Goal: Transaction & Acquisition: Book appointment/travel/reservation

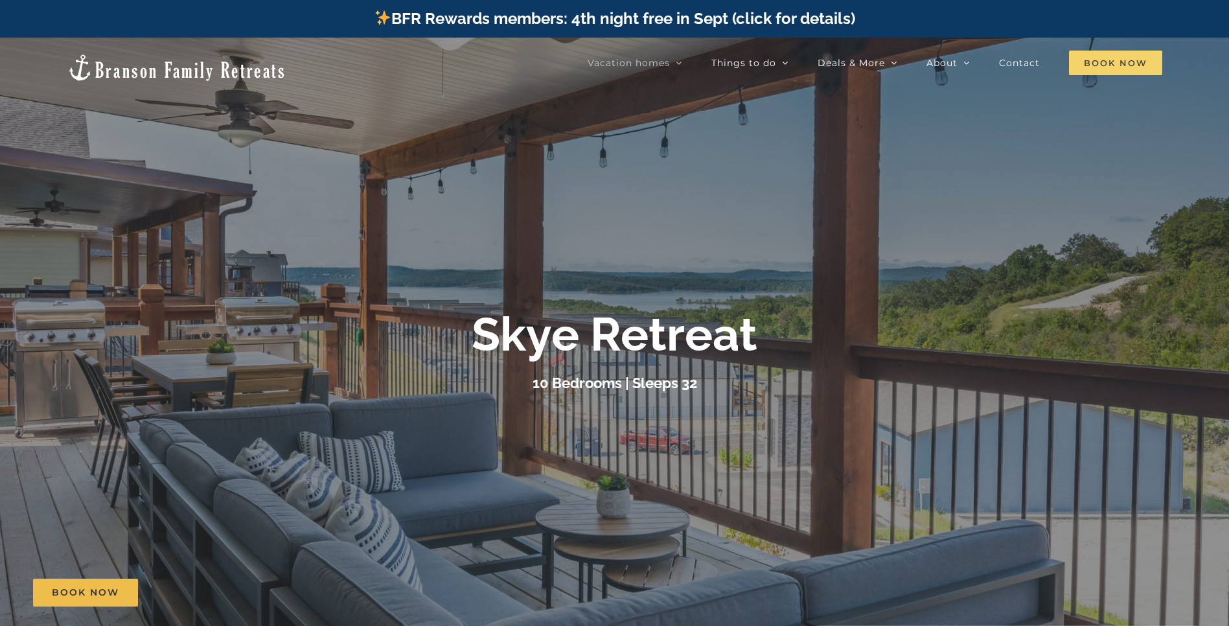
click at [1110, 60] on span "Book Now" at bounding box center [1115, 63] width 93 height 25
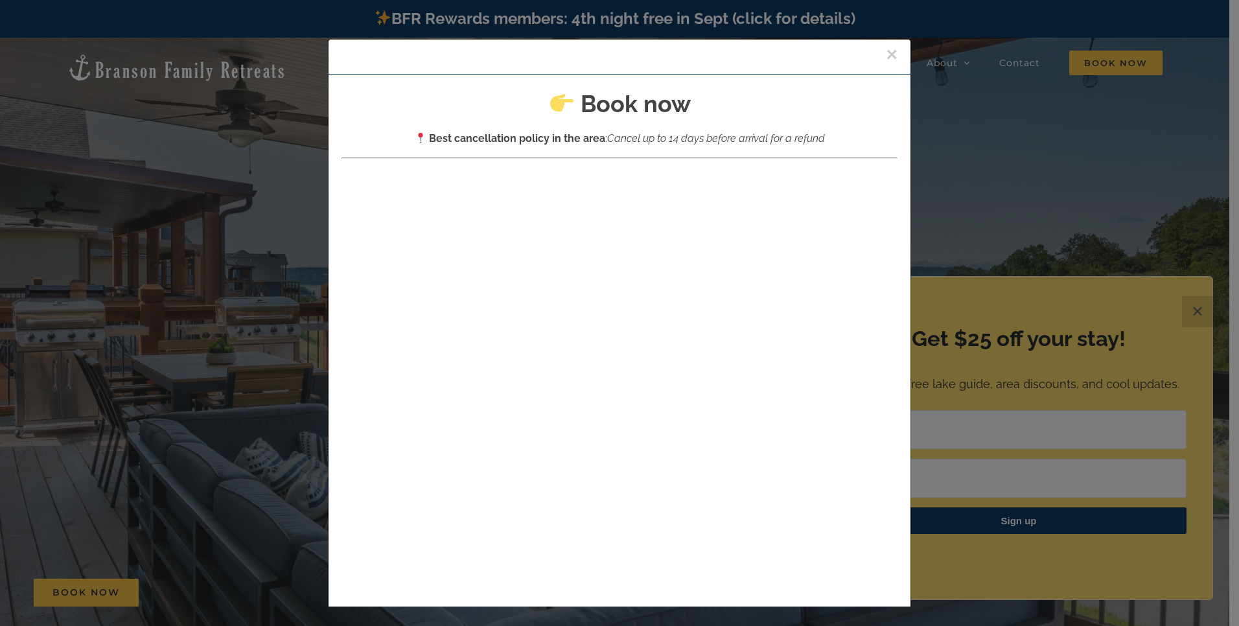
click at [886, 54] on button "×" at bounding box center [892, 54] width 12 height 19
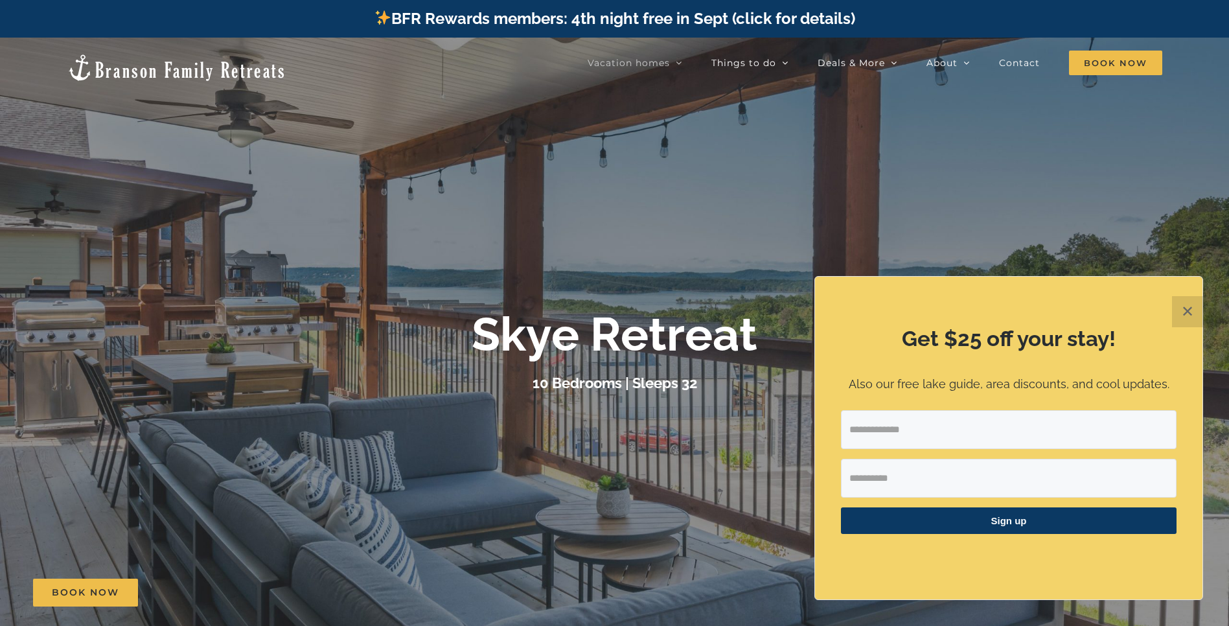
click at [1189, 316] on button "✕" at bounding box center [1187, 311] width 31 height 31
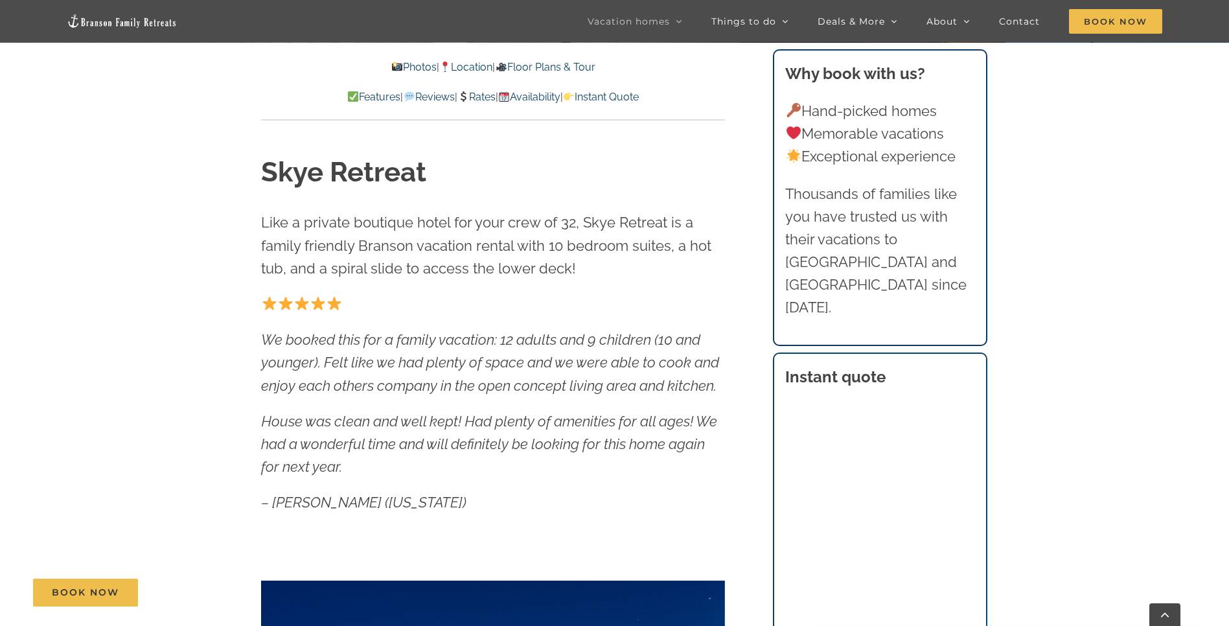
scroll to position [499, 0]
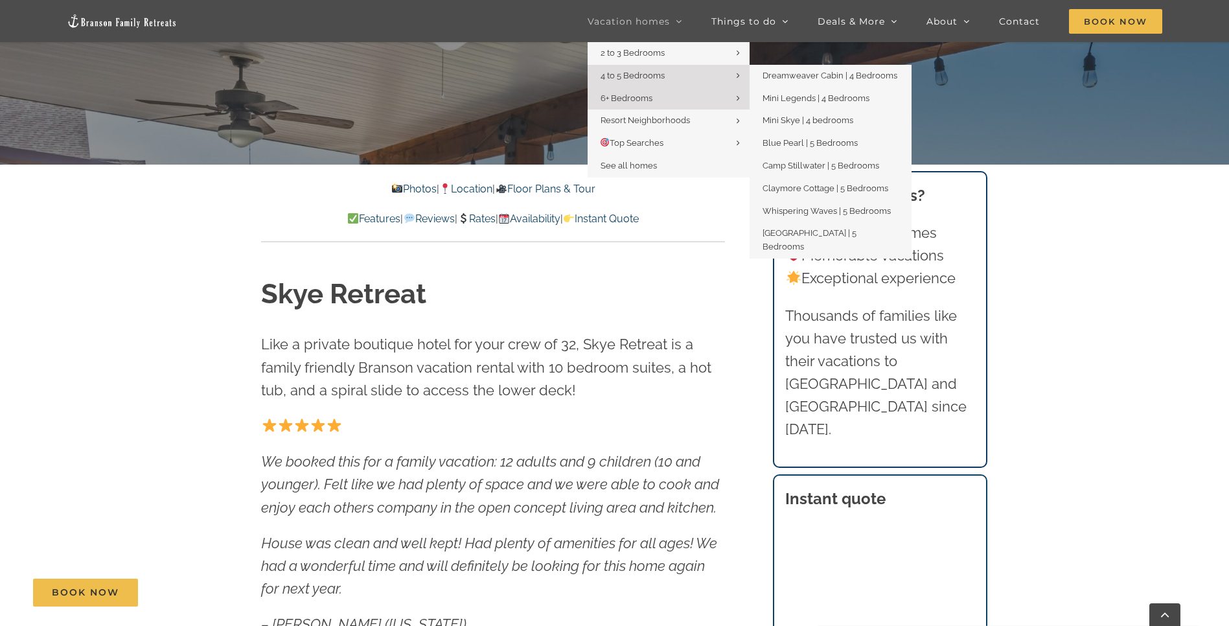
click at [650, 77] on span "4 to 5 Bedrooms" at bounding box center [633, 76] width 64 height 10
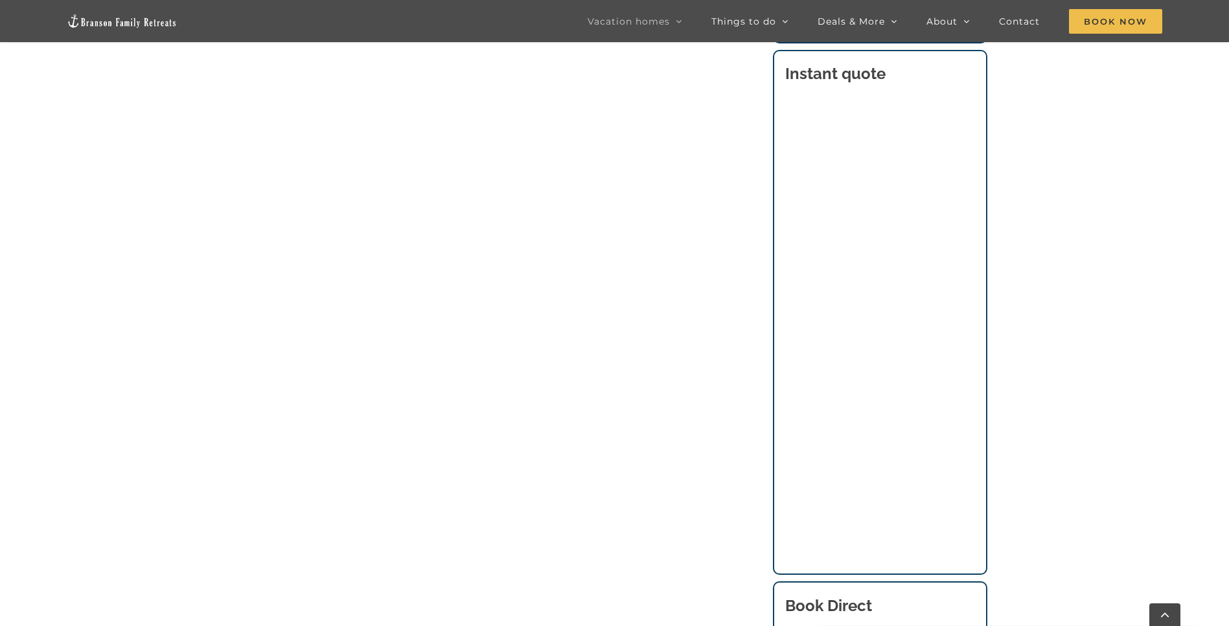
scroll to position [946, 0]
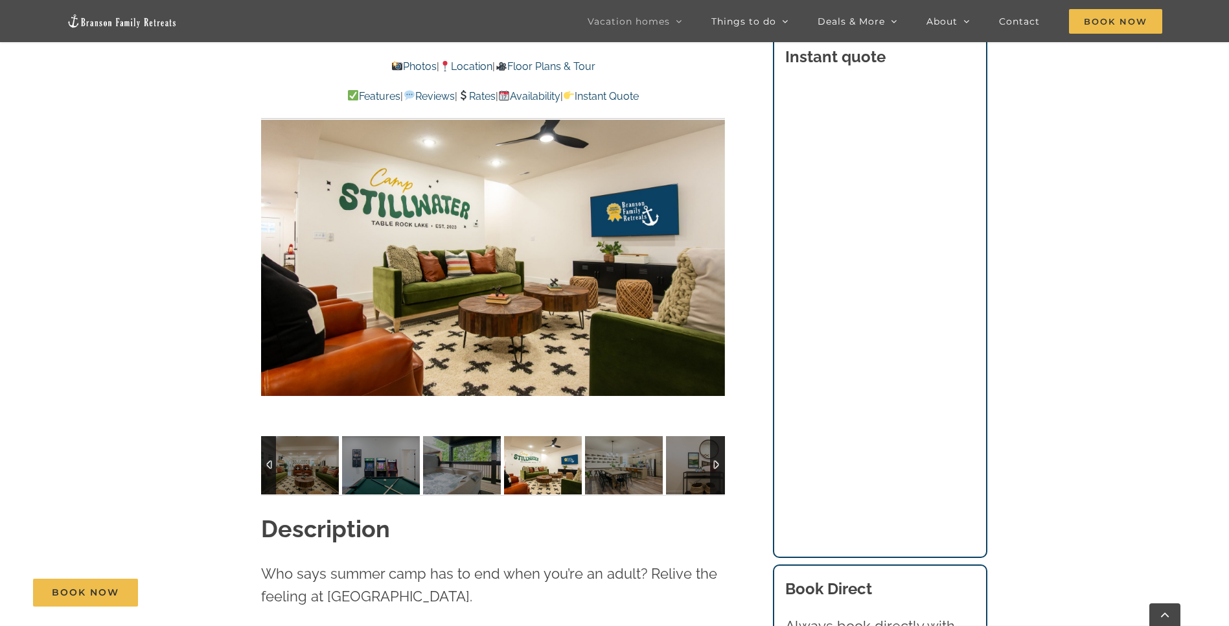
scroll to position [1068, 0]
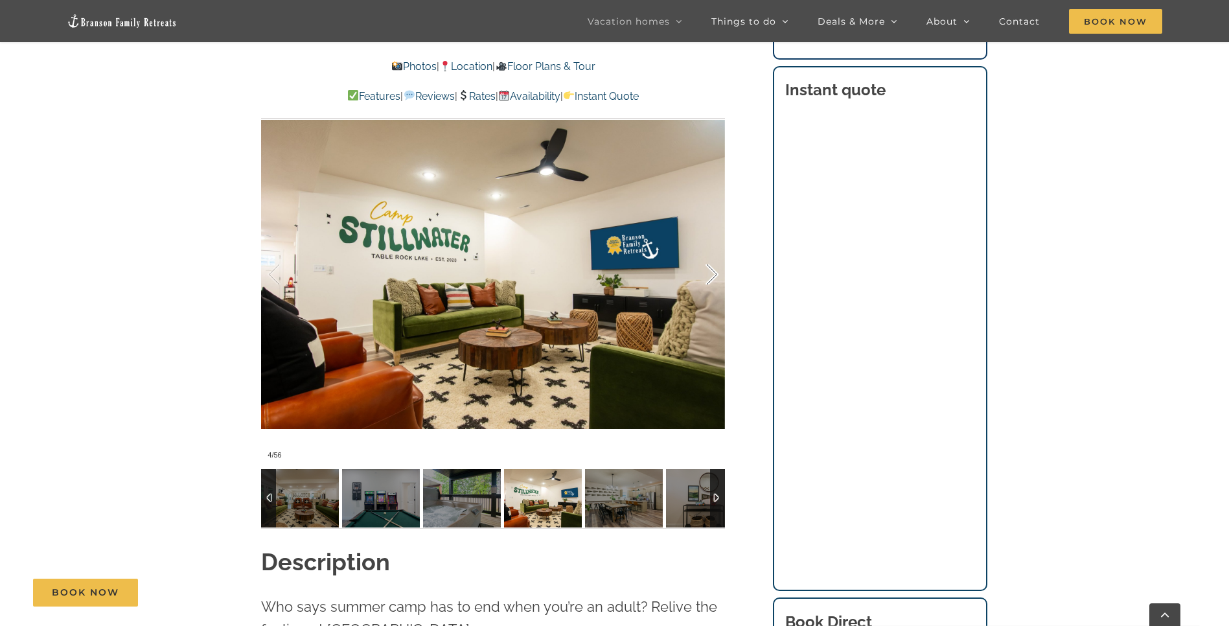
click at [711, 253] on div at bounding box center [698, 275] width 40 height 80
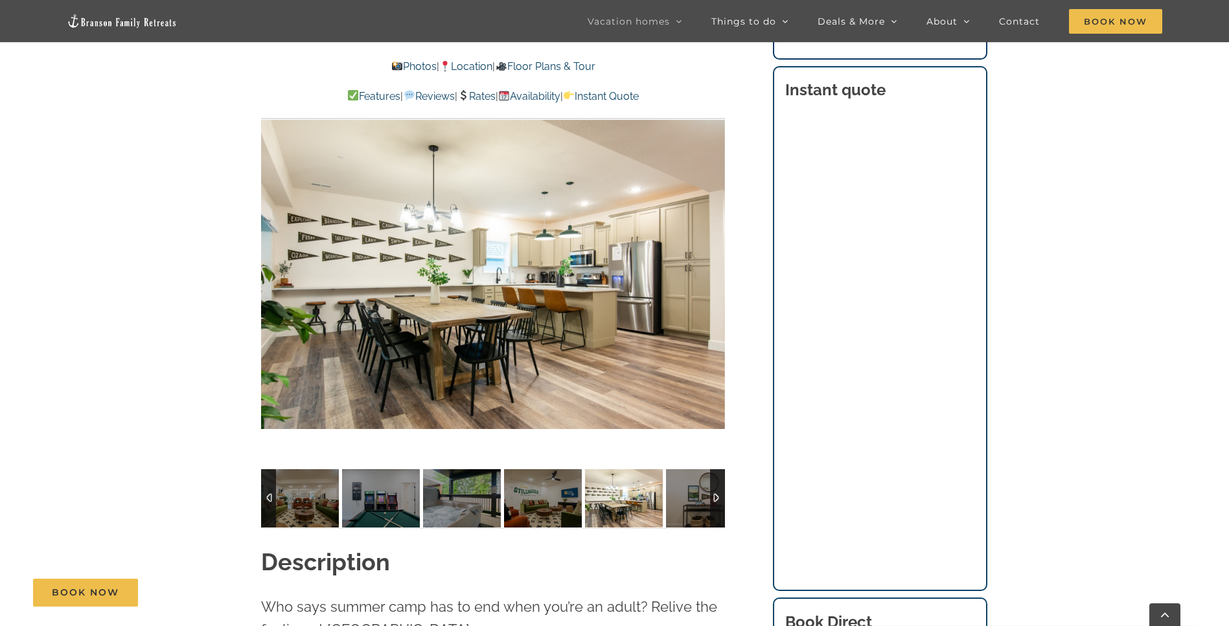
click at [711, 253] on div "5 / 56" at bounding box center [493, 274] width 464 height 381
click at [712, 250] on div at bounding box center [698, 275] width 40 height 80
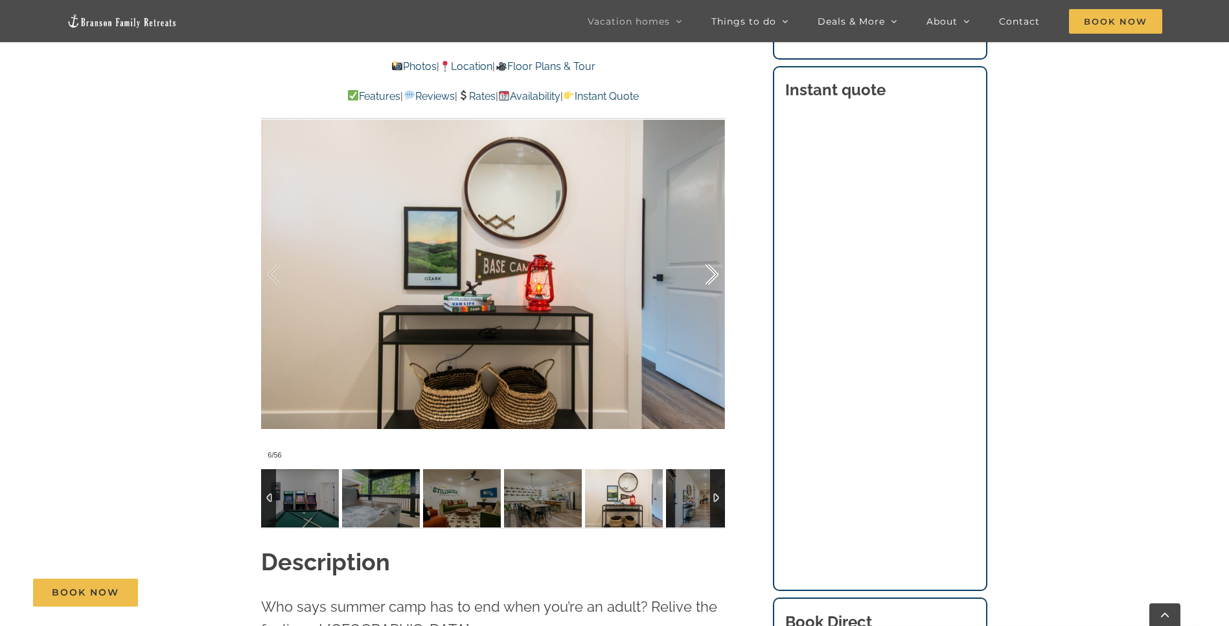
click at [712, 250] on div at bounding box center [698, 275] width 40 height 80
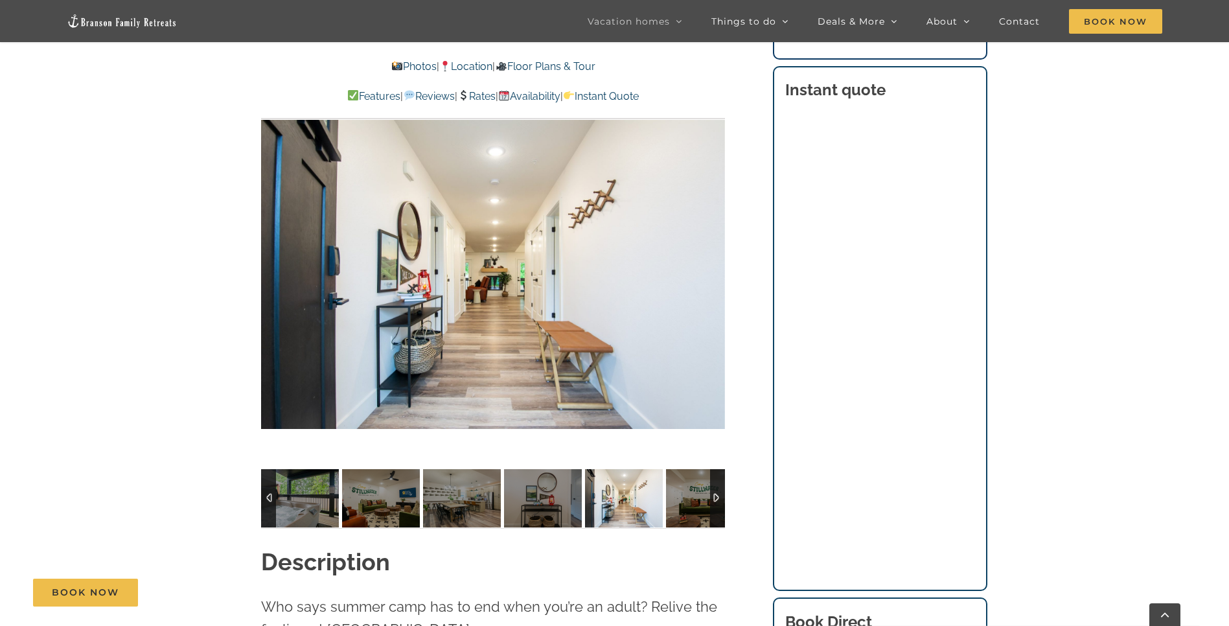
click at [712, 250] on div "7 / 56" at bounding box center [493, 274] width 464 height 381
click at [712, 250] on div at bounding box center [698, 275] width 40 height 80
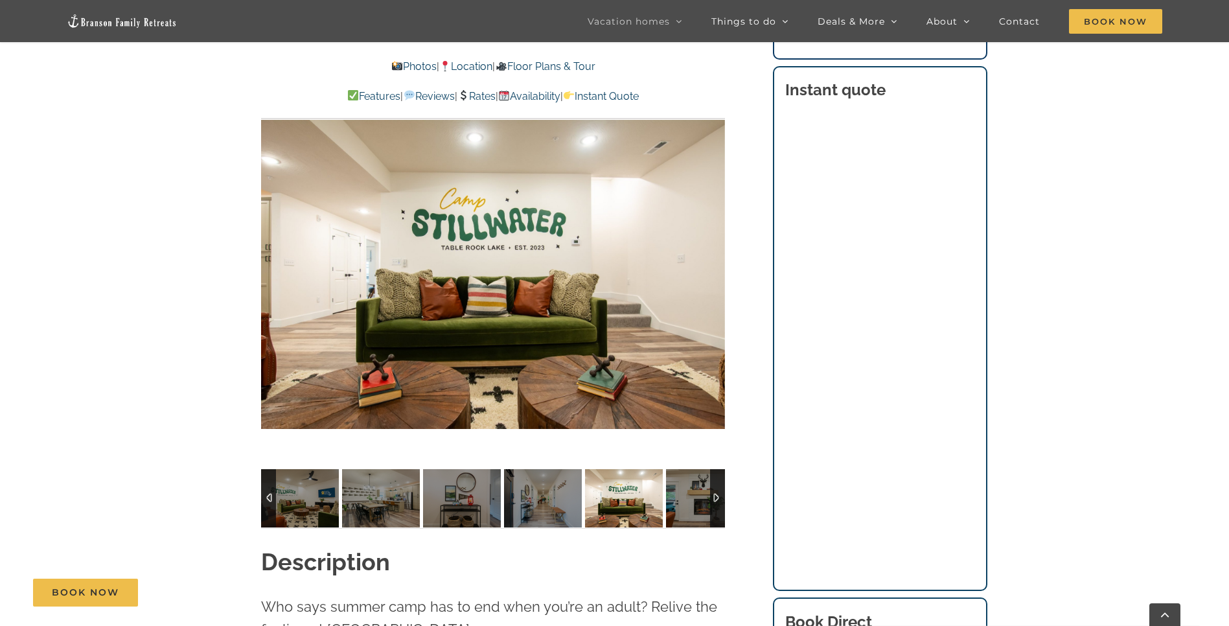
click at [712, 250] on div "8 / 56" at bounding box center [493, 274] width 464 height 381
click at [712, 250] on div at bounding box center [698, 275] width 40 height 80
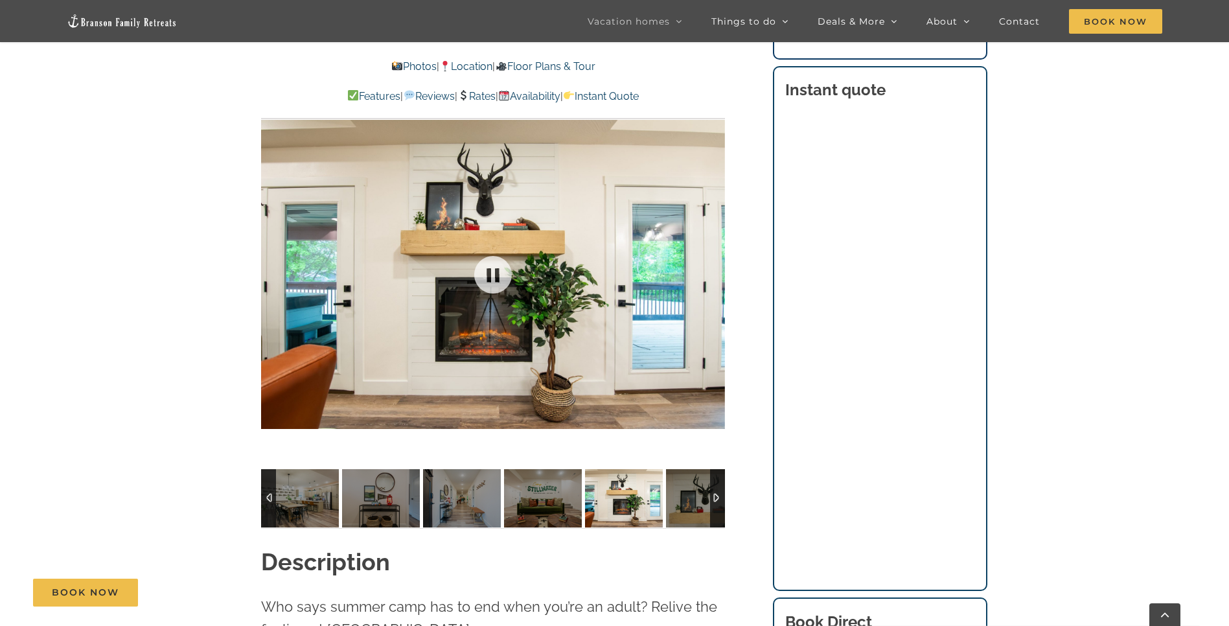
click at [712, 250] on div at bounding box center [493, 274] width 464 height 381
click at [712, 253] on div at bounding box center [698, 275] width 40 height 80
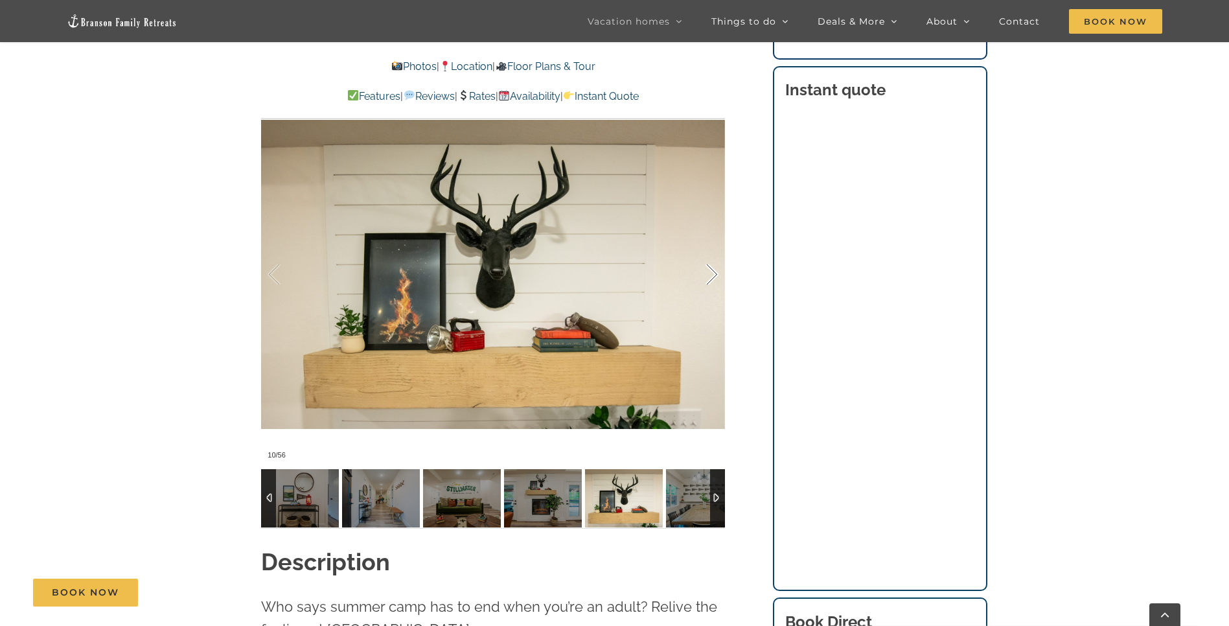
click at [713, 256] on div at bounding box center [698, 275] width 40 height 80
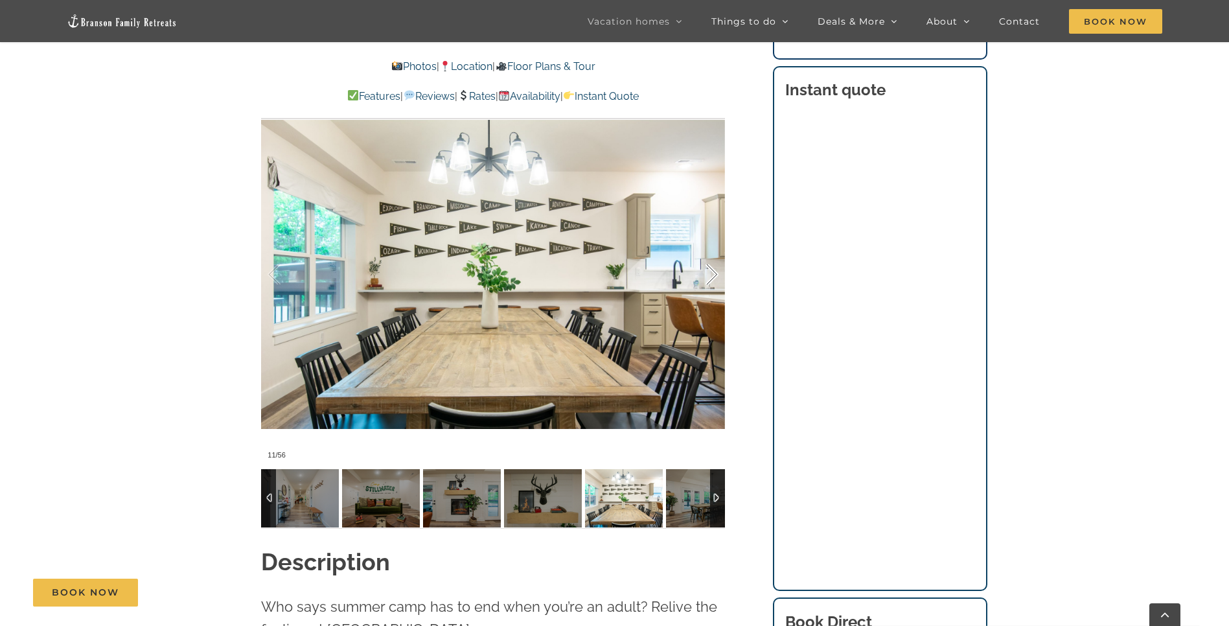
click at [713, 256] on div at bounding box center [698, 275] width 40 height 80
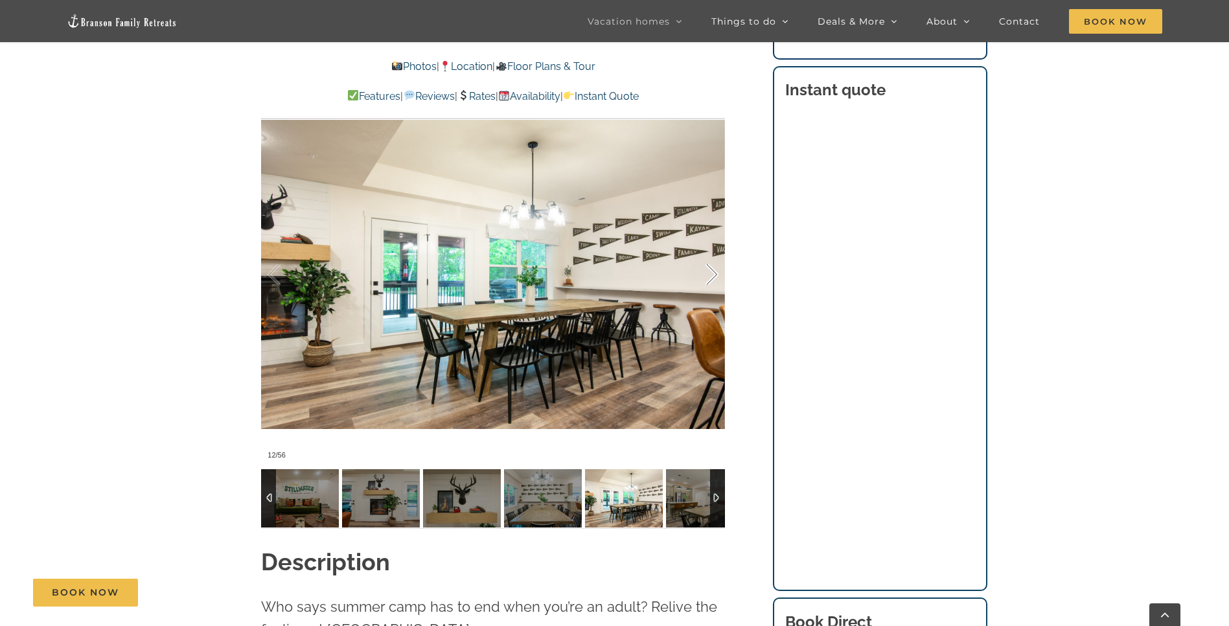
click at [713, 256] on div at bounding box center [698, 275] width 40 height 80
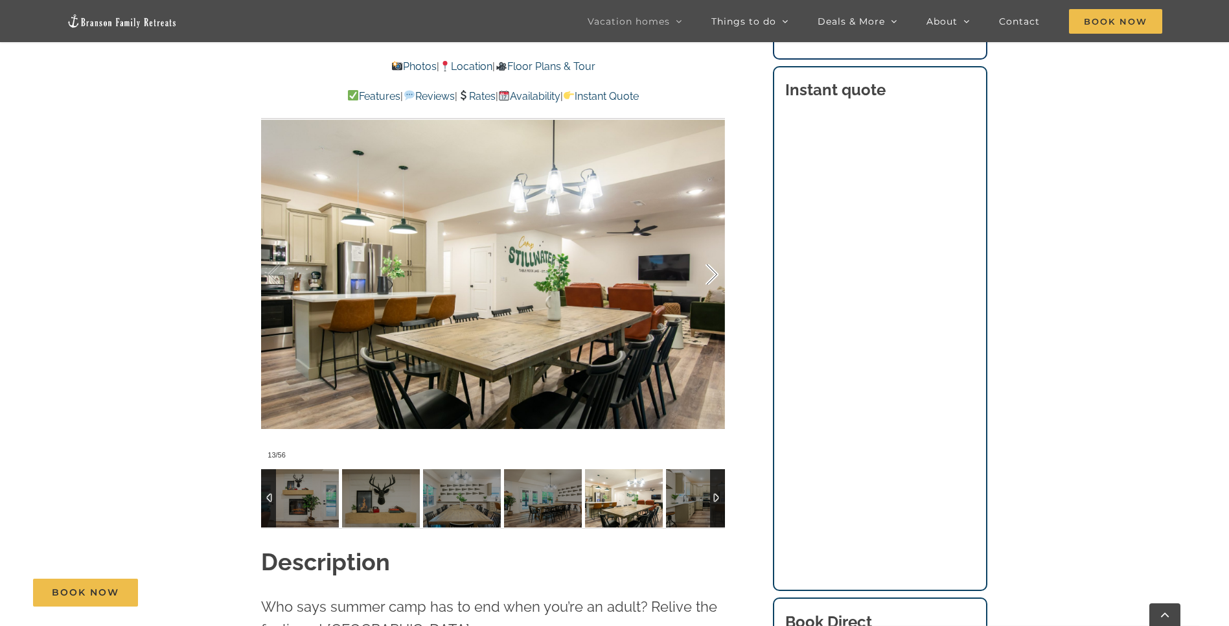
click at [713, 256] on div at bounding box center [698, 275] width 40 height 80
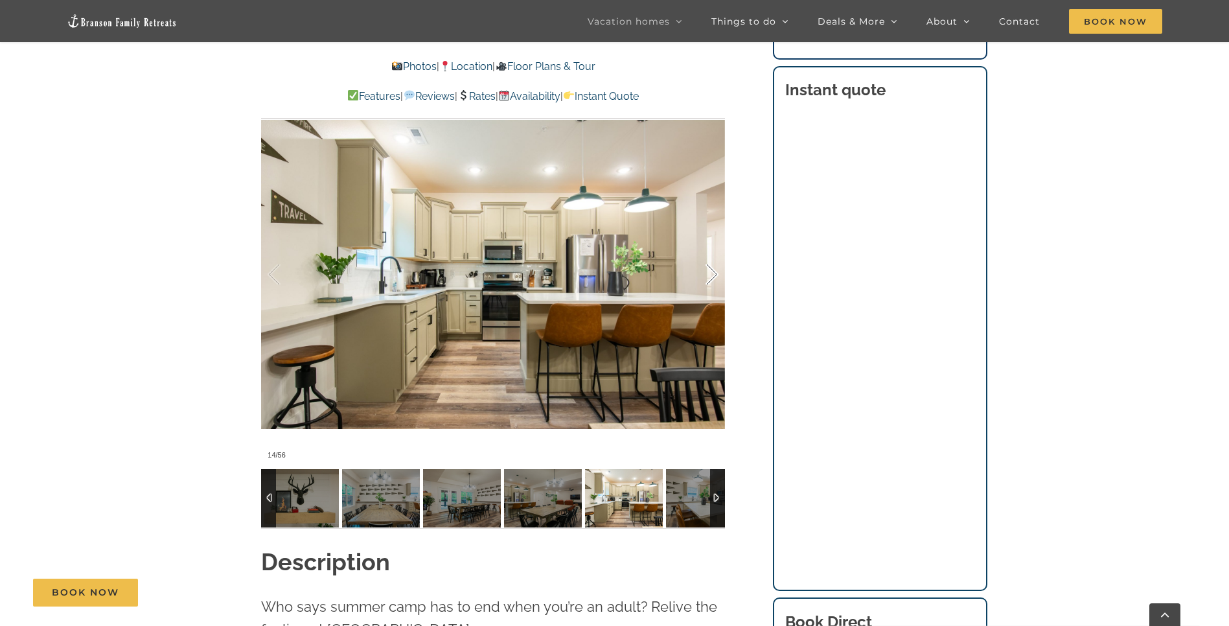
click at [714, 251] on div at bounding box center [698, 275] width 40 height 80
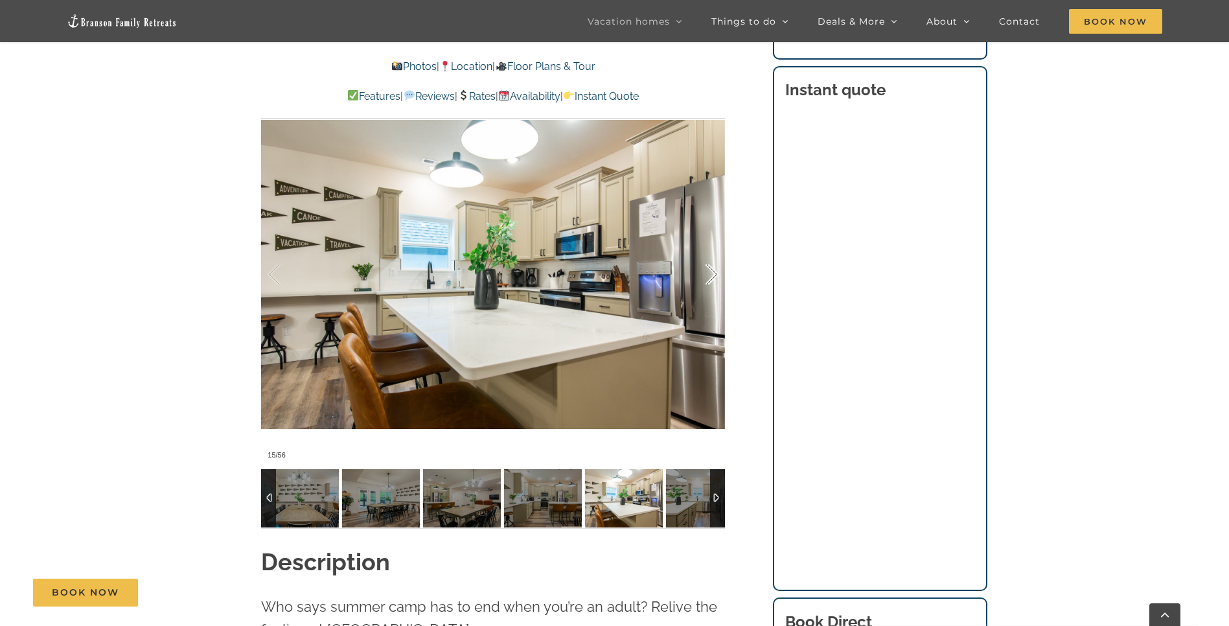
click at [714, 251] on div at bounding box center [698, 275] width 40 height 80
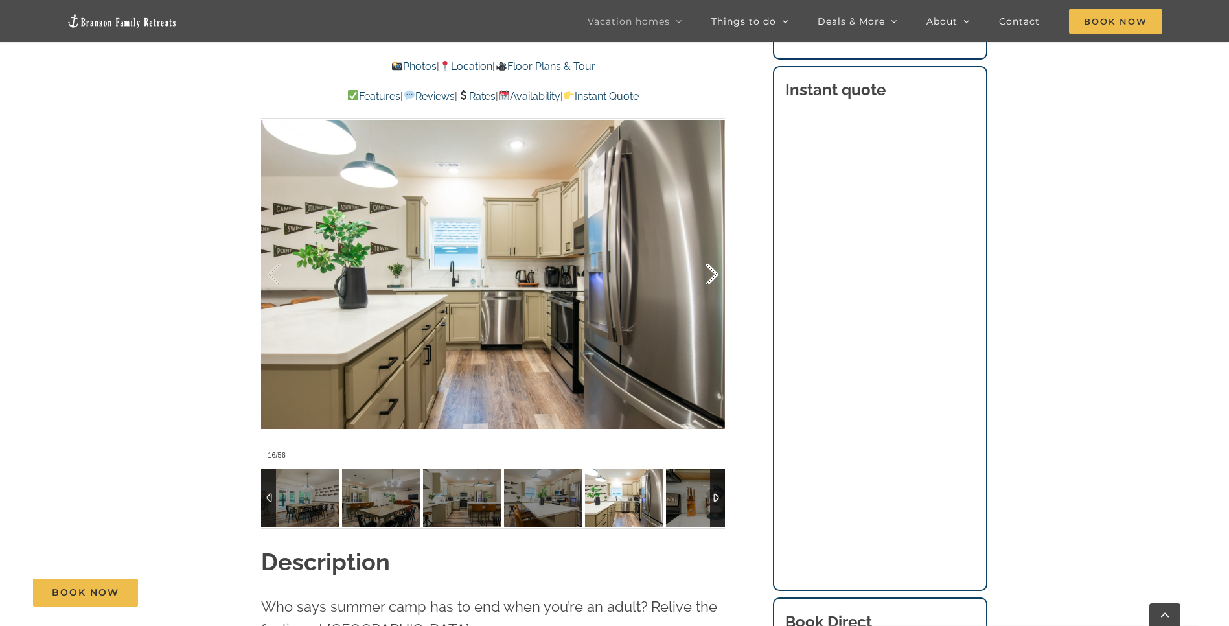
click at [714, 251] on div at bounding box center [698, 275] width 40 height 80
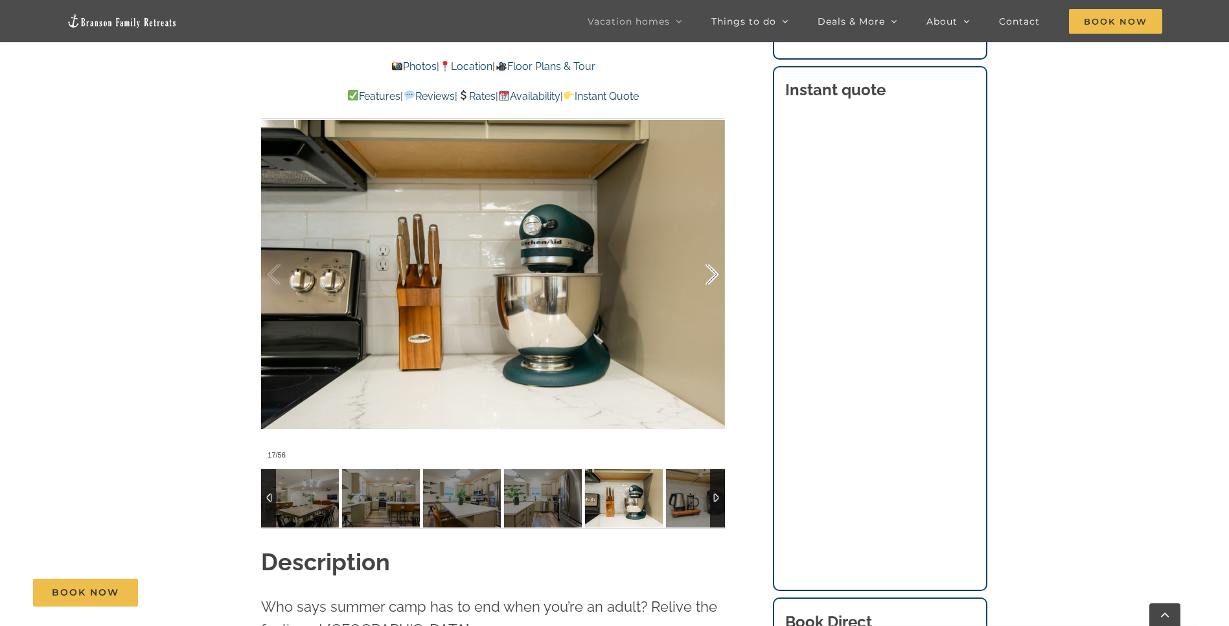
click at [714, 251] on div at bounding box center [698, 275] width 40 height 80
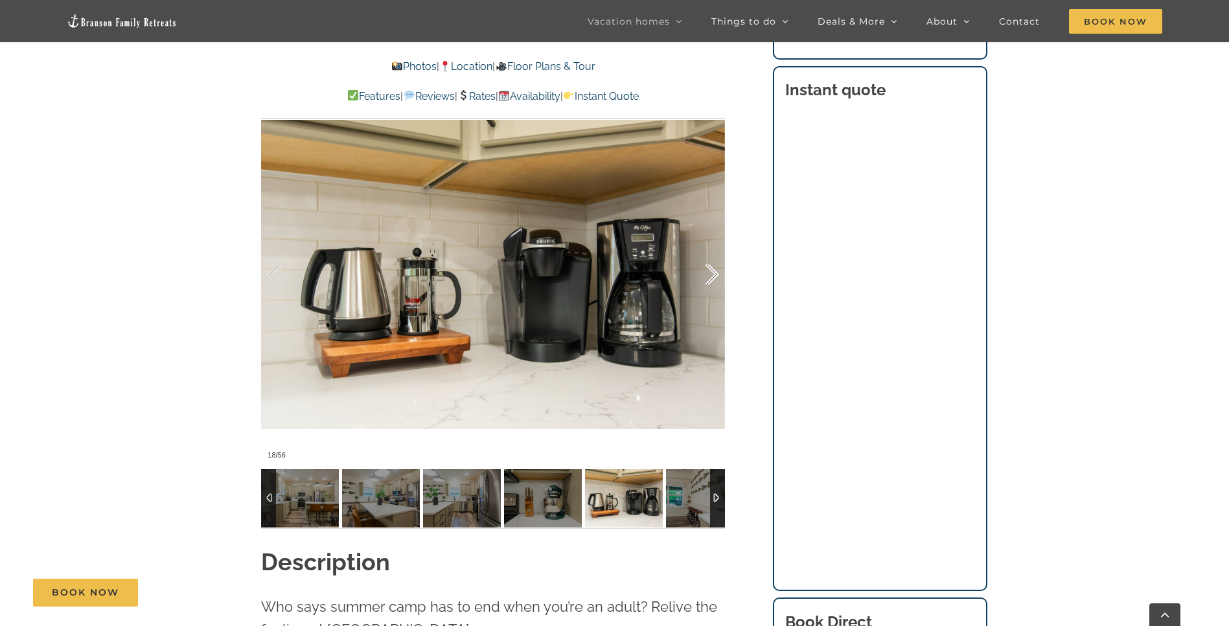
click at [714, 251] on div at bounding box center [698, 275] width 40 height 80
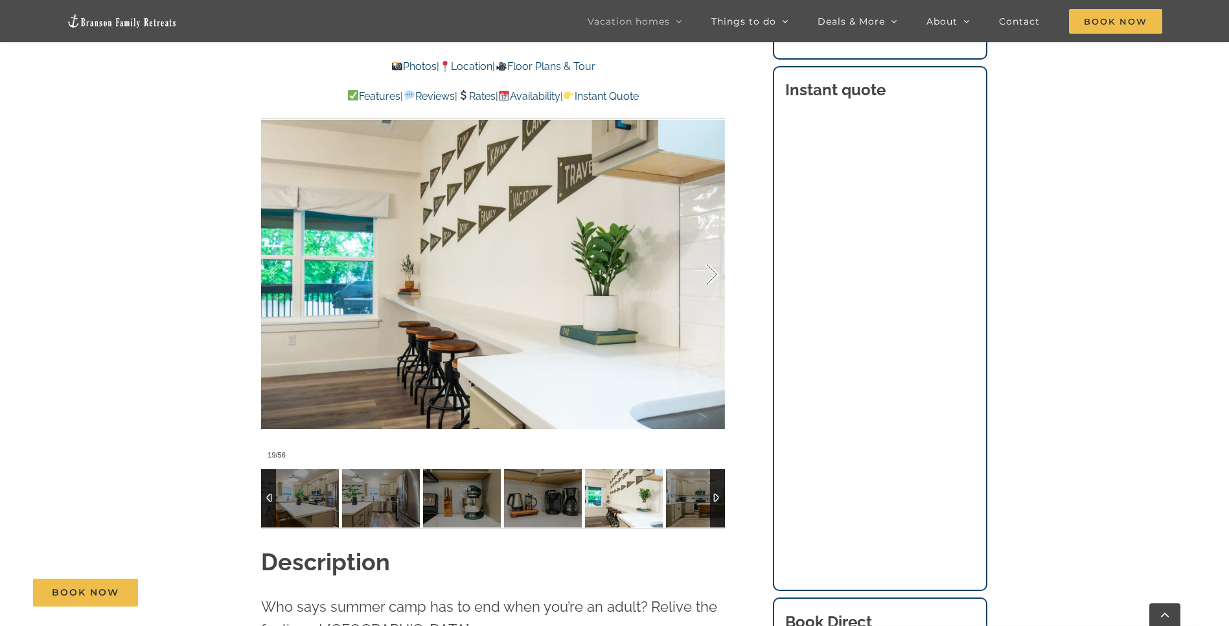
click at [714, 251] on div at bounding box center [698, 275] width 40 height 80
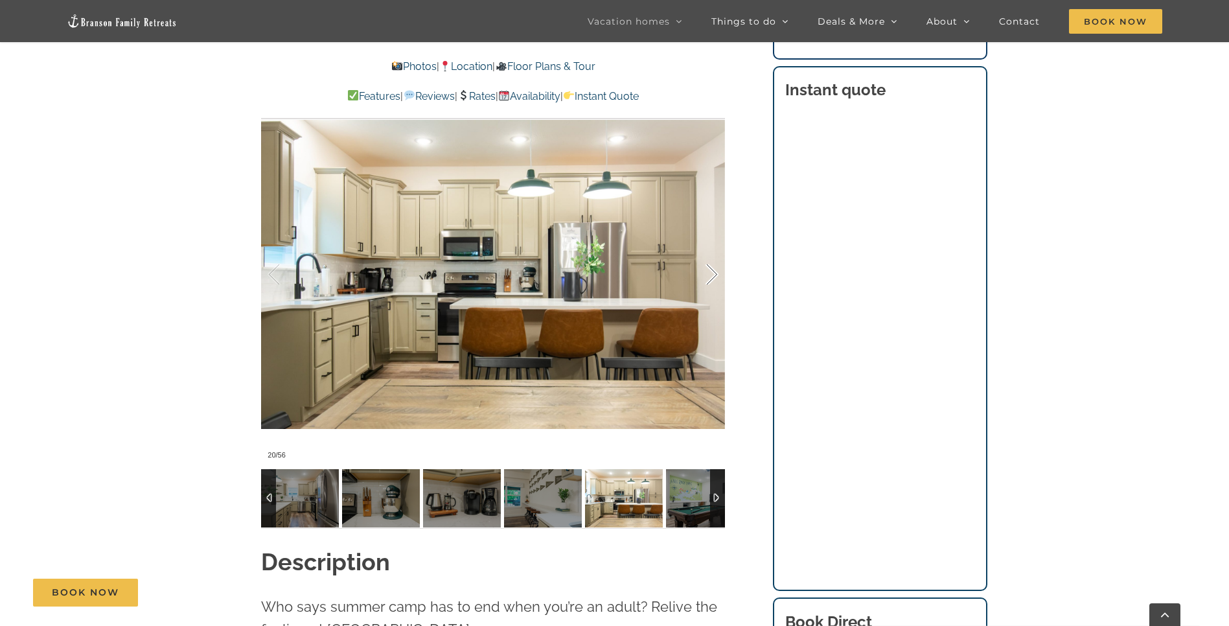
click at [714, 252] on div at bounding box center [698, 275] width 40 height 80
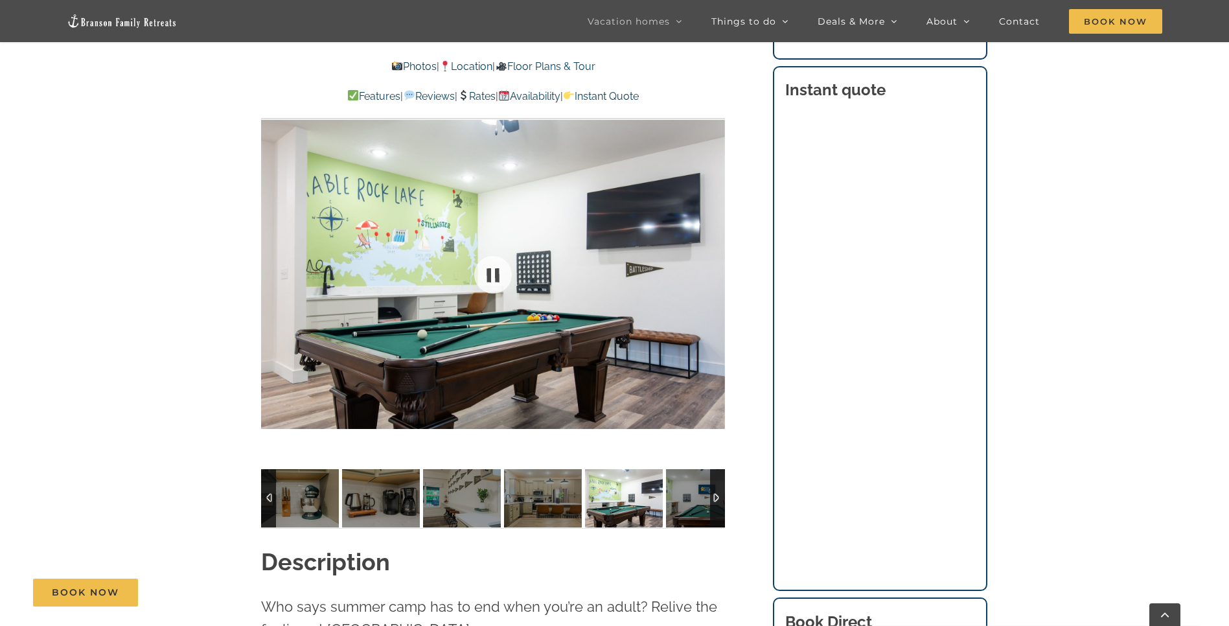
click at [714, 252] on div at bounding box center [493, 274] width 464 height 381
click at [714, 252] on div at bounding box center [698, 275] width 40 height 80
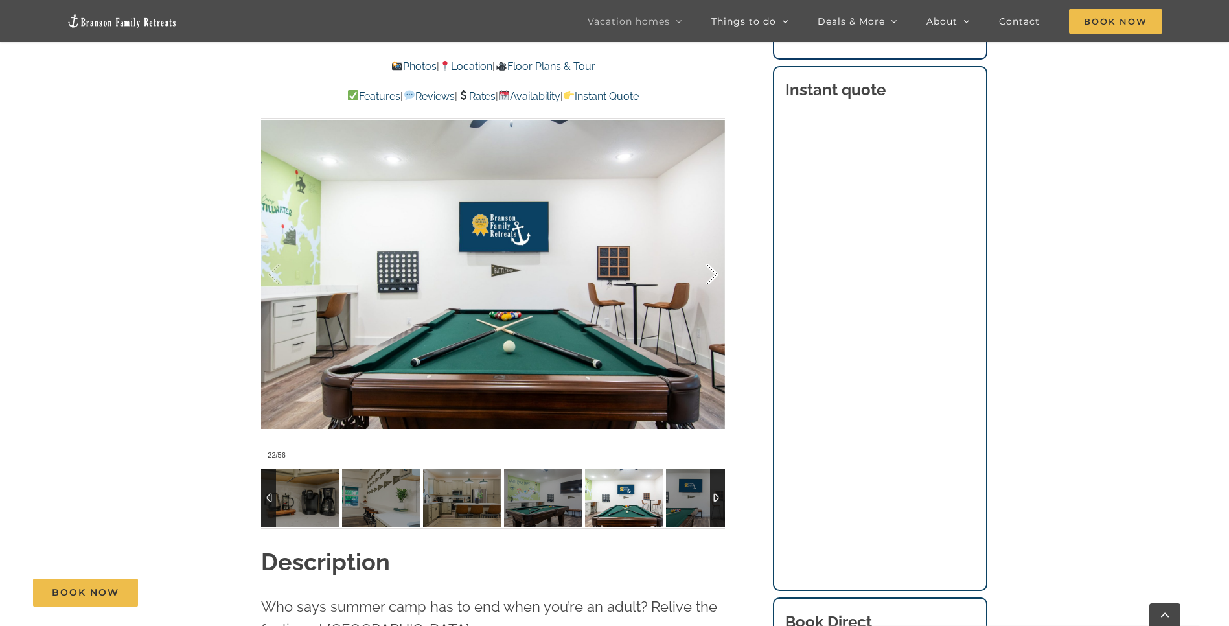
click at [714, 252] on div at bounding box center [698, 275] width 40 height 80
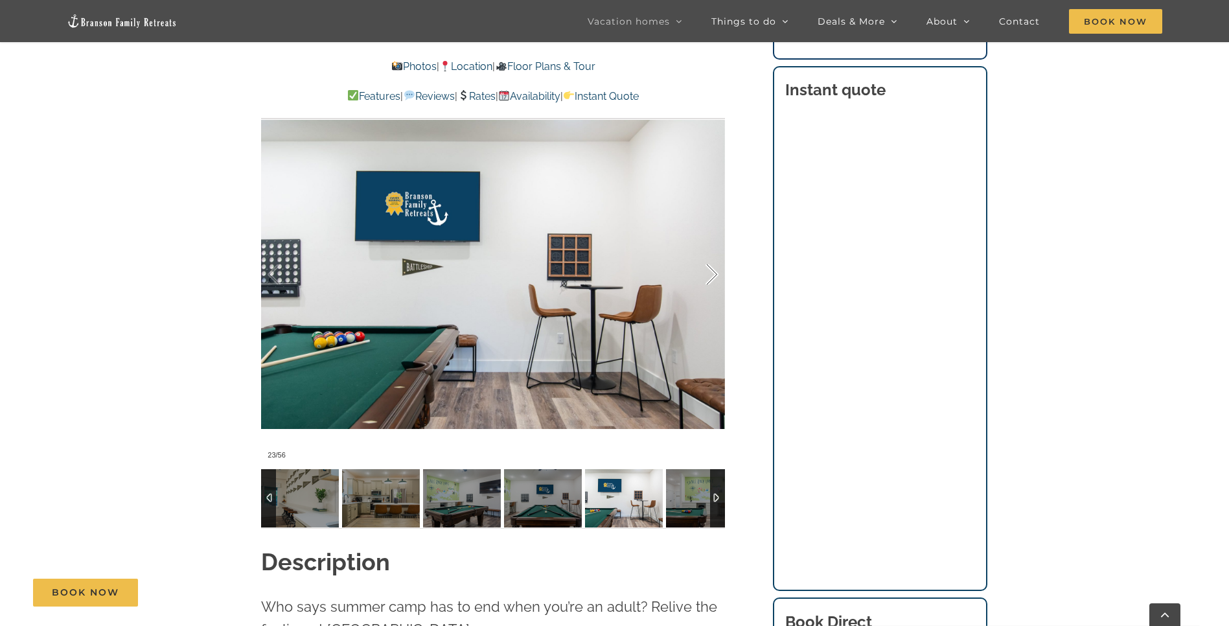
click at [714, 252] on div at bounding box center [698, 275] width 40 height 80
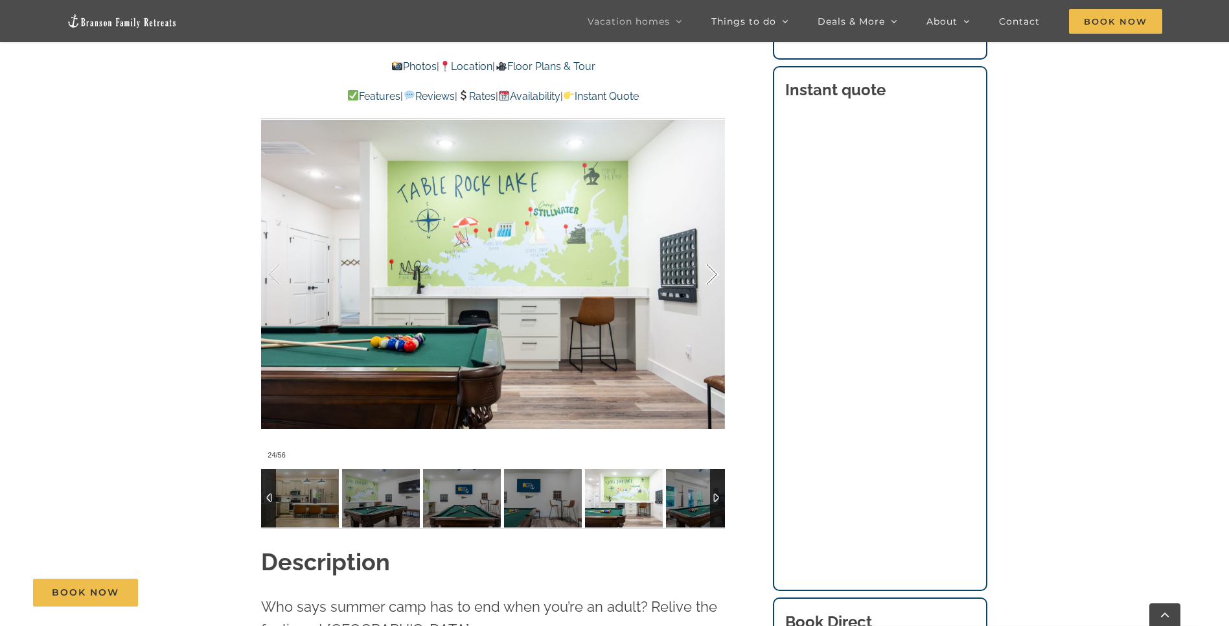
click at [714, 252] on div at bounding box center [698, 275] width 40 height 80
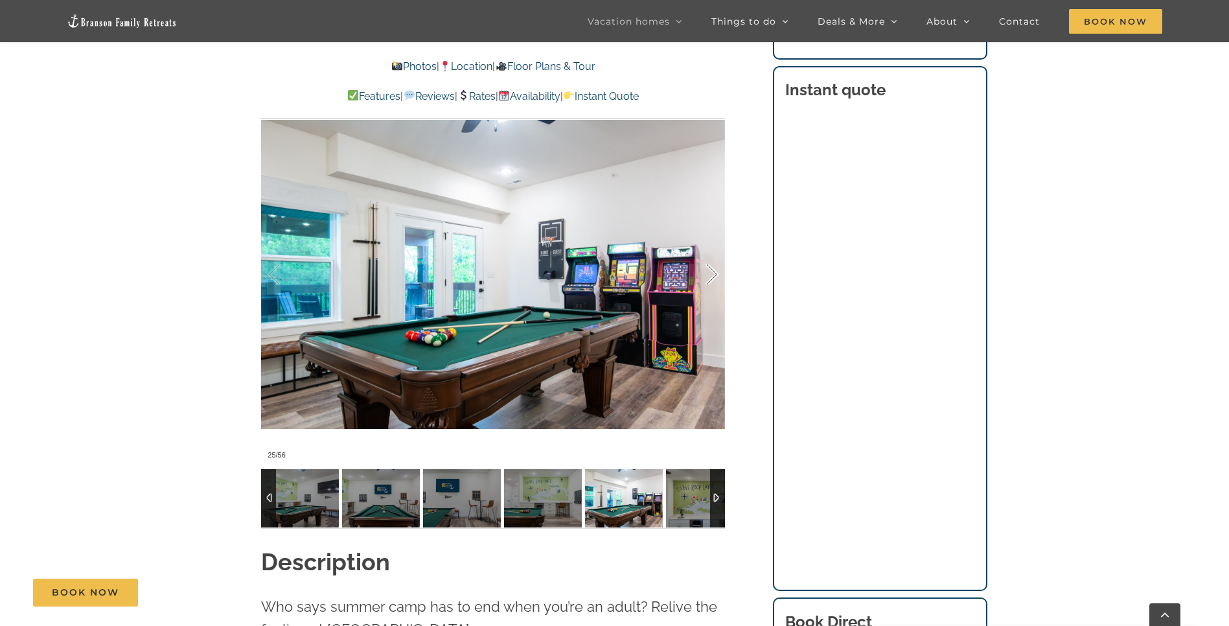
click at [714, 252] on div at bounding box center [698, 275] width 40 height 80
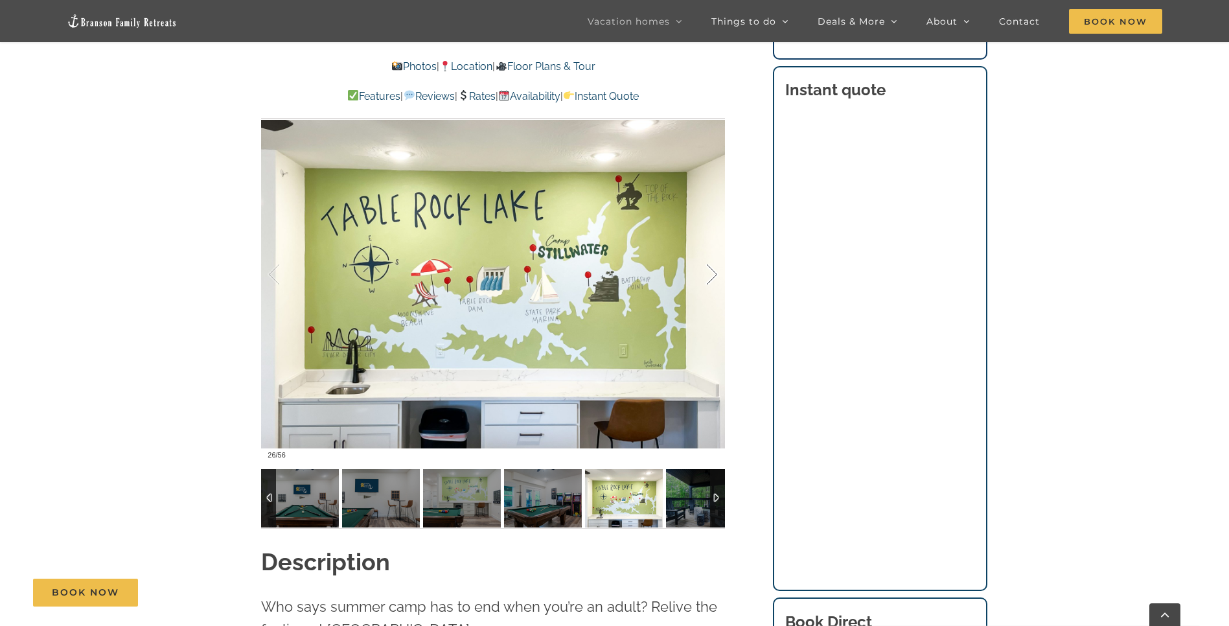
click at [714, 252] on div at bounding box center [698, 275] width 40 height 80
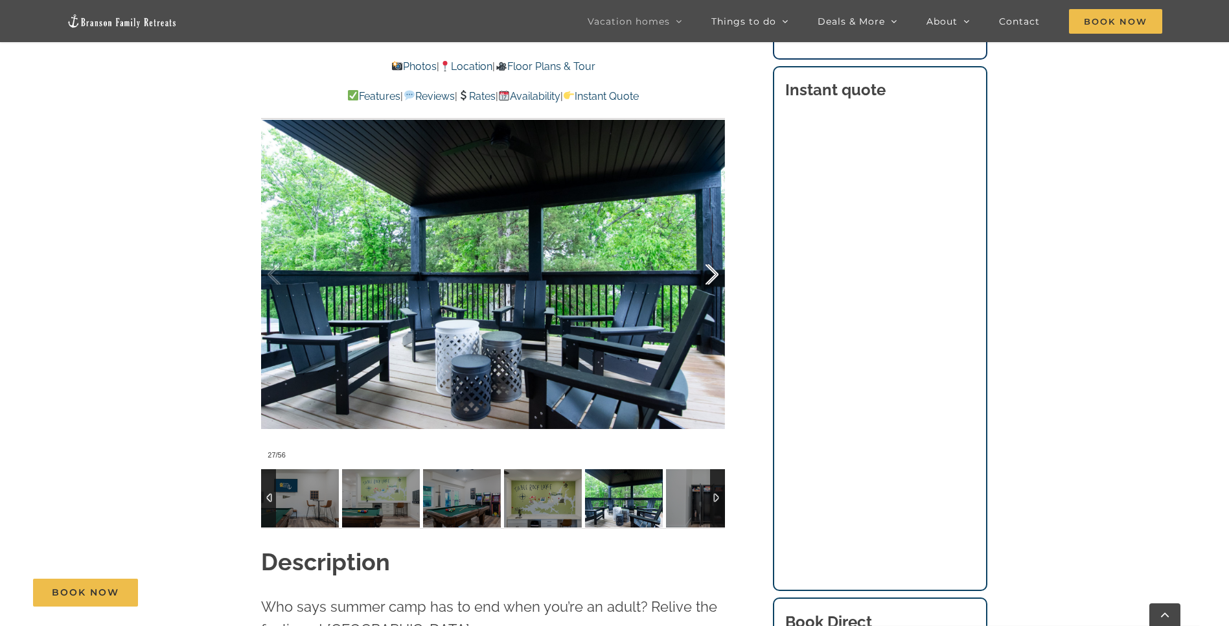
click at [714, 252] on div at bounding box center [698, 275] width 40 height 80
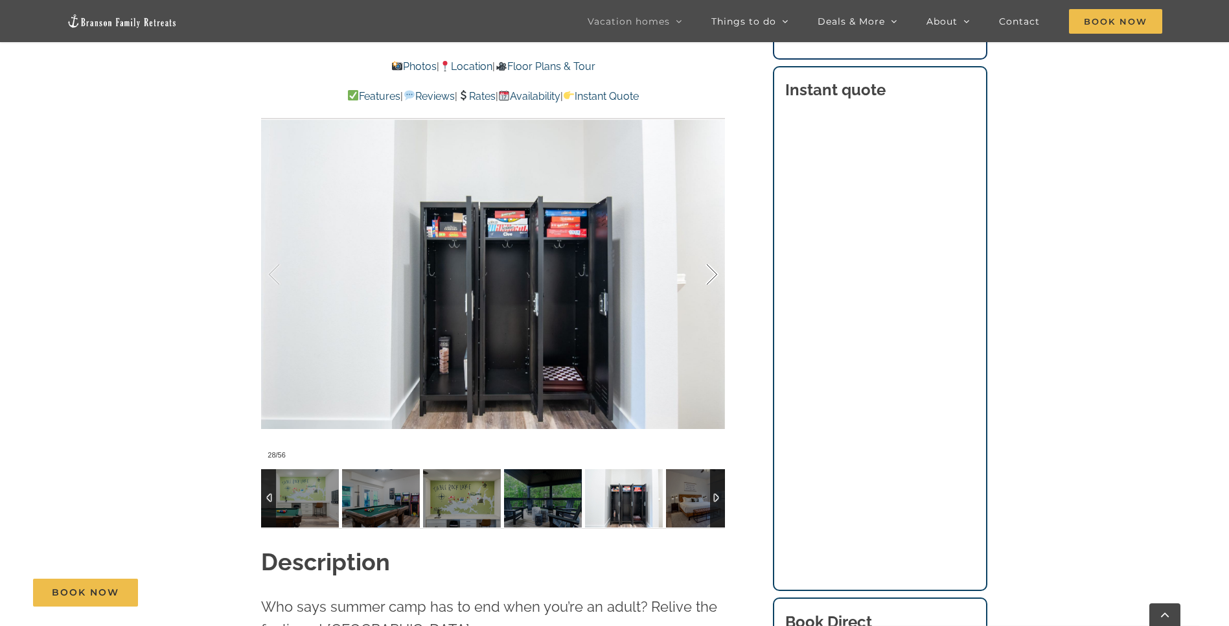
click at [714, 252] on div at bounding box center [698, 275] width 40 height 80
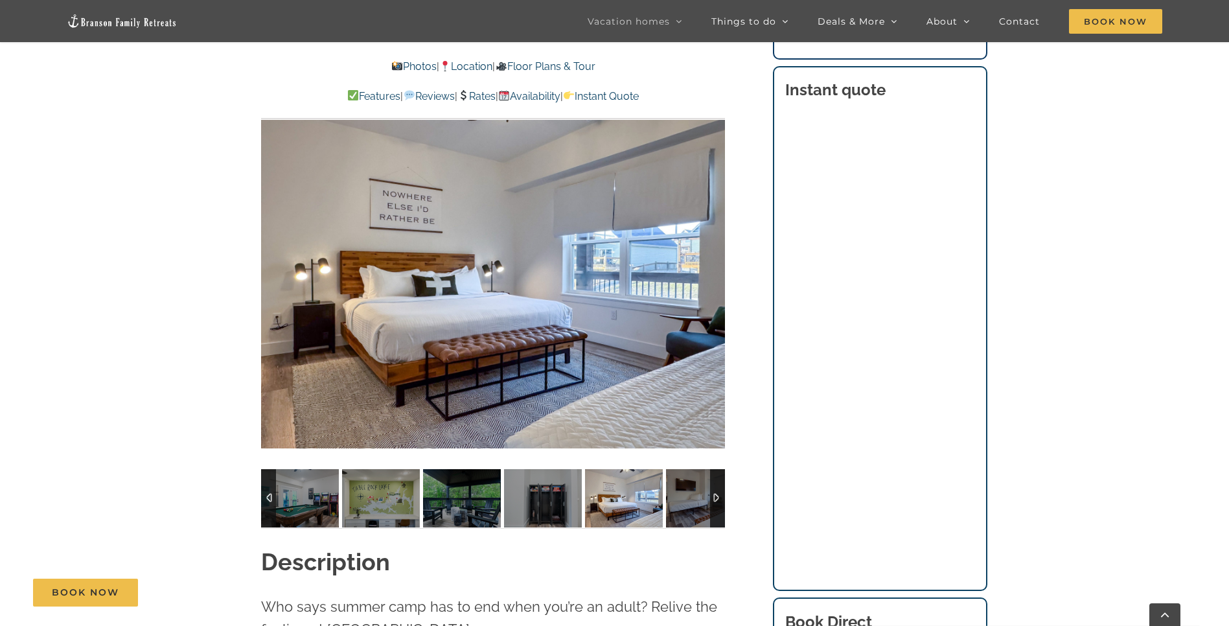
click at [717, 252] on div at bounding box center [737, 275] width 40 height 80
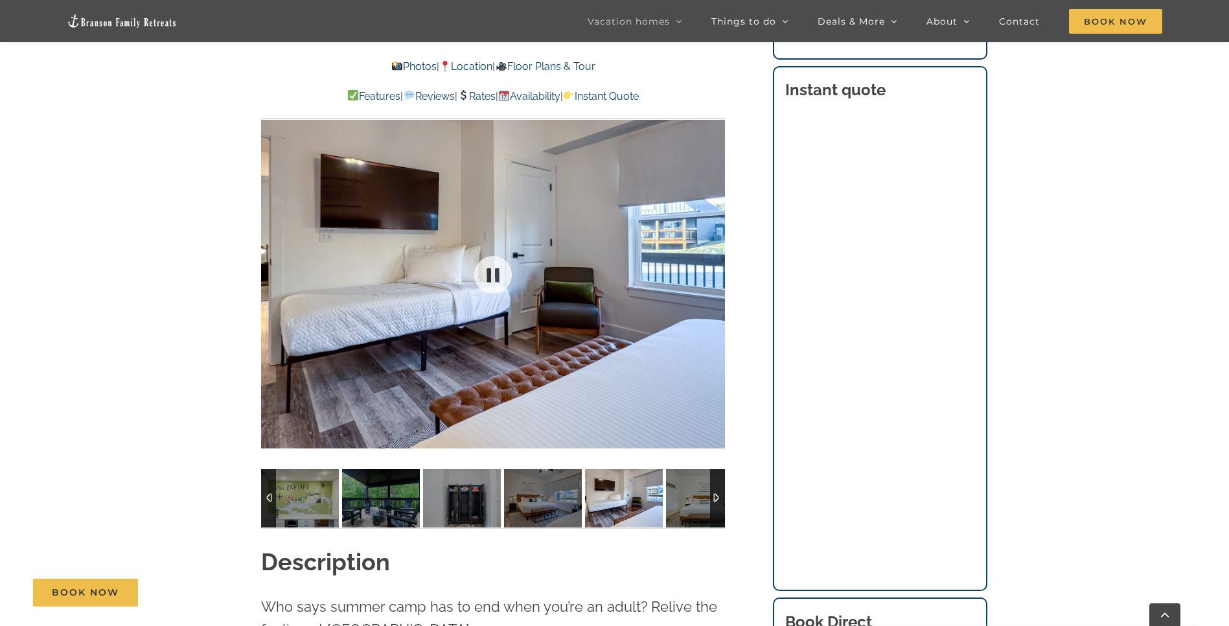
click at [714, 252] on div at bounding box center [493, 274] width 464 height 381
click at [714, 252] on div at bounding box center [698, 275] width 40 height 80
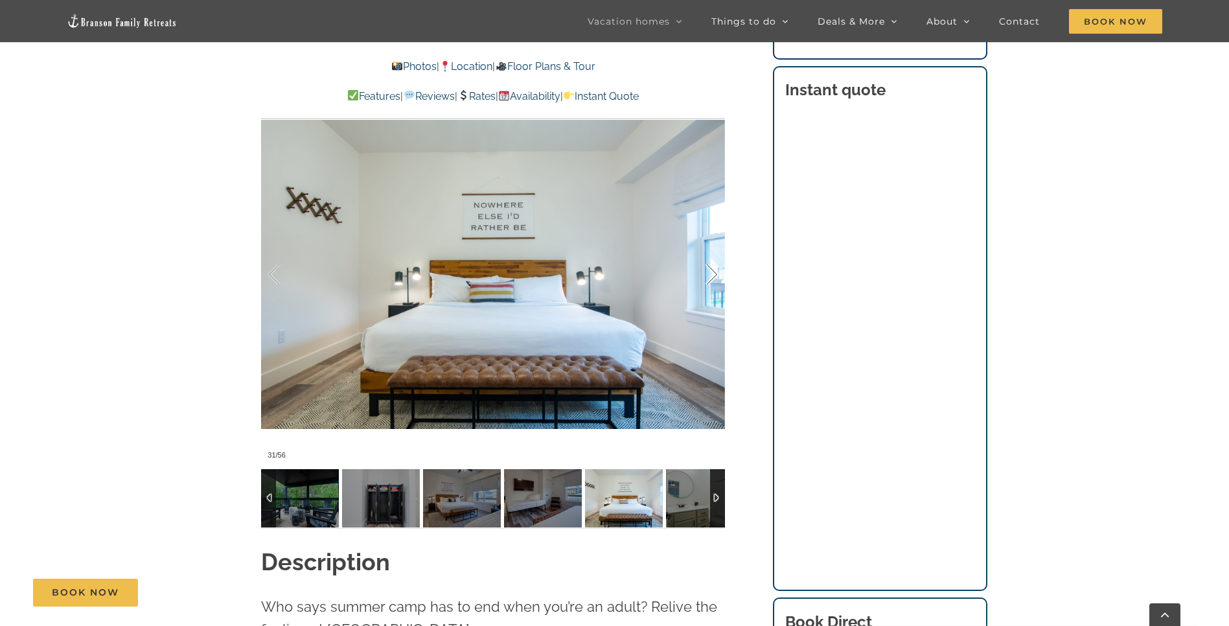
click at [714, 252] on div at bounding box center [698, 275] width 40 height 80
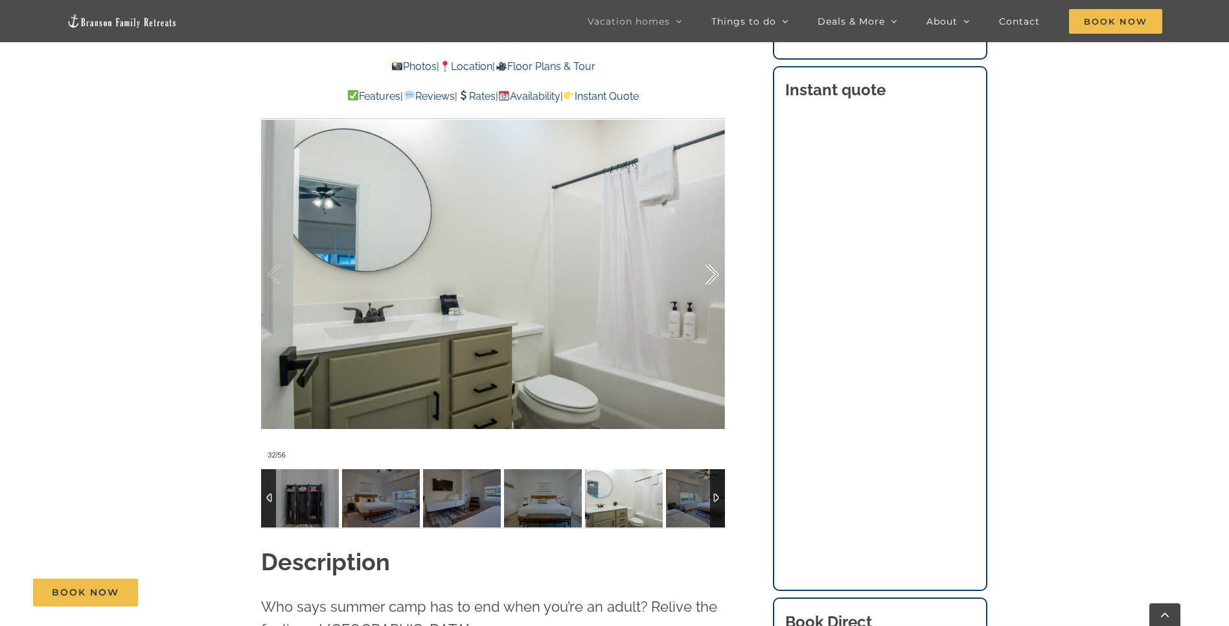
click at [714, 252] on div at bounding box center [698, 275] width 40 height 80
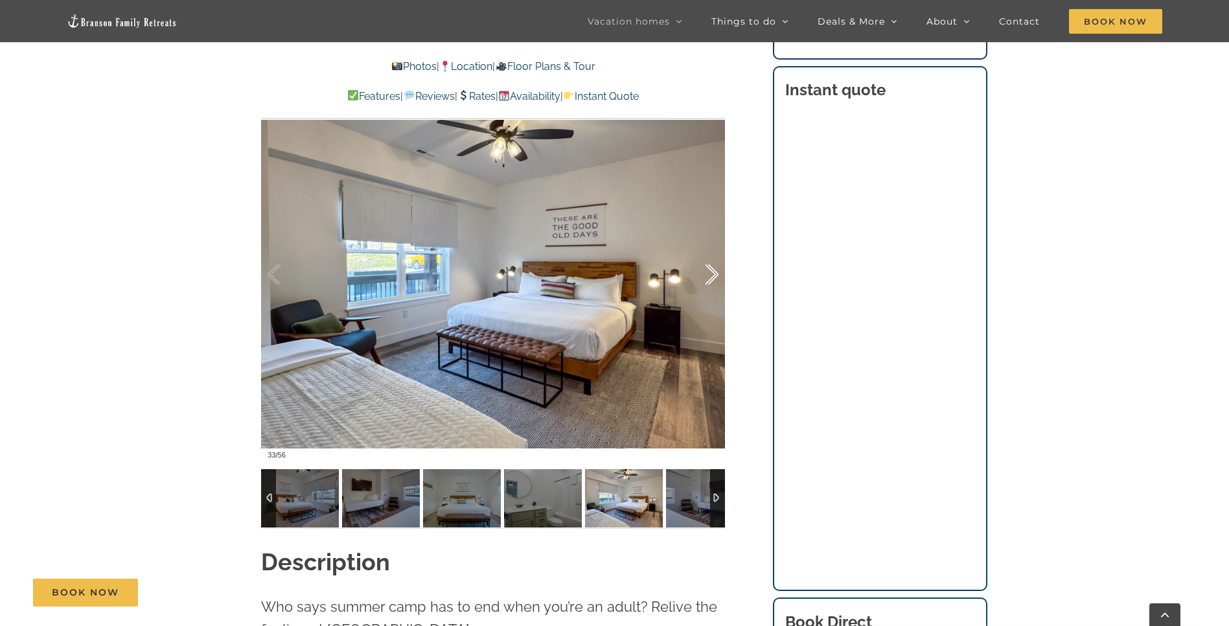
click at [714, 252] on div at bounding box center [698, 275] width 40 height 80
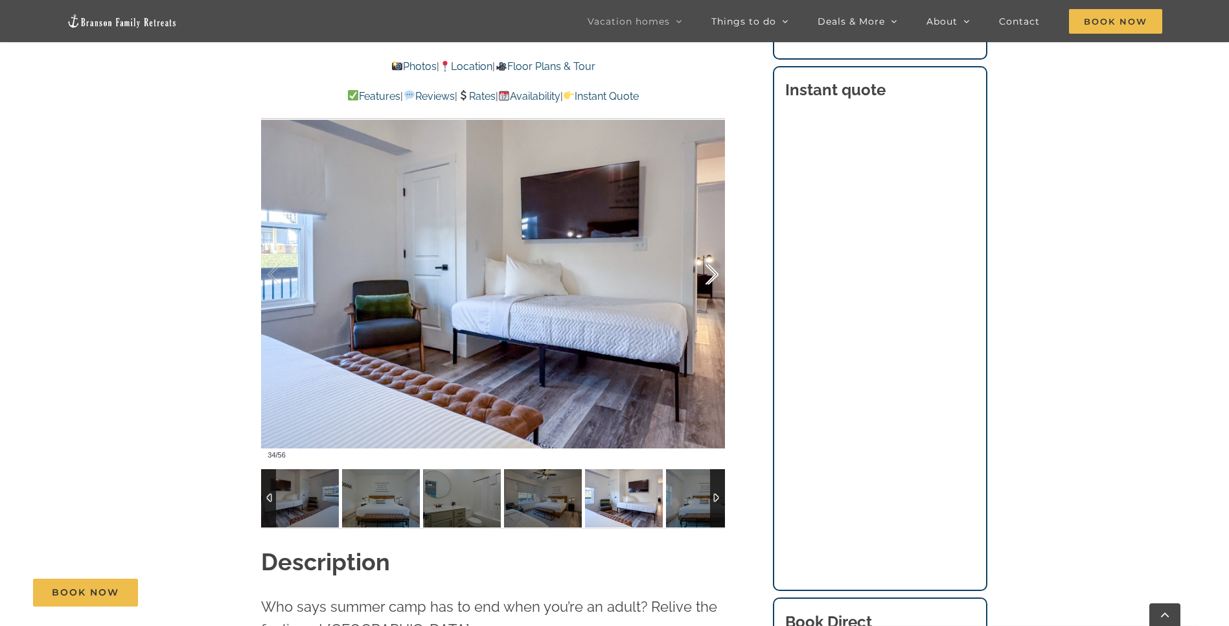
click at [714, 252] on div at bounding box center [698, 275] width 40 height 80
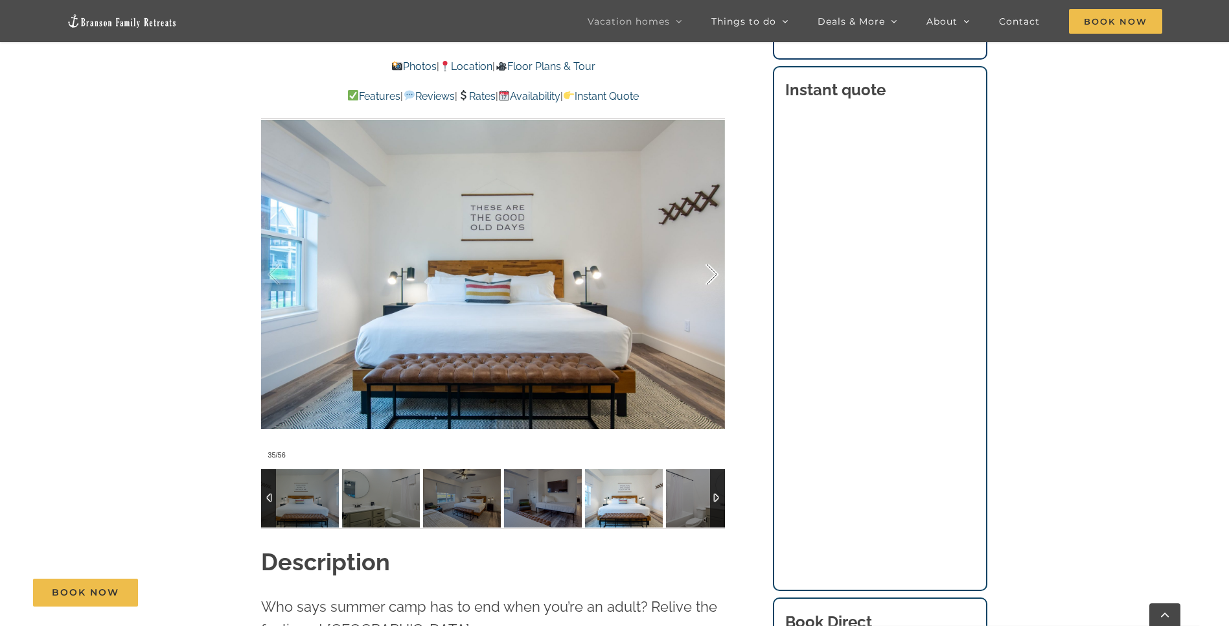
click at [714, 252] on div at bounding box center [698, 275] width 40 height 80
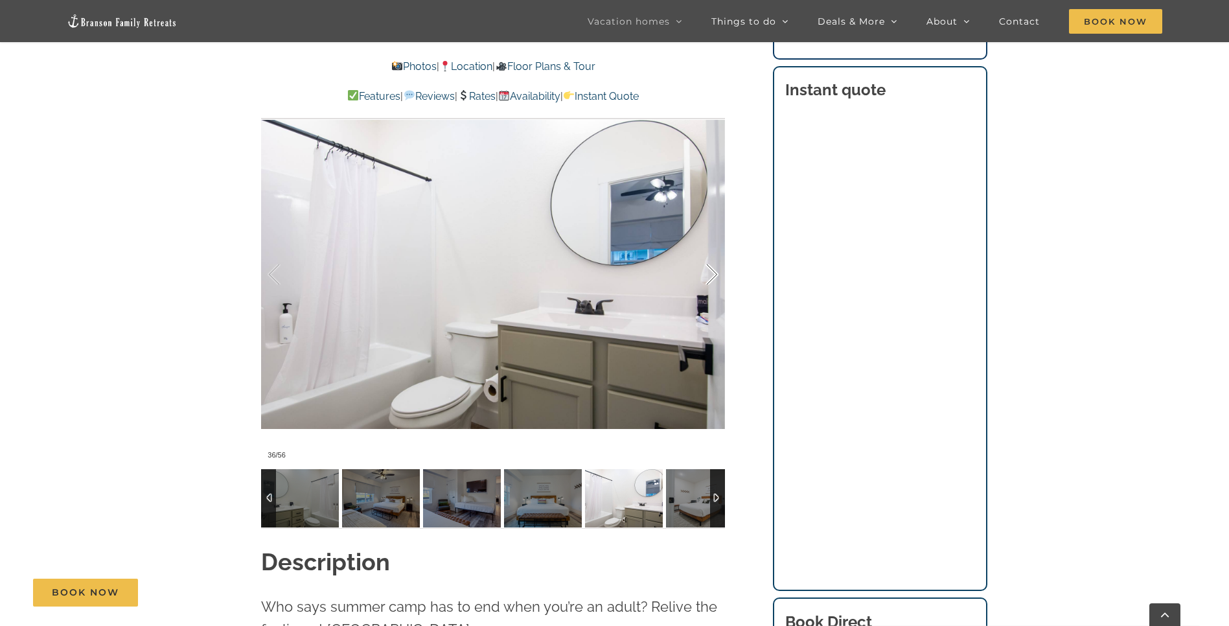
click at [714, 252] on div at bounding box center [698, 275] width 40 height 80
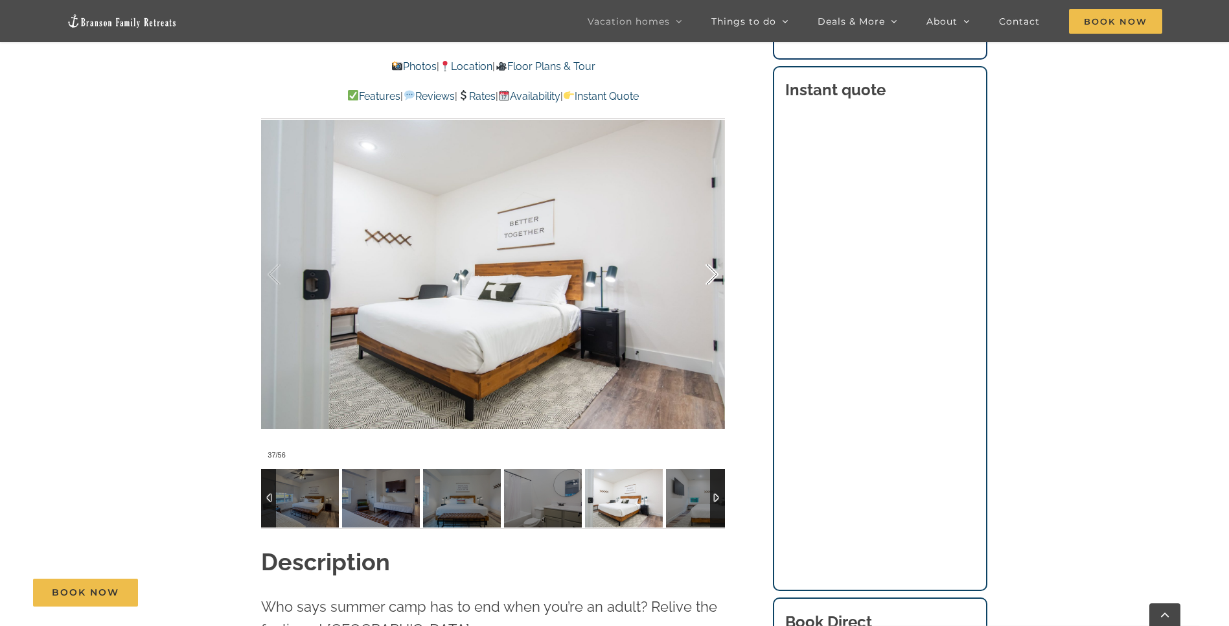
click at [714, 252] on div at bounding box center [698, 275] width 40 height 80
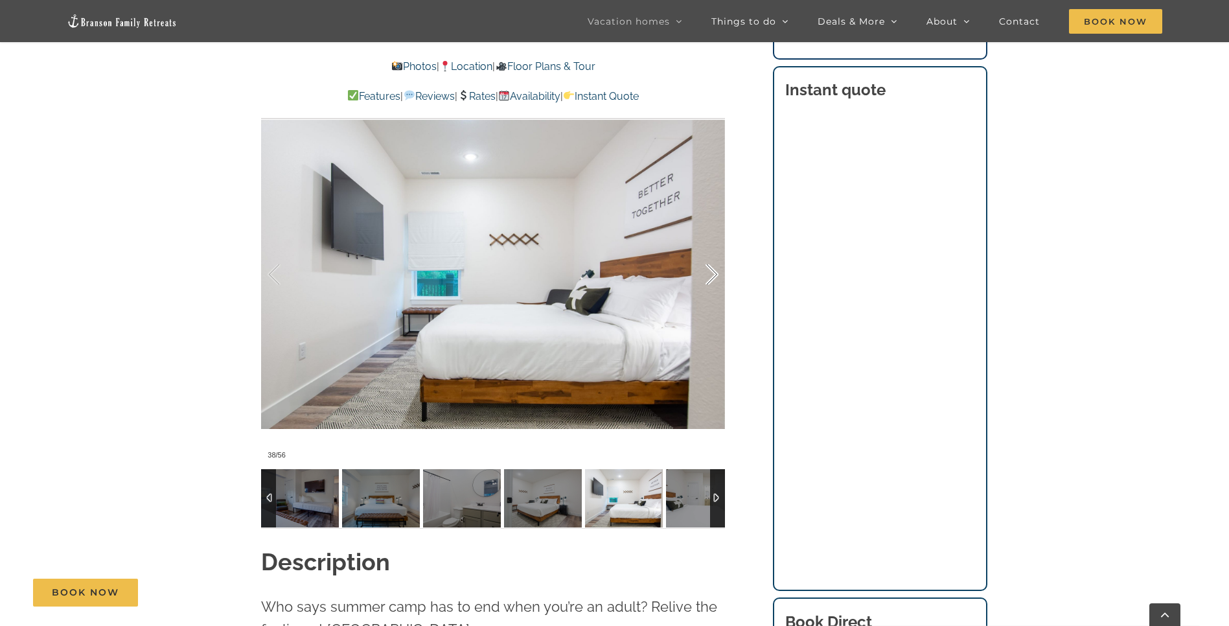
click at [714, 252] on div at bounding box center [698, 275] width 40 height 80
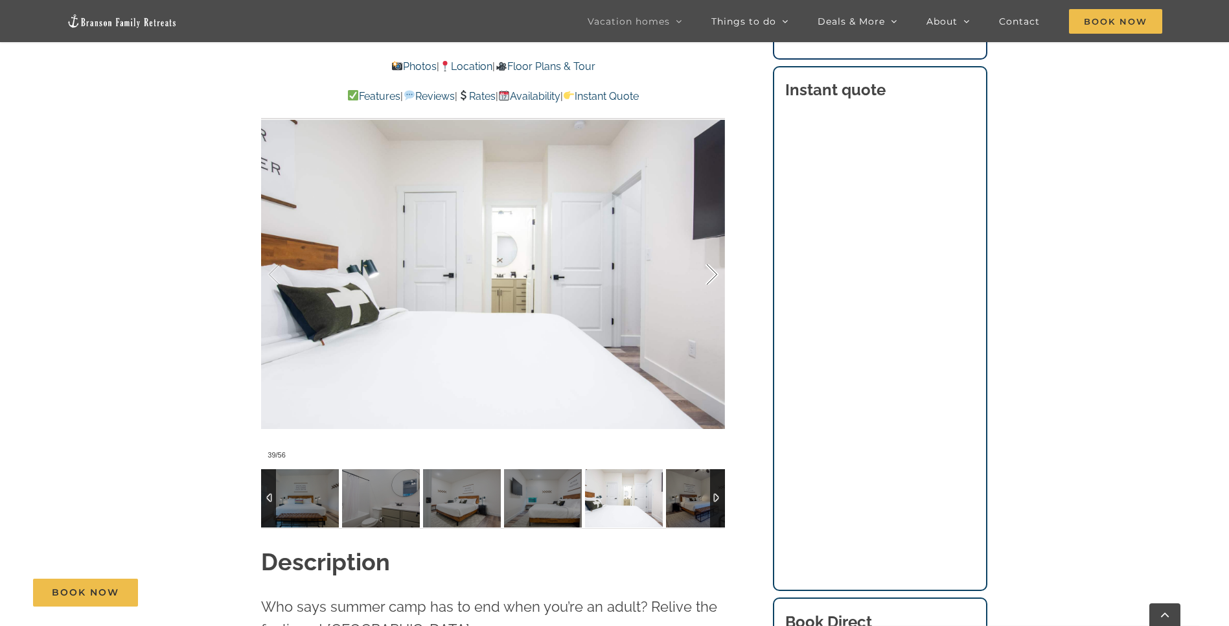
click at [714, 252] on div at bounding box center [698, 275] width 40 height 80
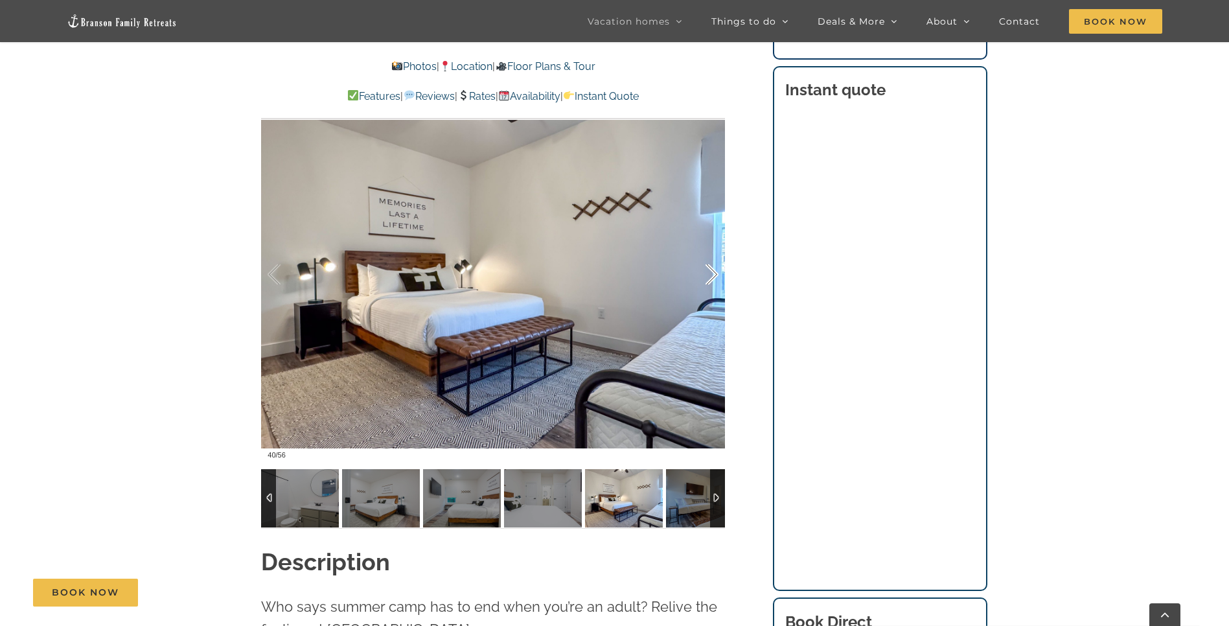
click at [714, 252] on div at bounding box center [698, 275] width 40 height 80
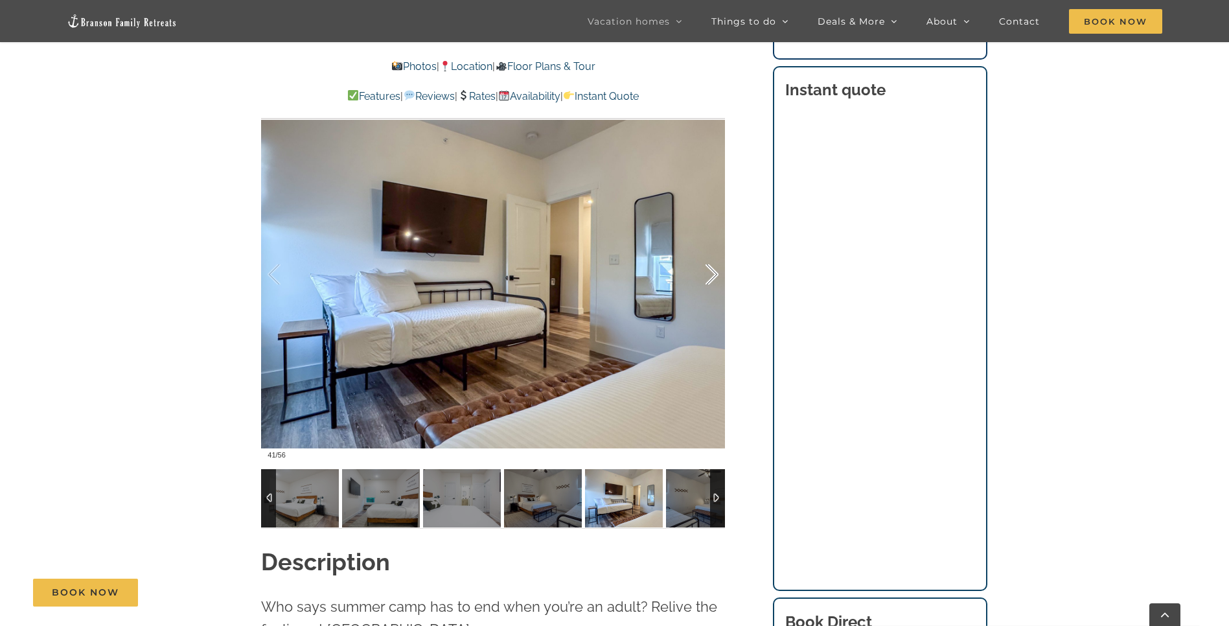
click at [714, 252] on div at bounding box center [698, 275] width 40 height 80
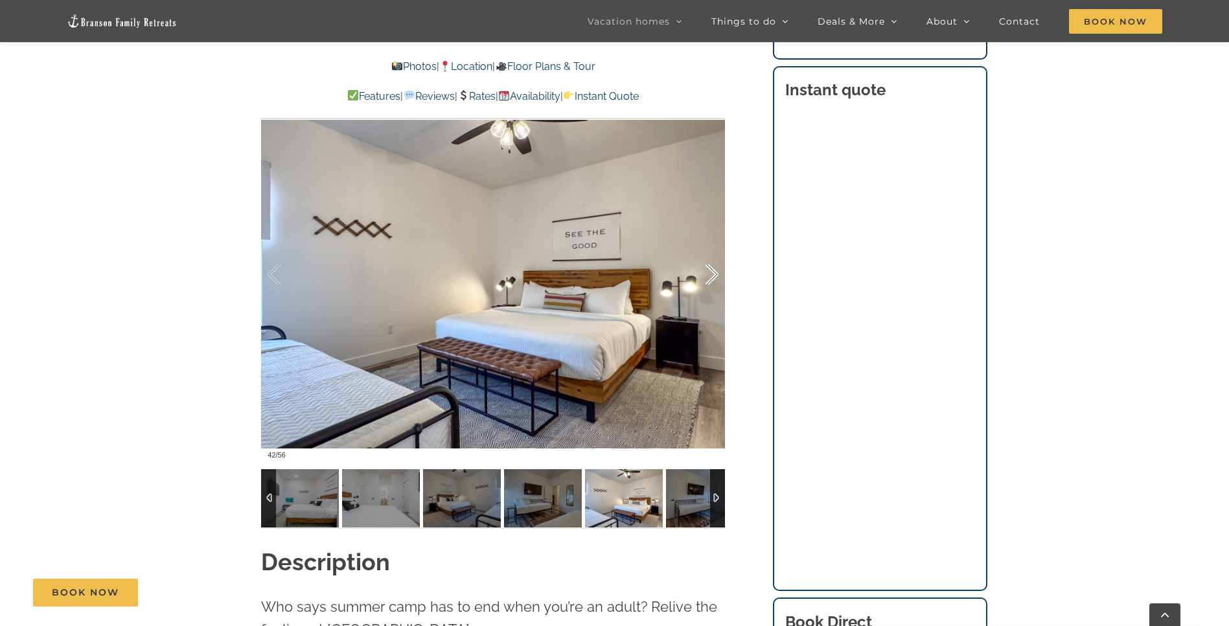
click at [714, 252] on div at bounding box center [698, 275] width 40 height 80
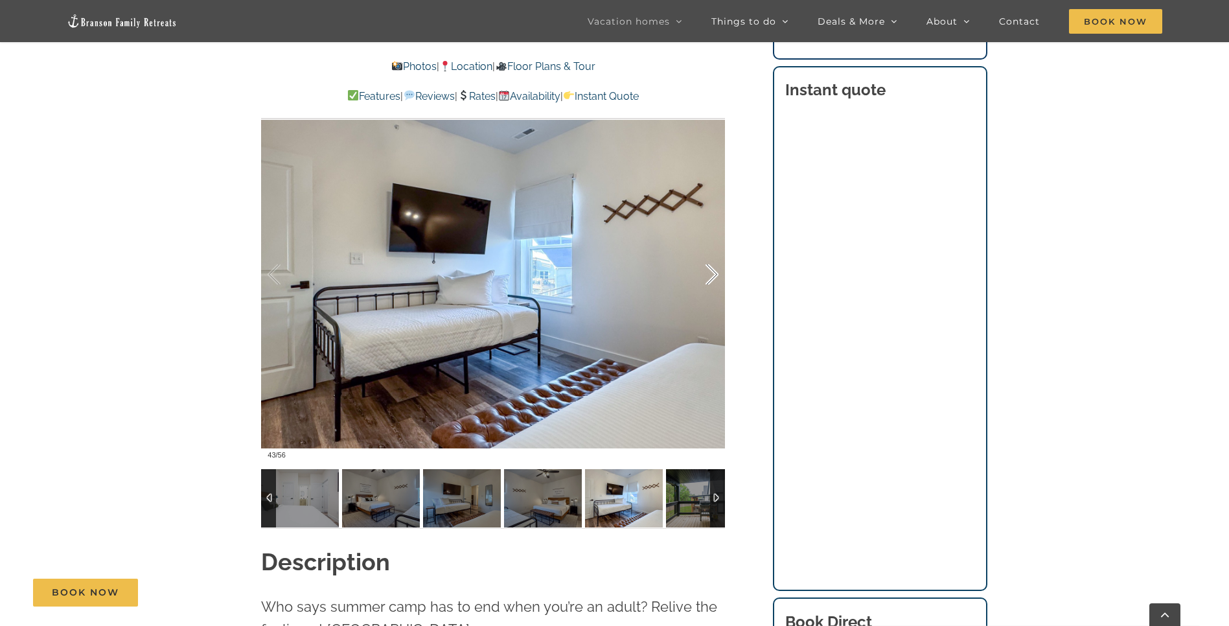
click at [714, 252] on div at bounding box center [698, 275] width 40 height 80
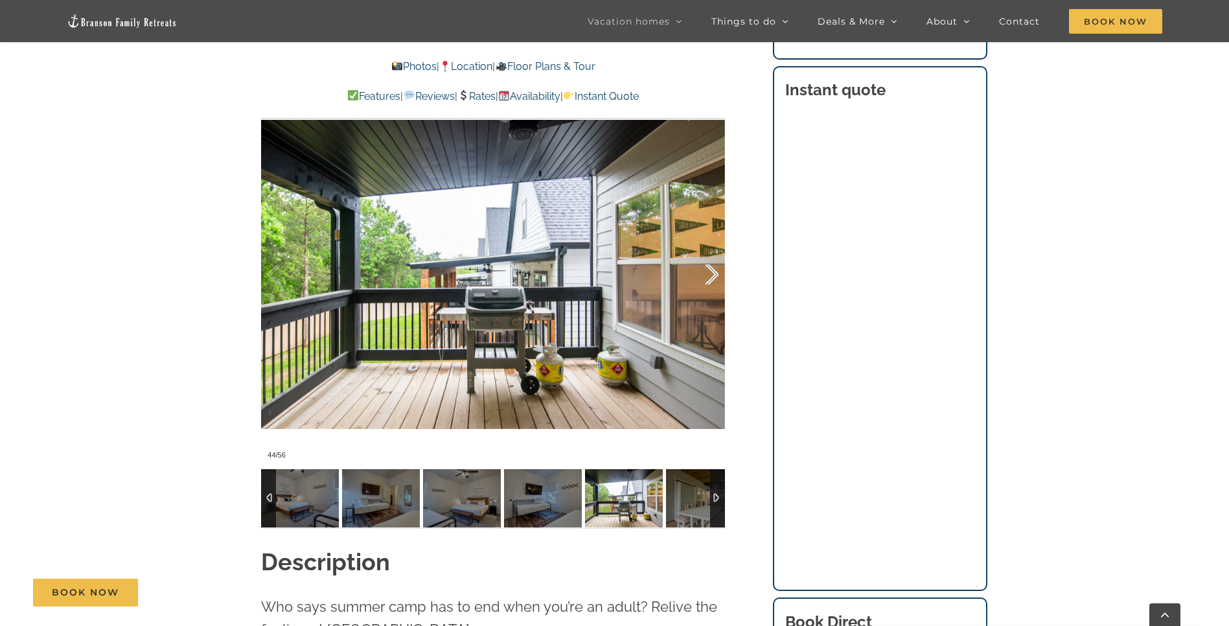
click at [714, 252] on div at bounding box center [698, 275] width 40 height 80
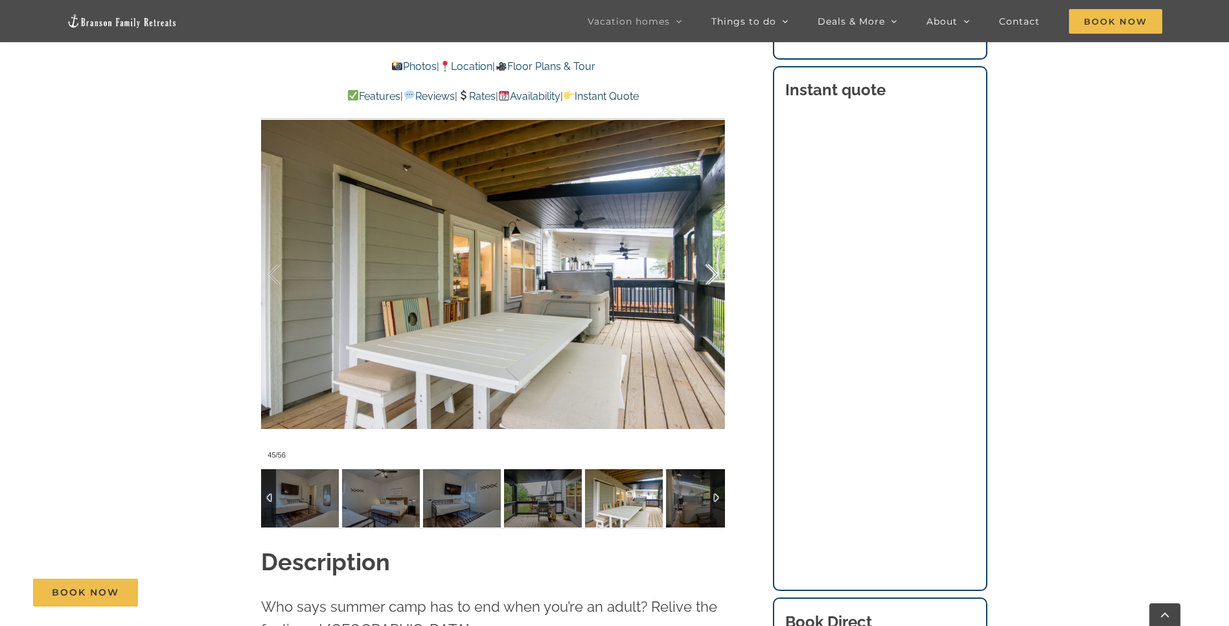
click at [714, 252] on div at bounding box center [698, 275] width 40 height 80
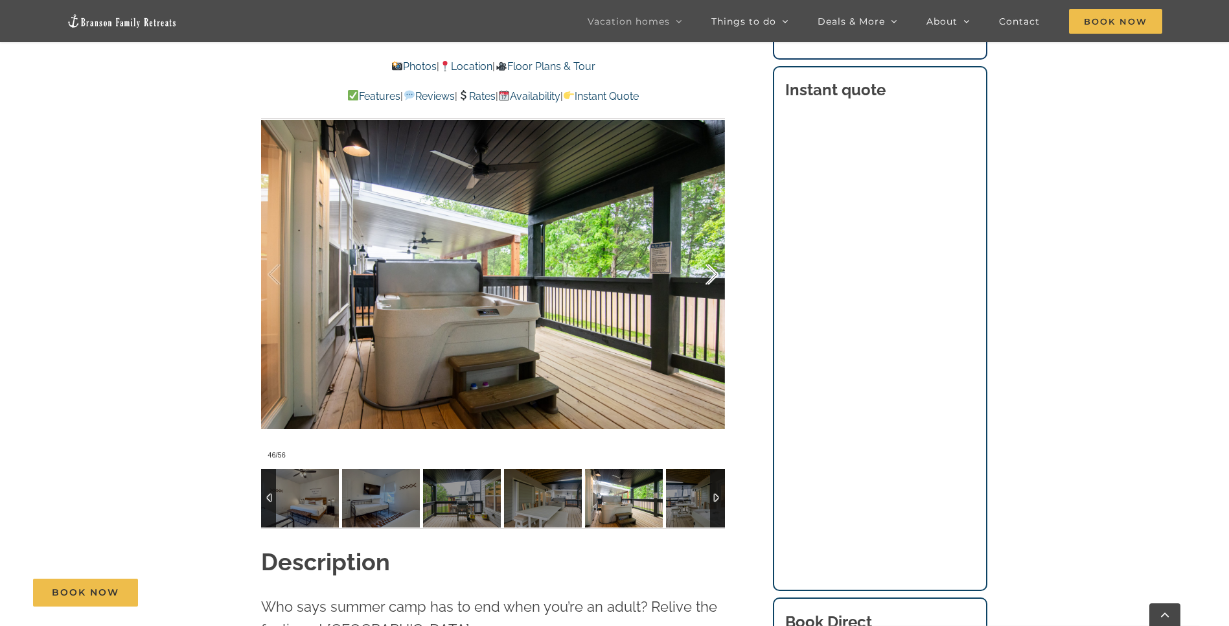
click at [714, 252] on div at bounding box center [698, 275] width 40 height 80
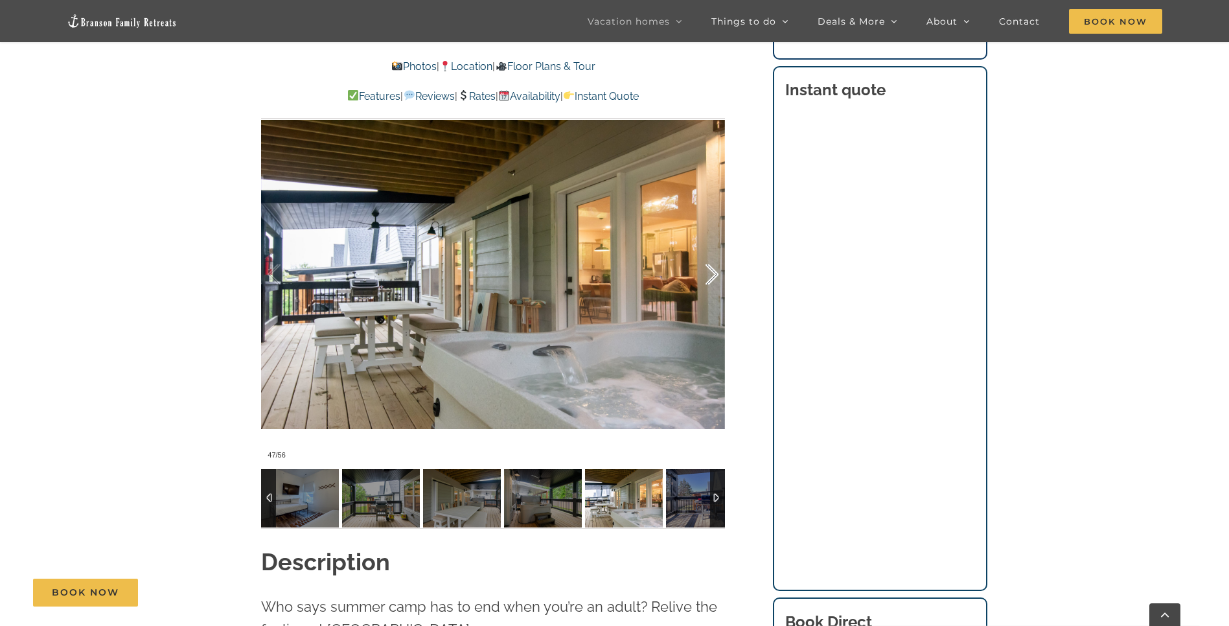
click at [713, 256] on div at bounding box center [698, 275] width 40 height 80
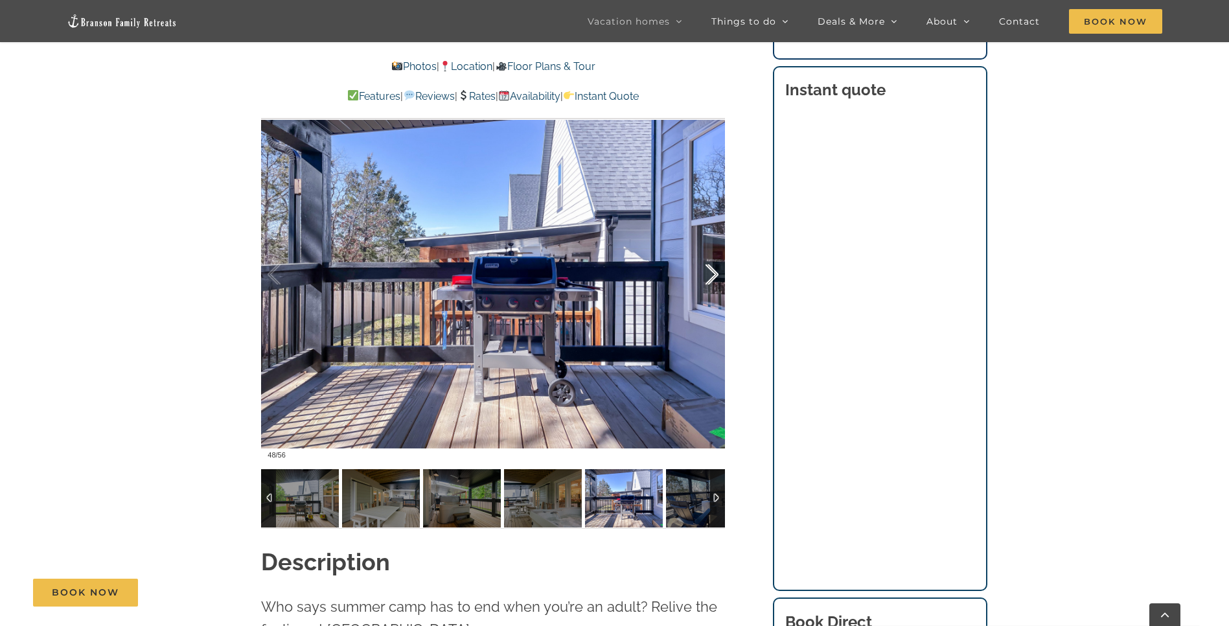
click at [713, 251] on div at bounding box center [698, 275] width 40 height 80
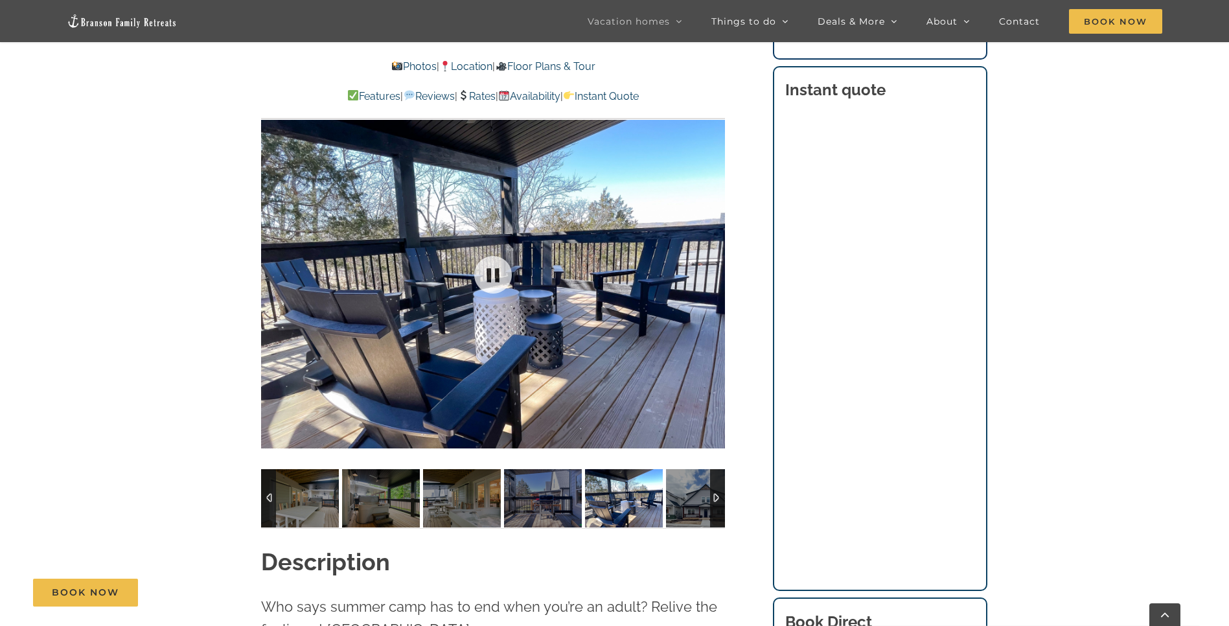
click at [713, 251] on div at bounding box center [493, 274] width 464 height 381
click at [713, 251] on div at bounding box center [698, 275] width 40 height 80
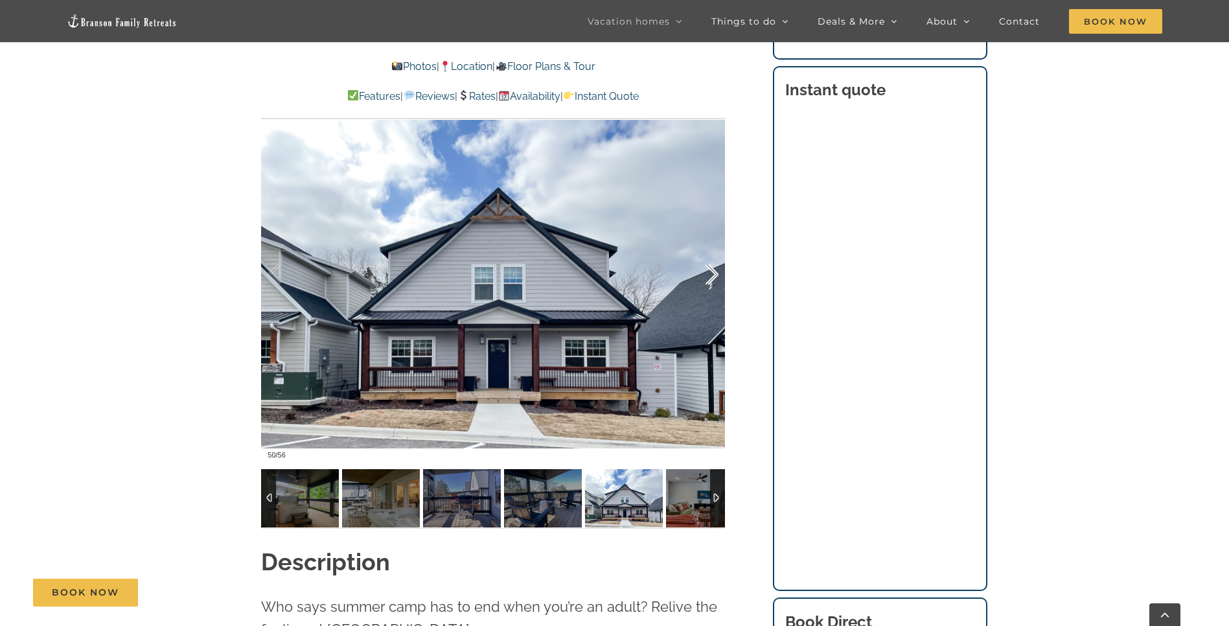
click at [711, 255] on div at bounding box center [698, 275] width 40 height 80
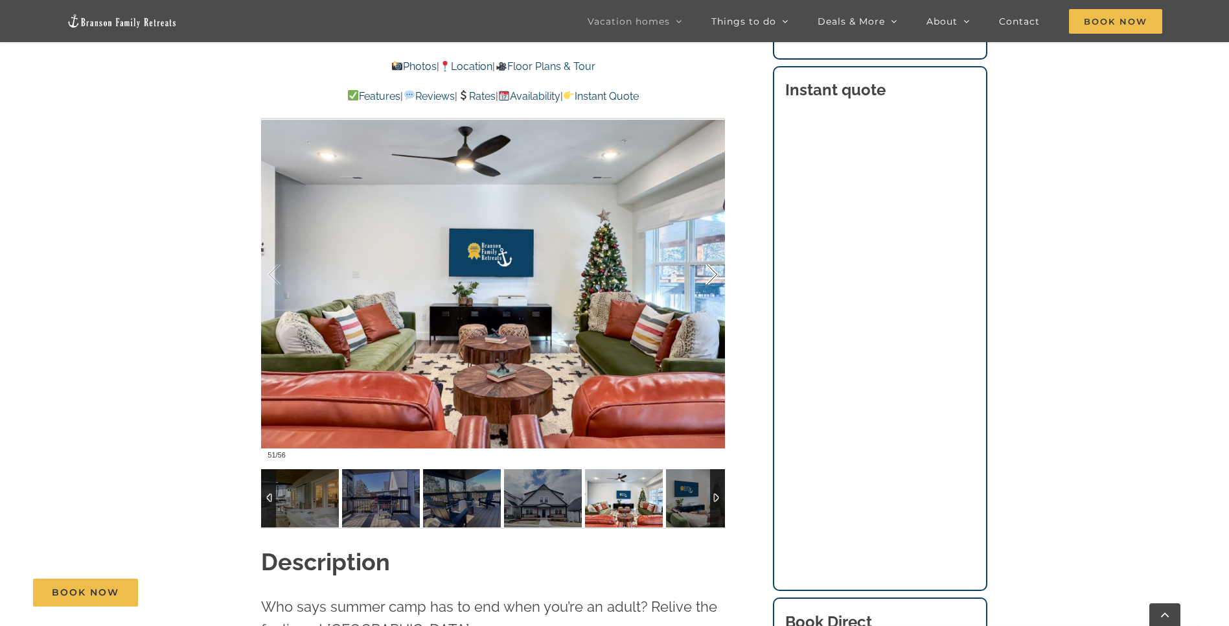
click at [711, 255] on div at bounding box center [698, 275] width 40 height 80
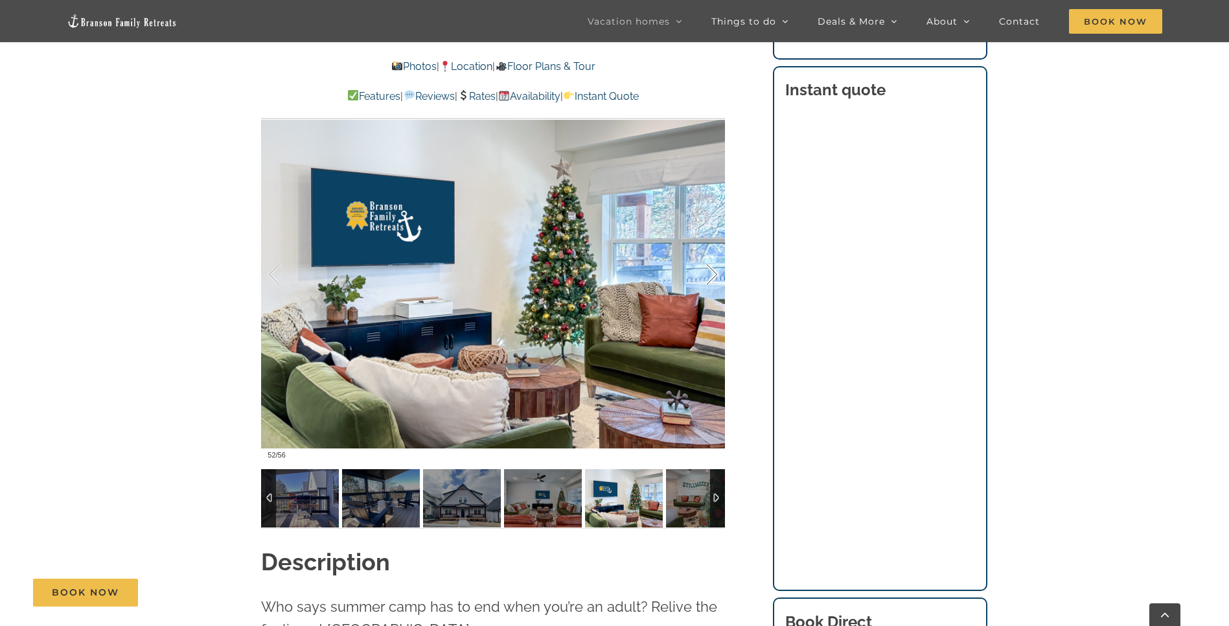
click at [711, 255] on div at bounding box center [698, 275] width 40 height 80
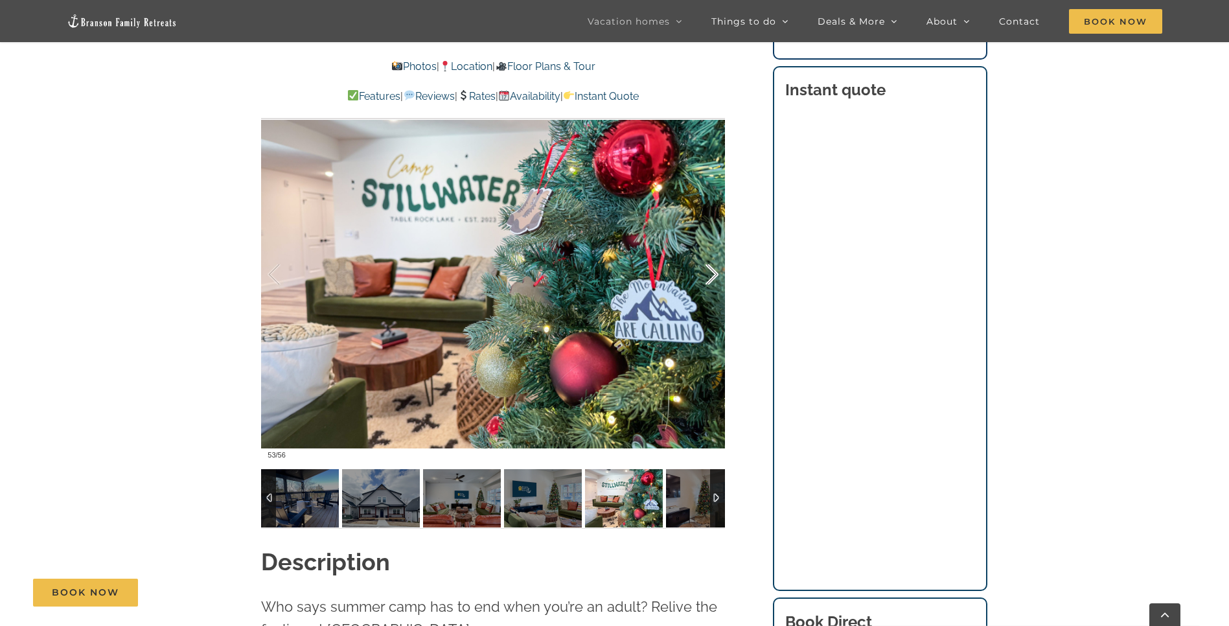
click at [711, 255] on div at bounding box center [698, 275] width 40 height 80
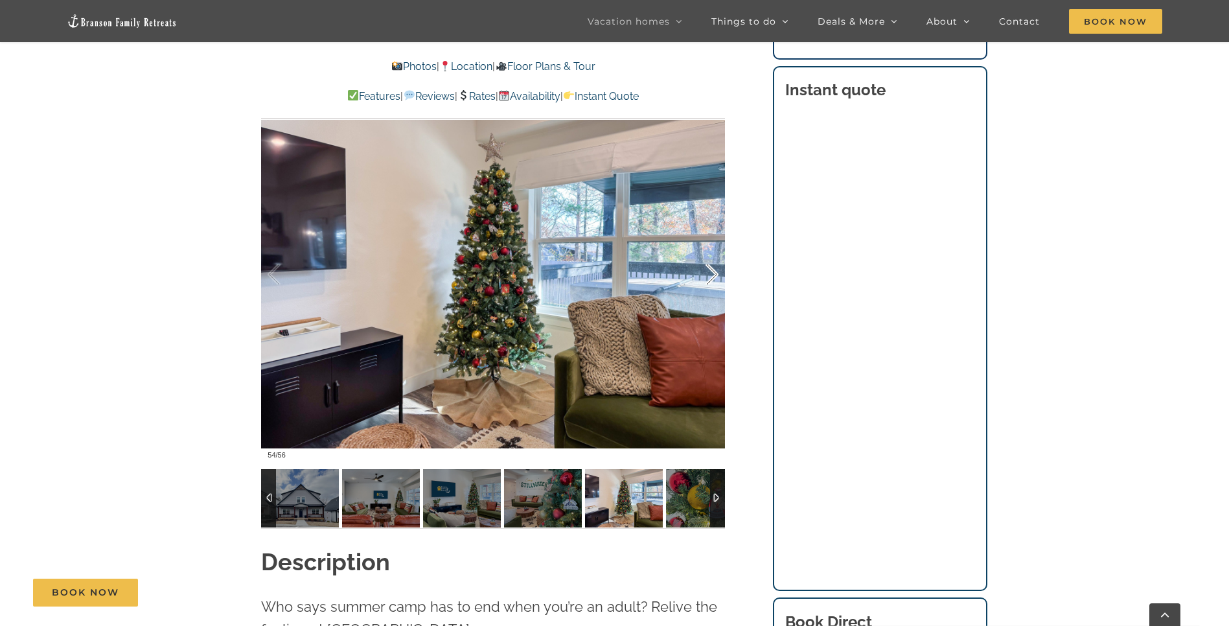
click at [711, 255] on div at bounding box center [698, 275] width 40 height 80
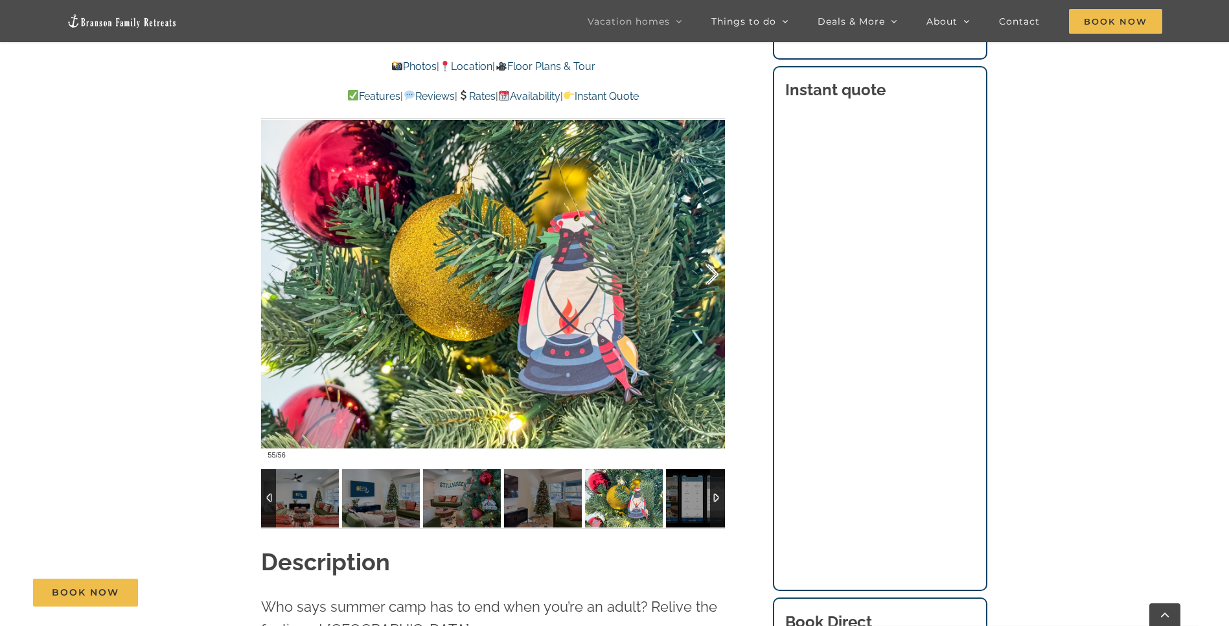
click at [711, 255] on div at bounding box center [698, 275] width 40 height 80
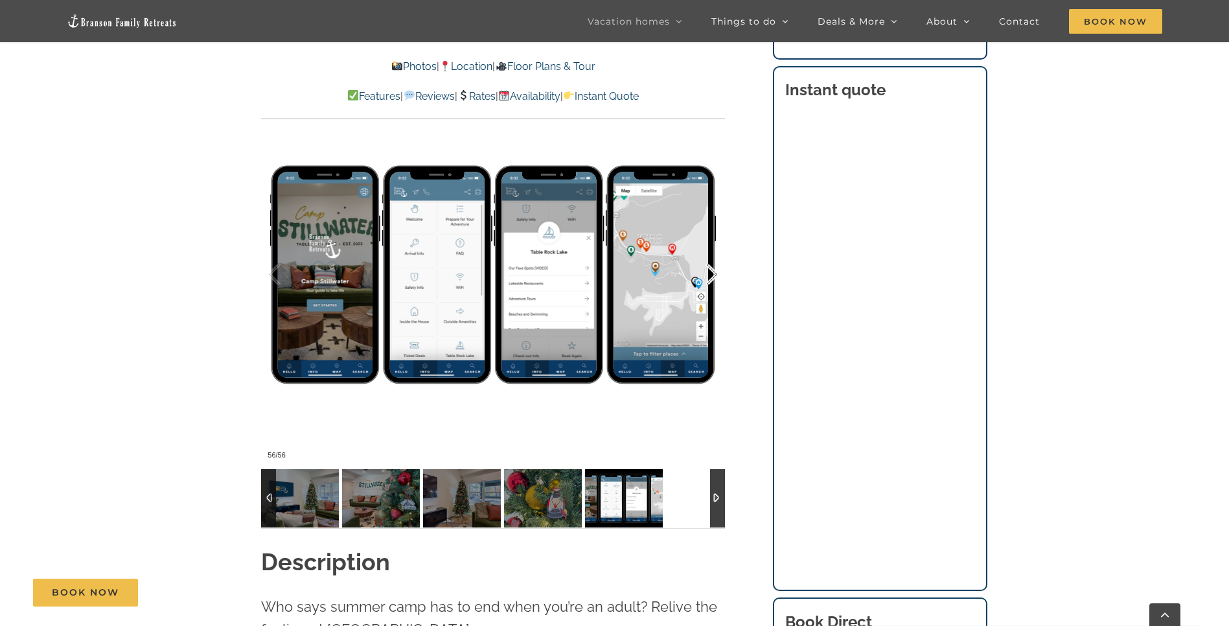
click at [711, 255] on div at bounding box center [698, 275] width 40 height 80
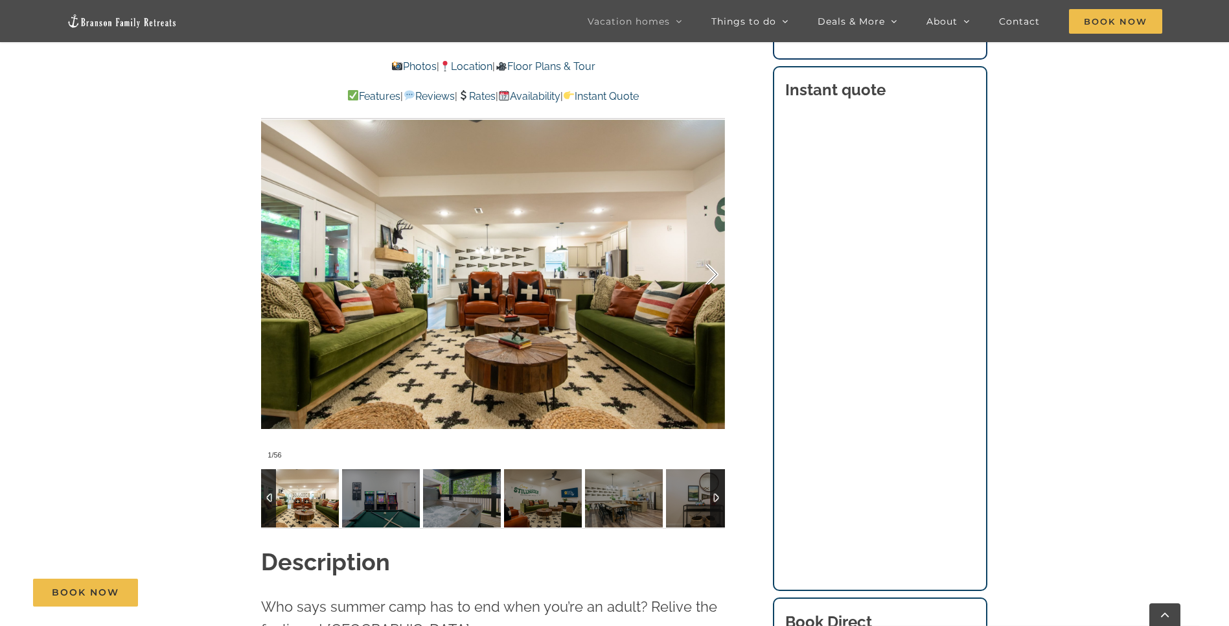
click at [711, 255] on div at bounding box center [698, 275] width 40 height 80
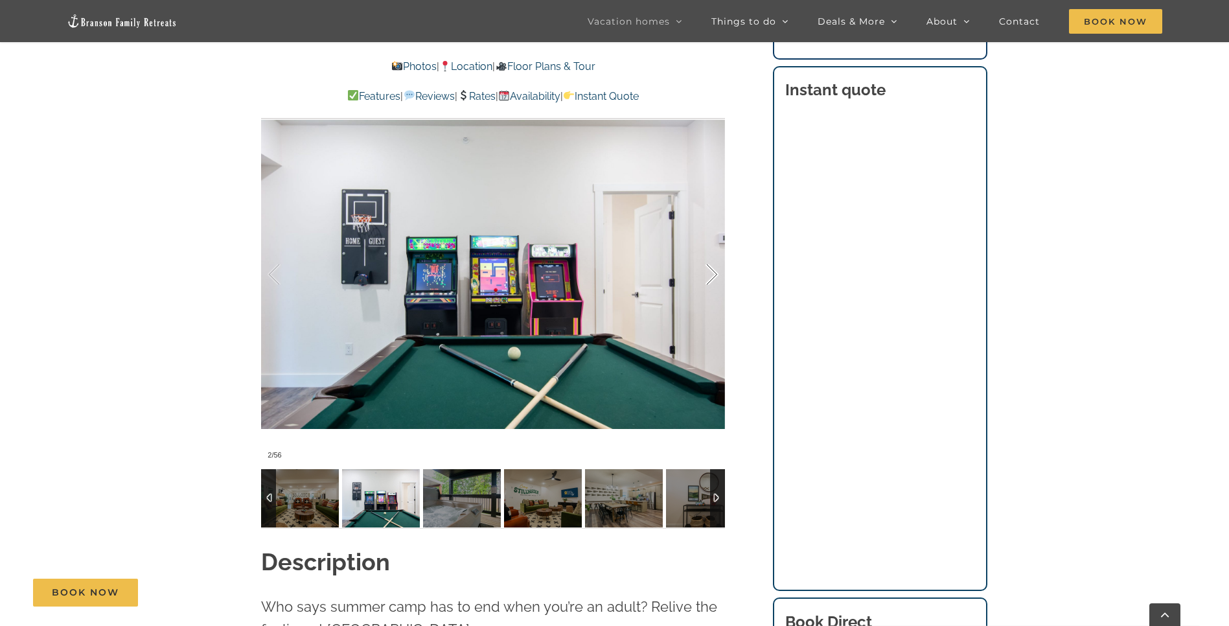
click at [711, 255] on div at bounding box center [698, 275] width 40 height 80
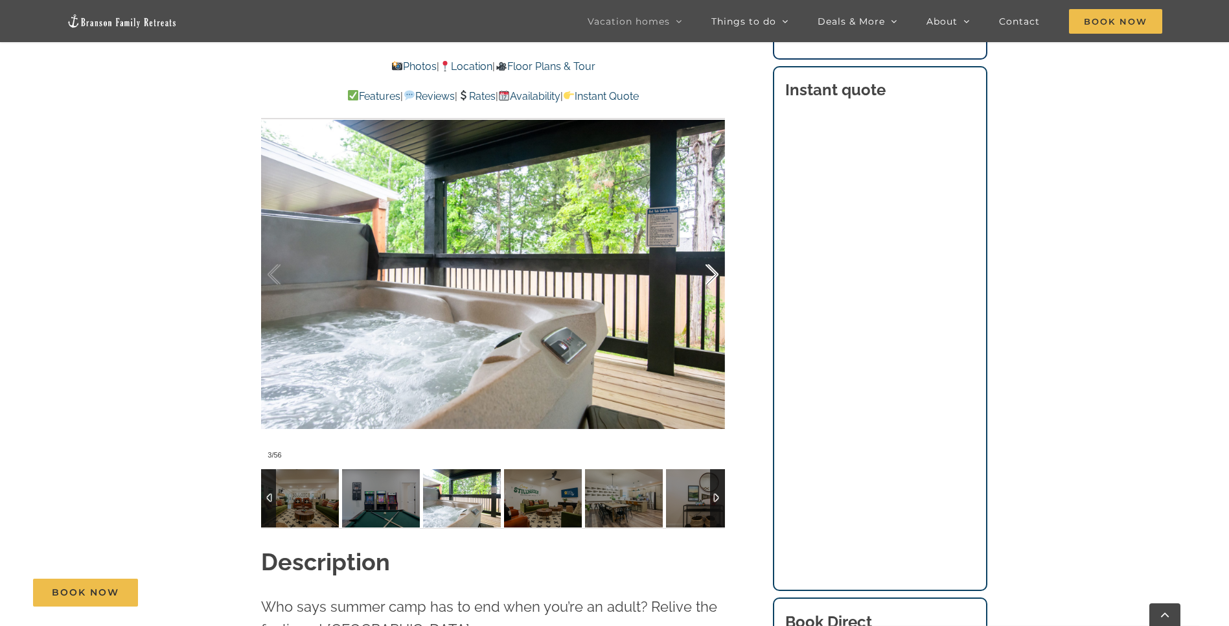
click at [711, 255] on div at bounding box center [698, 275] width 40 height 80
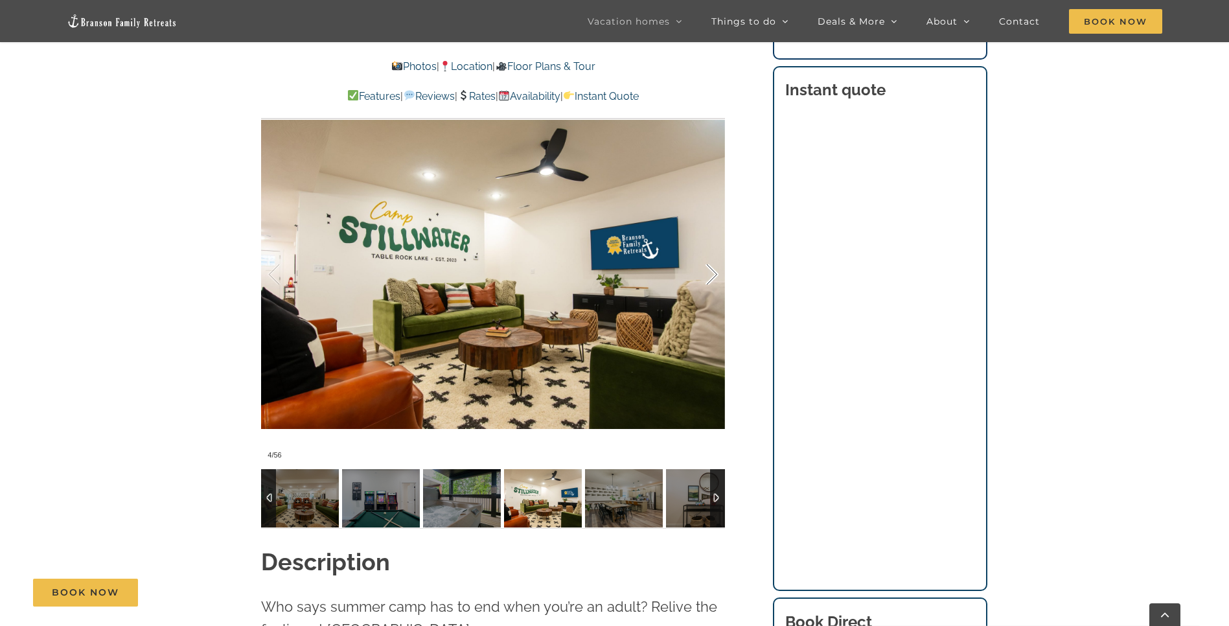
click at [711, 255] on div at bounding box center [698, 275] width 40 height 80
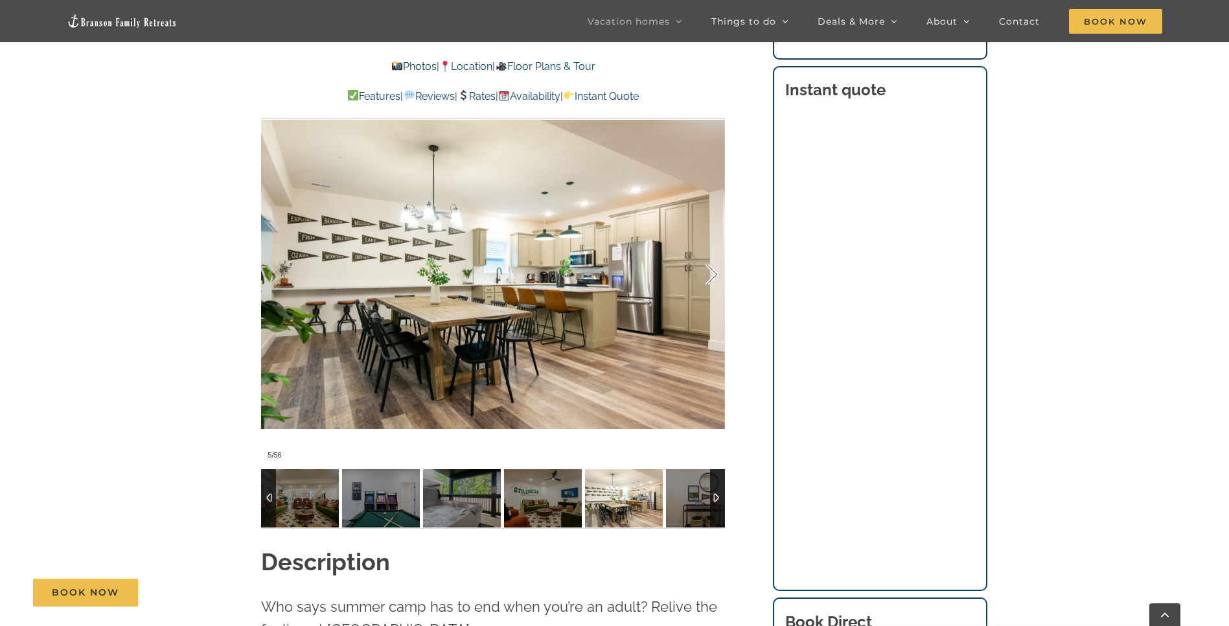
click at [711, 255] on div at bounding box center [698, 275] width 40 height 80
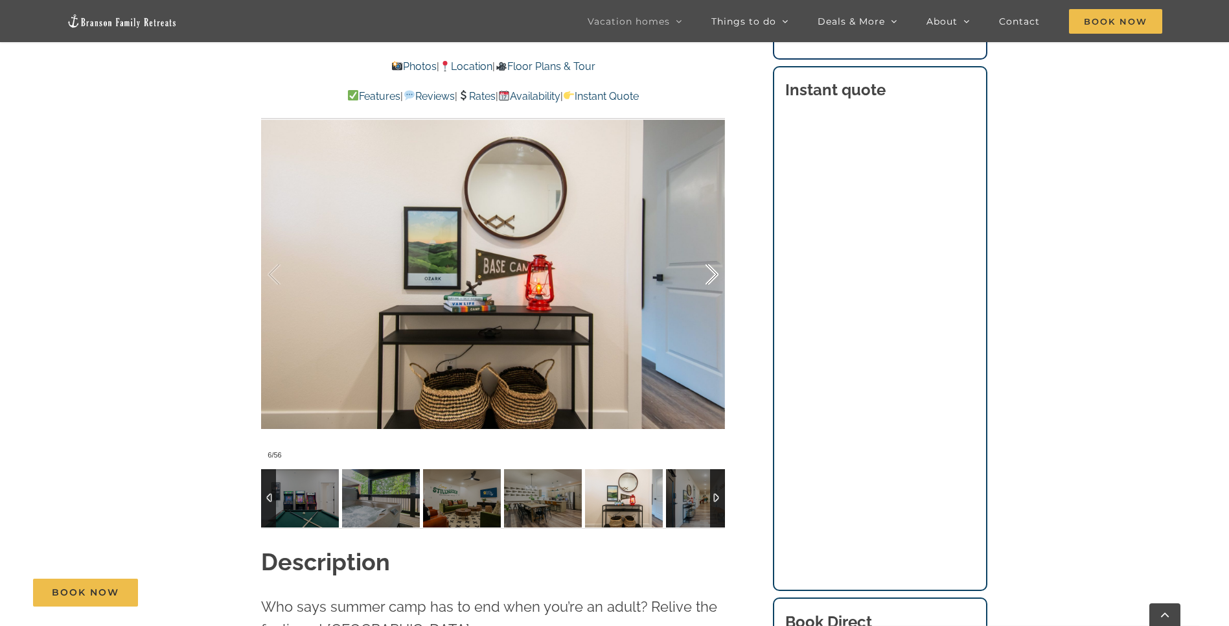
click at [711, 255] on div at bounding box center [698, 275] width 40 height 80
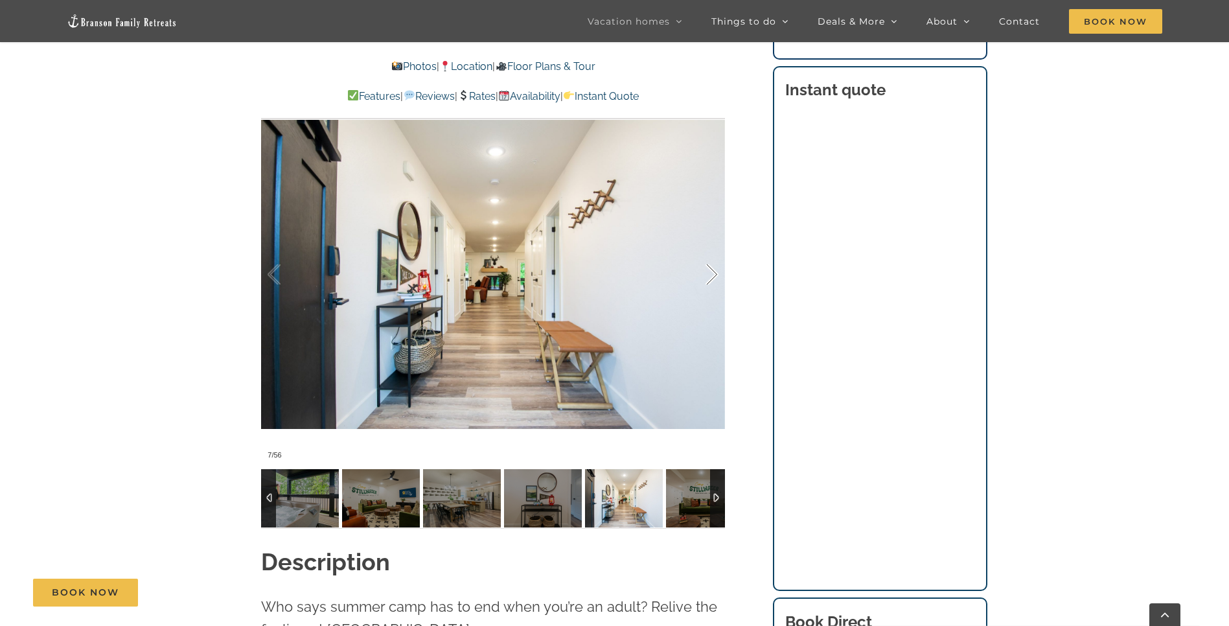
click at [711, 255] on div at bounding box center [698, 275] width 40 height 80
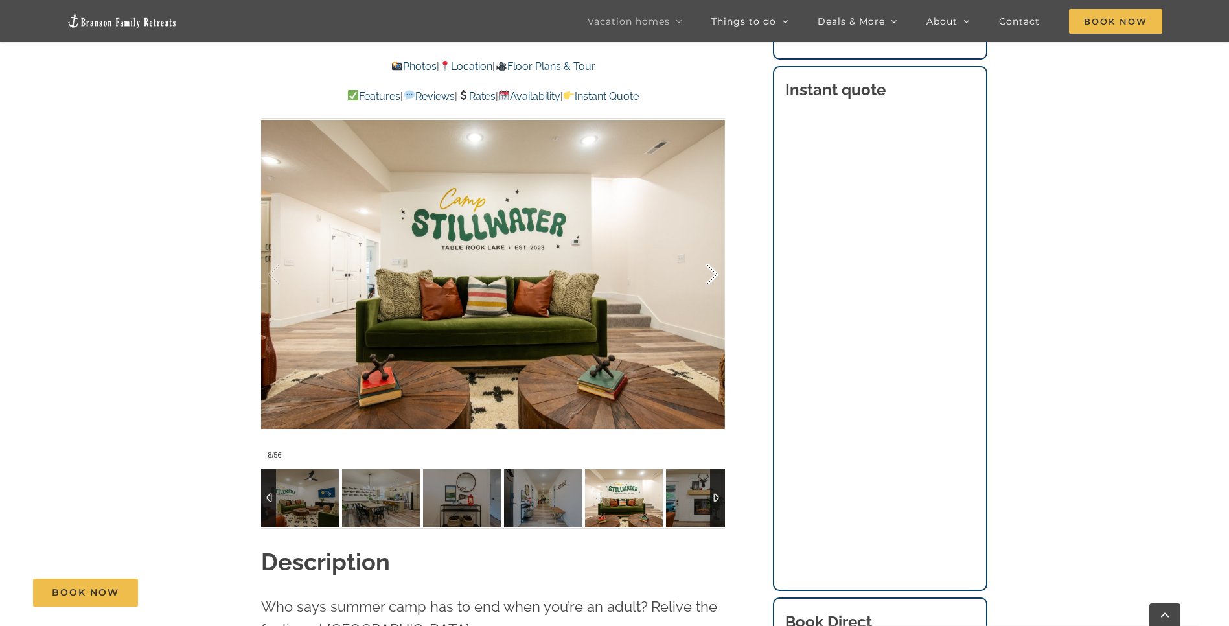
click at [711, 255] on div at bounding box center [698, 275] width 40 height 80
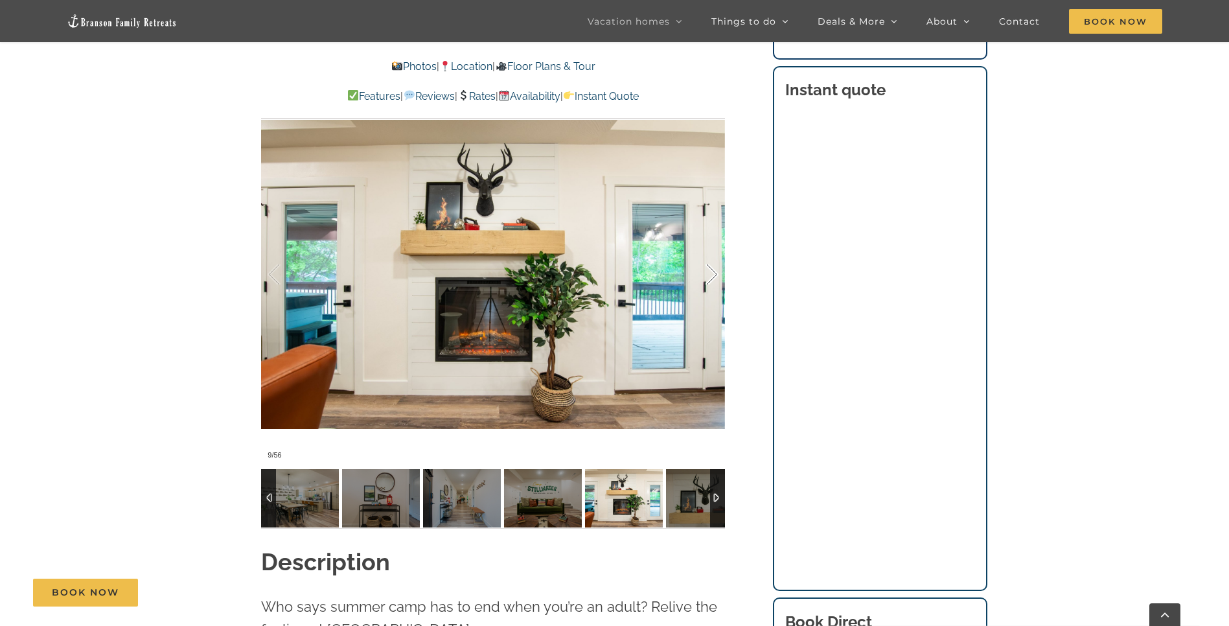
click at [711, 255] on div at bounding box center [698, 275] width 40 height 80
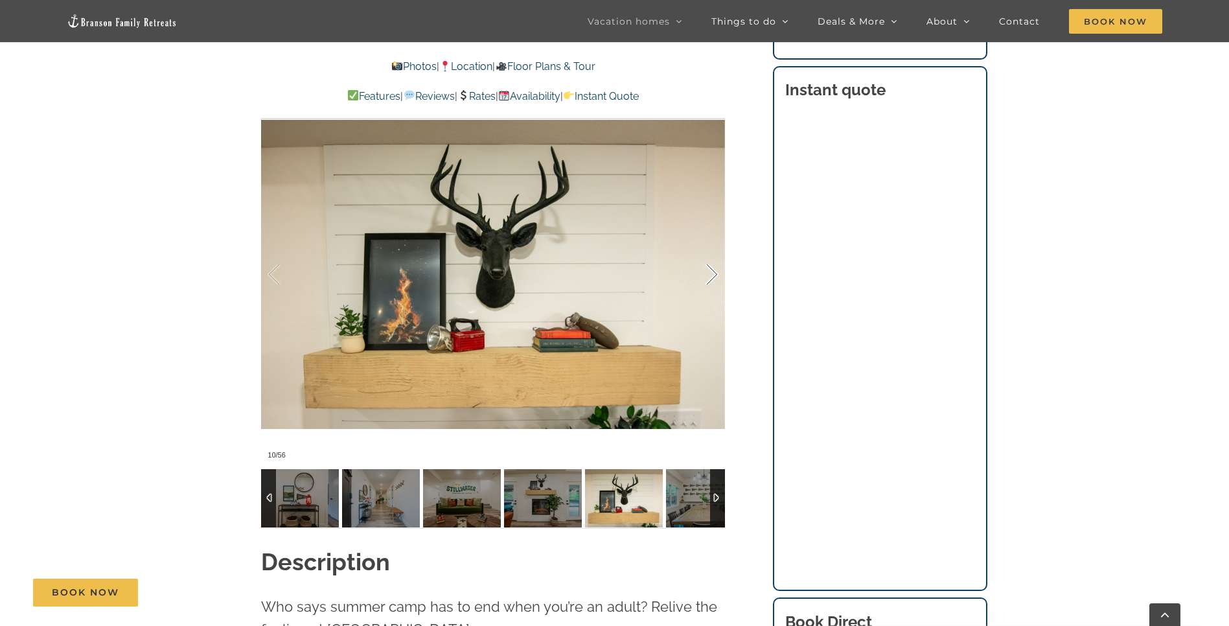
click at [711, 255] on div at bounding box center [698, 275] width 40 height 80
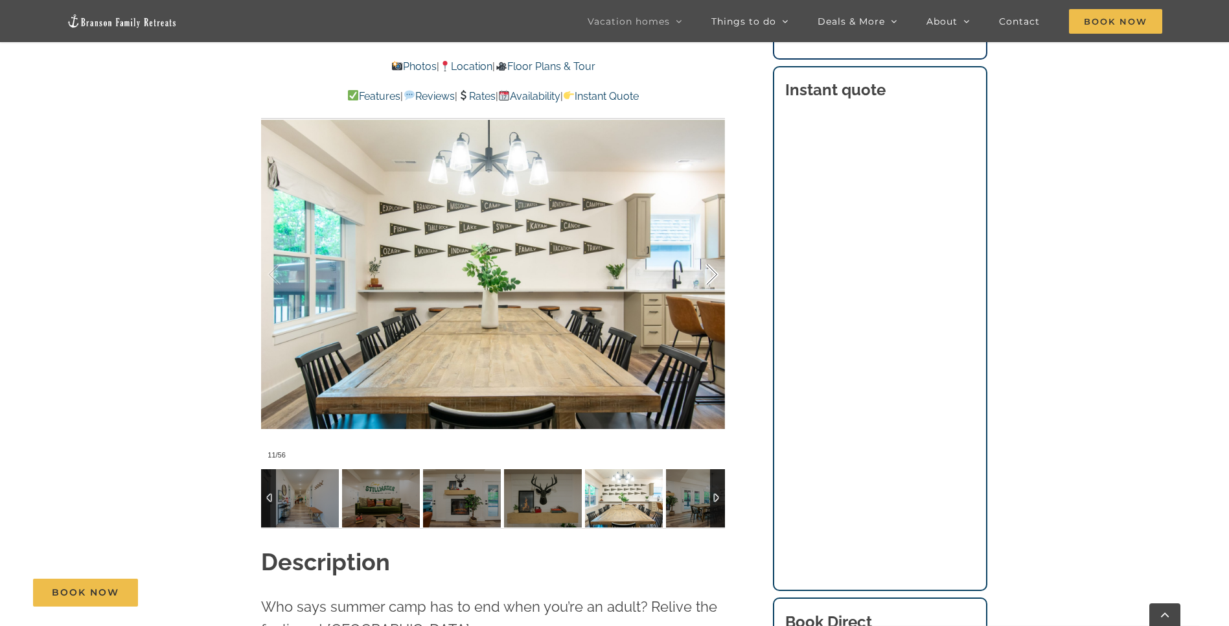
click at [711, 255] on div at bounding box center [698, 275] width 40 height 80
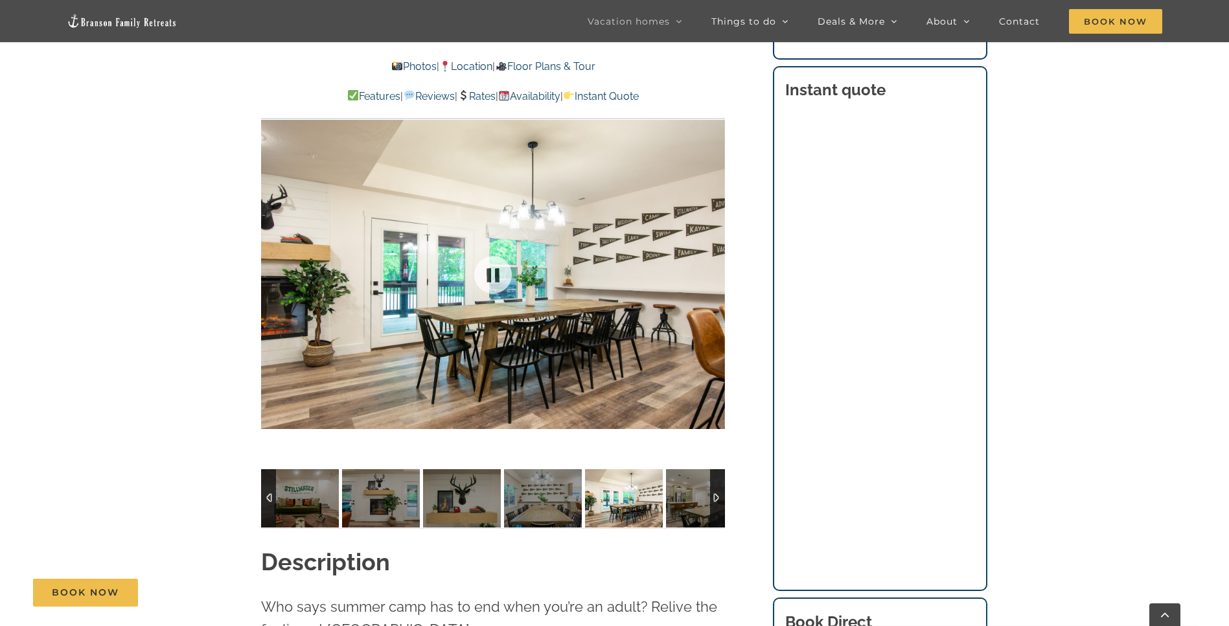
click at [711, 255] on div at bounding box center [493, 274] width 464 height 381
click at [540, 93] on link "Availability" at bounding box center [529, 96] width 62 height 12
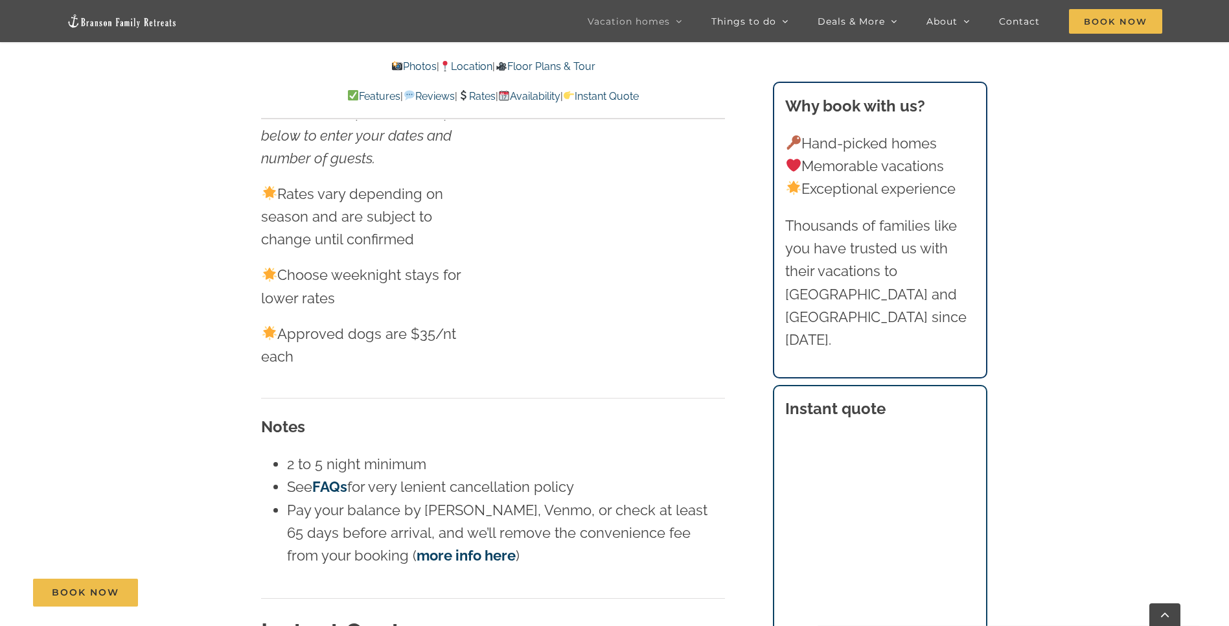
scroll to position [1068, 0]
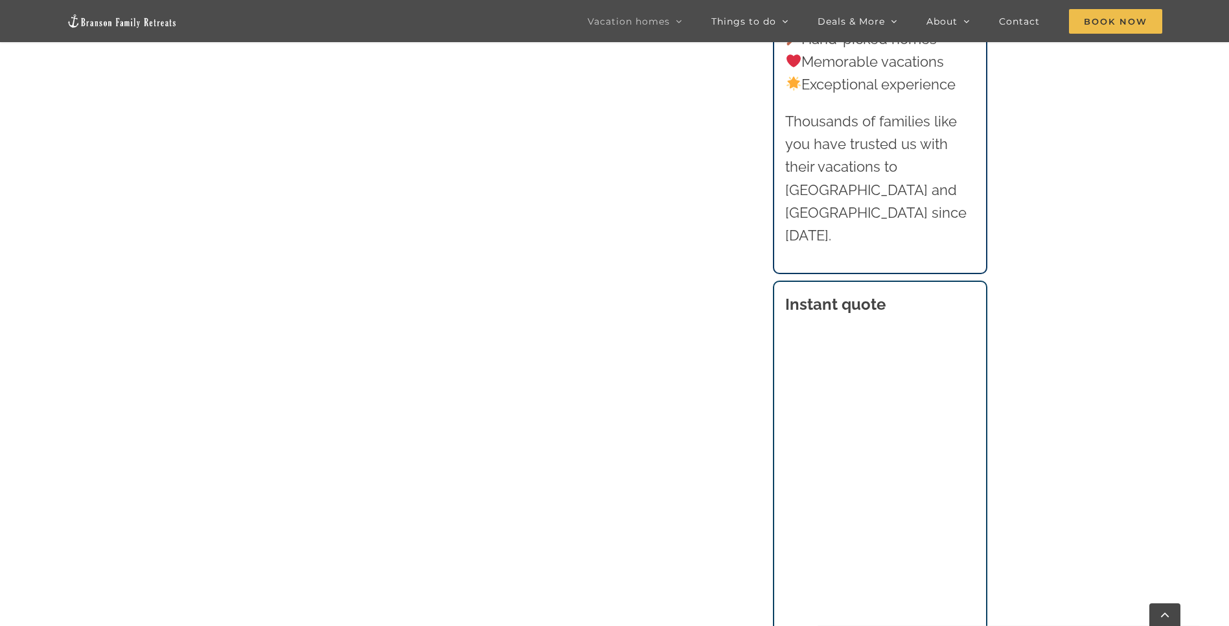
scroll to position [1048, 0]
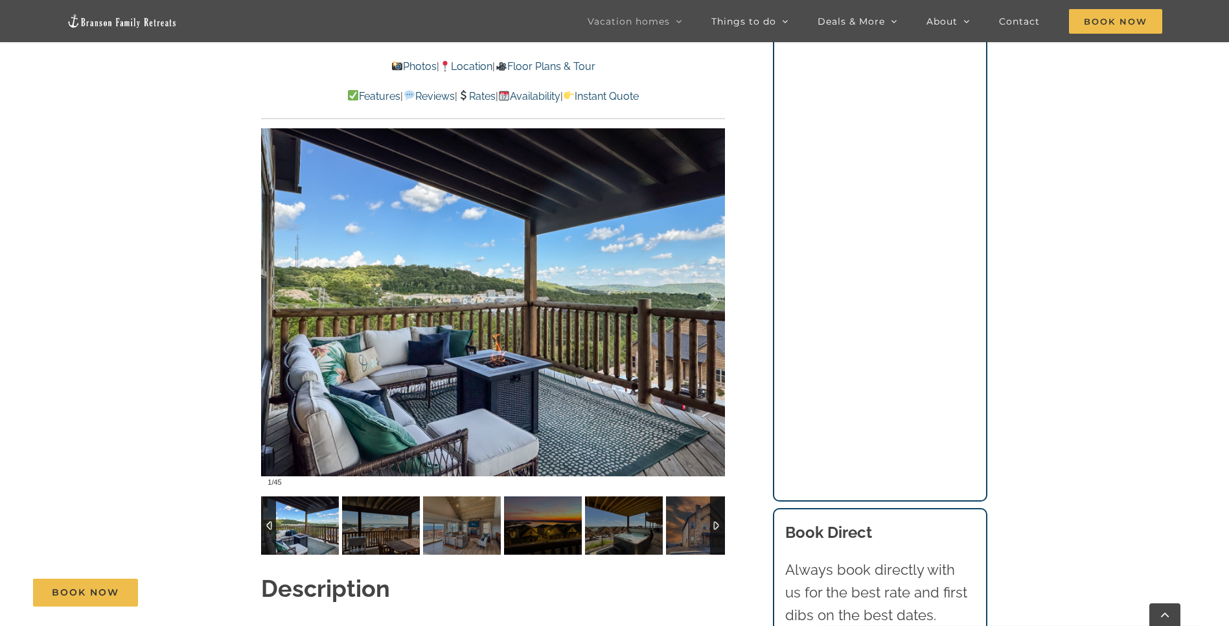
scroll to position [985, 0]
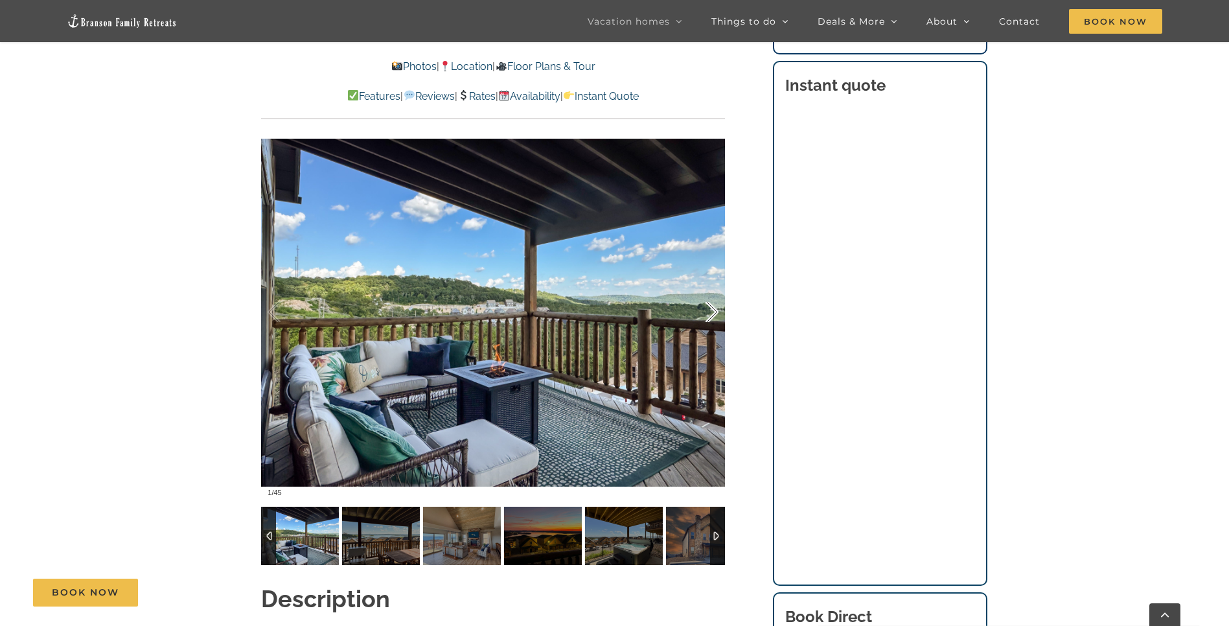
click at [708, 291] on div at bounding box center [698, 312] width 40 height 80
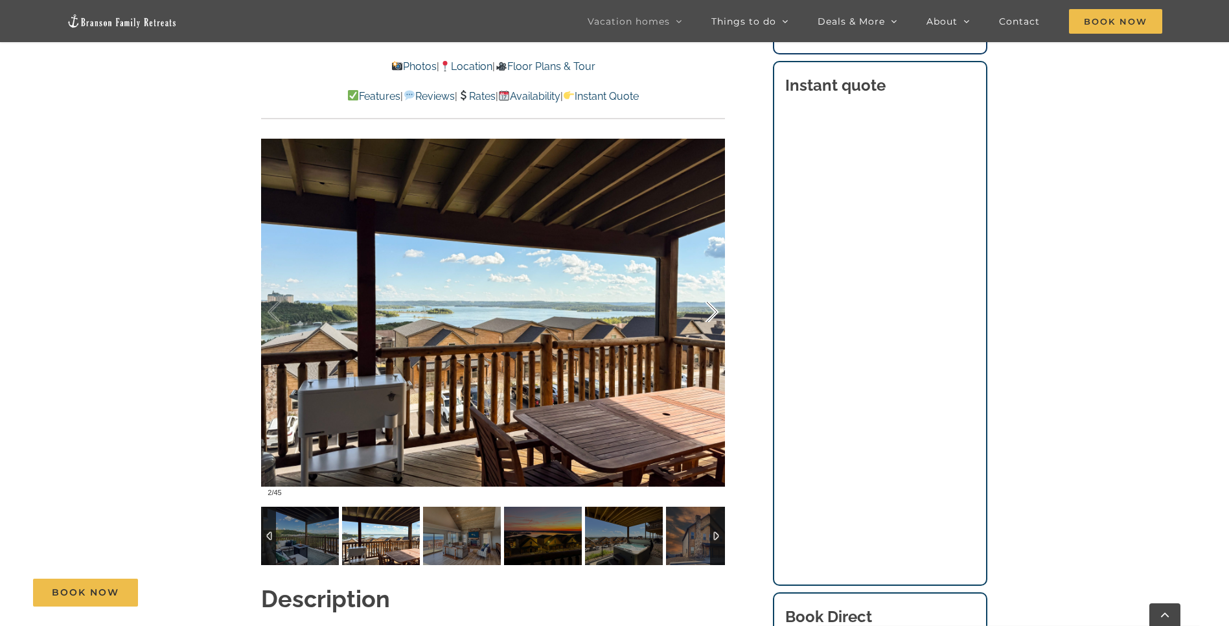
click at [708, 291] on div at bounding box center [698, 312] width 40 height 80
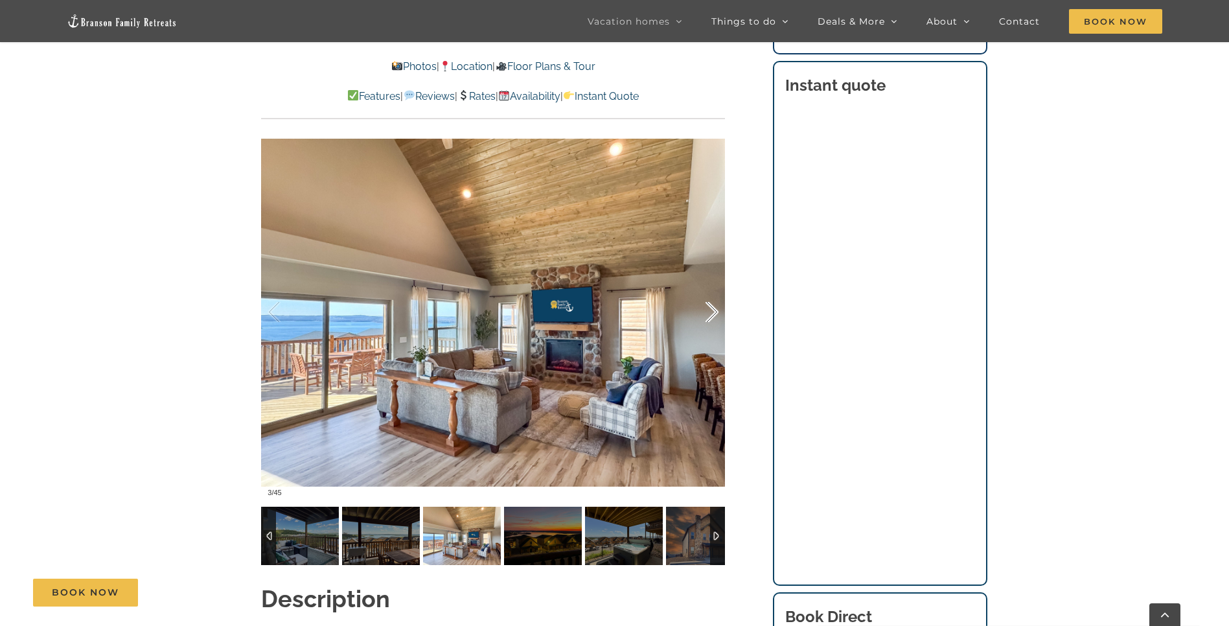
click at [708, 291] on div at bounding box center [698, 312] width 40 height 80
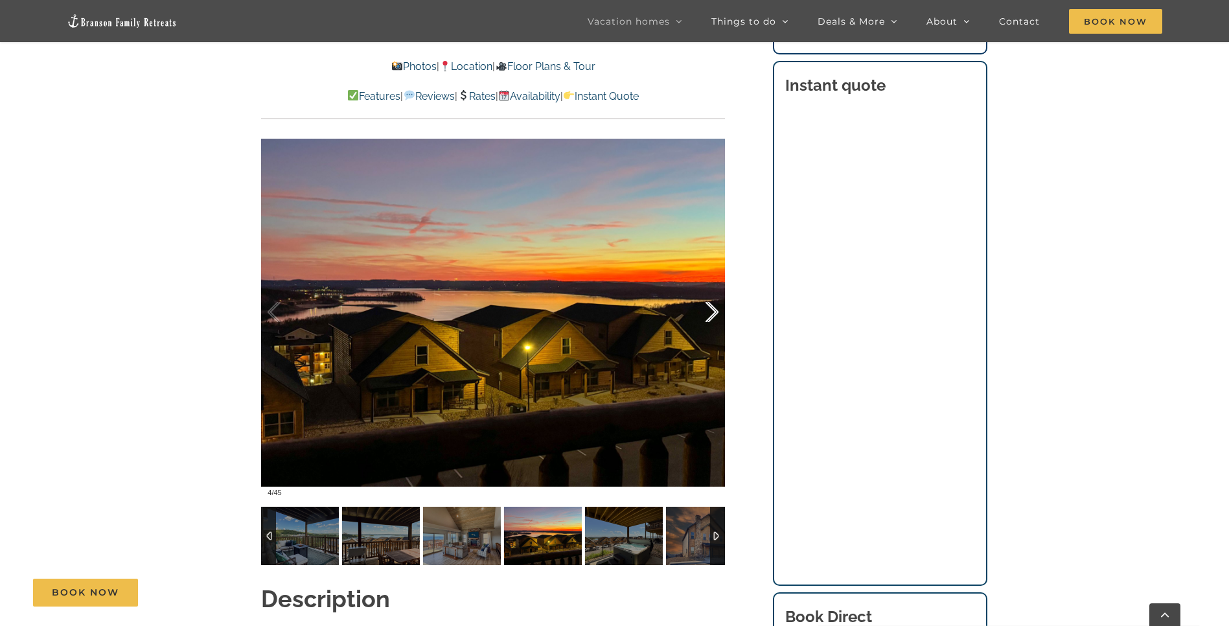
click at [708, 291] on div at bounding box center [698, 312] width 40 height 80
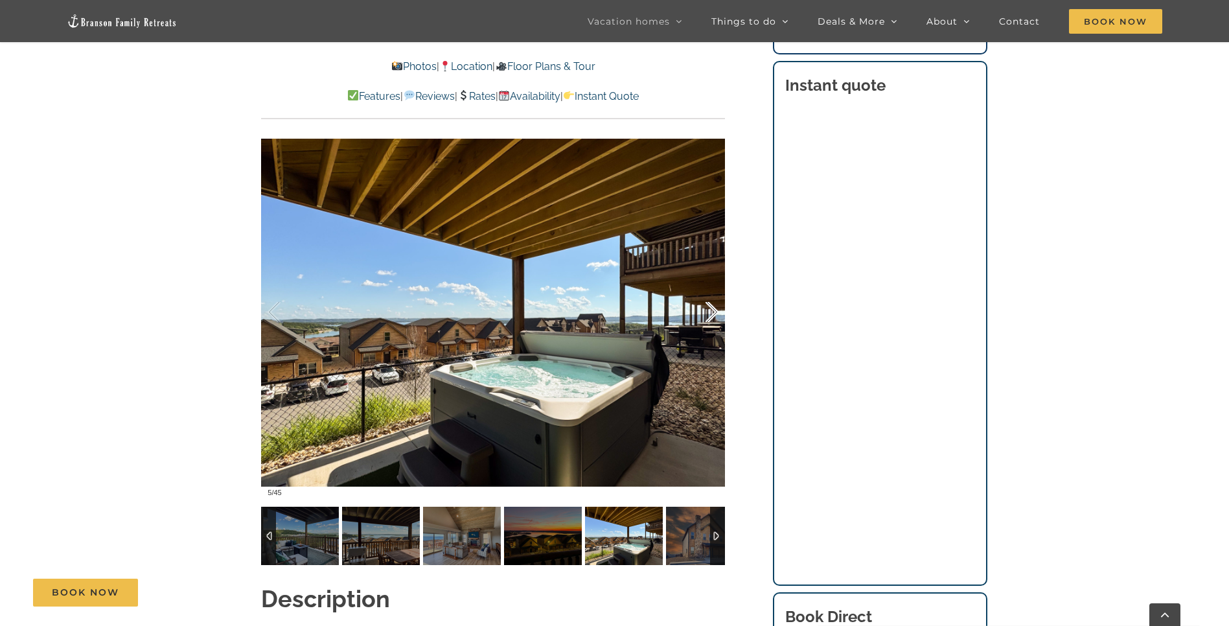
click at [708, 291] on div at bounding box center [698, 312] width 40 height 80
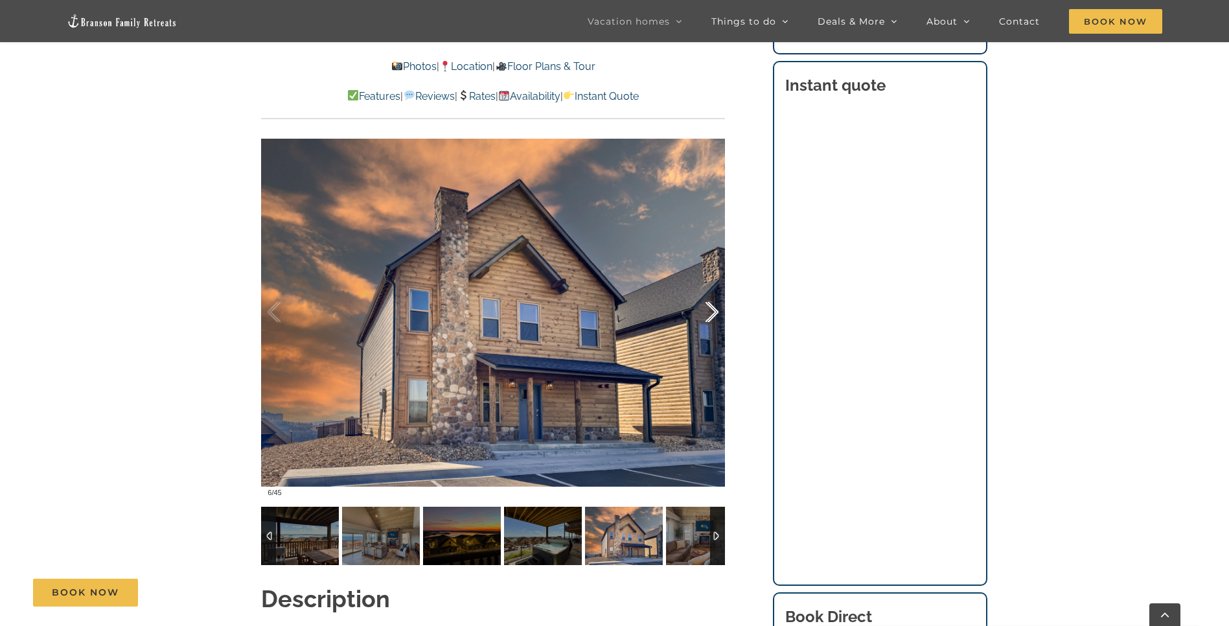
click at [708, 291] on div at bounding box center [698, 312] width 40 height 80
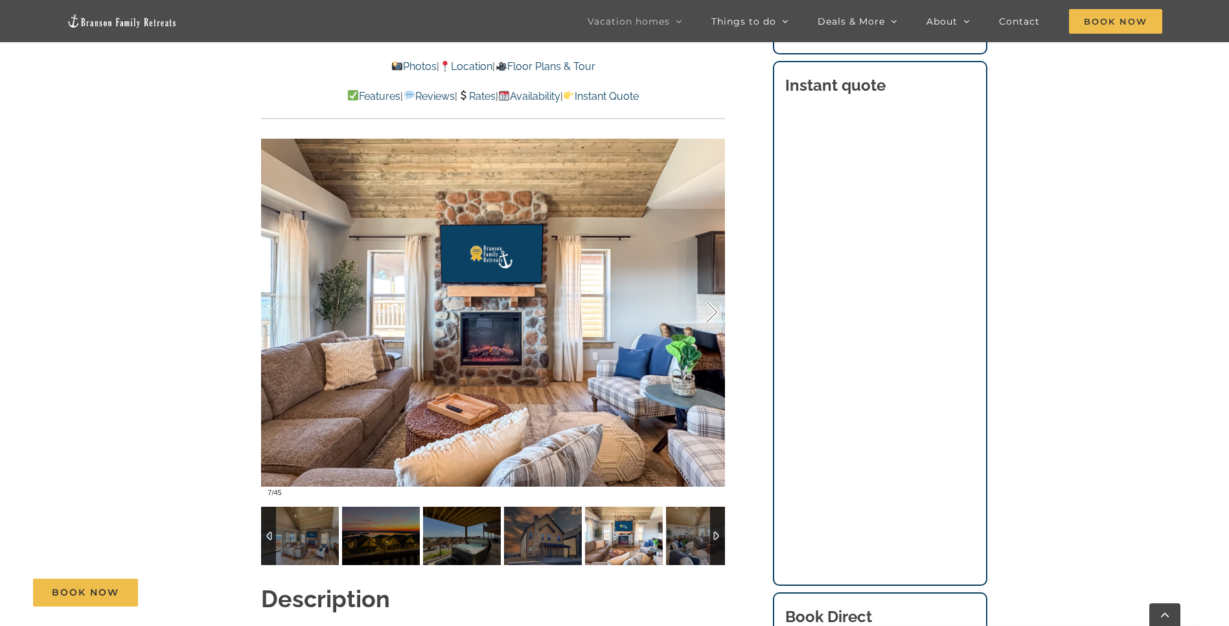
click at [708, 291] on div at bounding box center [698, 312] width 40 height 80
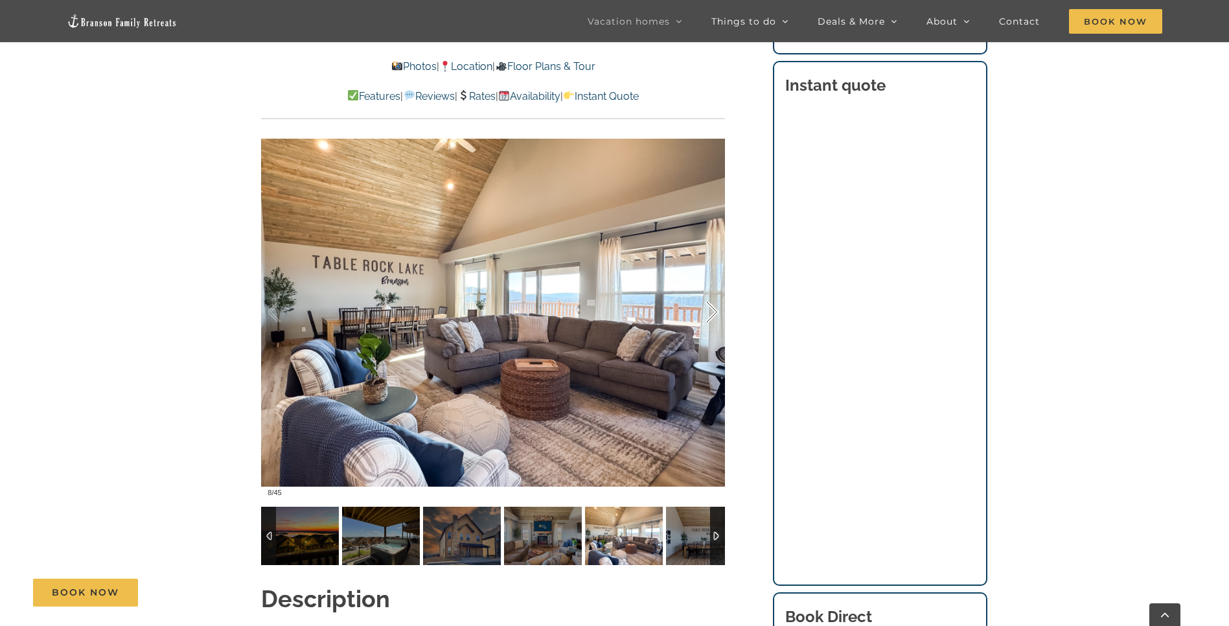
click at [708, 291] on div at bounding box center [698, 312] width 40 height 80
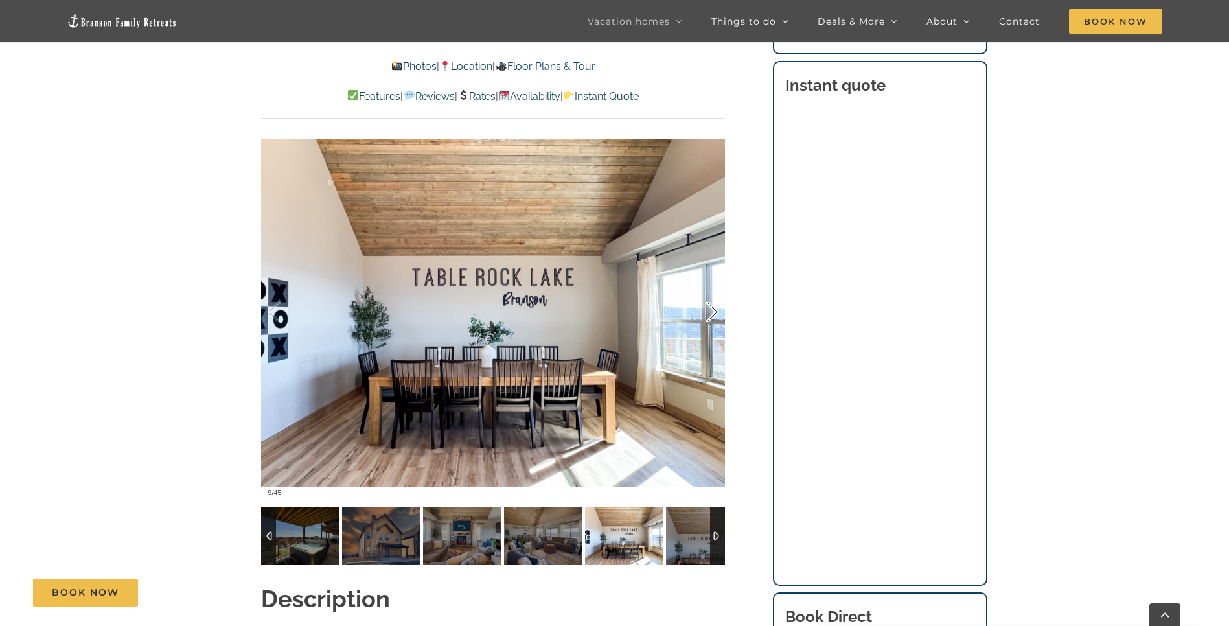
click at [708, 291] on div at bounding box center [698, 312] width 40 height 80
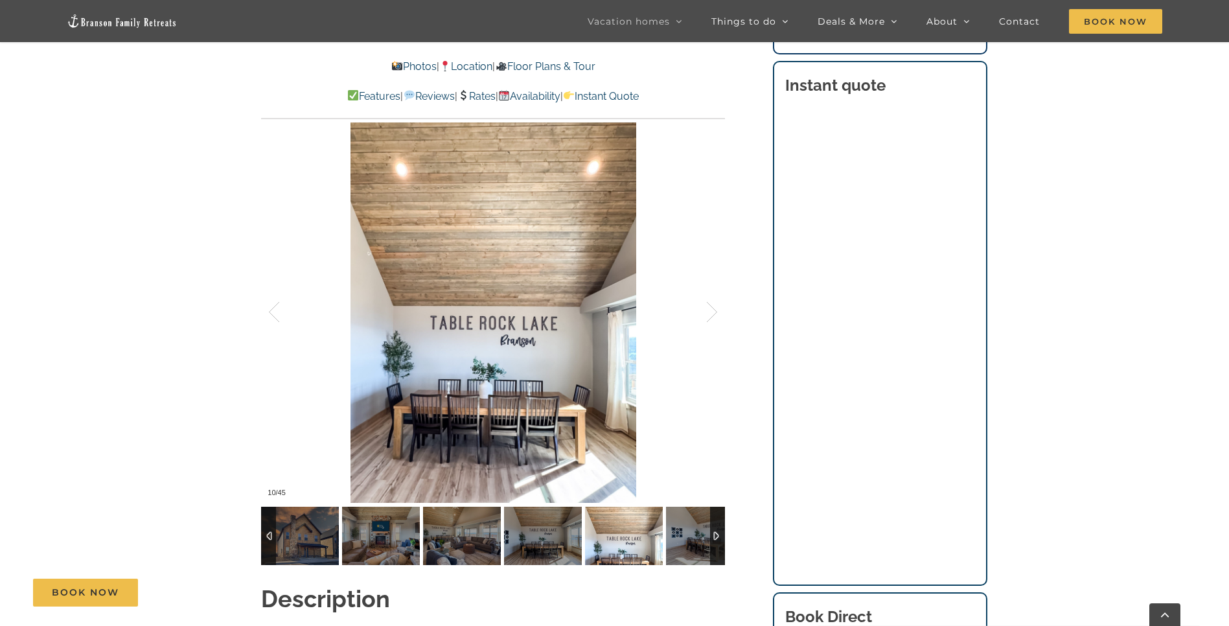
click at [551, 95] on link "Availability" at bounding box center [529, 96] width 62 height 12
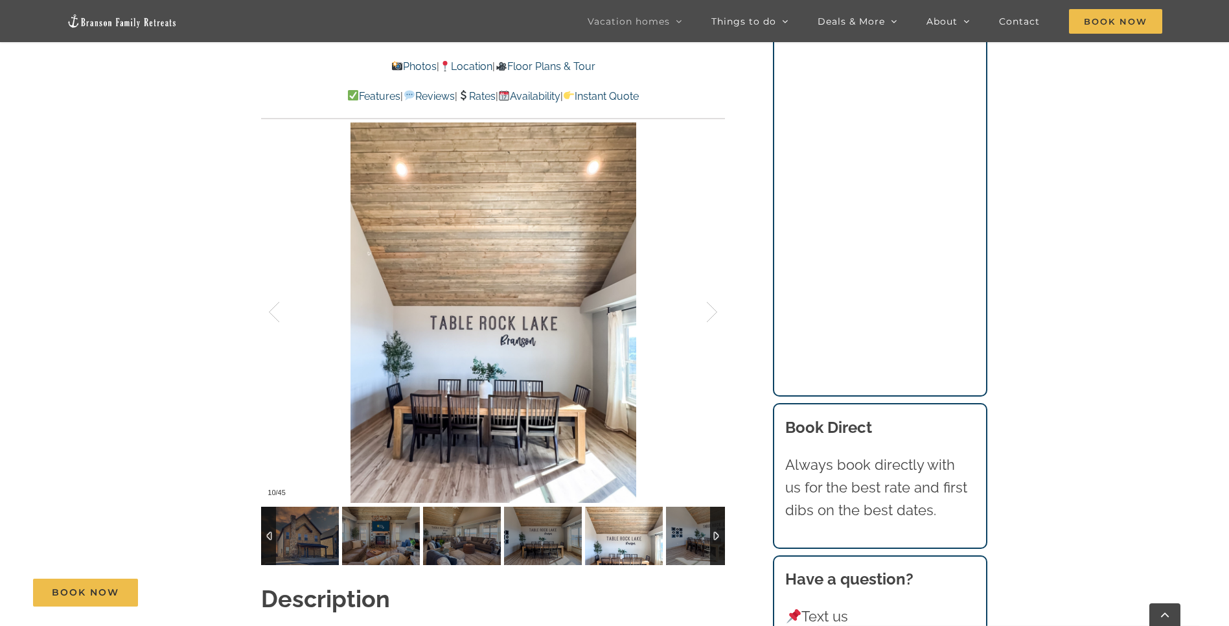
scroll to position [7874, 0]
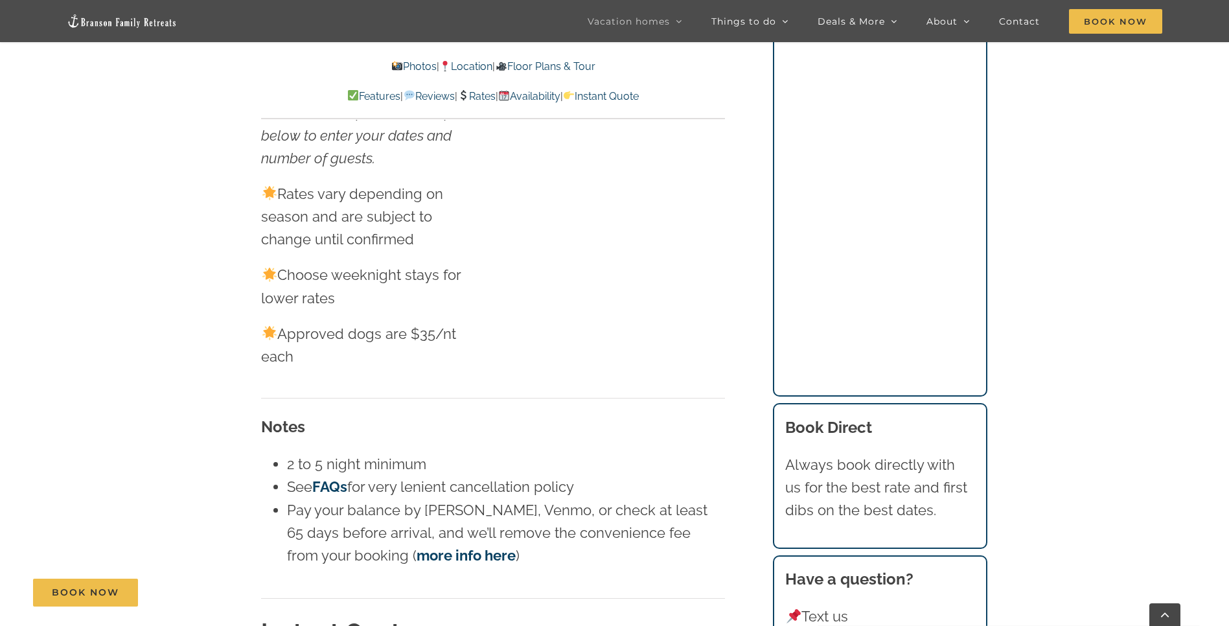
click at [480, 98] on link "Rates" at bounding box center [476, 96] width 38 height 12
click at [467, 95] on link "Rates" at bounding box center [476, 96] width 38 height 12
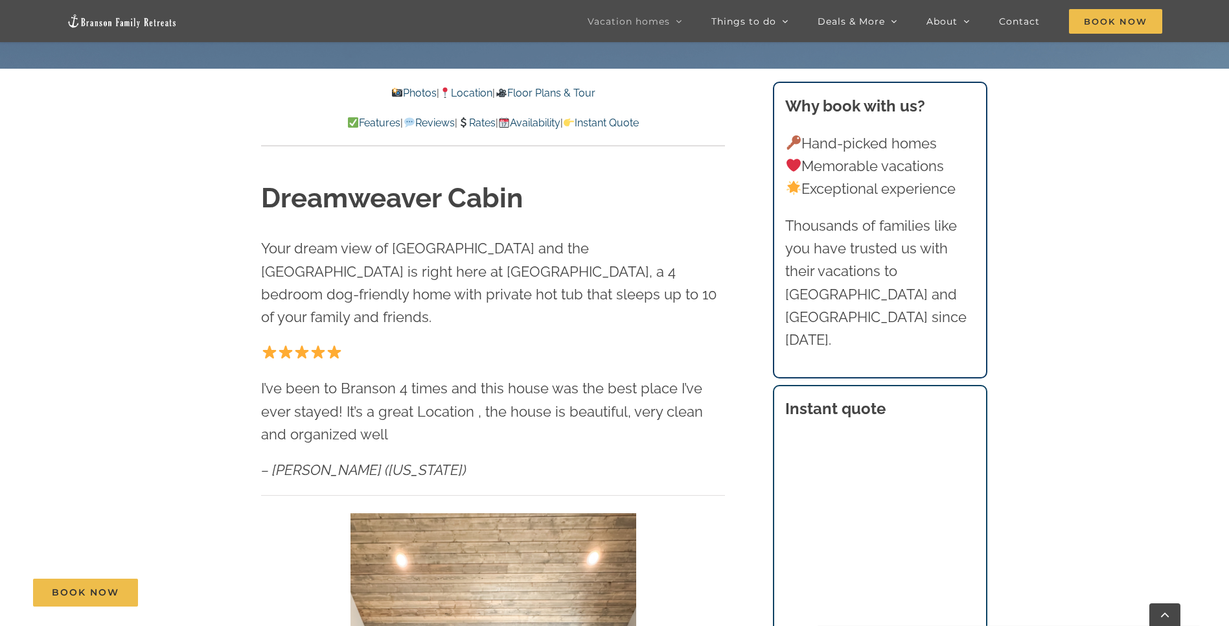
scroll to position [616, 0]
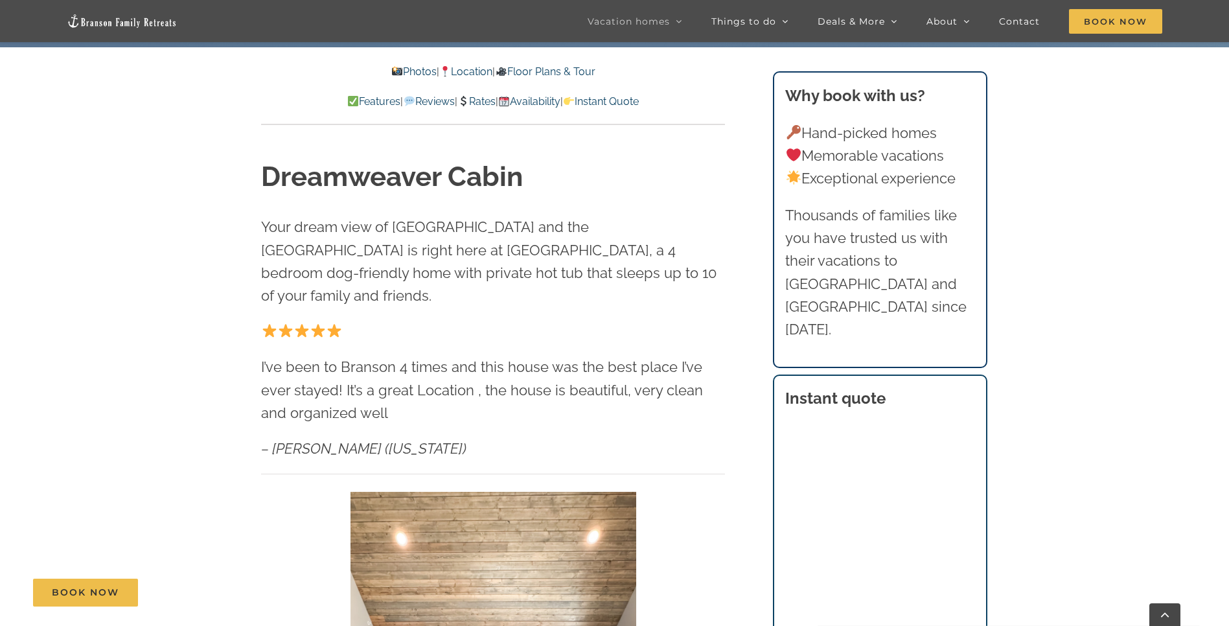
click at [560, 102] on link "Availability" at bounding box center [529, 101] width 62 height 12
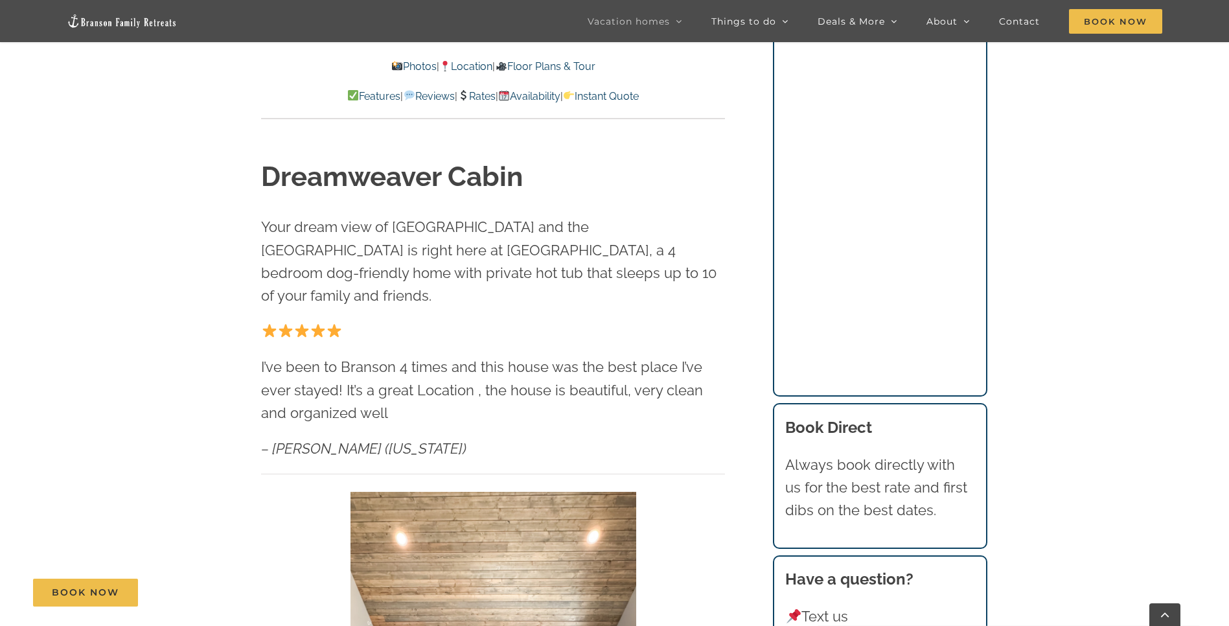
scroll to position [7874, 0]
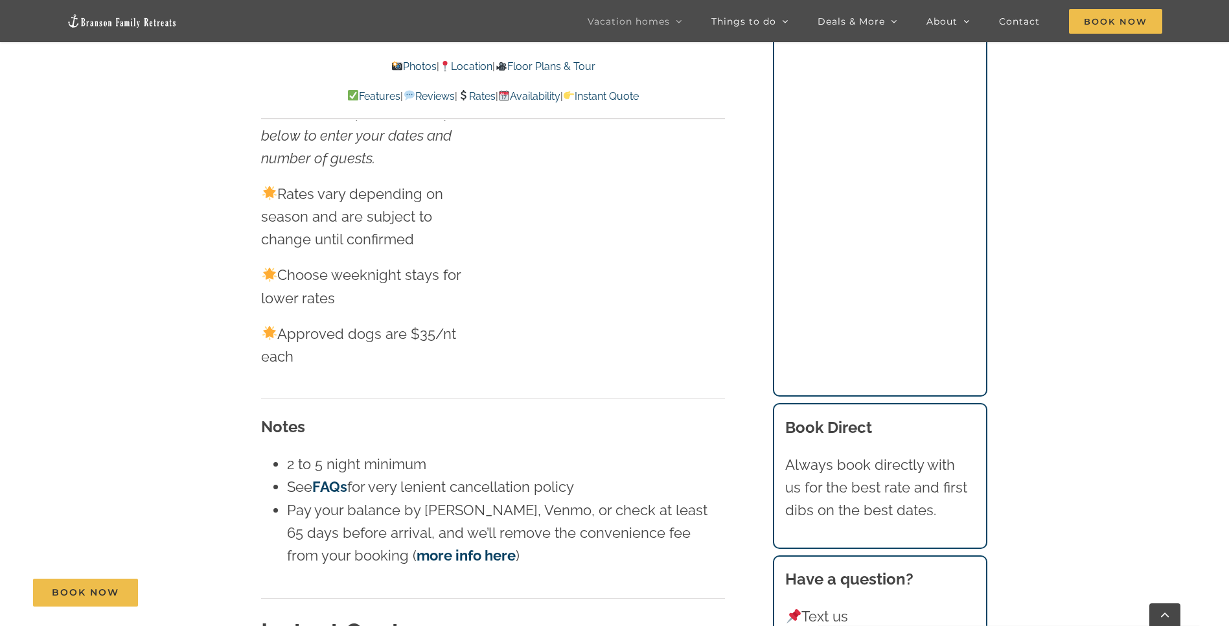
click at [479, 92] on link "Rates" at bounding box center [476, 96] width 38 height 12
click at [458, 97] on img at bounding box center [463, 95] width 10 height 10
click at [475, 98] on link "Rates" at bounding box center [476, 96] width 38 height 12
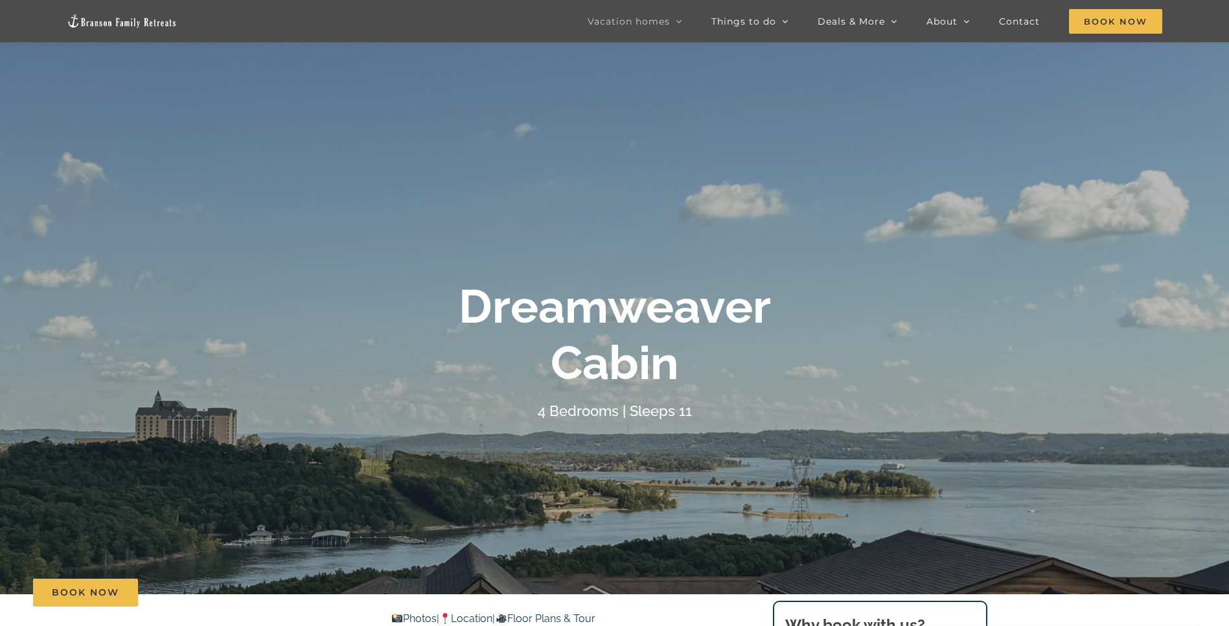
scroll to position [0, 0]
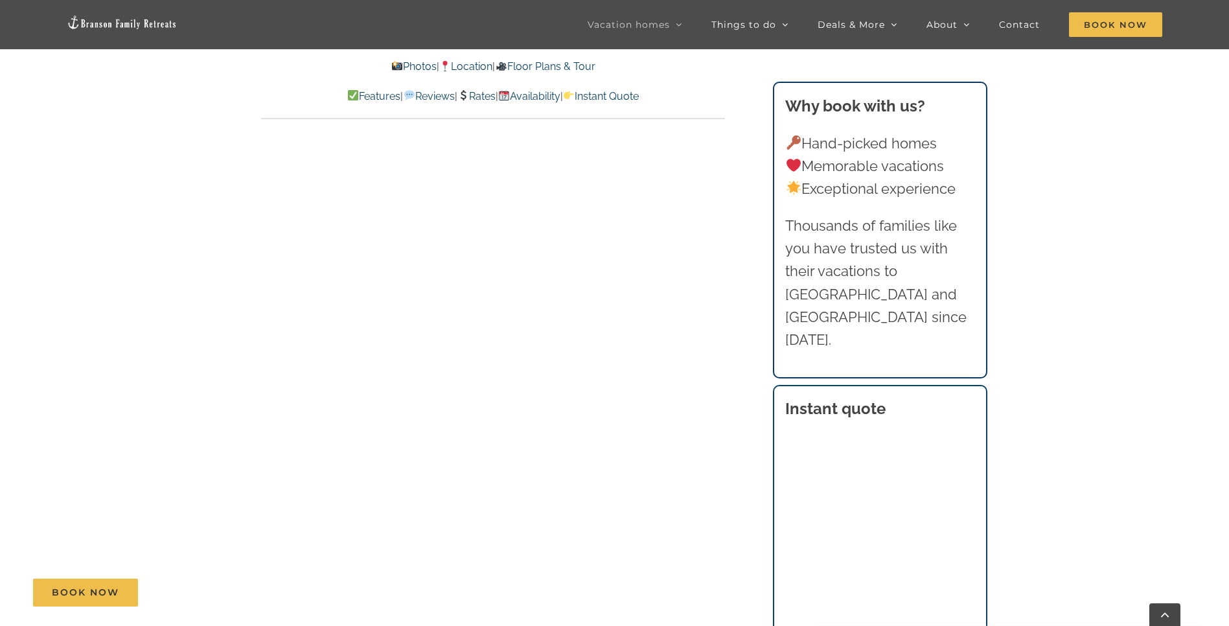
scroll to position [985, 0]
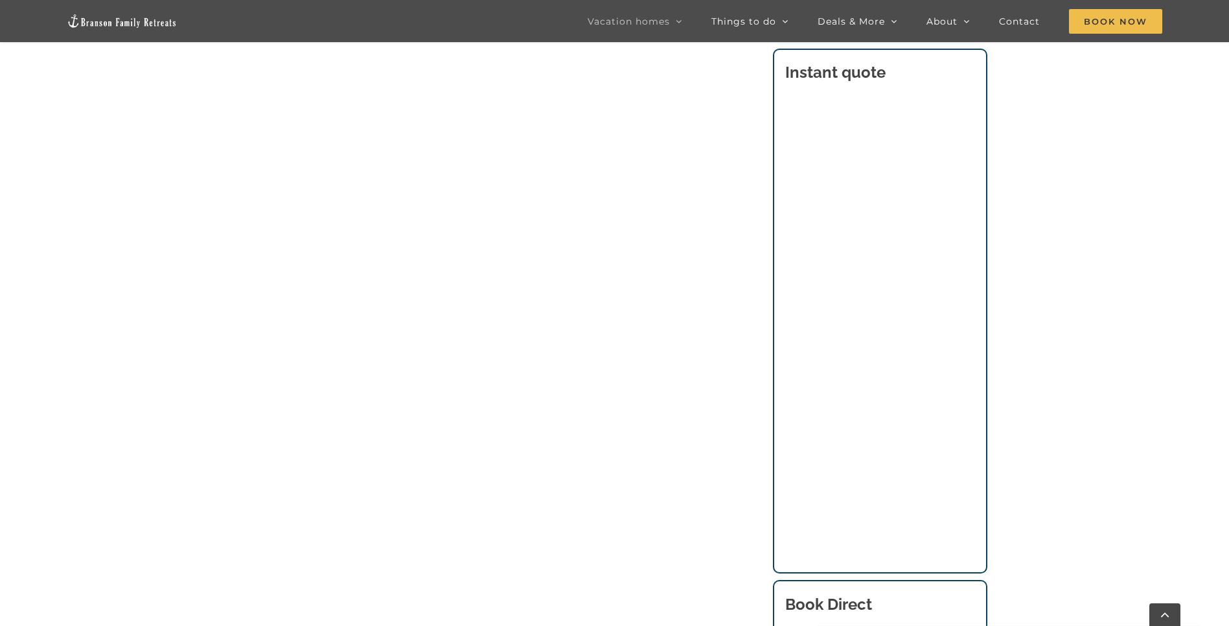
scroll to position [1409, 0]
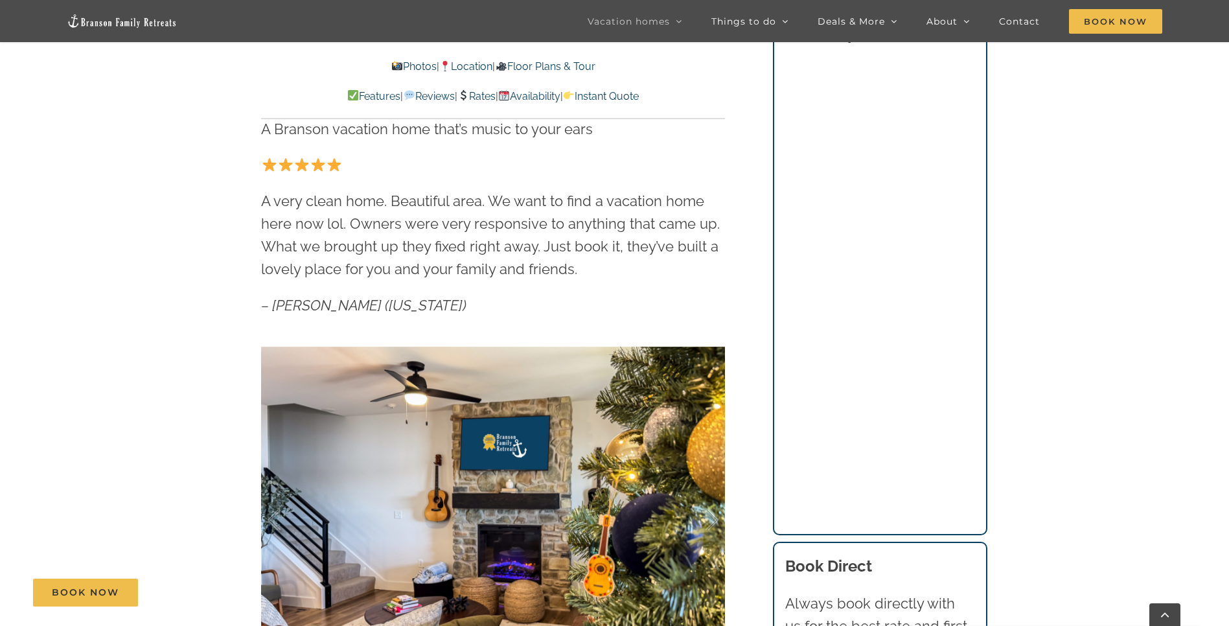
scroll to position [1013, 0]
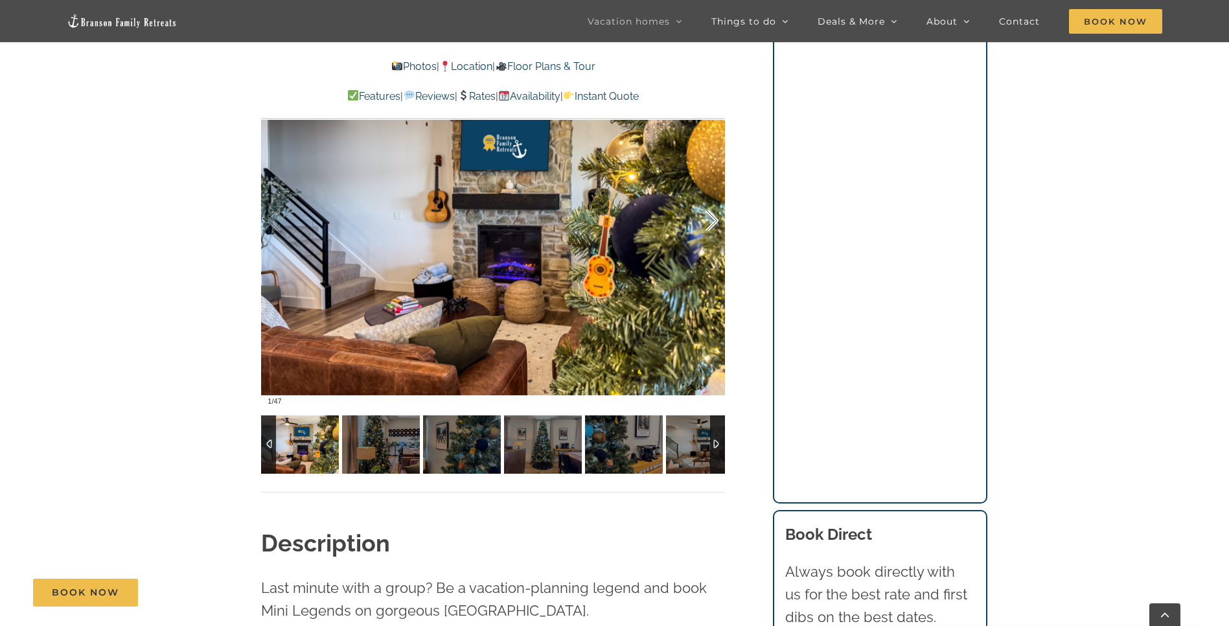
click at [711, 228] on div at bounding box center [698, 221] width 40 height 80
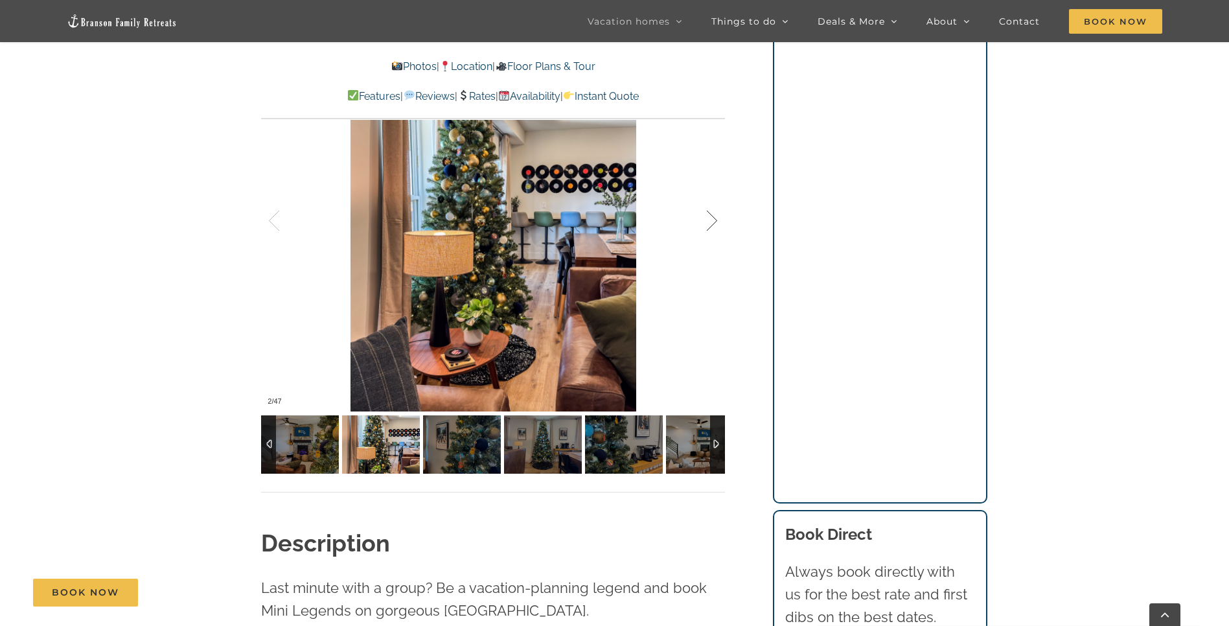
click at [711, 228] on div at bounding box center [698, 221] width 40 height 80
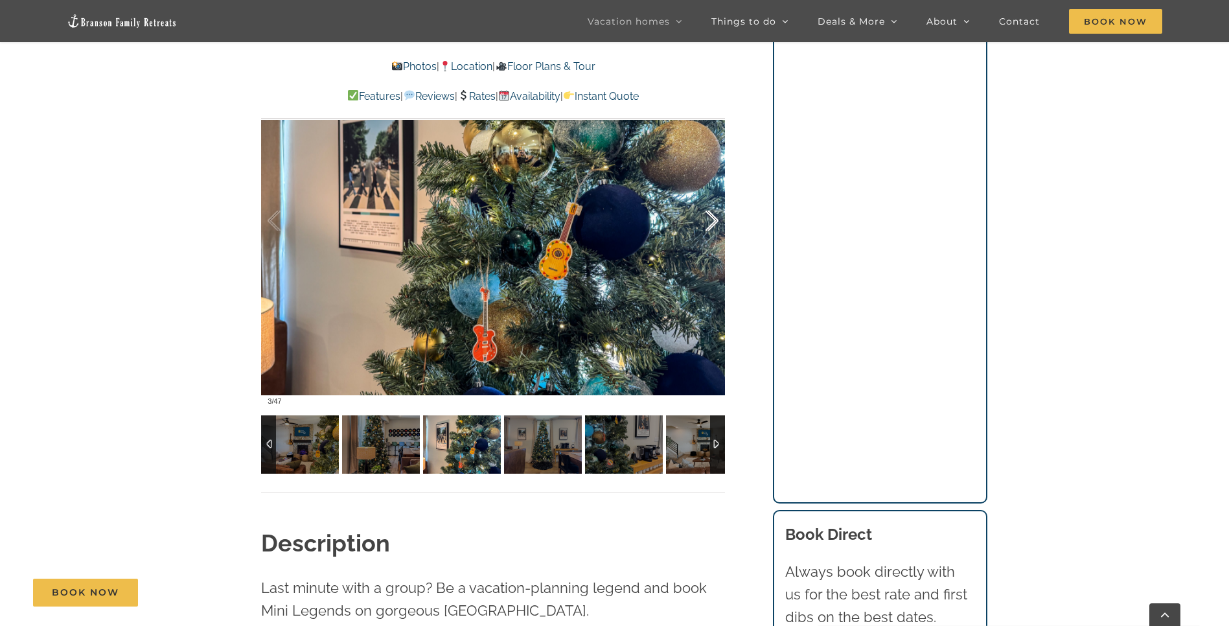
click at [711, 228] on div at bounding box center [698, 221] width 40 height 80
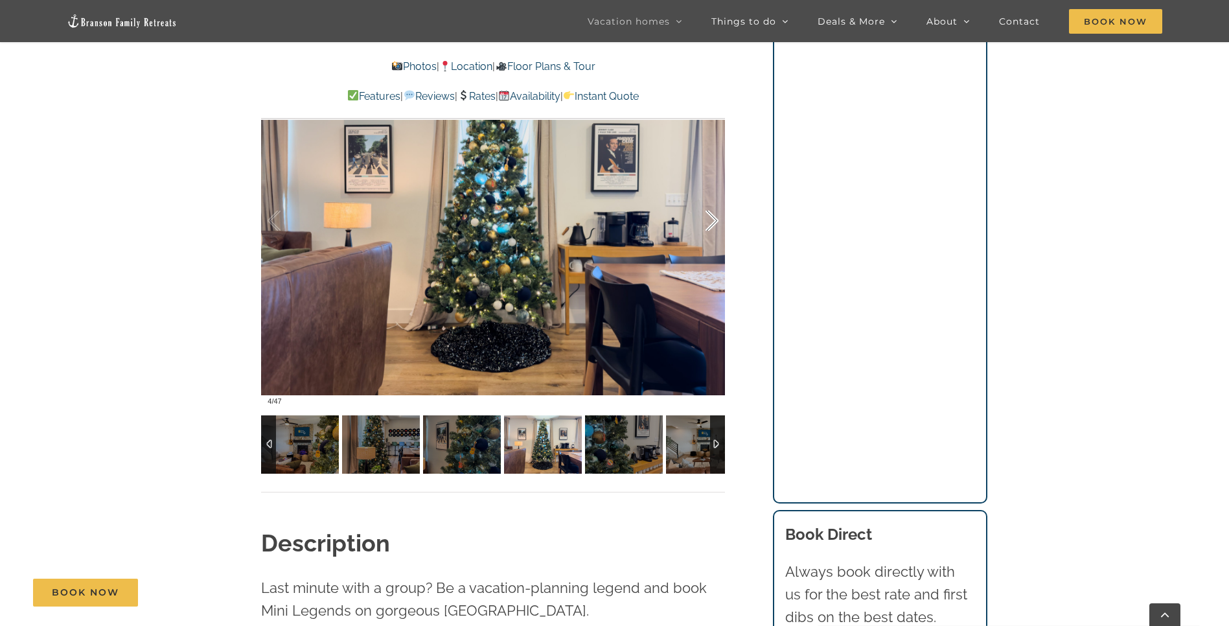
click at [711, 228] on div at bounding box center [698, 221] width 40 height 80
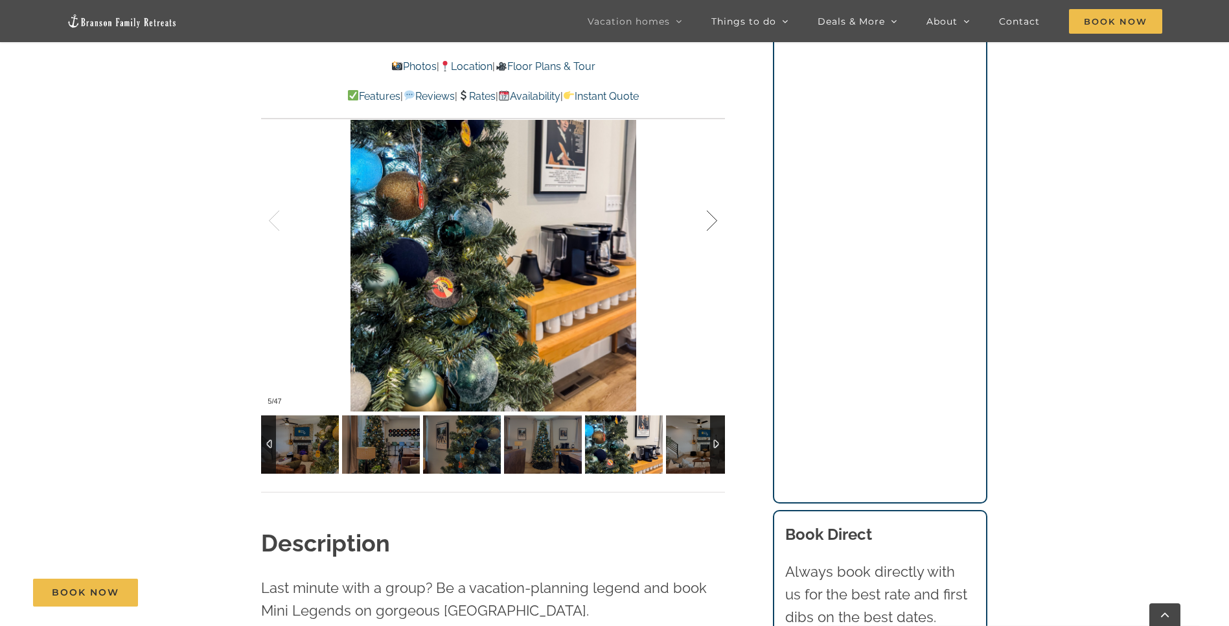
click at [711, 228] on div at bounding box center [698, 221] width 40 height 80
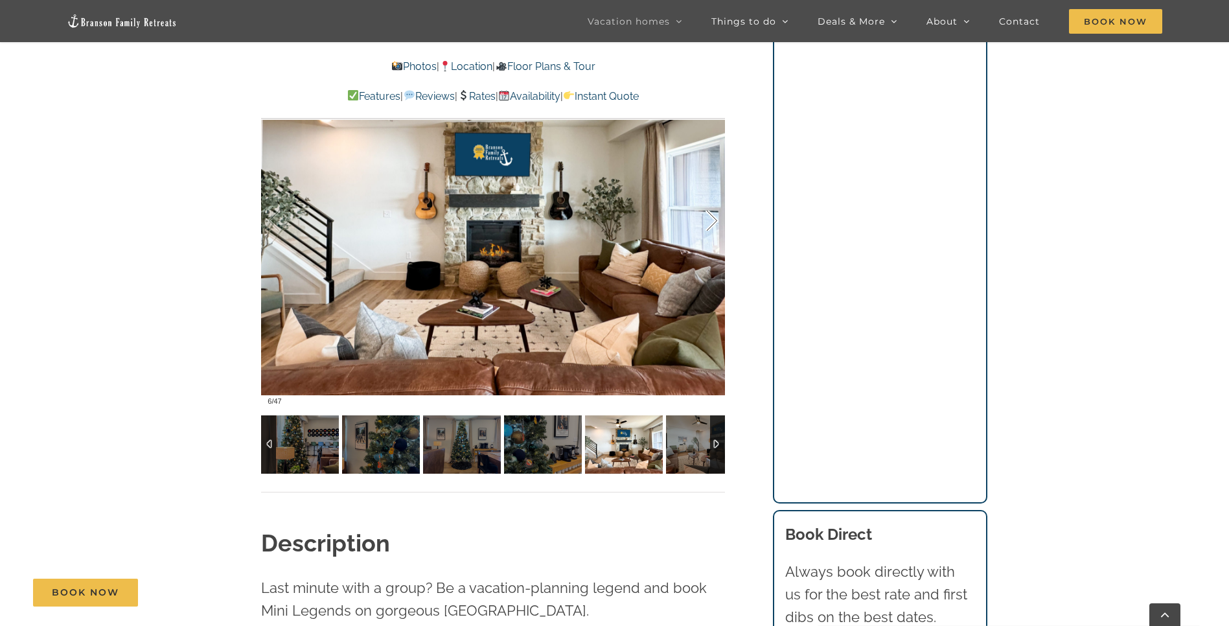
click at [711, 228] on div at bounding box center [698, 221] width 40 height 80
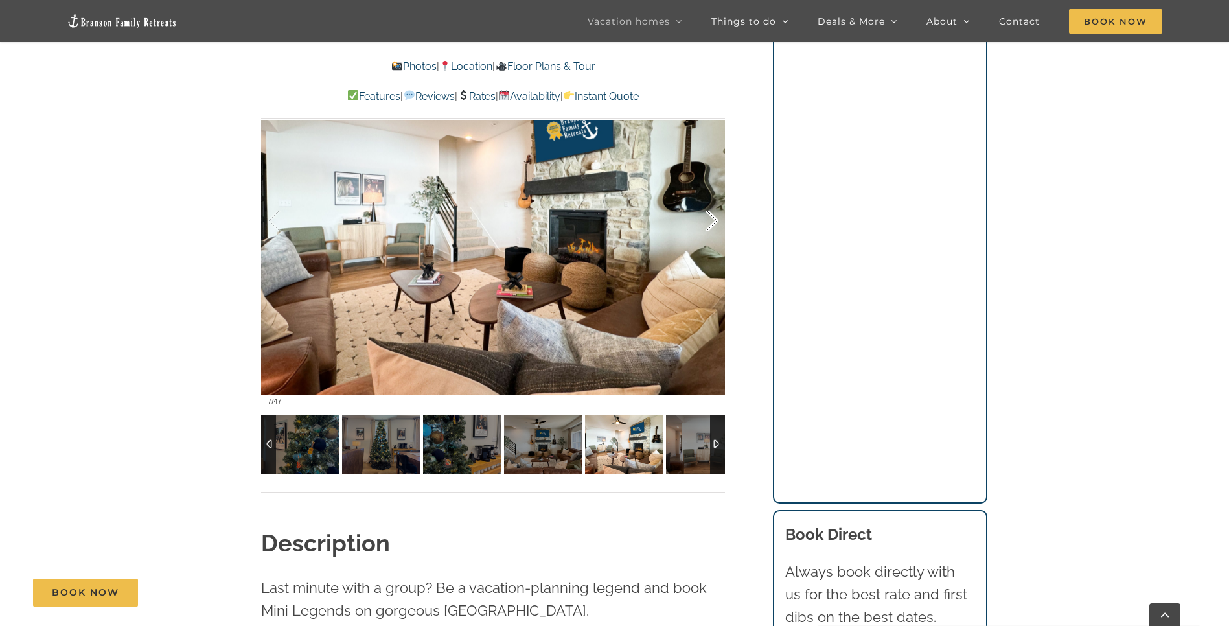
click at [711, 228] on div at bounding box center [698, 221] width 40 height 80
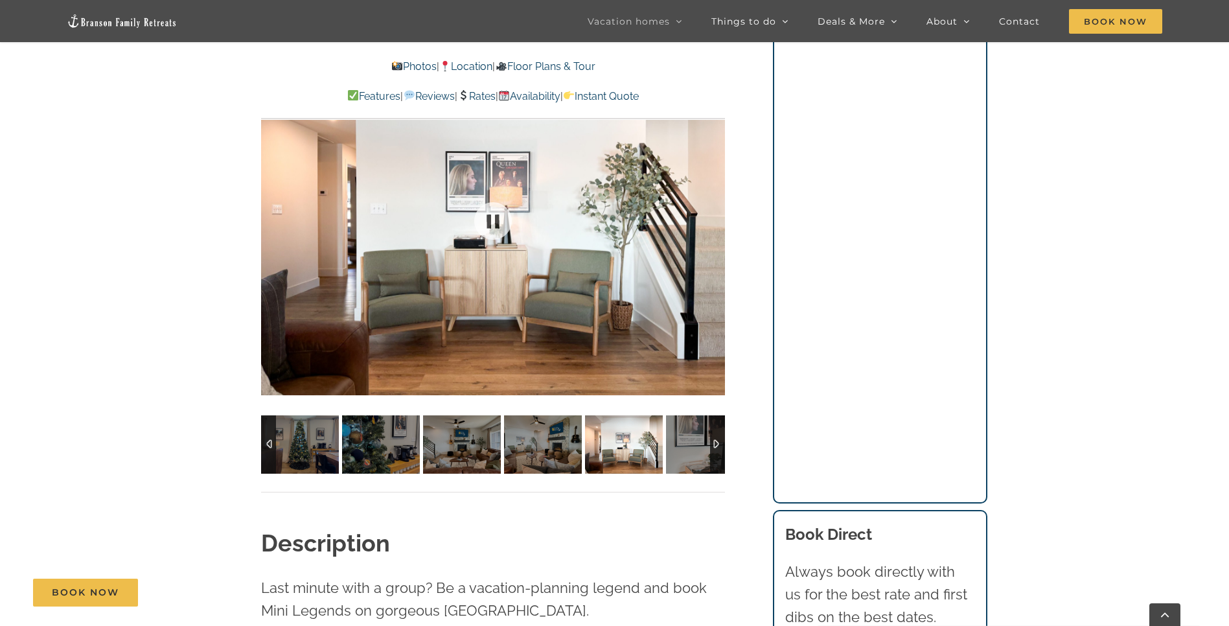
click at [711, 228] on div at bounding box center [493, 220] width 464 height 381
click at [712, 223] on div at bounding box center [698, 221] width 40 height 80
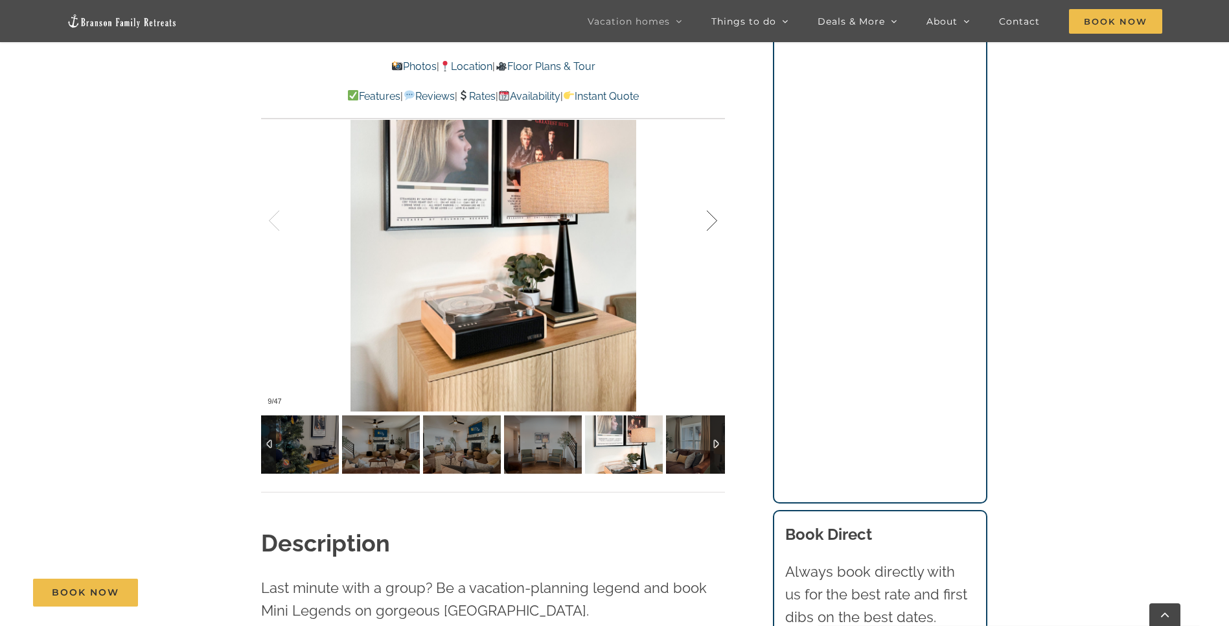
click at [712, 223] on div at bounding box center [698, 221] width 40 height 80
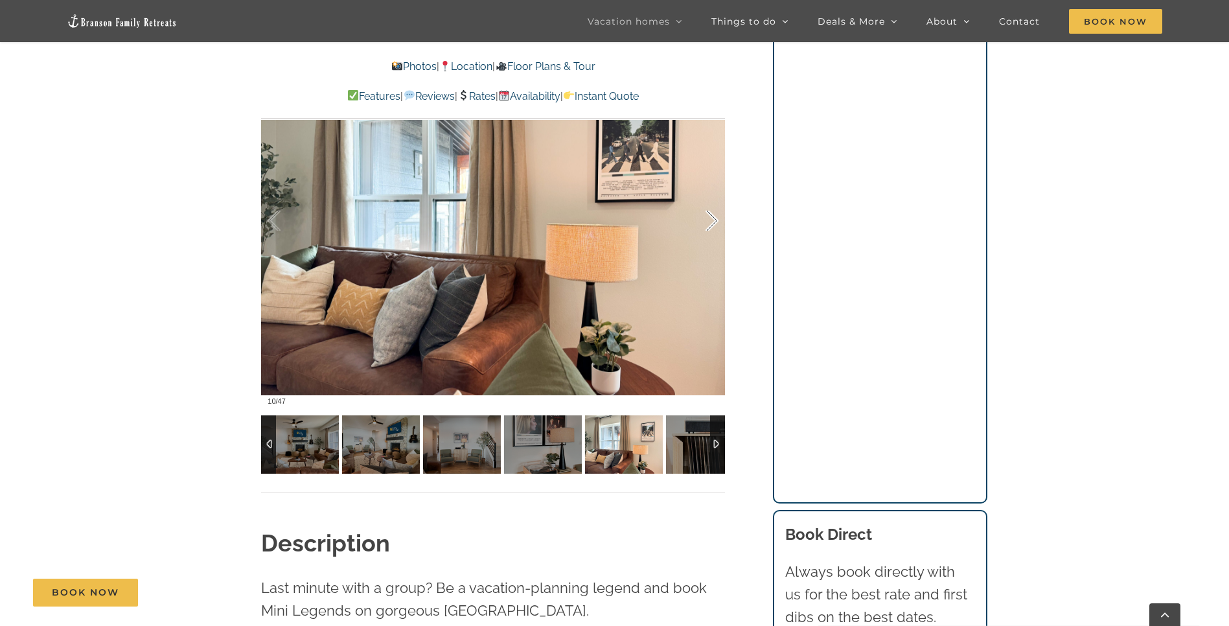
click at [712, 223] on div at bounding box center [698, 221] width 40 height 80
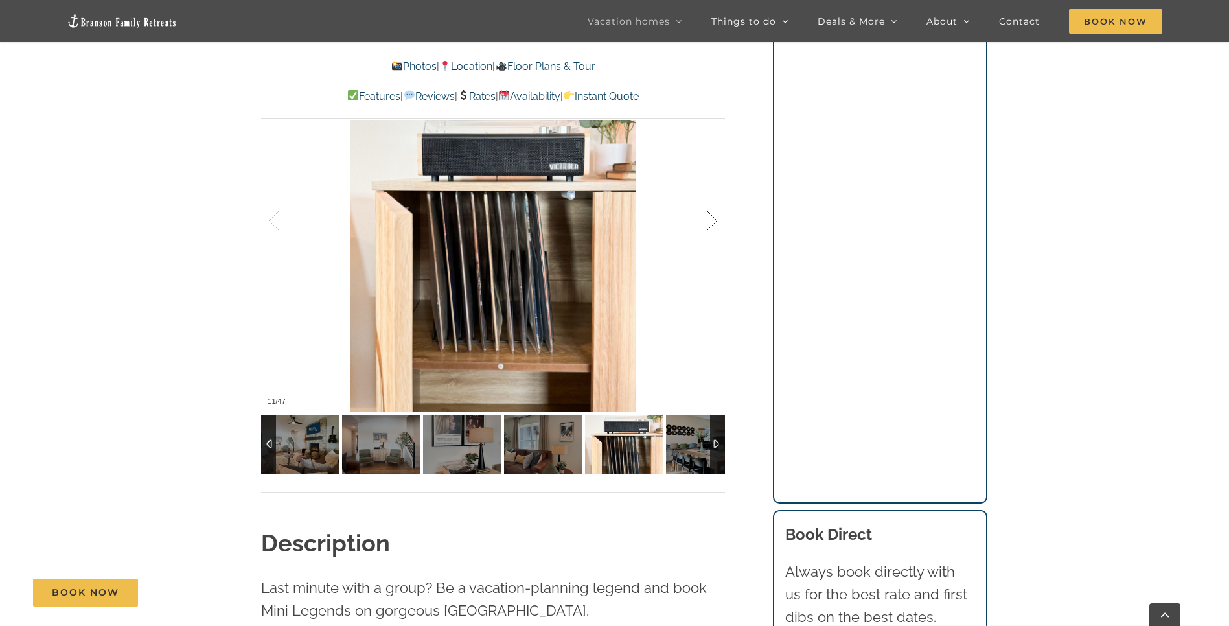
click at [712, 223] on div at bounding box center [698, 221] width 40 height 80
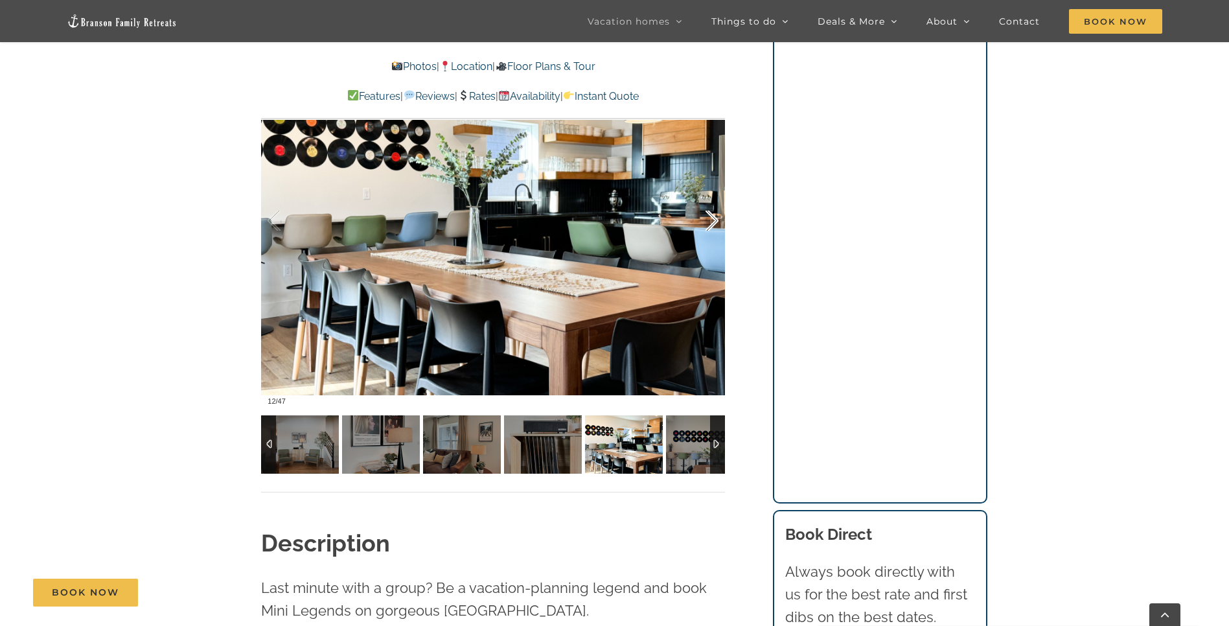
click at [712, 223] on div at bounding box center [698, 221] width 40 height 80
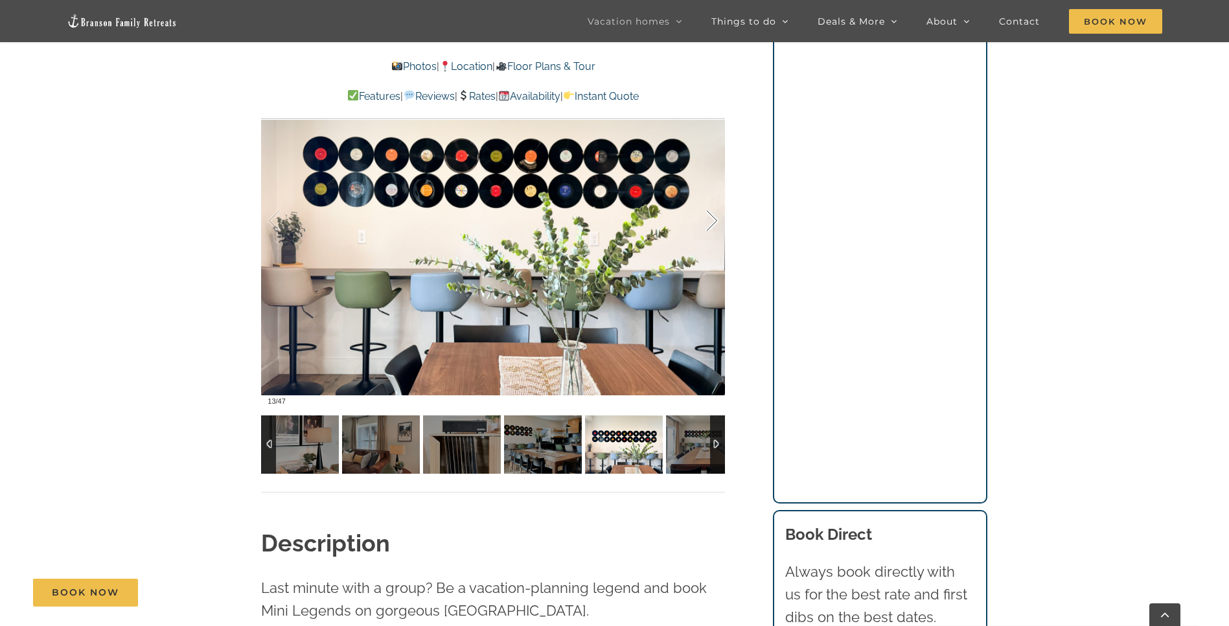
click at [712, 223] on div at bounding box center [698, 221] width 40 height 80
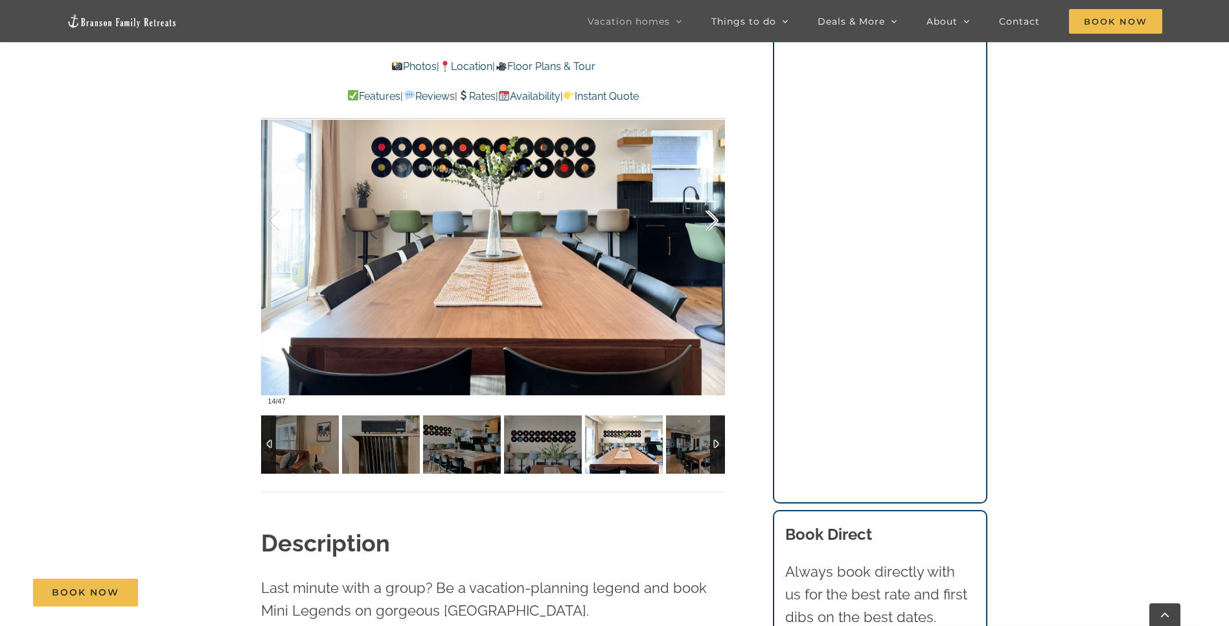
click at [712, 223] on div at bounding box center [698, 221] width 40 height 80
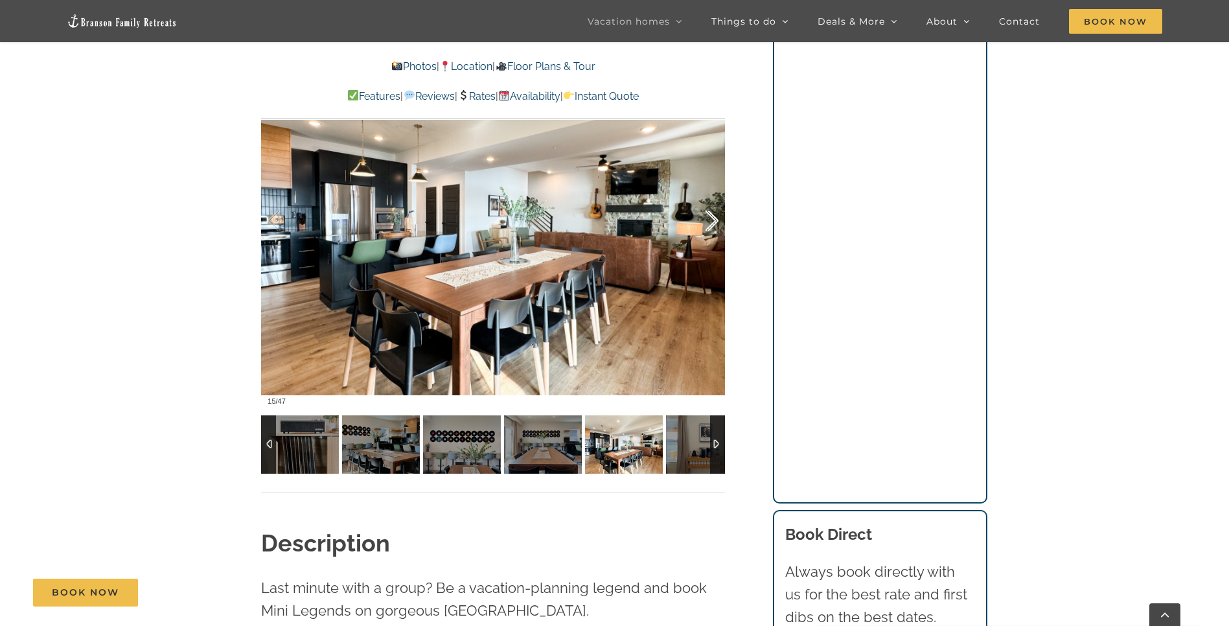
click at [712, 223] on div at bounding box center [698, 221] width 40 height 80
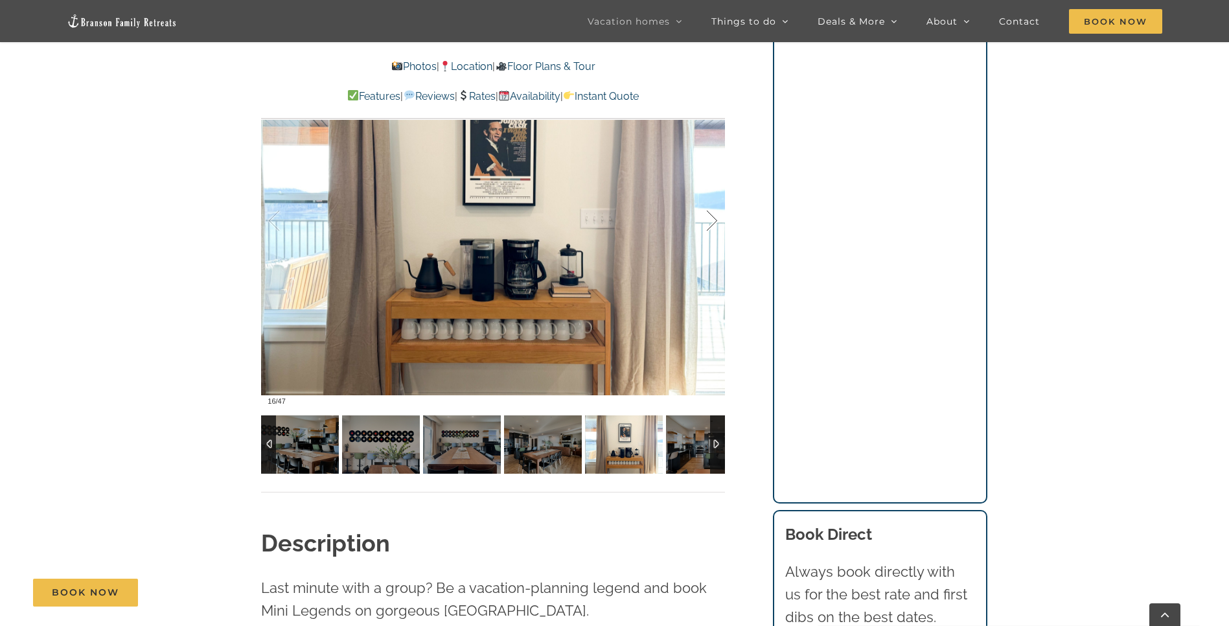
click at [712, 223] on div at bounding box center [698, 221] width 40 height 80
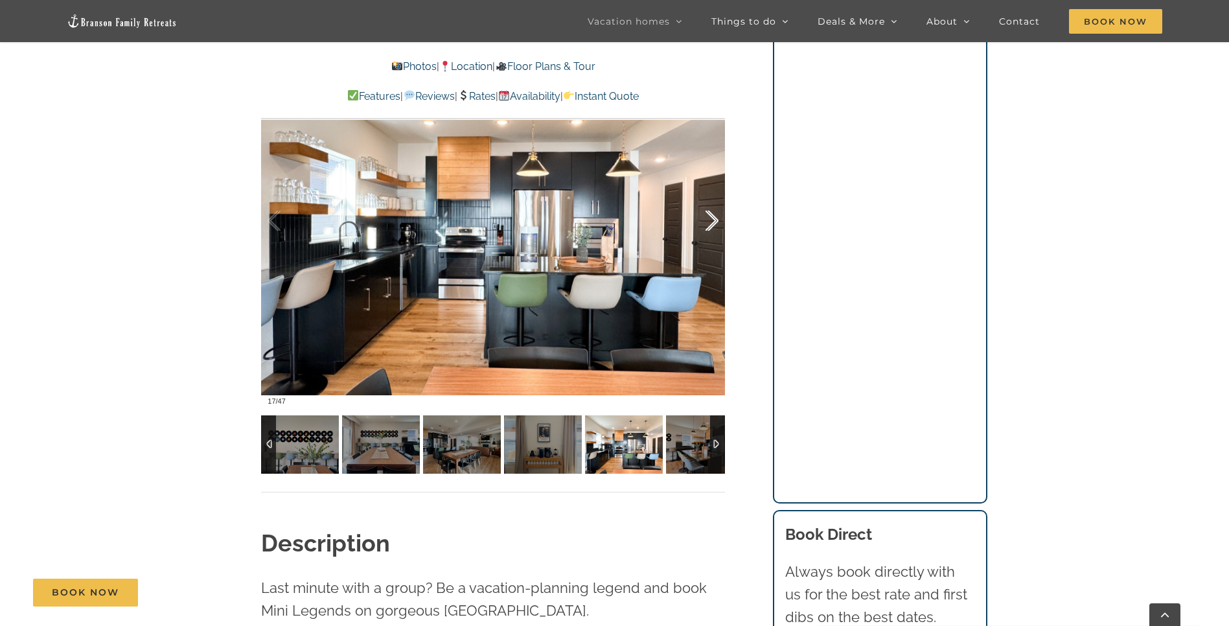
click at [712, 223] on div at bounding box center [698, 221] width 40 height 80
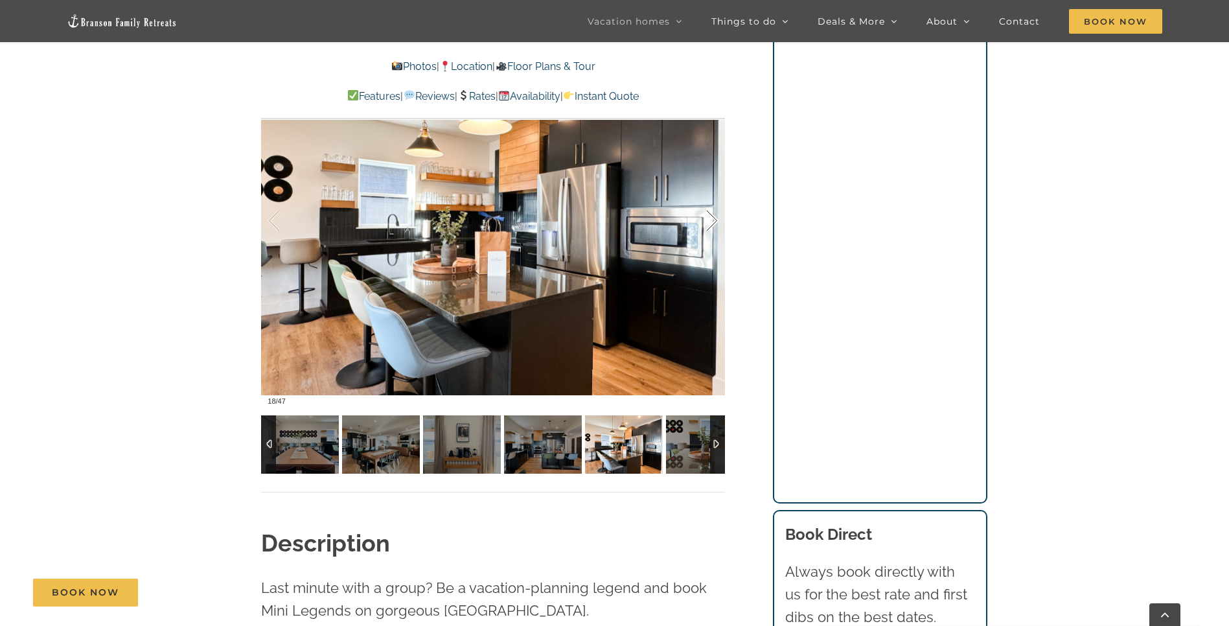
click at [712, 223] on div at bounding box center [698, 221] width 40 height 80
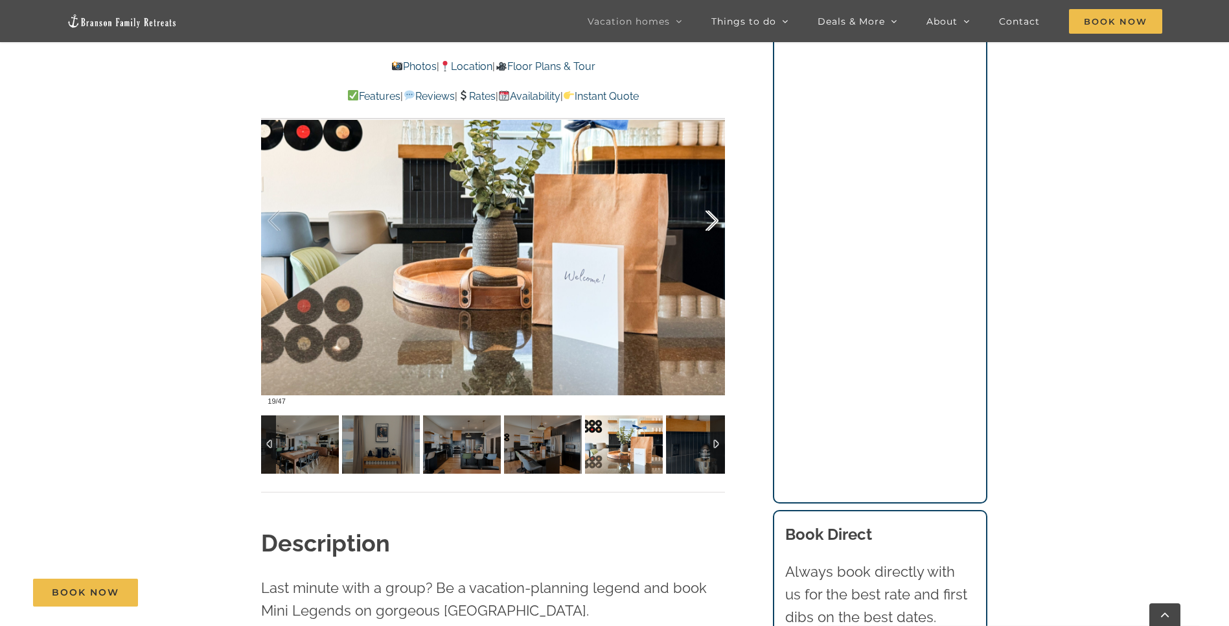
click at [712, 223] on div at bounding box center [698, 221] width 40 height 80
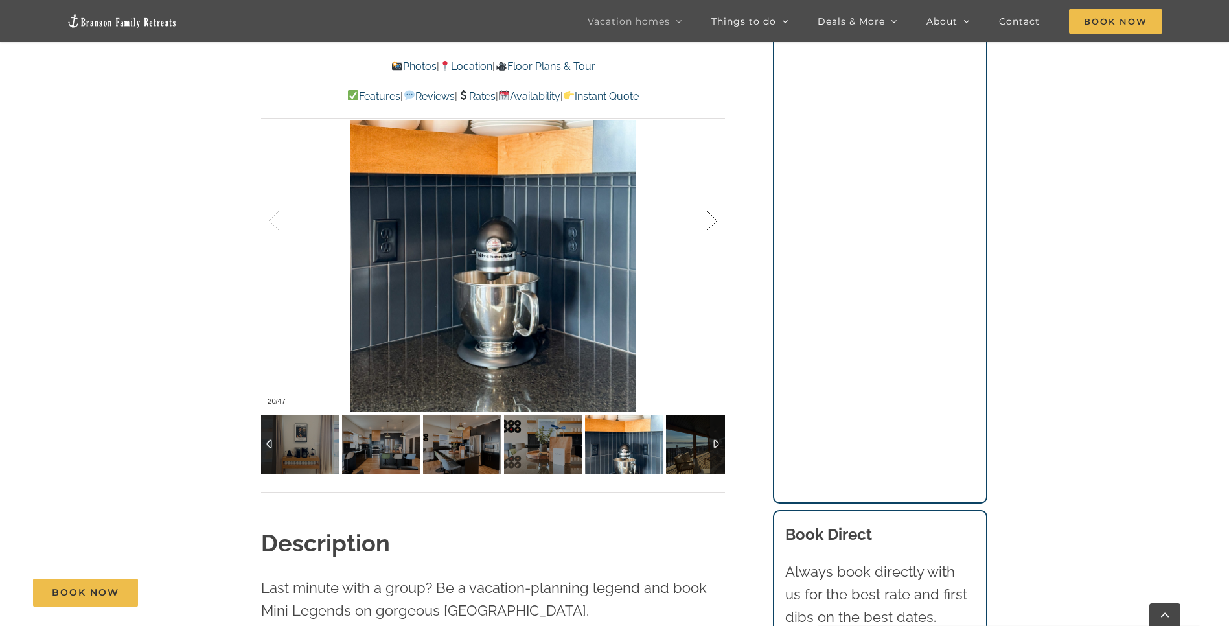
click at [712, 223] on div at bounding box center [698, 221] width 40 height 80
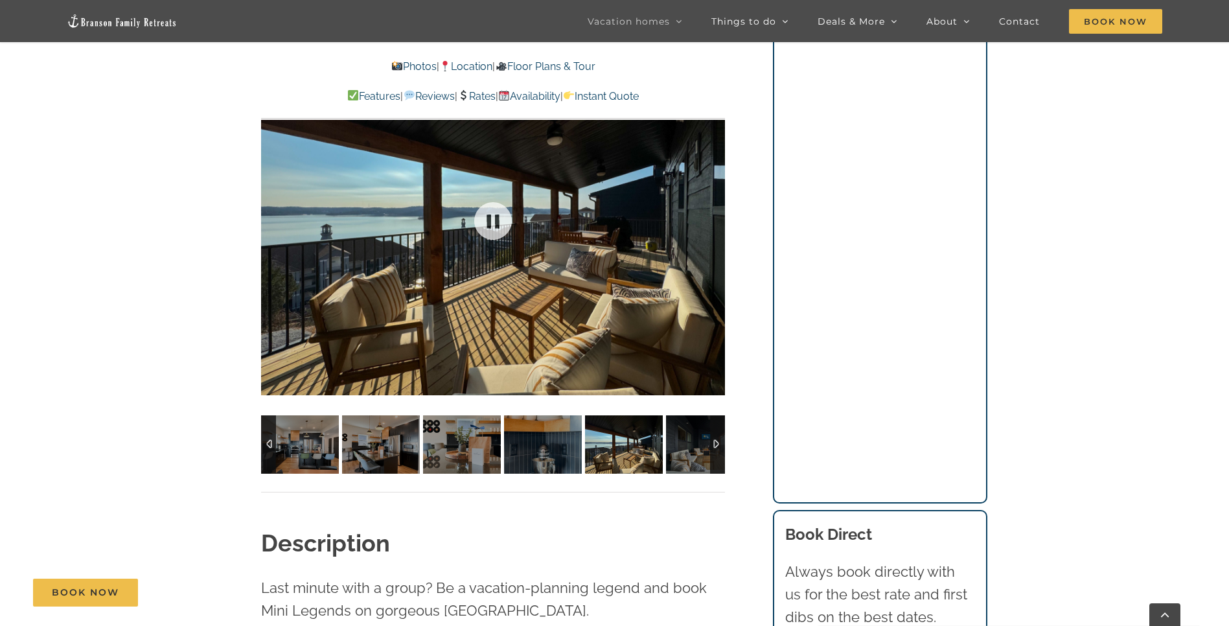
click at [712, 223] on div at bounding box center [493, 220] width 464 height 381
click at [712, 223] on div at bounding box center [698, 221] width 40 height 80
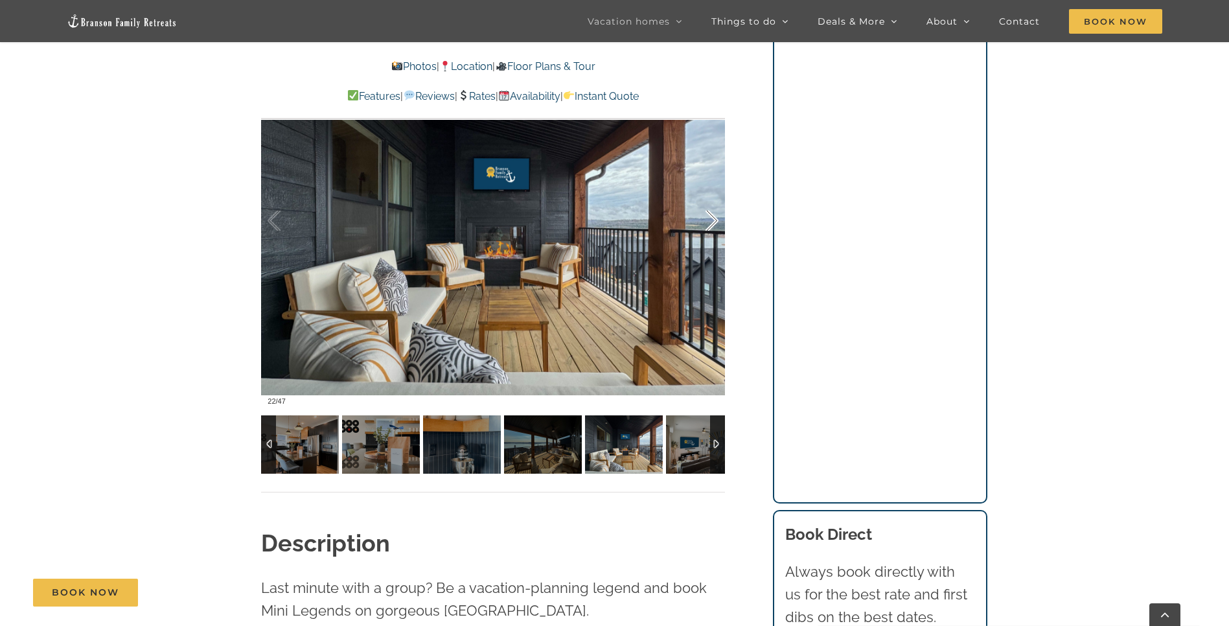
click at [712, 223] on div at bounding box center [698, 221] width 40 height 80
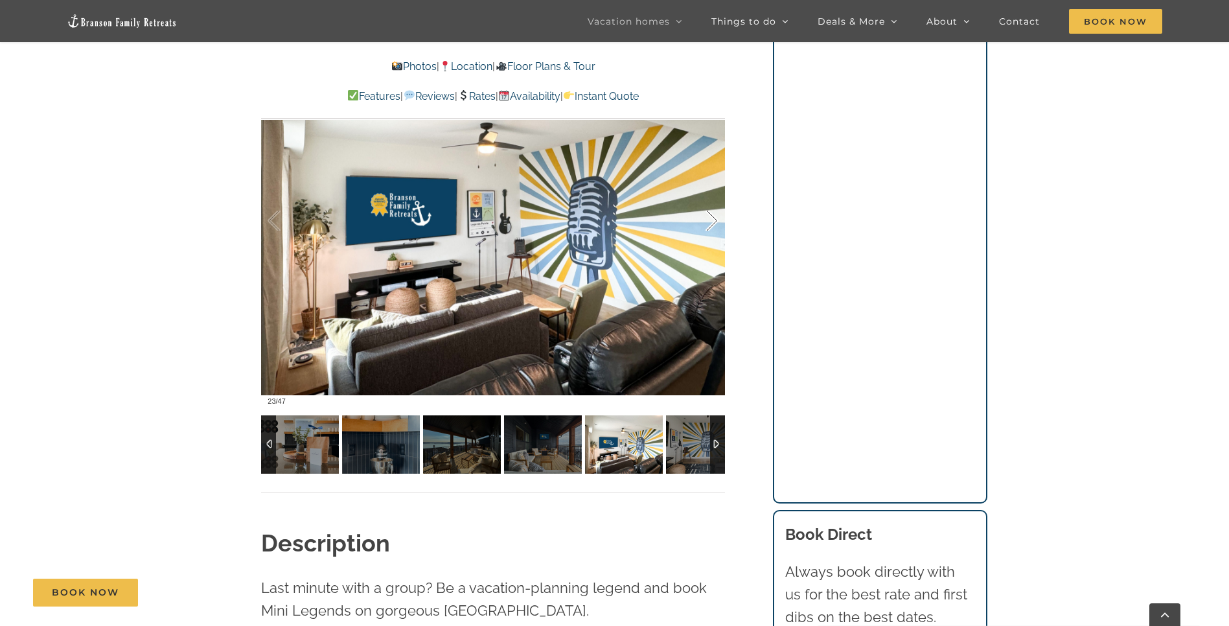
click at [712, 223] on div at bounding box center [698, 221] width 40 height 80
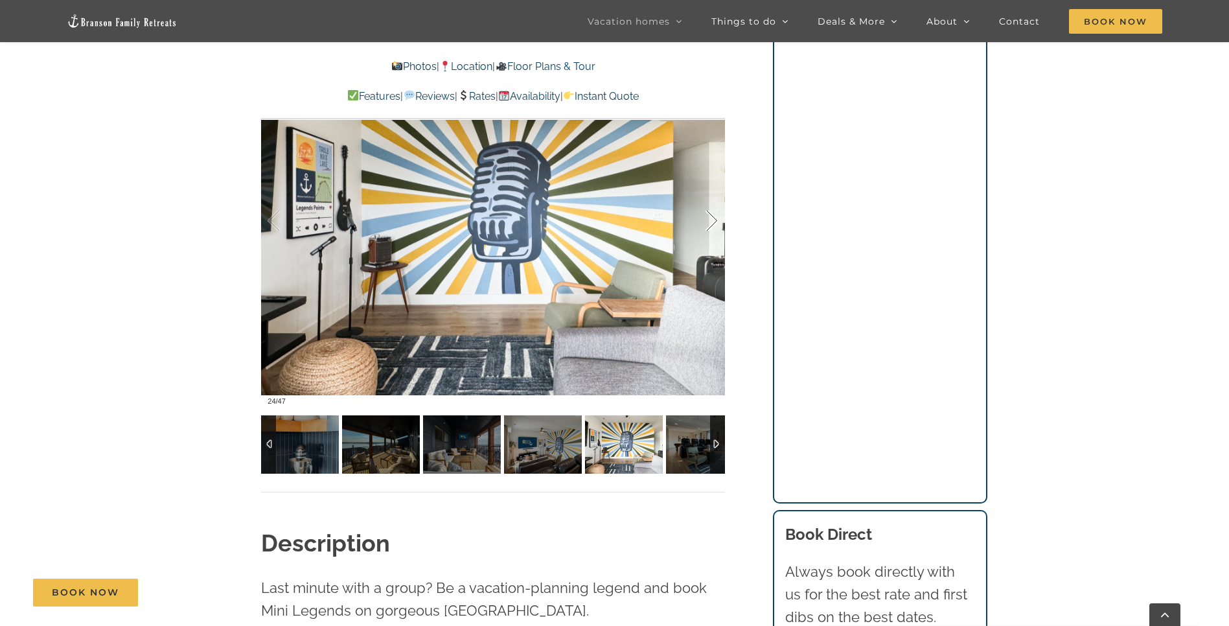
click at [712, 223] on div at bounding box center [698, 221] width 40 height 80
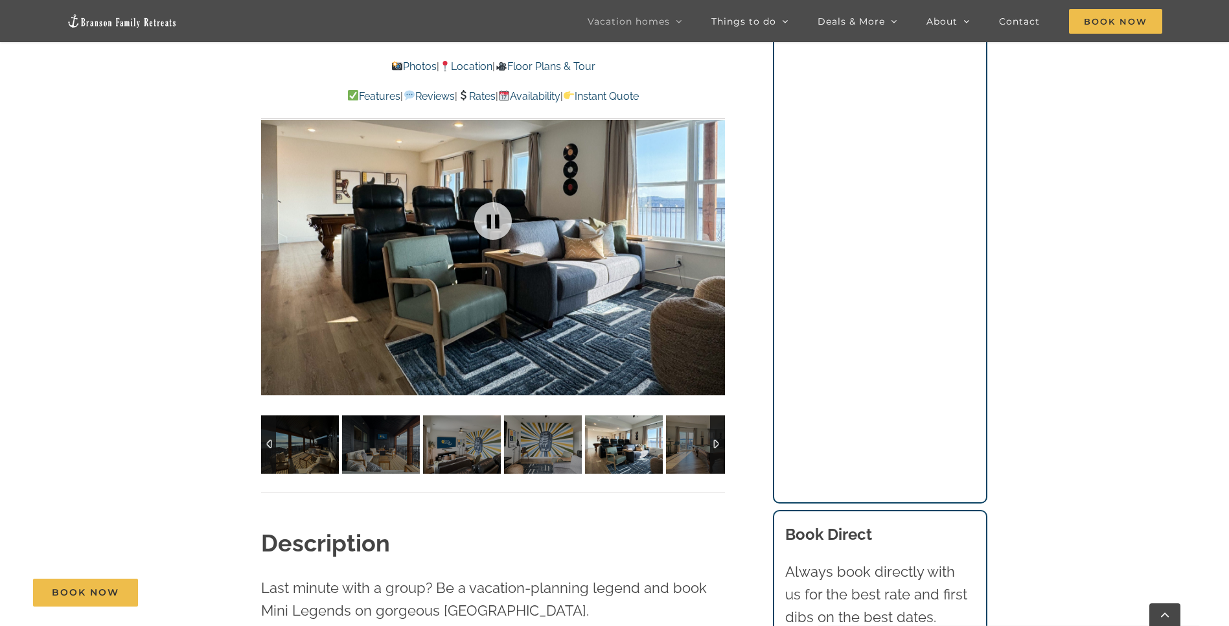
click at [712, 223] on div at bounding box center [493, 220] width 464 height 381
click at [712, 223] on div at bounding box center [698, 221] width 40 height 80
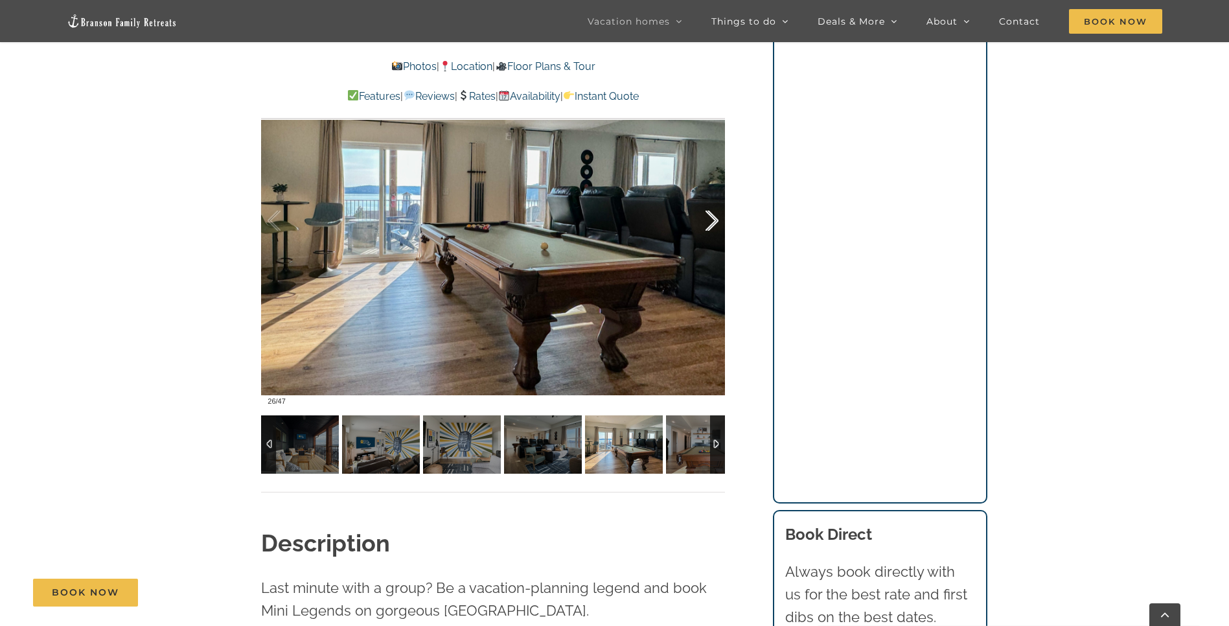
click at [712, 223] on div at bounding box center [698, 221] width 40 height 80
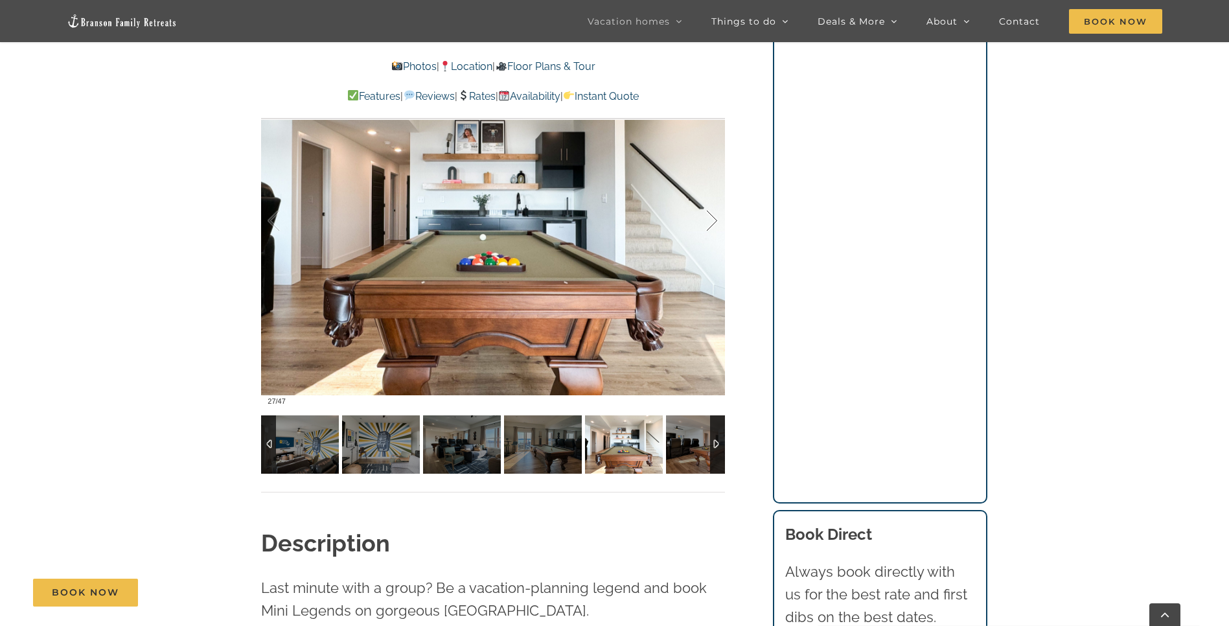
click at [712, 223] on div at bounding box center [698, 221] width 40 height 80
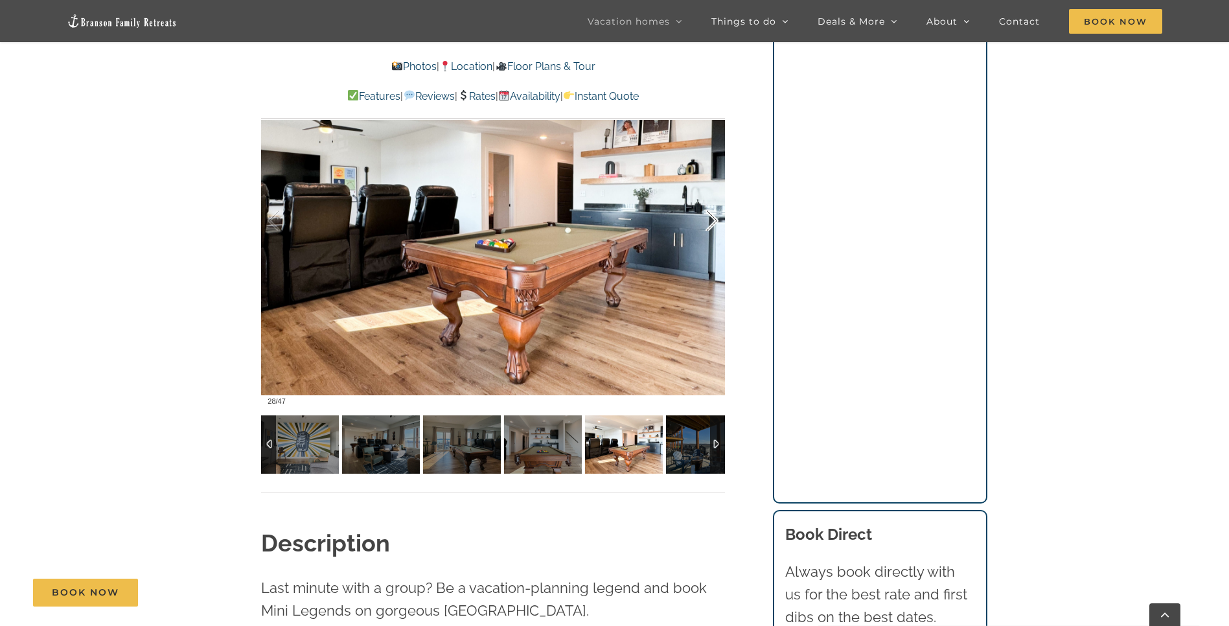
click at [712, 223] on div at bounding box center [698, 221] width 40 height 80
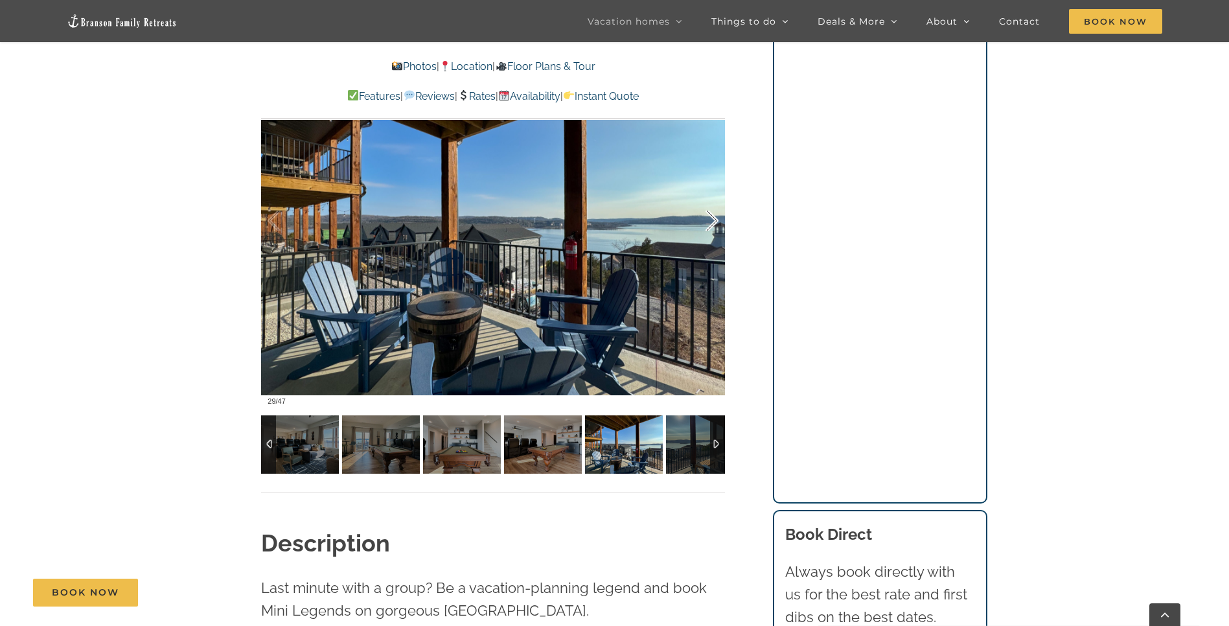
click at [712, 223] on div at bounding box center [698, 221] width 40 height 80
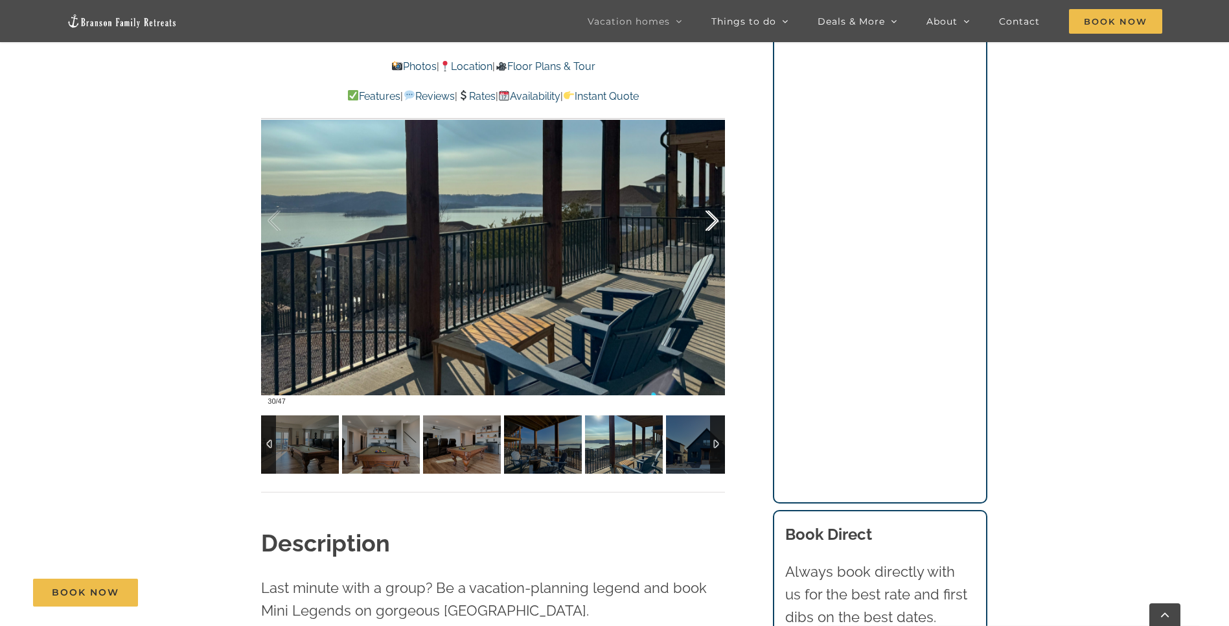
click at [712, 223] on div at bounding box center [698, 221] width 40 height 80
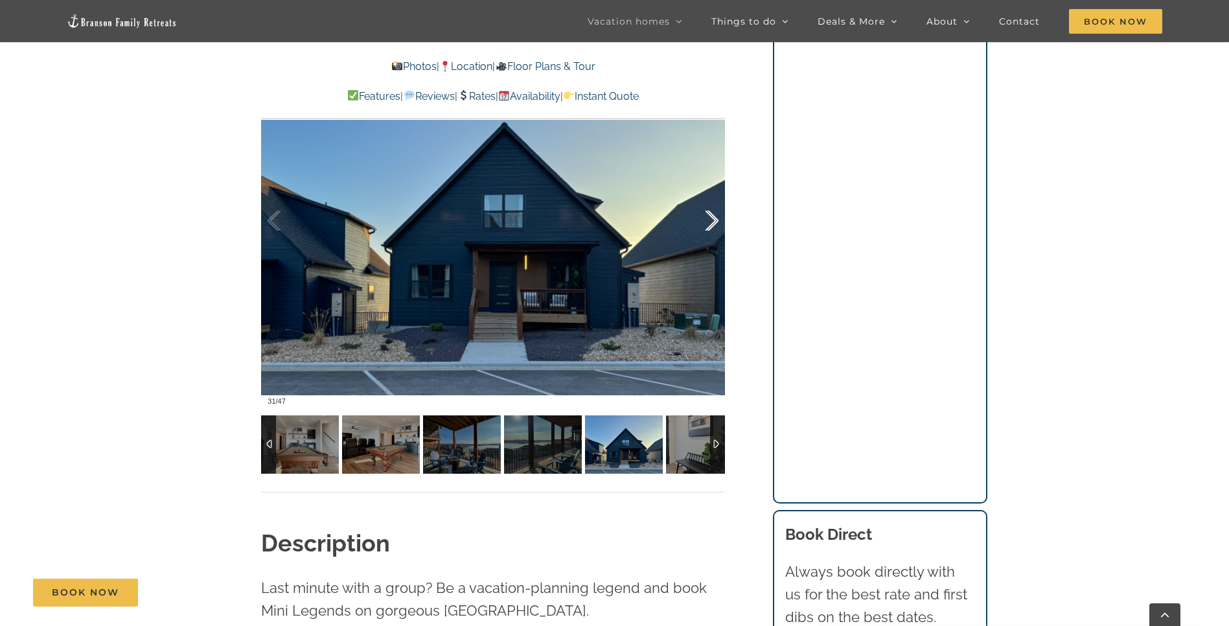
click at [712, 223] on div at bounding box center [698, 221] width 40 height 80
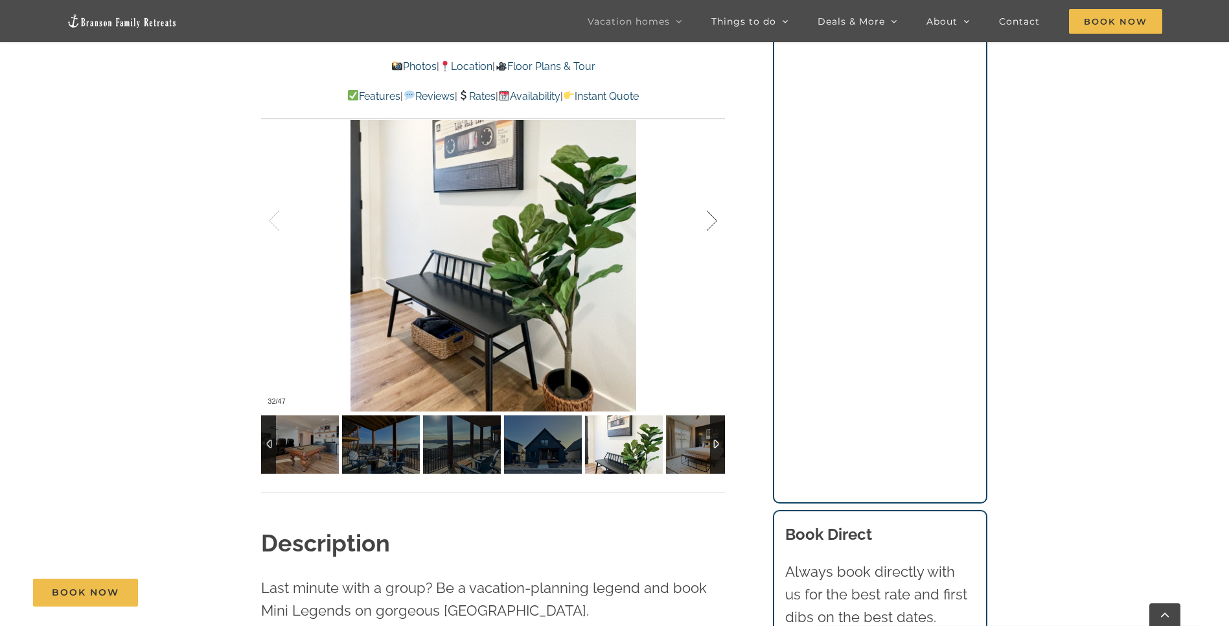
click at [712, 223] on div at bounding box center [698, 221] width 40 height 80
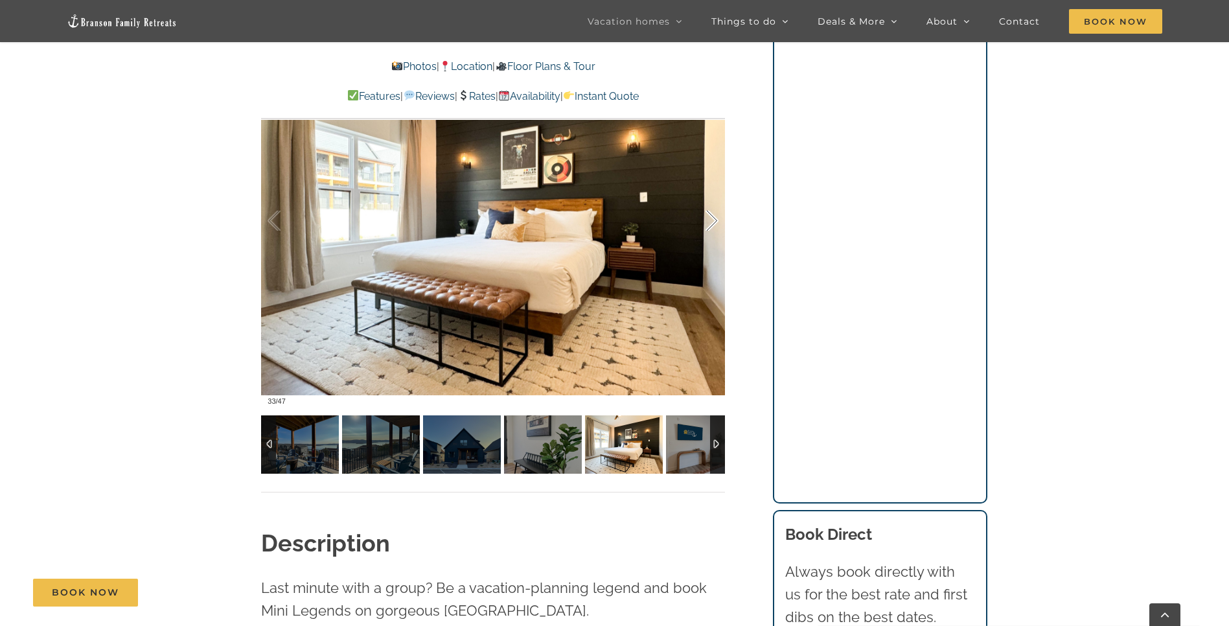
click at [712, 223] on div at bounding box center [698, 221] width 40 height 80
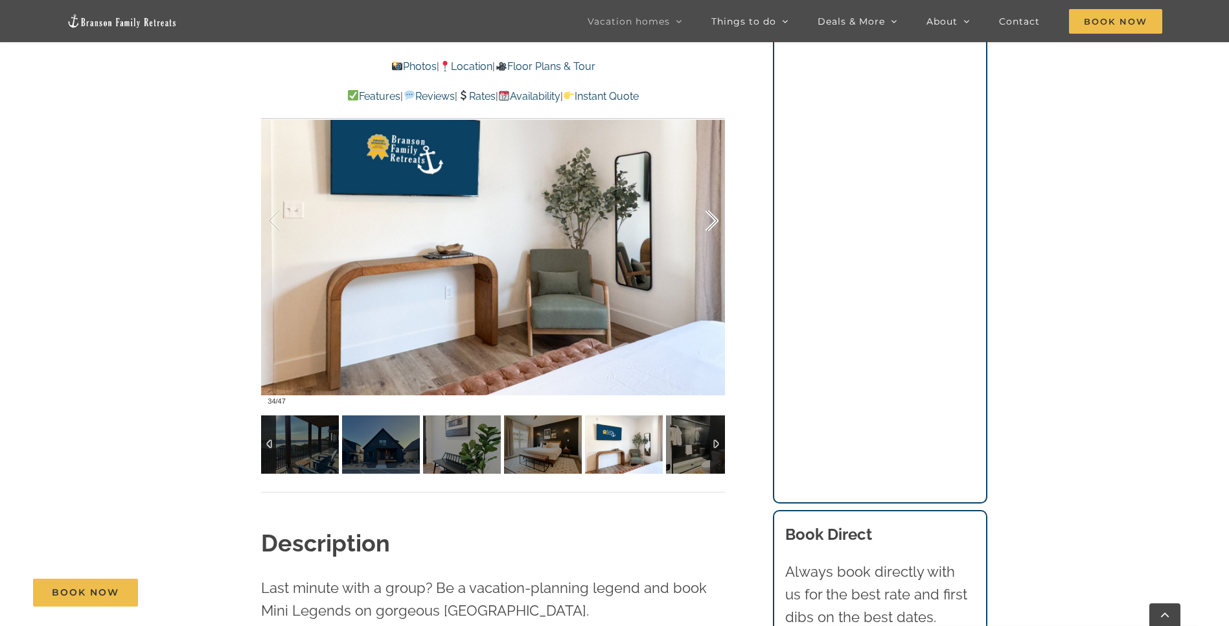
click at [712, 223] on div at bounding box center [698, 221] width 40 height 80
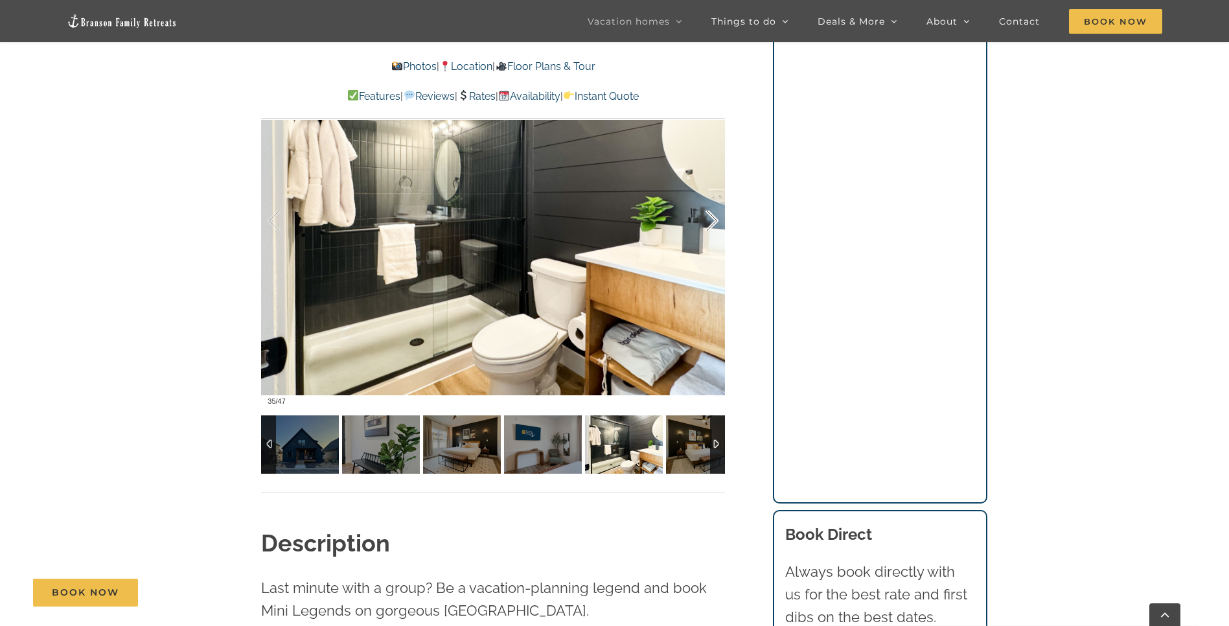
click at [712, 223] on div at bounding box center [698, 221] width 40 height 80
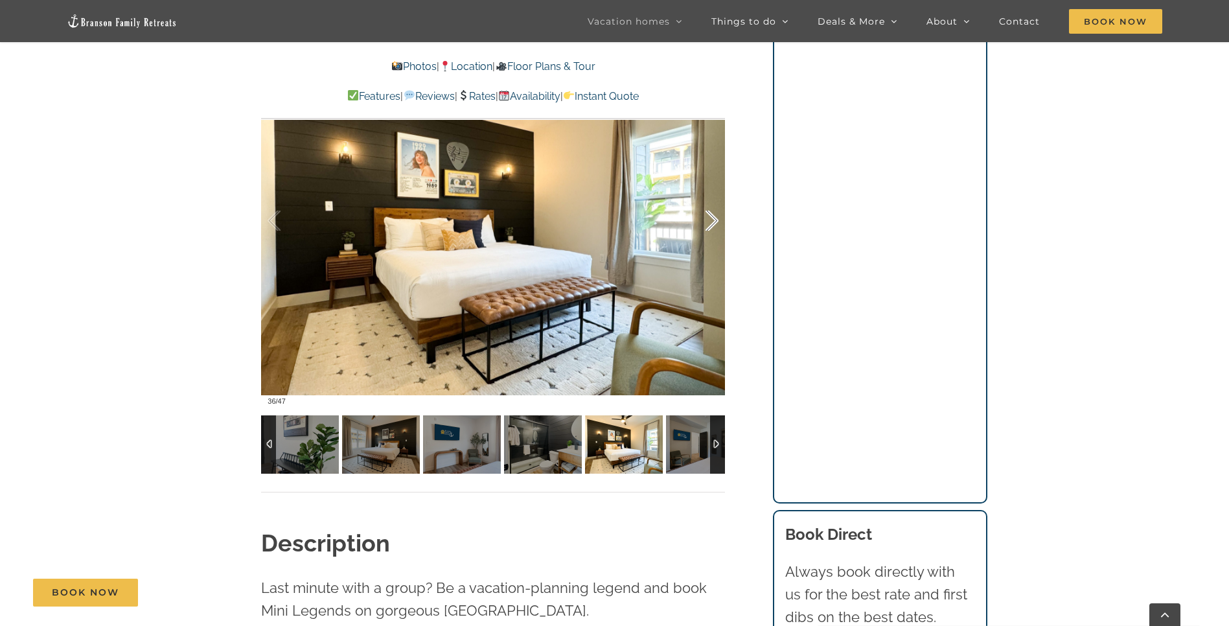
click at [712, 223] on div at bounding box center [698, 221] width 40 height 80
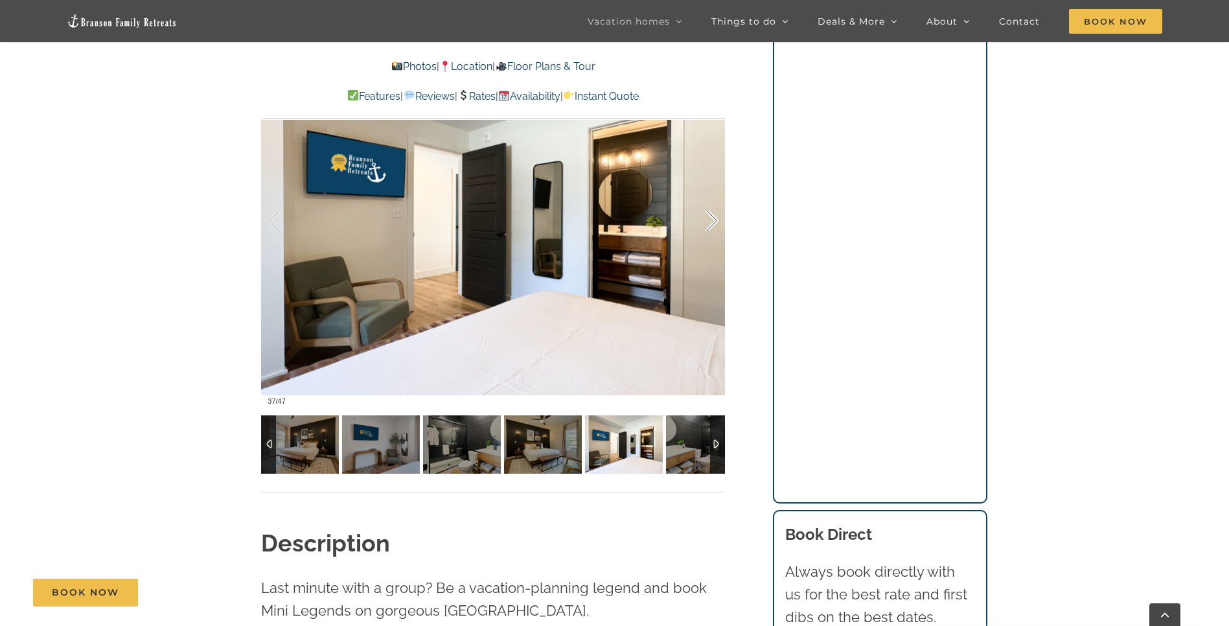
click at [712, 223] on div at bounding box center [698, 221] width 40 height 80
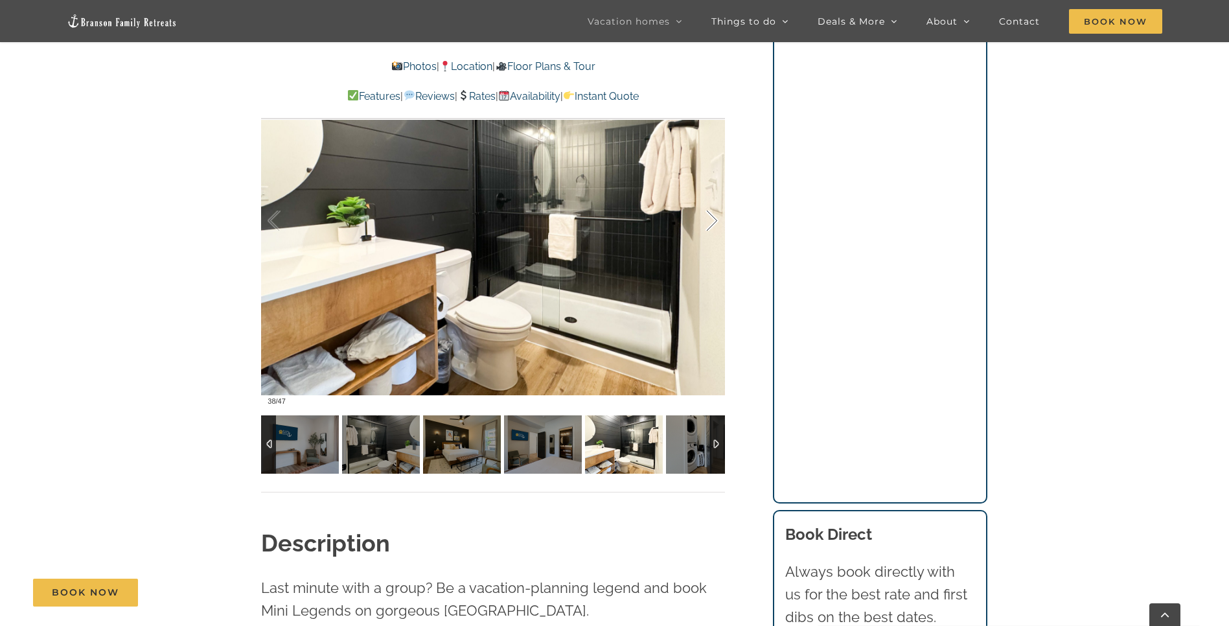
click at [712, 223] on div at bounding box center [698, 221] width 40 height 80
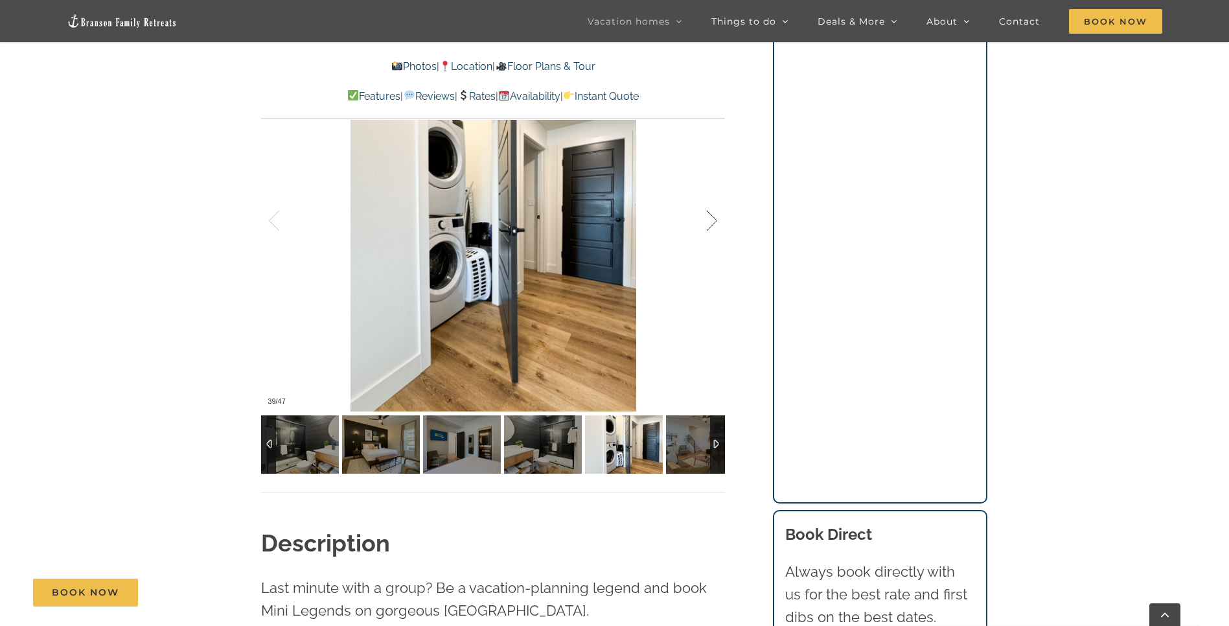
click at [712, 223] on div at bounding box center [698, 221] width 40 height 80
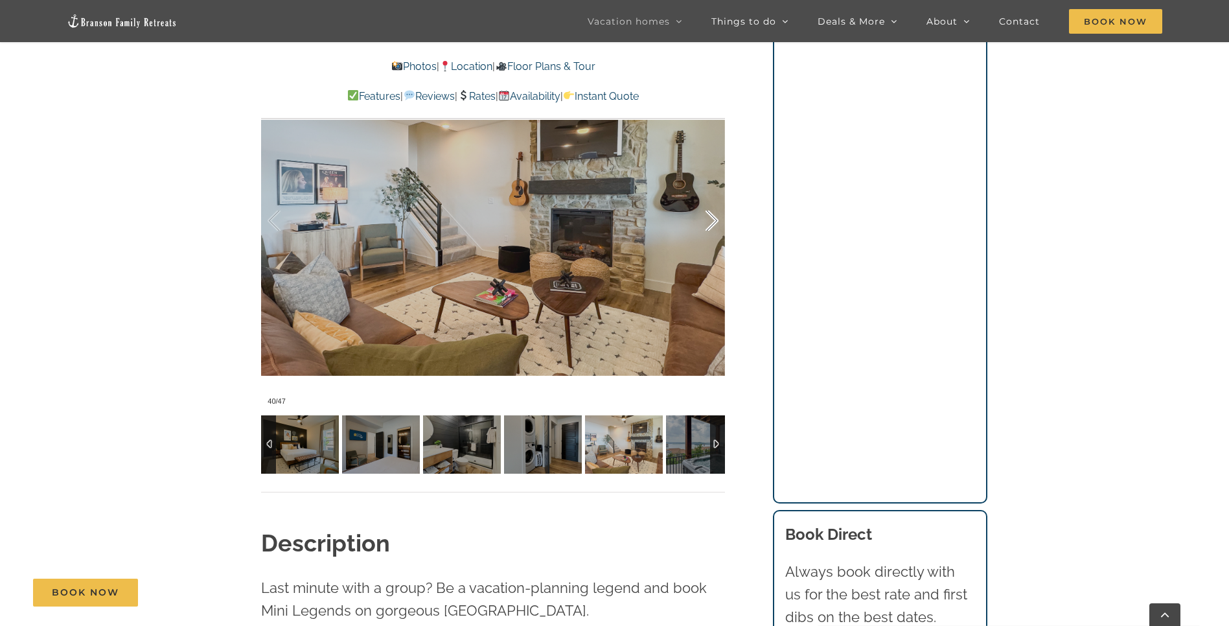
click at [712, 223] on div at bounding box center [698, 221] width 40 height 80
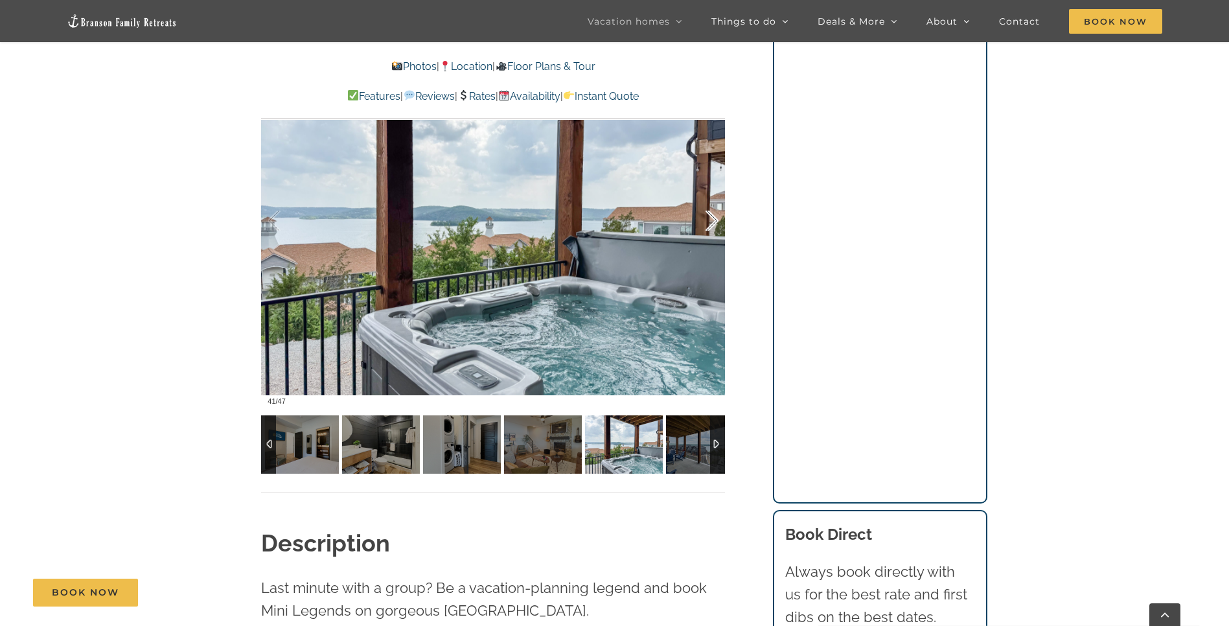
click at [712, 223] on div at bounding box center [698, 221] width 40 height 80
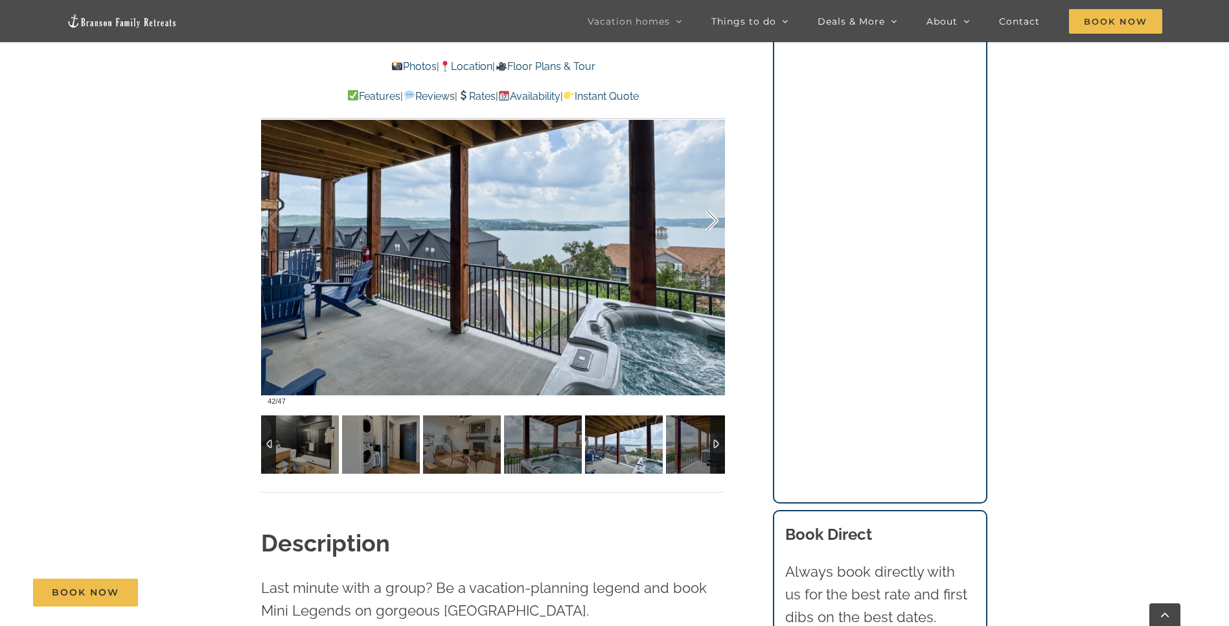
click at [712, 223] on div at bounding box center [698, 221] width 40 height 80
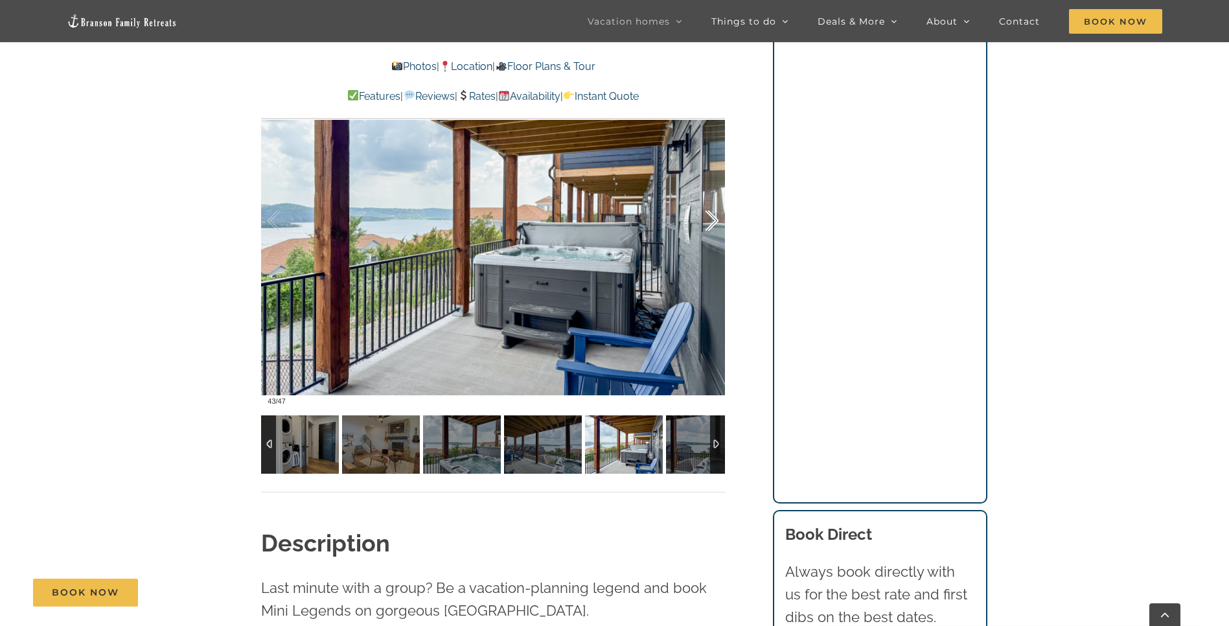
click at [712, 223] on div at bounding box center [698, 221] width 40 height 80
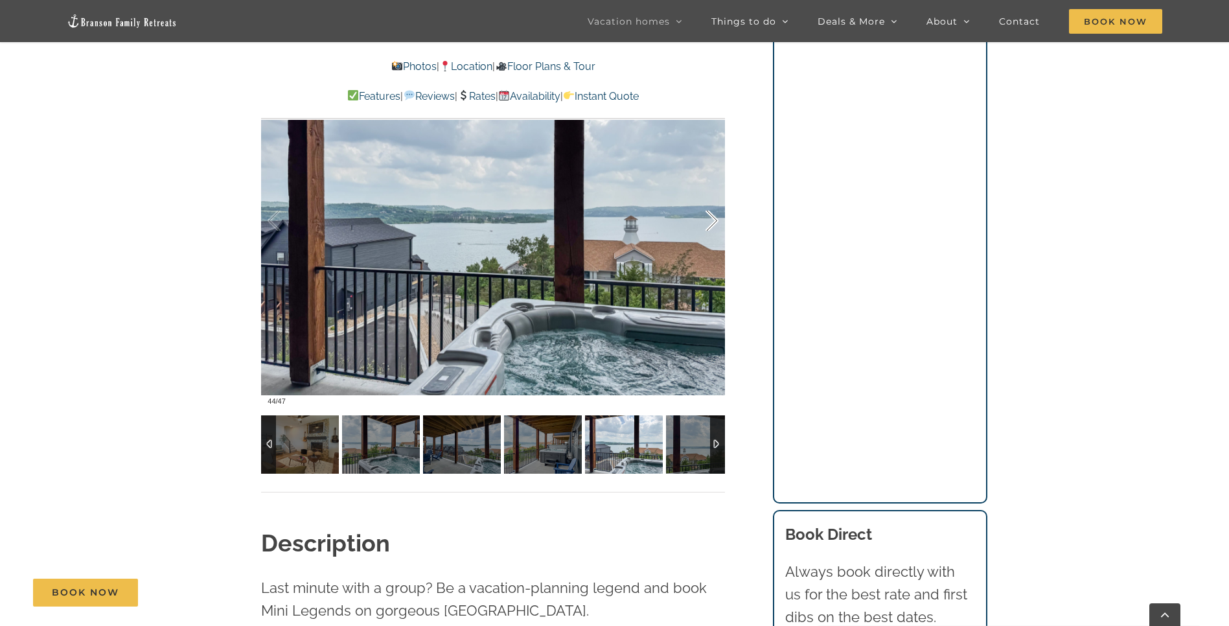
click at [712, 223] on div at bounding box center [698, 221] width 40 height 80
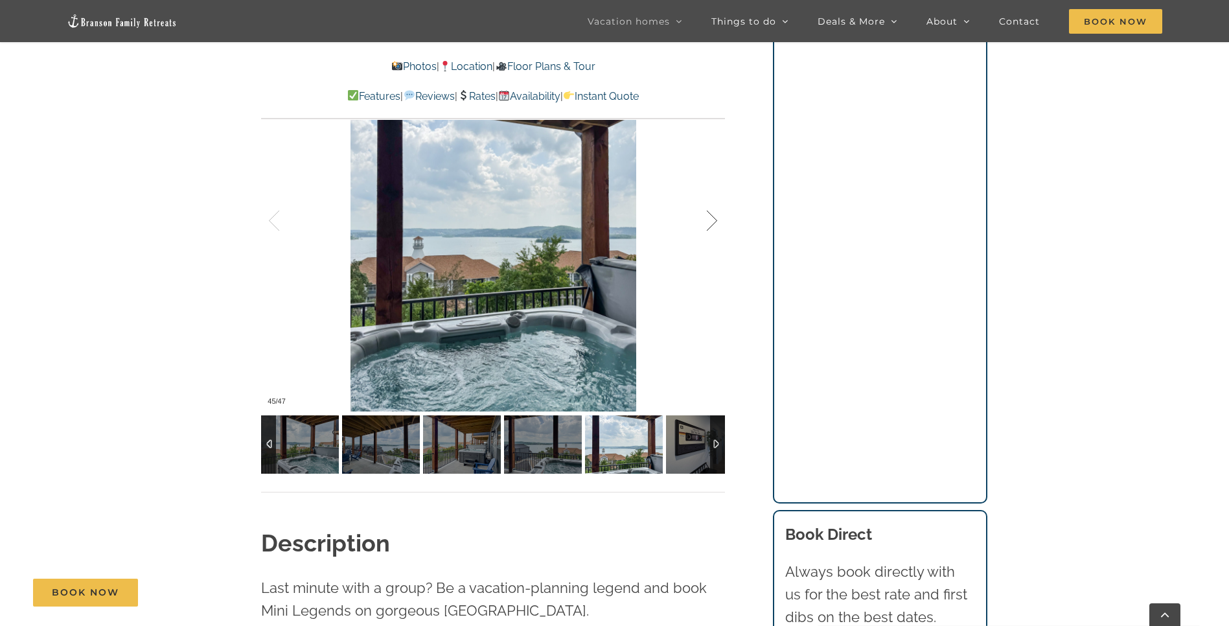
click at [712, 223] on div at bounding box center [698, 221] width 40 height 80
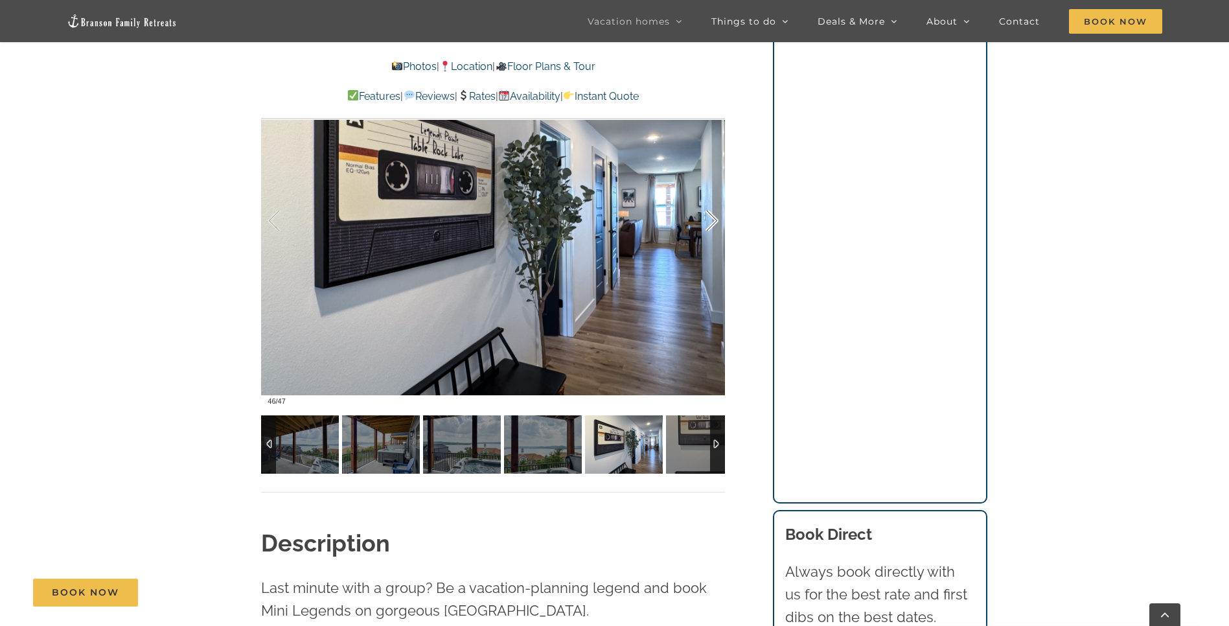
click at [712, 223] on div at bounding box center [698, 221] width 40 height 80
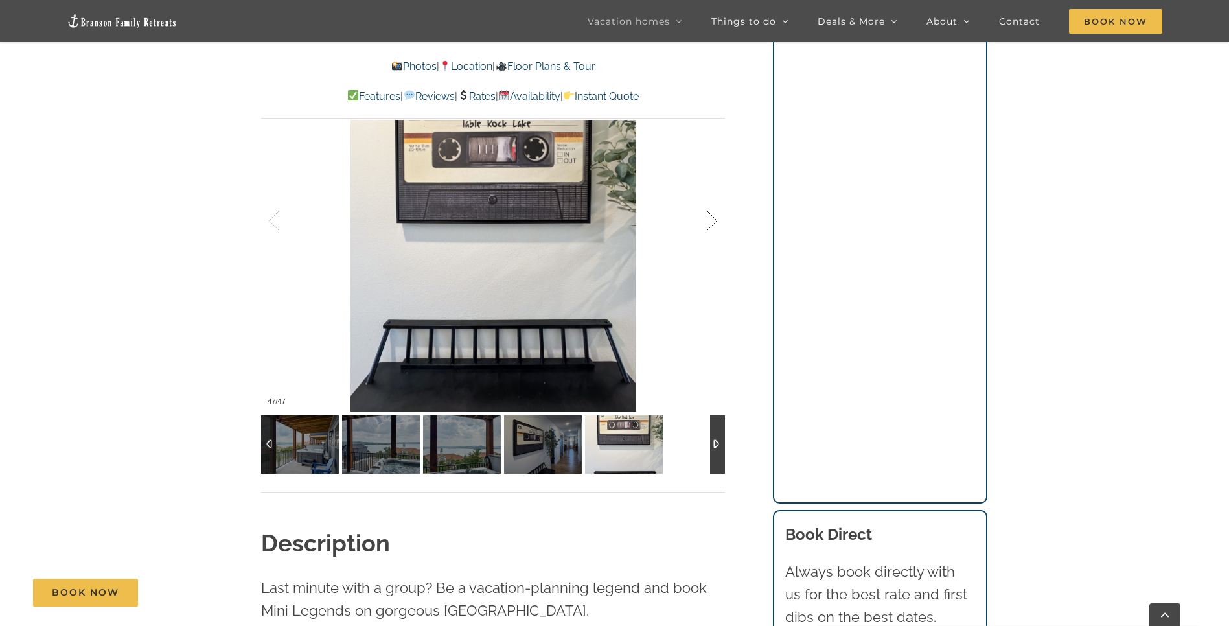
click at [712, 223] on div at bounding box center [698, 221] width 40 height 80
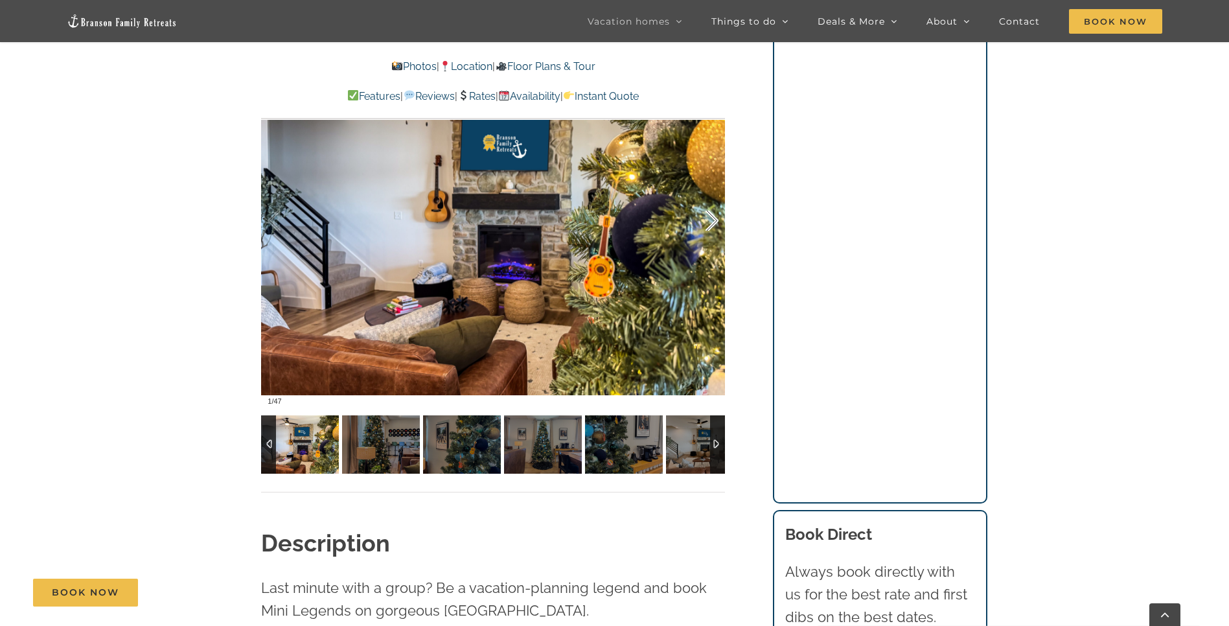
click at [712, 223] on div at bounding box center [698, 221] width 40 height 80
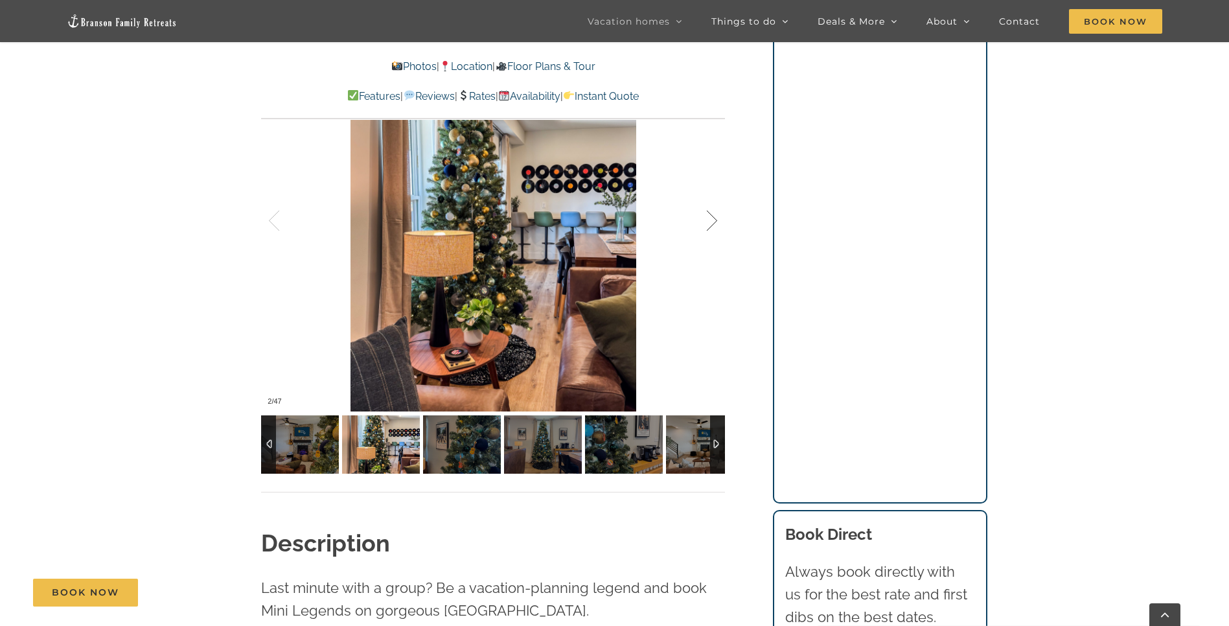
click at [712, 223] on div at bounding box center [698, 221] width 40 height 80
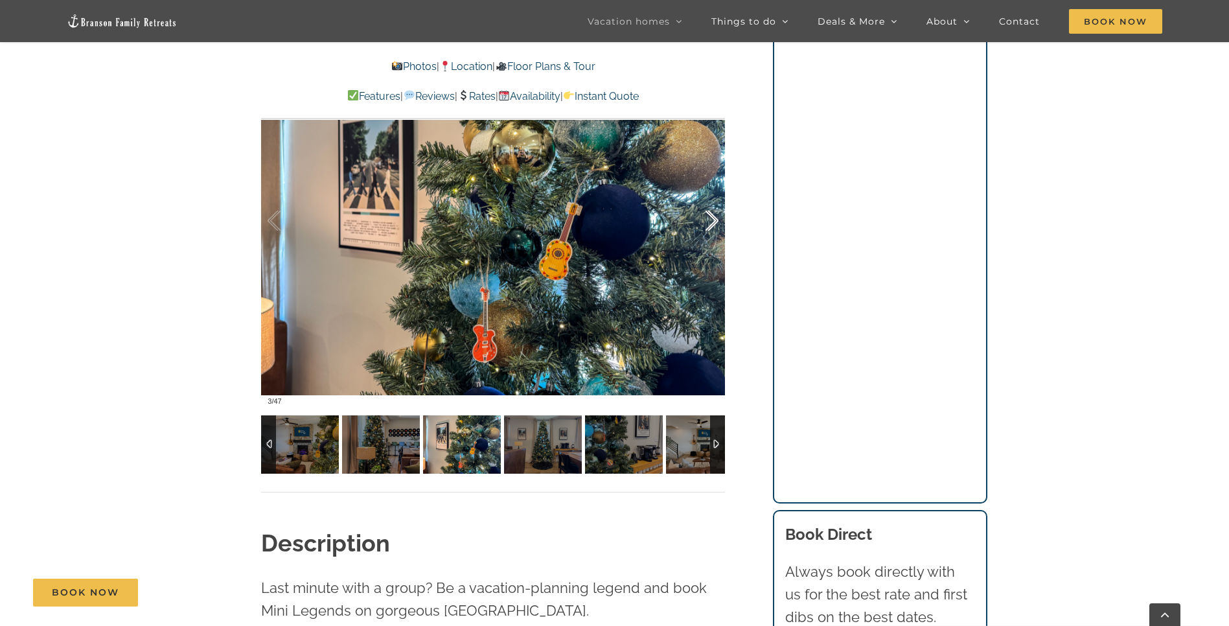
click at [712, 223] on div at bounding box center [698, 221] width 40 height 80
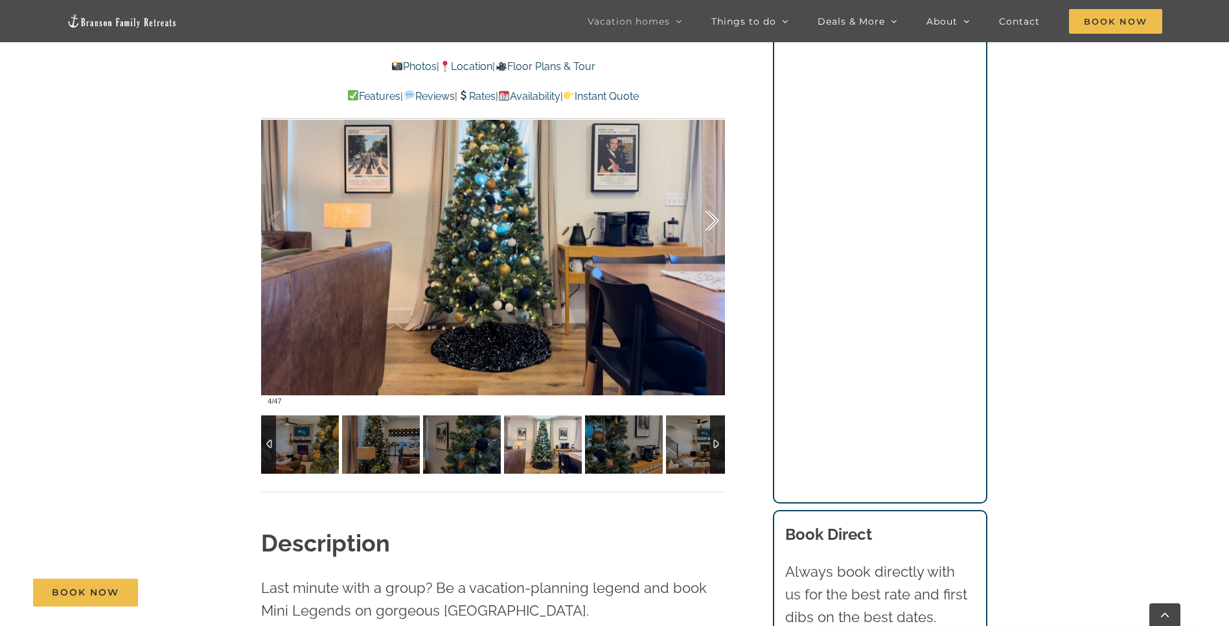
click at [712, 223] on div at bounding box center [698, 221] width 40 height 80
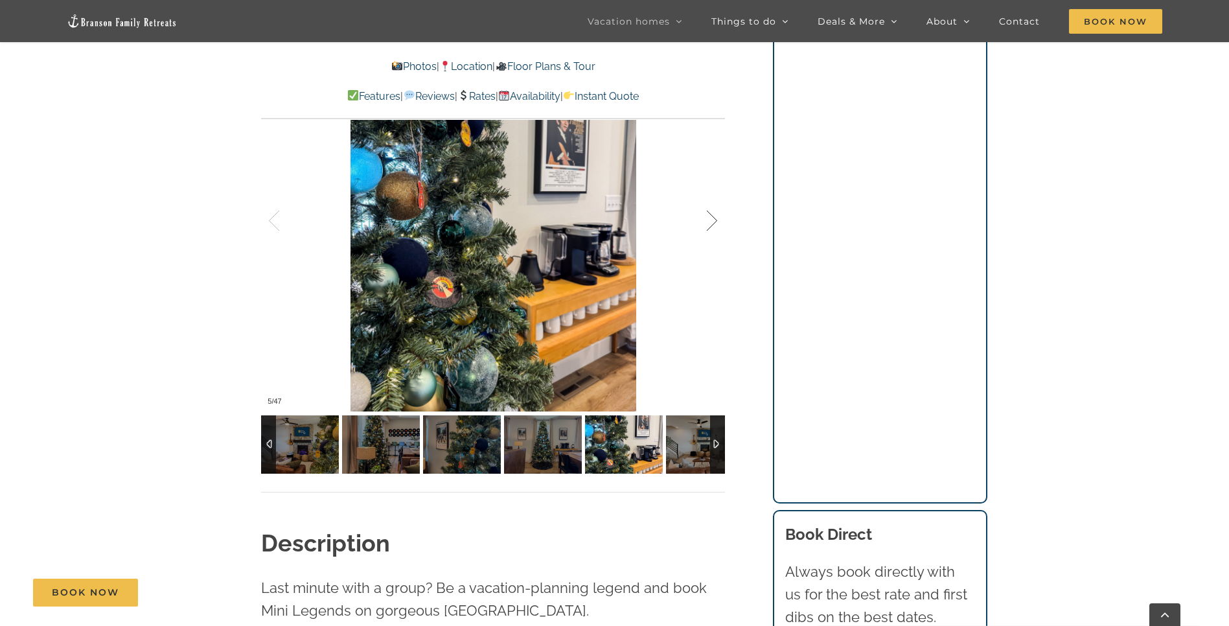
click at [712, 223] on div at bounding box center [698, 221] width 40 height 80
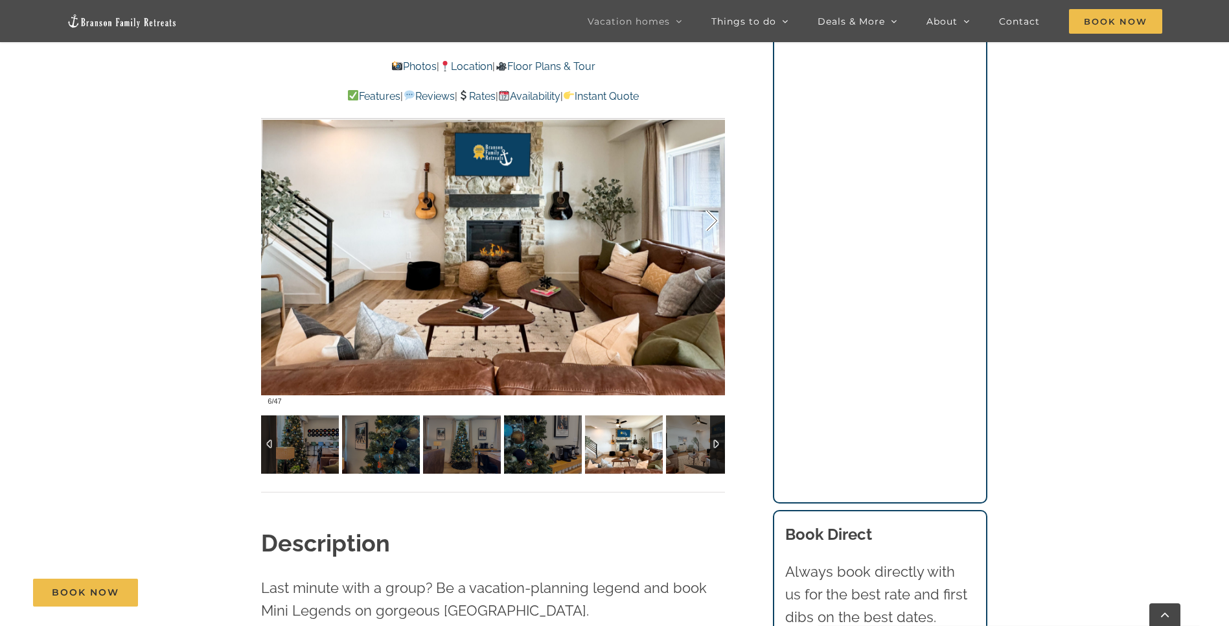
click at [712, 223] on div at bounding box center [698, 221] width 40 height 80
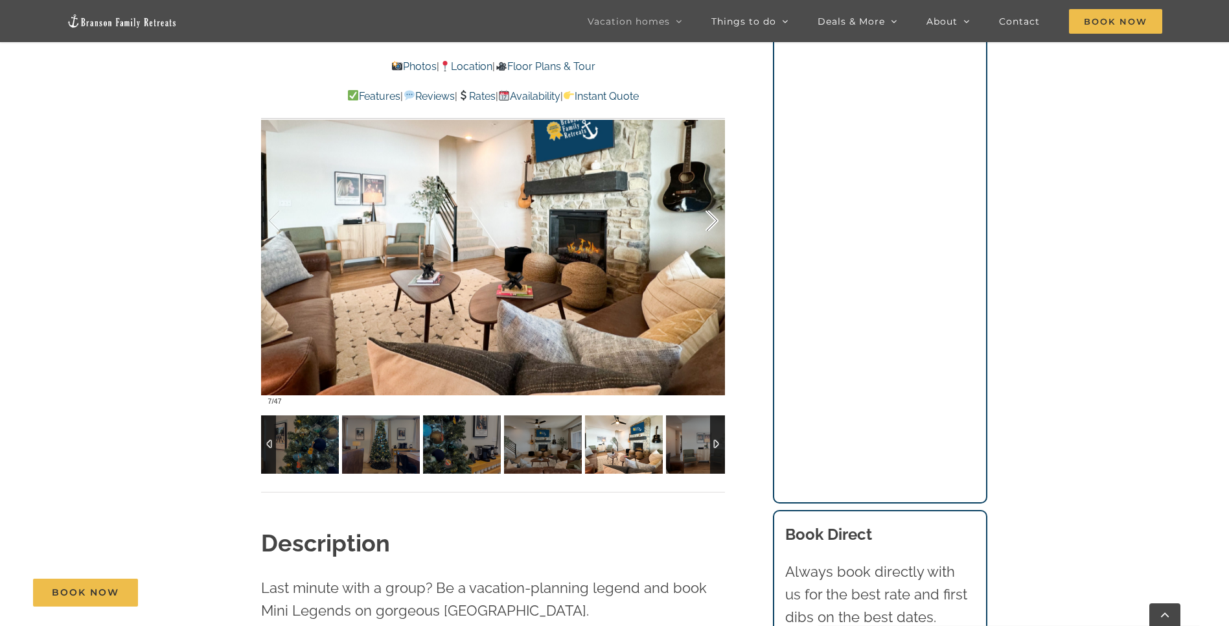
click at [712, 223] on div at bounding box center [698, 221] width 40 height 80
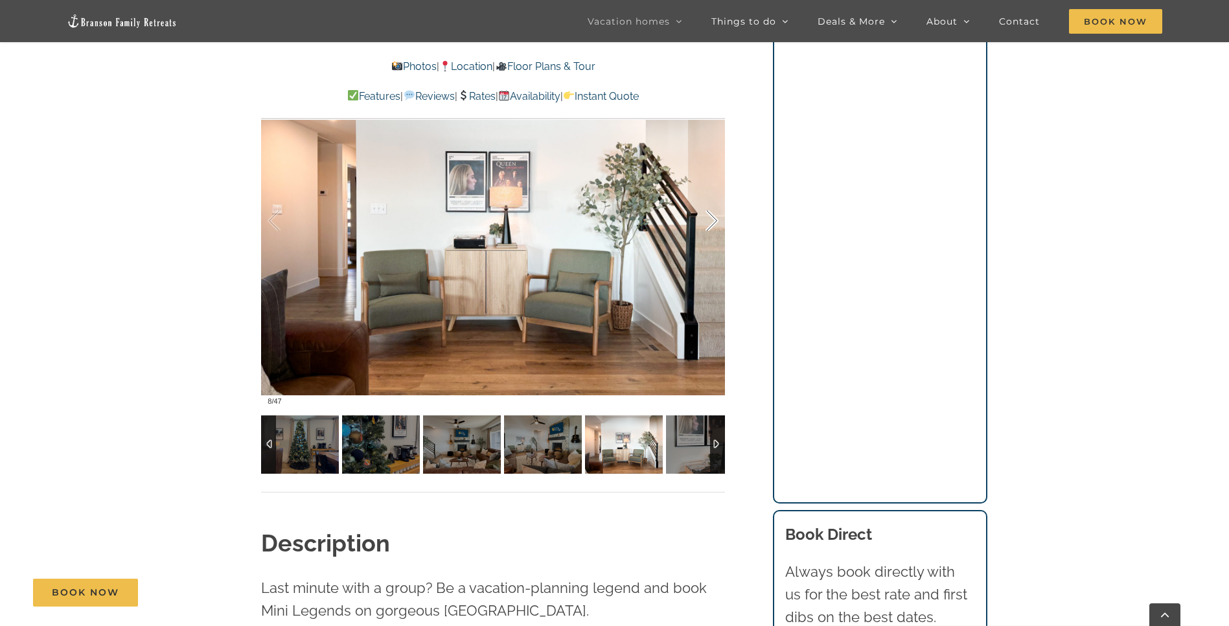
click at [712, 223] on div at bounding box center [698, 221] width 40 height 80
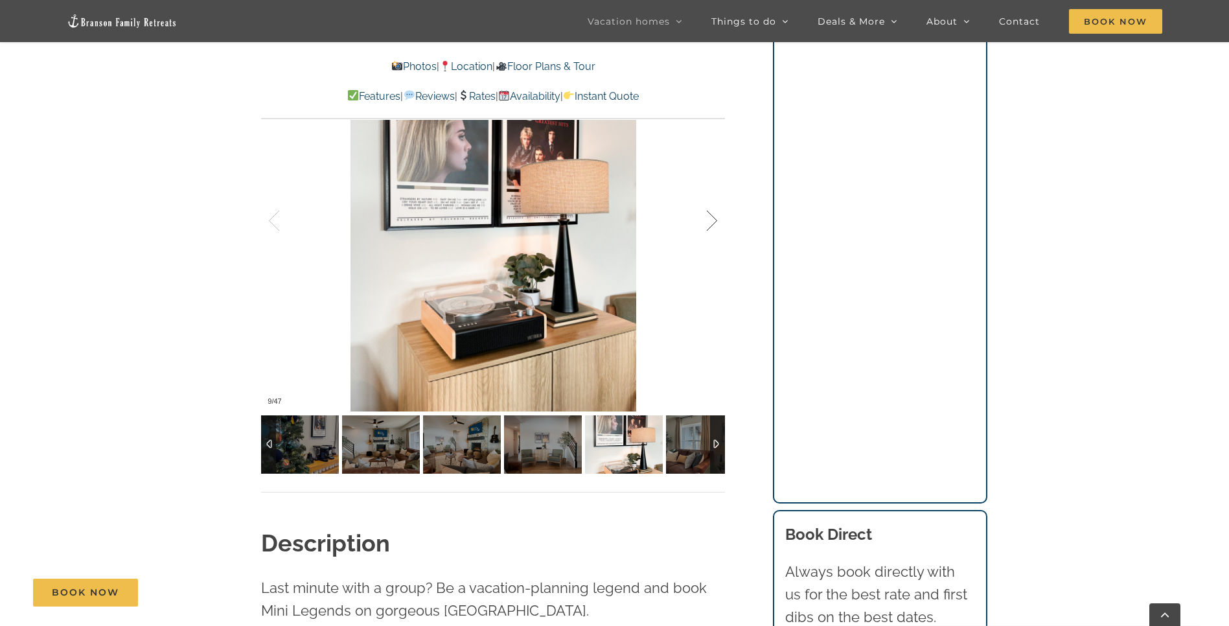
click at [712, 223] on div at bounding box center [698, 221] width 40 height 80
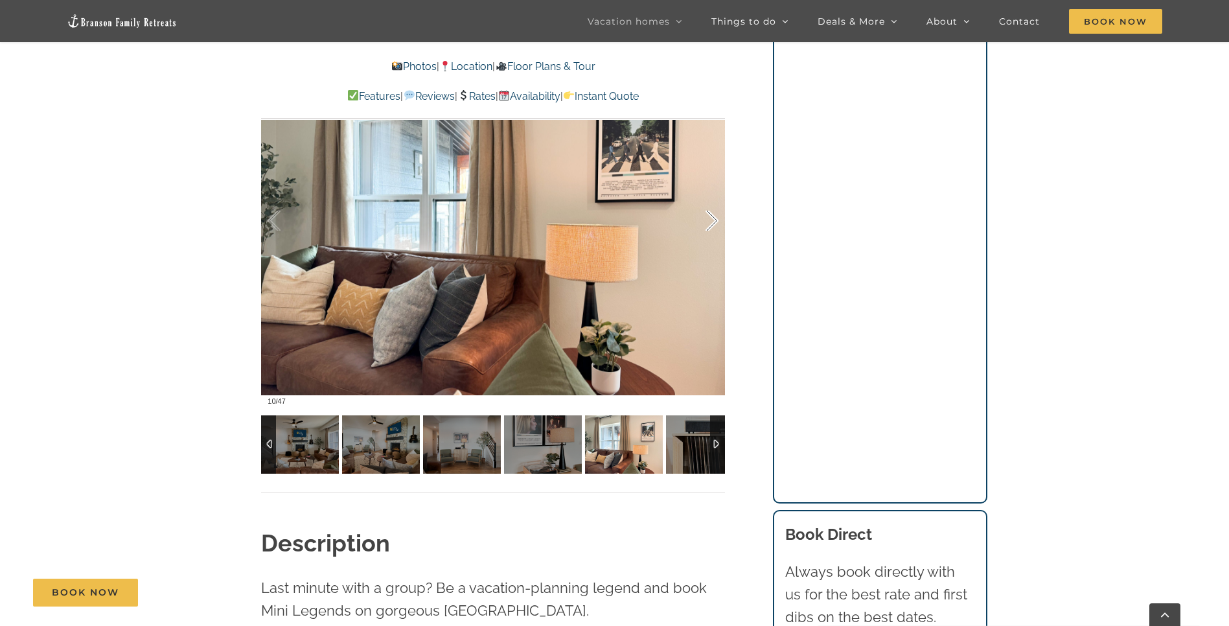
click at [712, 223] on div at bounding box center [698, 221] width 40 height 80
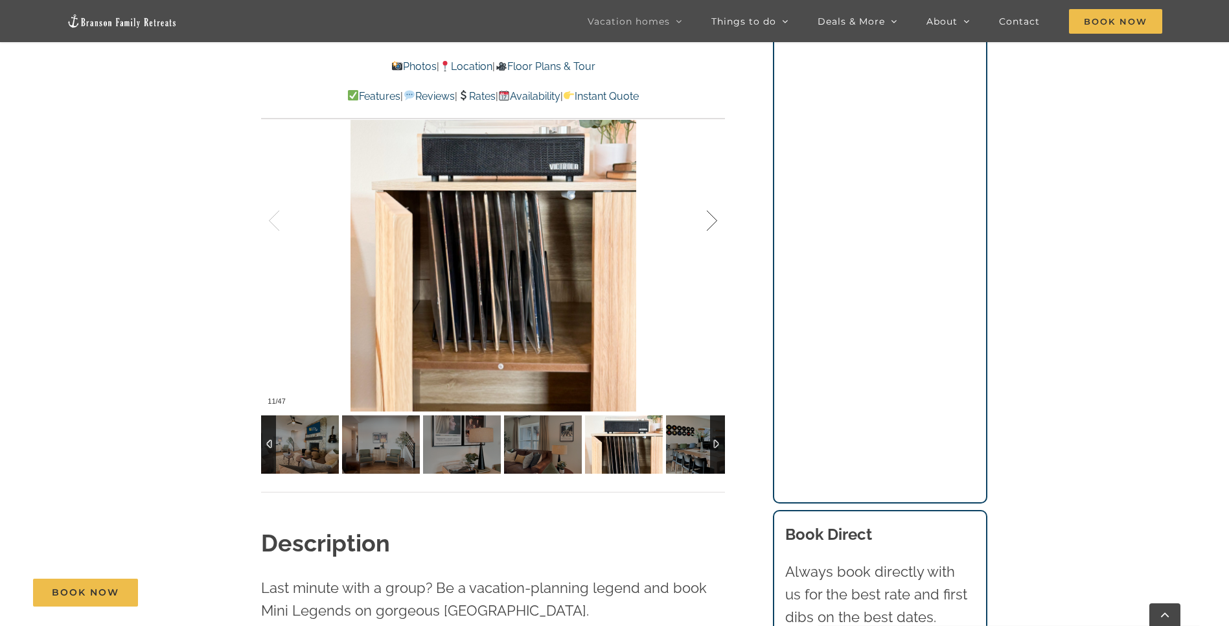
click at [712, 223] on div at bounding box center [698, 221] width 40 height 80
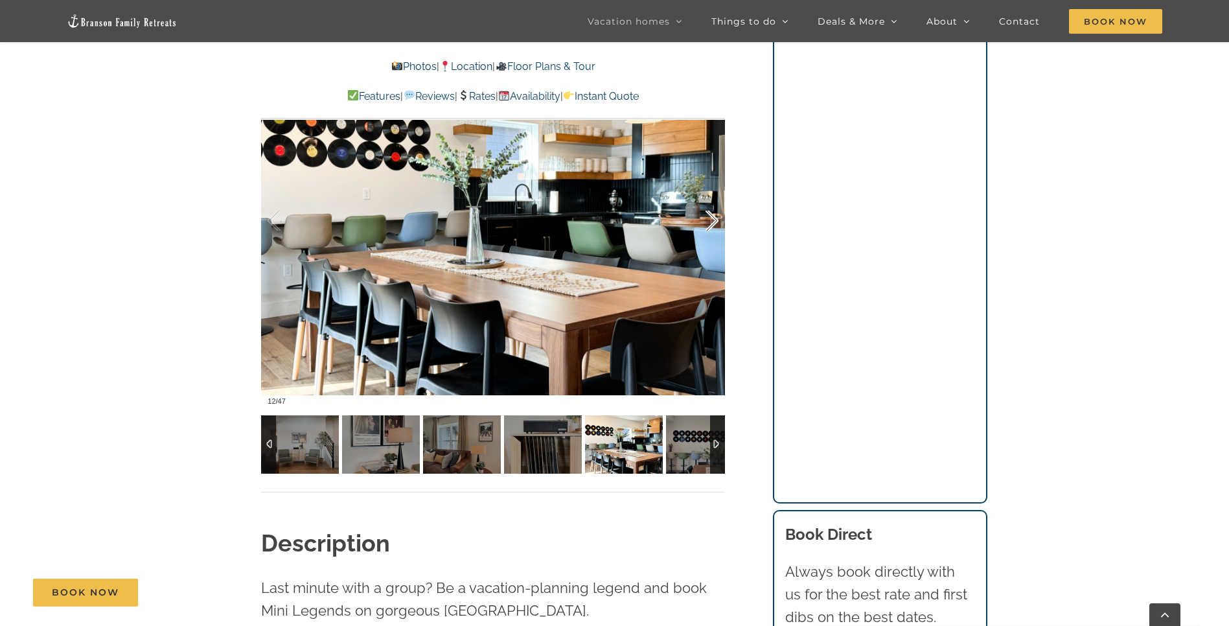
click at [712, 223] on div at bounding box center [698, 221] width 40 height 80
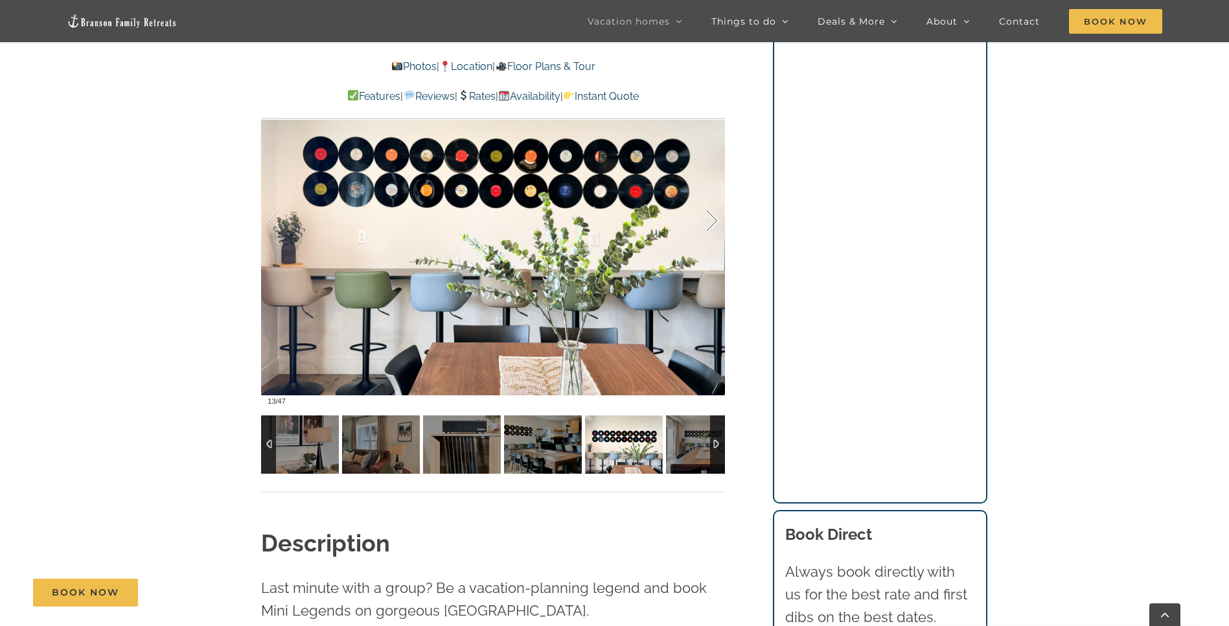
click at [712, 223] on div at bounding box center [698, 221] width 40 height 80
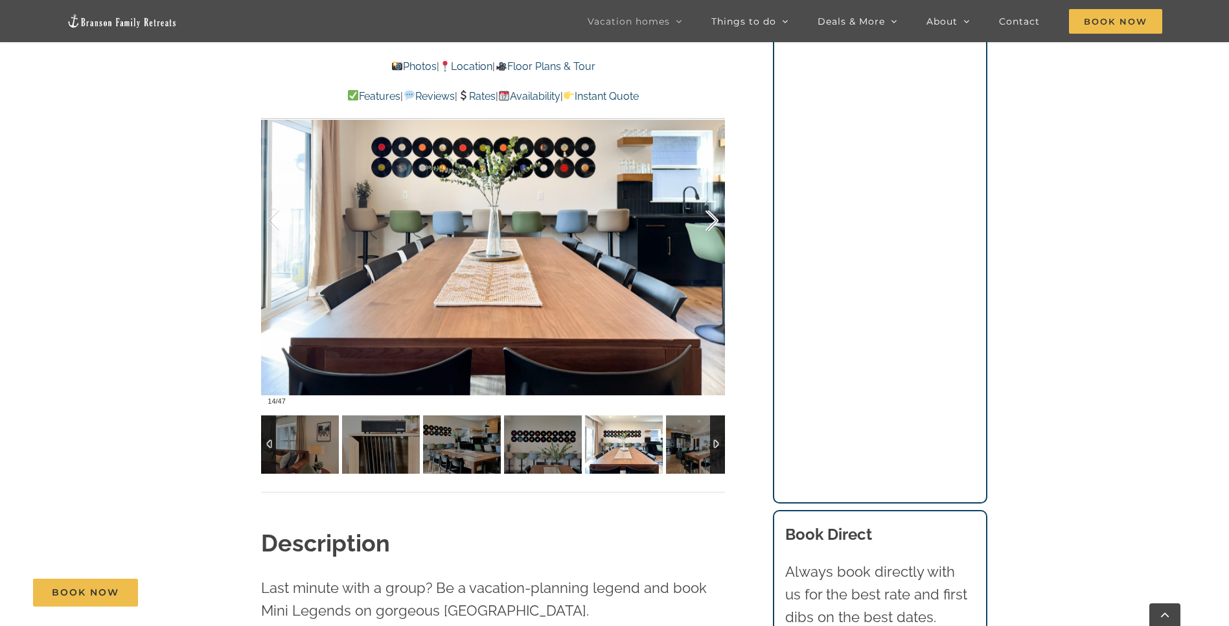
click at [712, 223] on div at bounding box center [698, 221] width 40 height 80
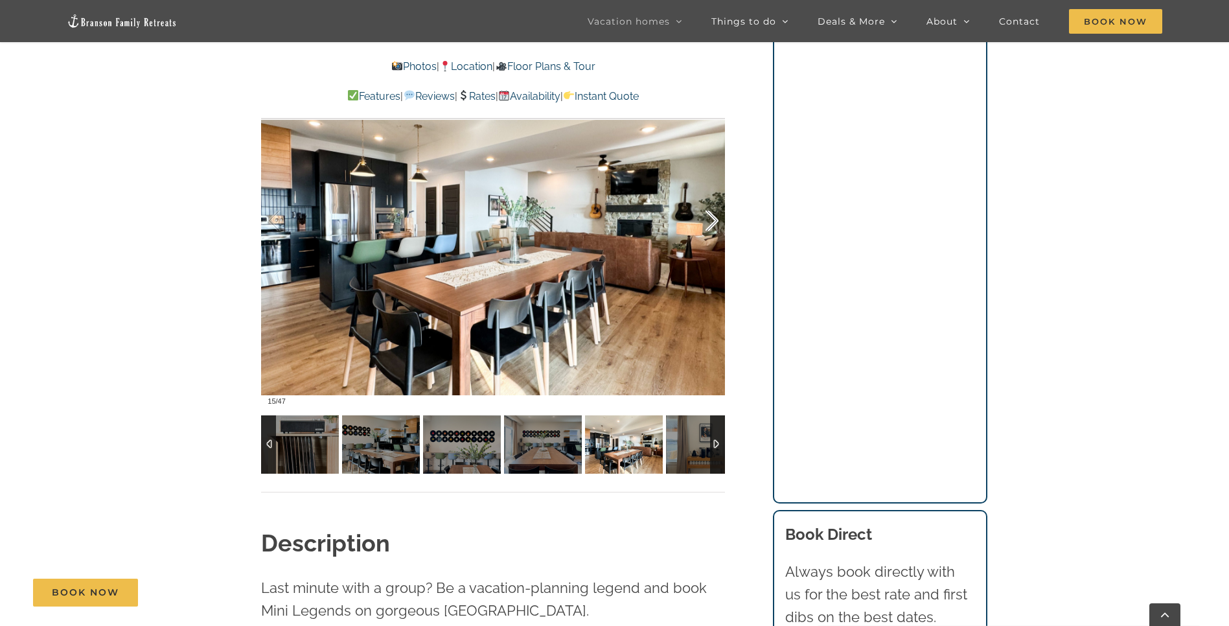
click at [712, 223] on div at bounding box center [698, 221] width 40 height 80
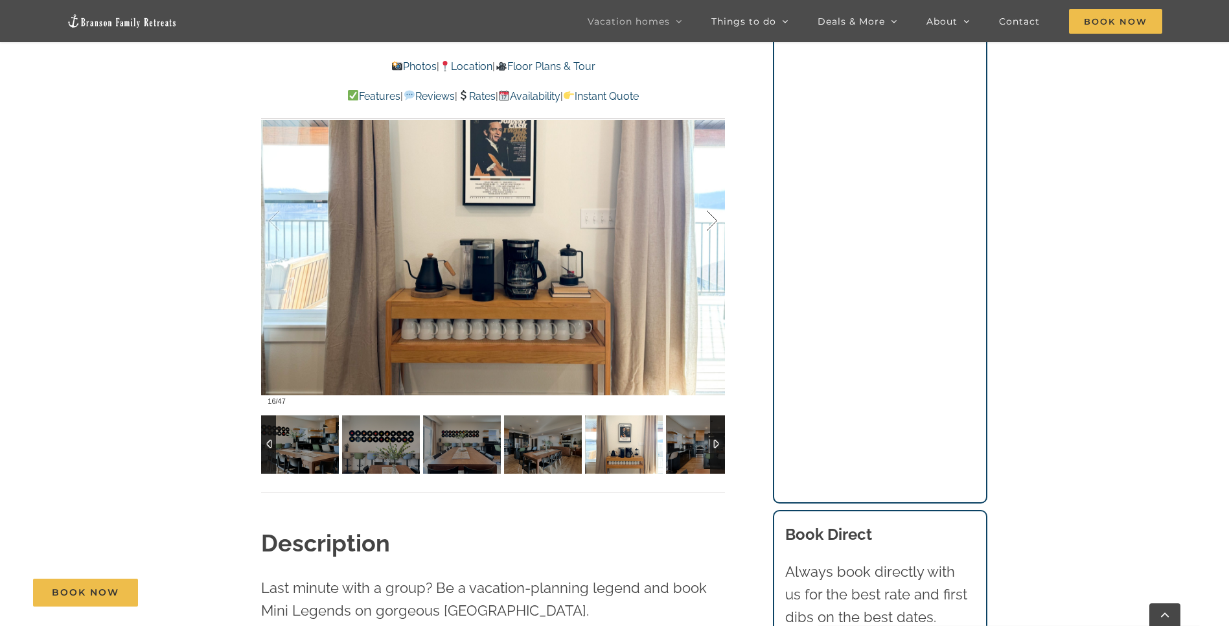
click at [712, 223] on div at bounding box center [698, 221] width 40 height 80
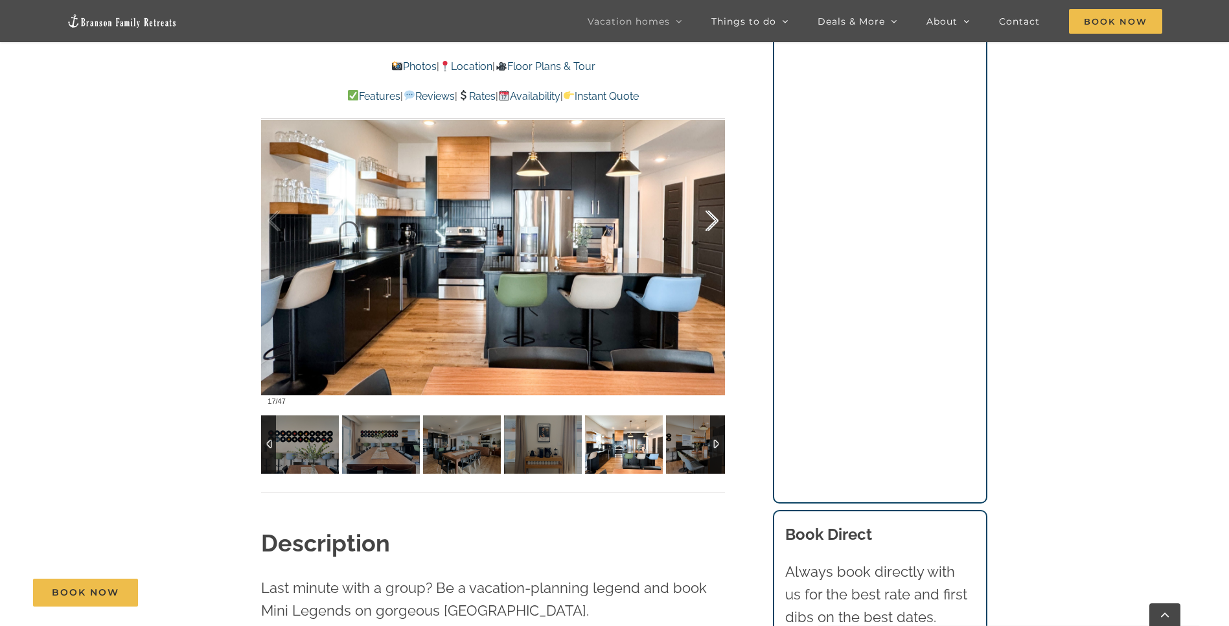
click at [712, 223] on div at bounding box center [698, 221] width 40 height 80
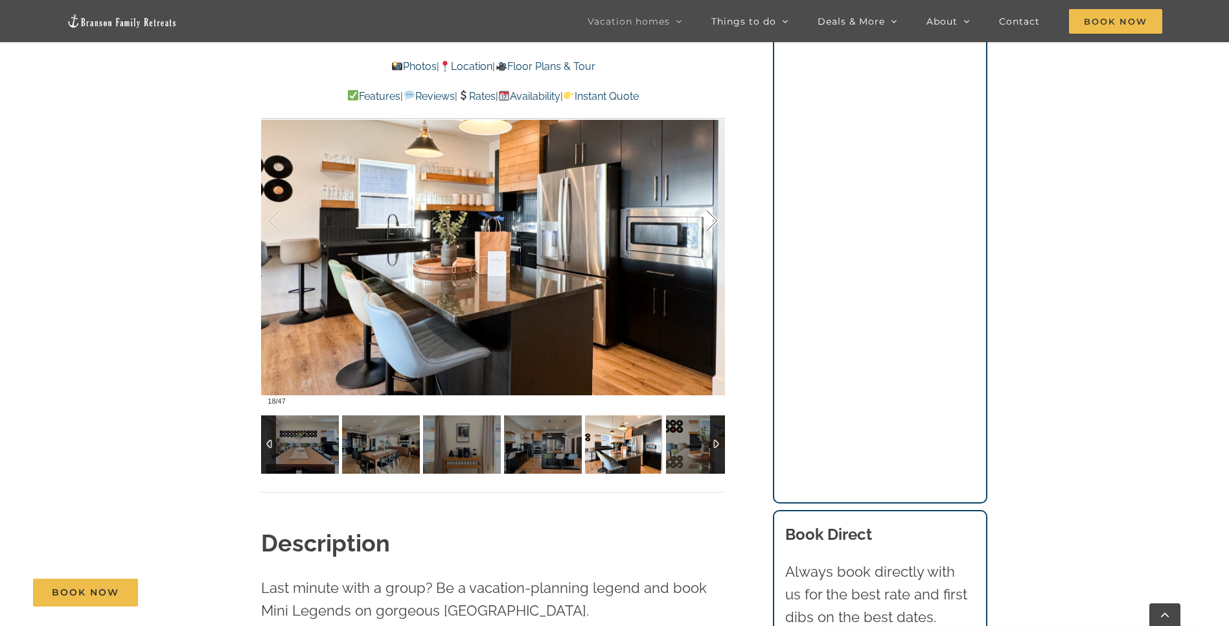
click at [712, 223] on div at bounding box center [698, 221] width 40 height 80
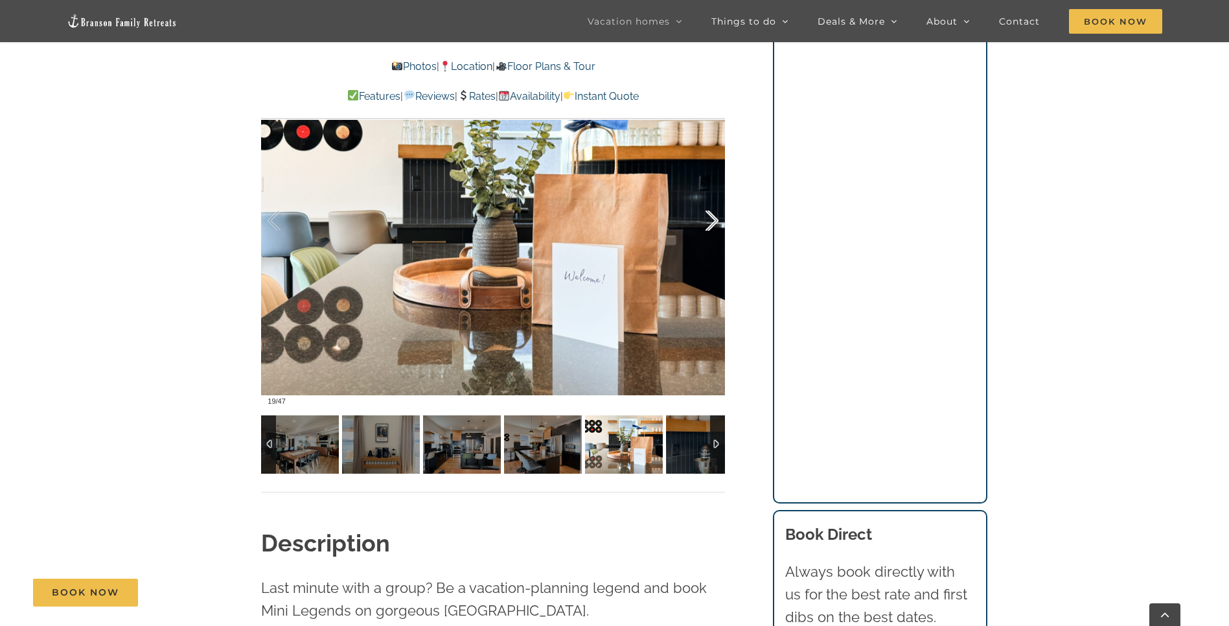
click at [712, 223] on div at bounding box center [698, 221] width 40 height 80
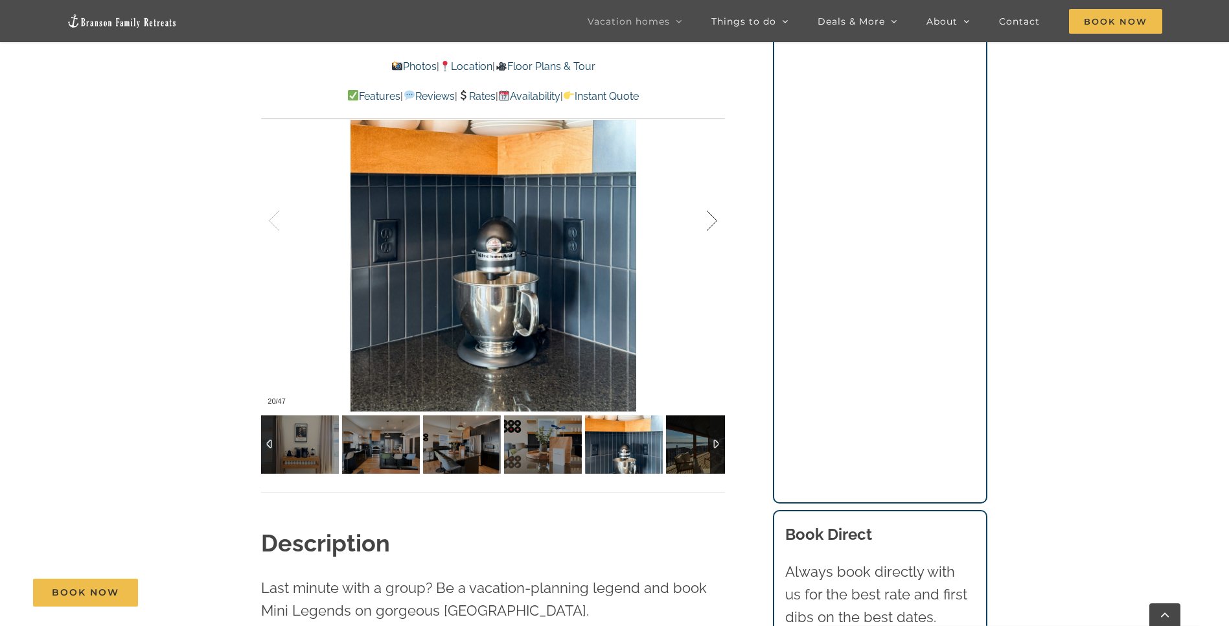
click at [712, 223] on div at bounding box center [698, 221] width 40 height 80
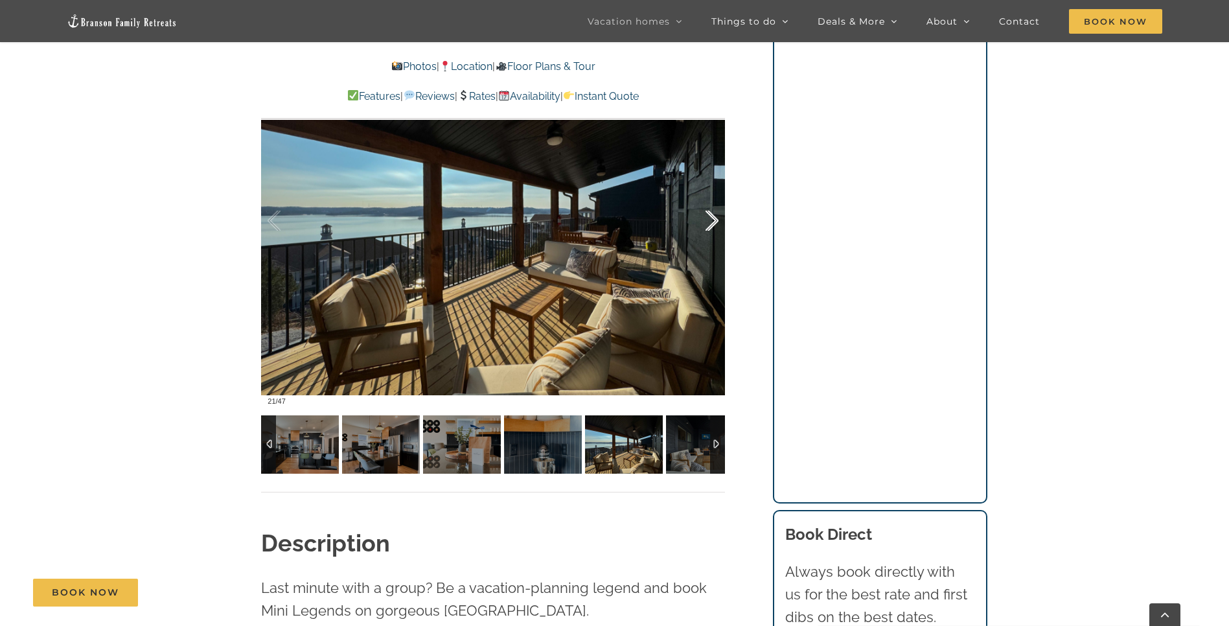
click at [712, 223] on div at bounding box center [698, 221] width 40 height 80
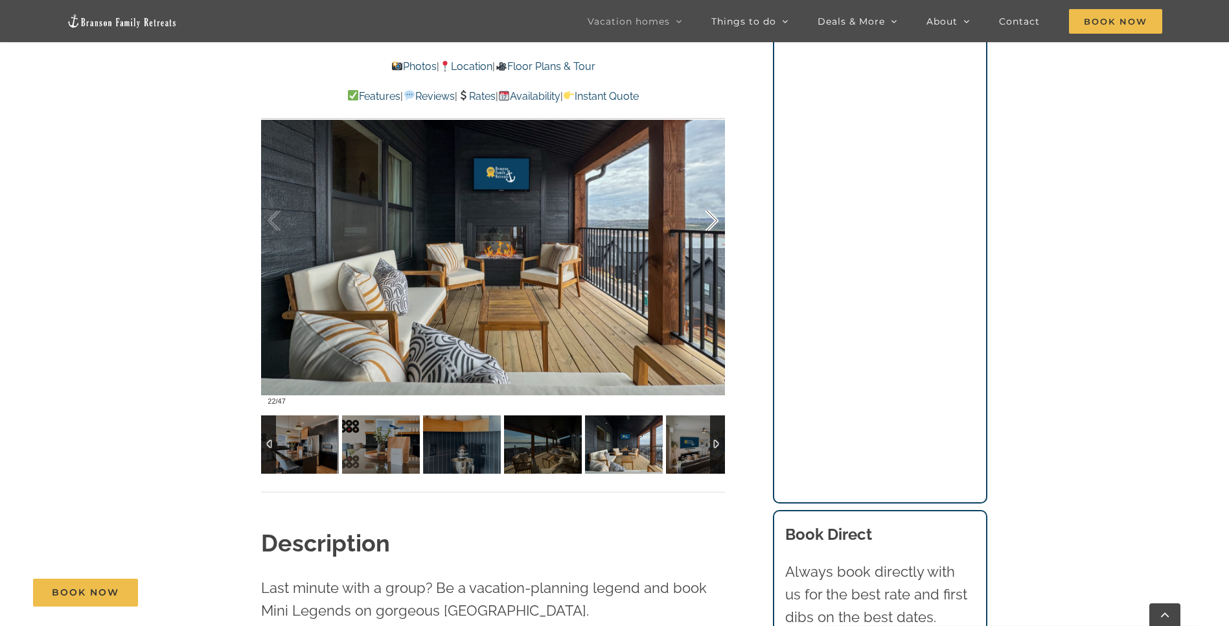
click at [712, 223] on div at bounding box center [698, 221] width 40 height 80
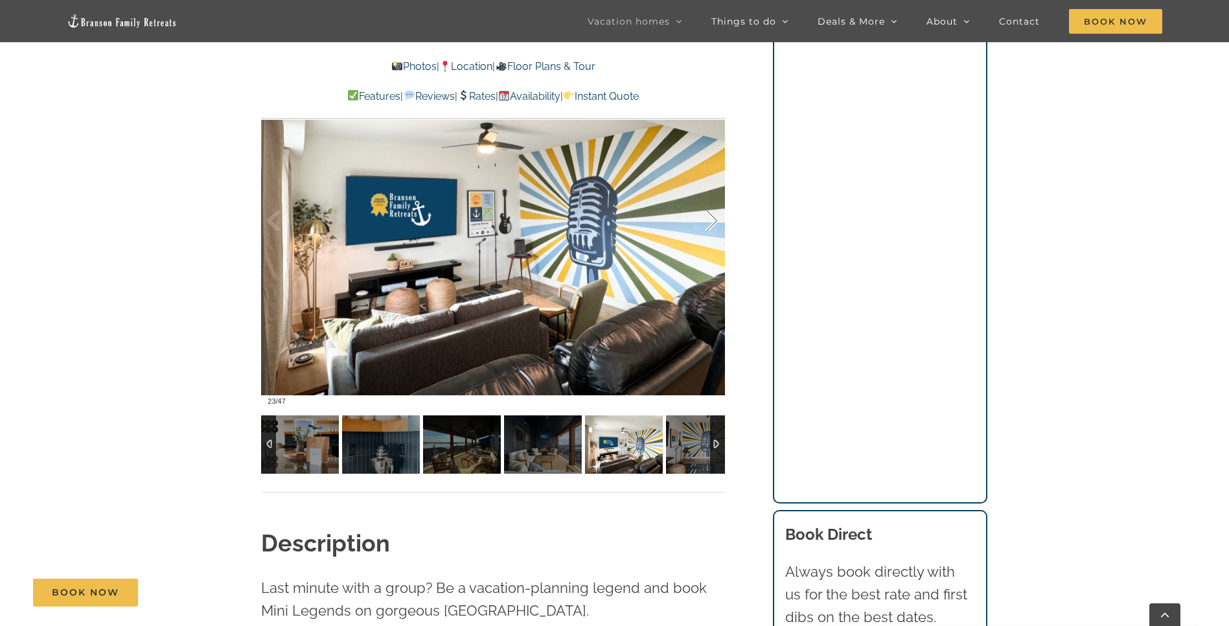
click at [712, 223] on div at bounding box center [698, 221] width 40 height 80
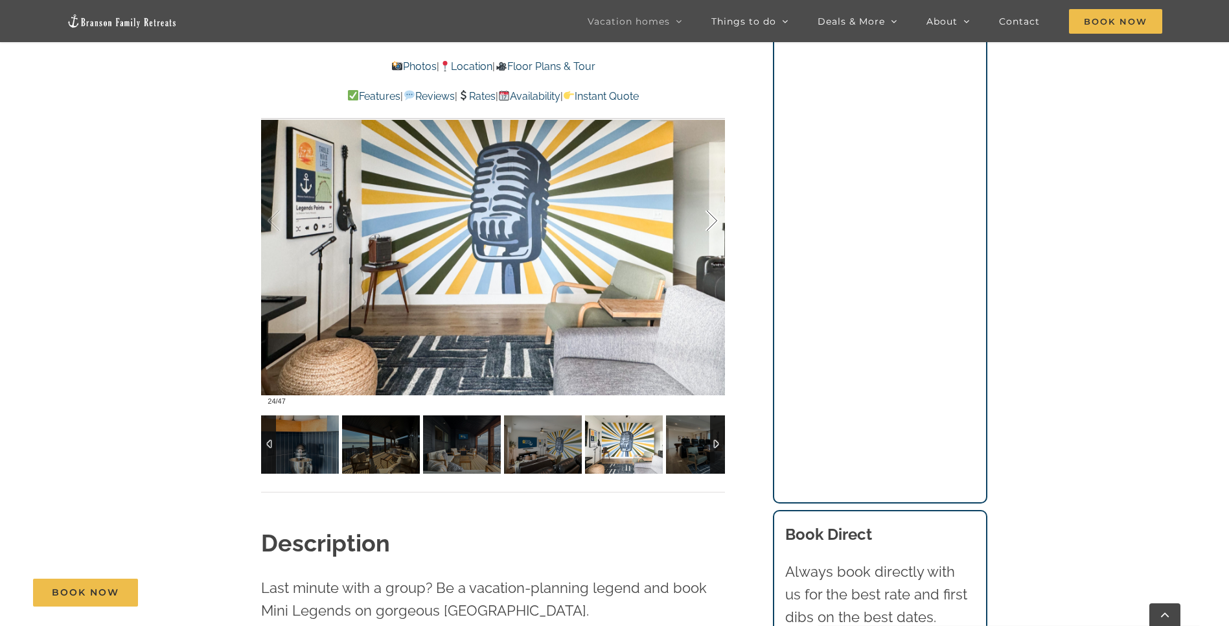
click at [712, 223] on div at bounding box center [698, 221] width 40 height 80
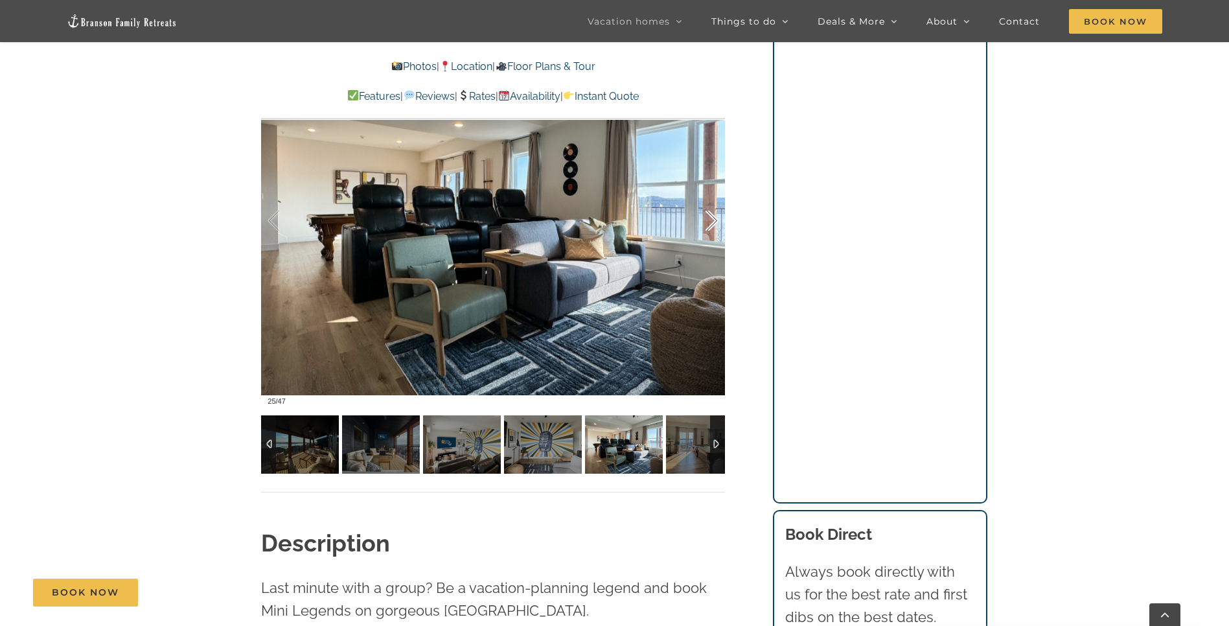
click at [712, 223] on div at bounding box center [698, 221] width 40 height 80
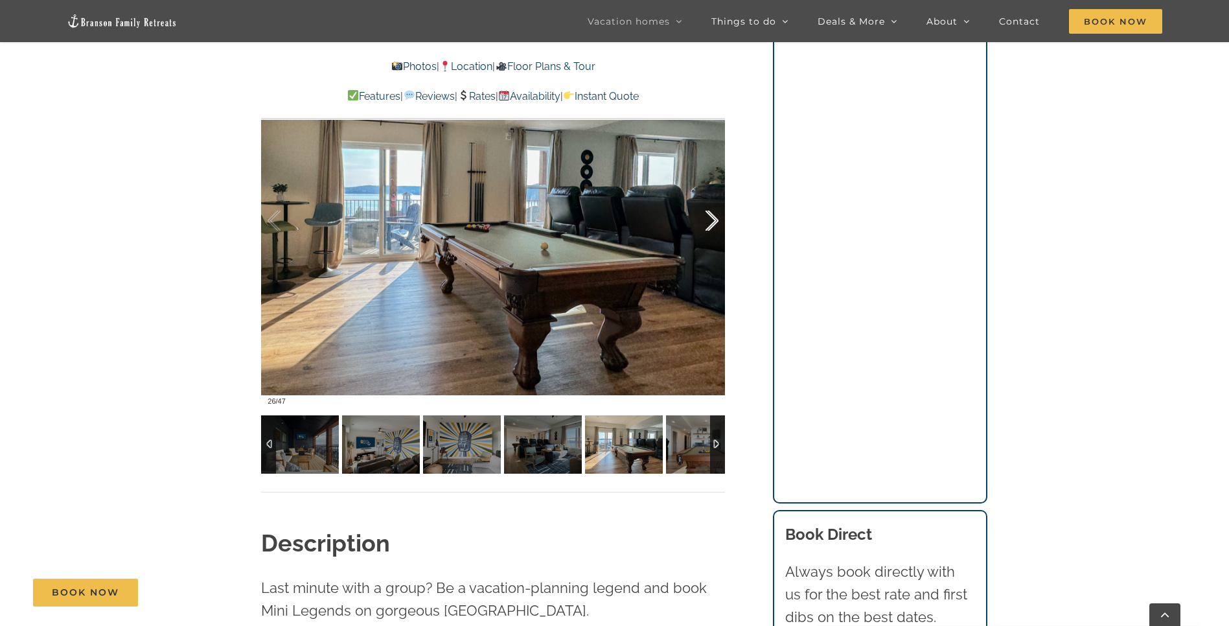
click at [712, 223] on div at bounding box center [698, 221] width 40 height 80
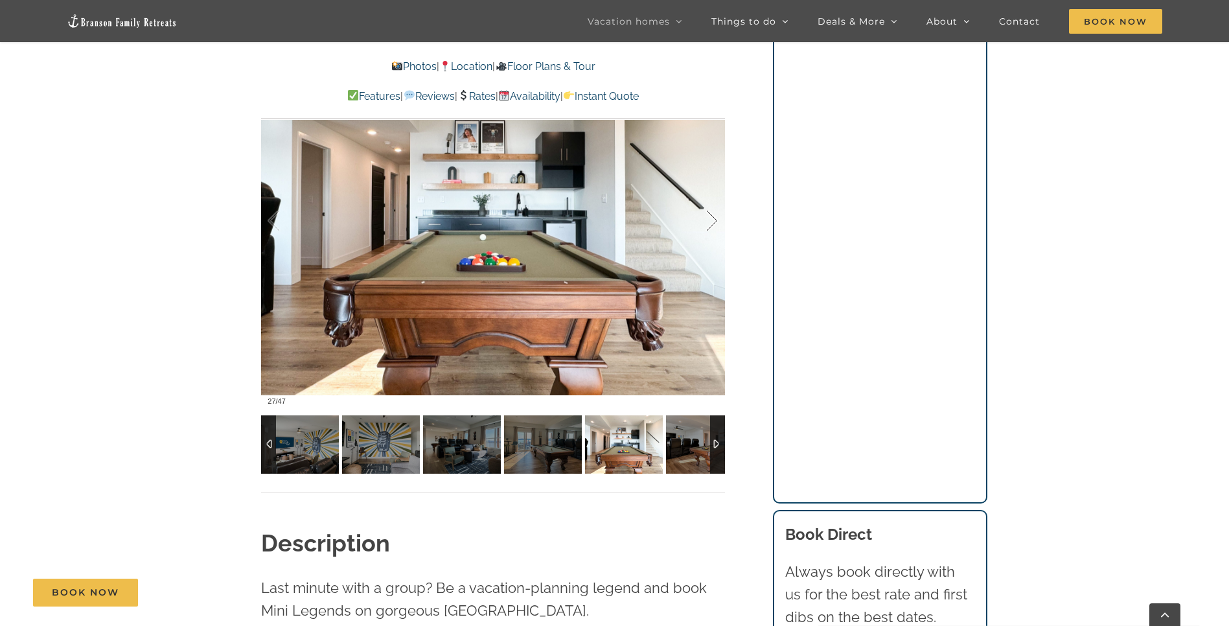
click at [712, 223] on div at bounding box center [698, 221] width 40 height 80
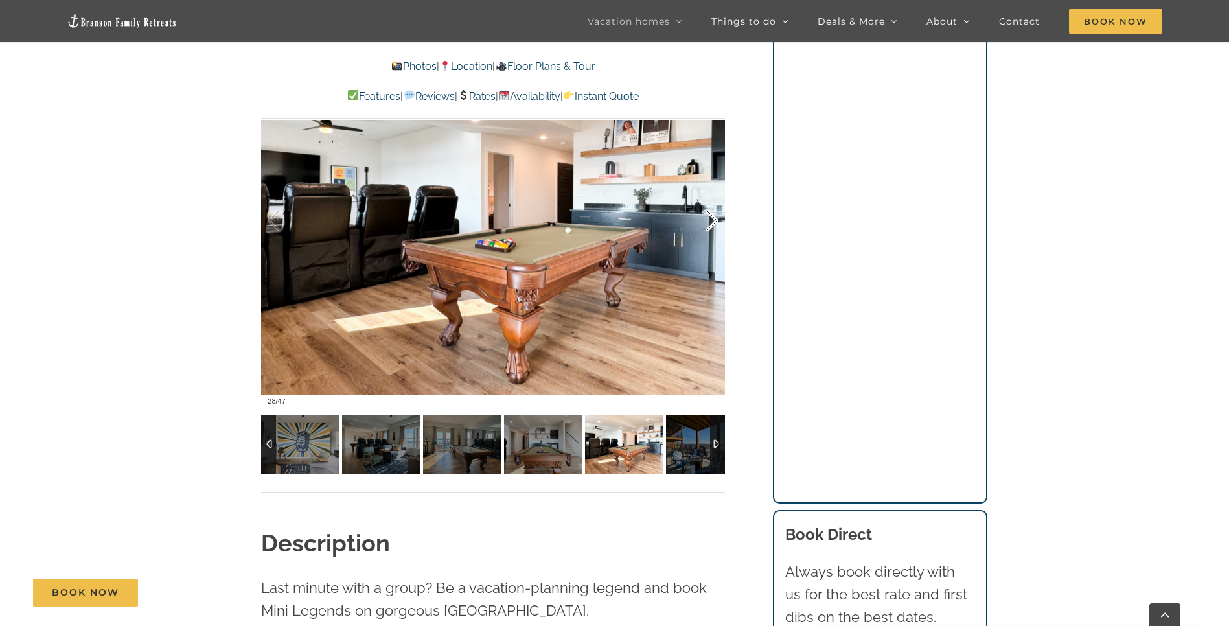
click at [712, 223] on div at bounding box center [698, 221] width 40 height 80
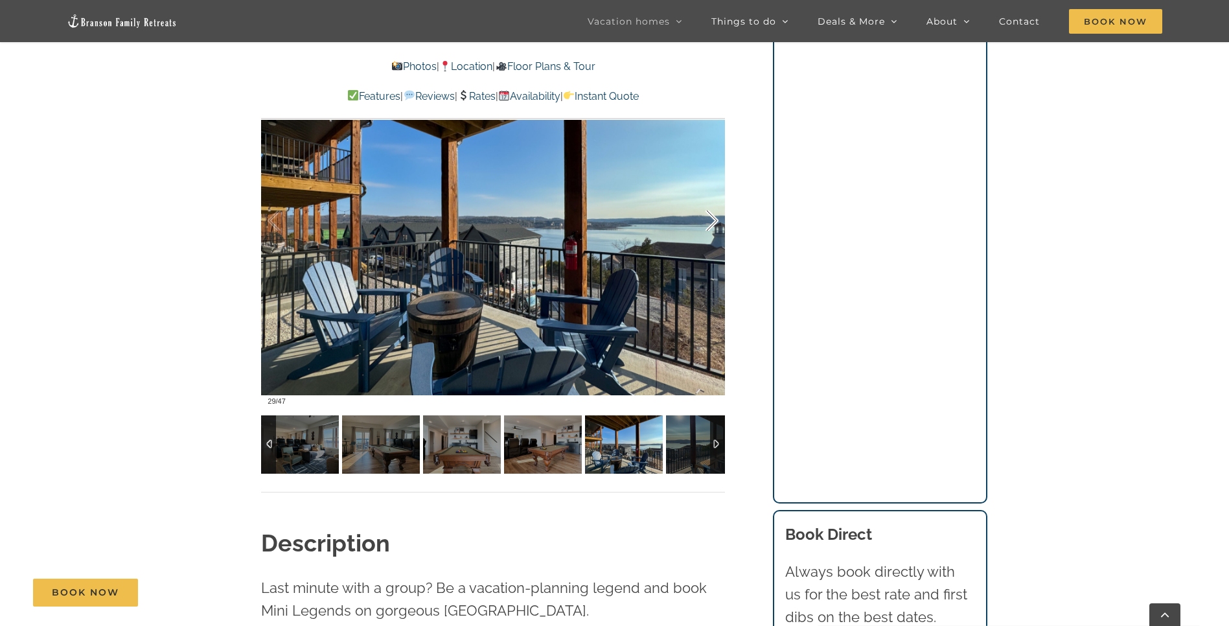
click at [712, 223] on div at bounding box center [698, 221] width 40 height 80
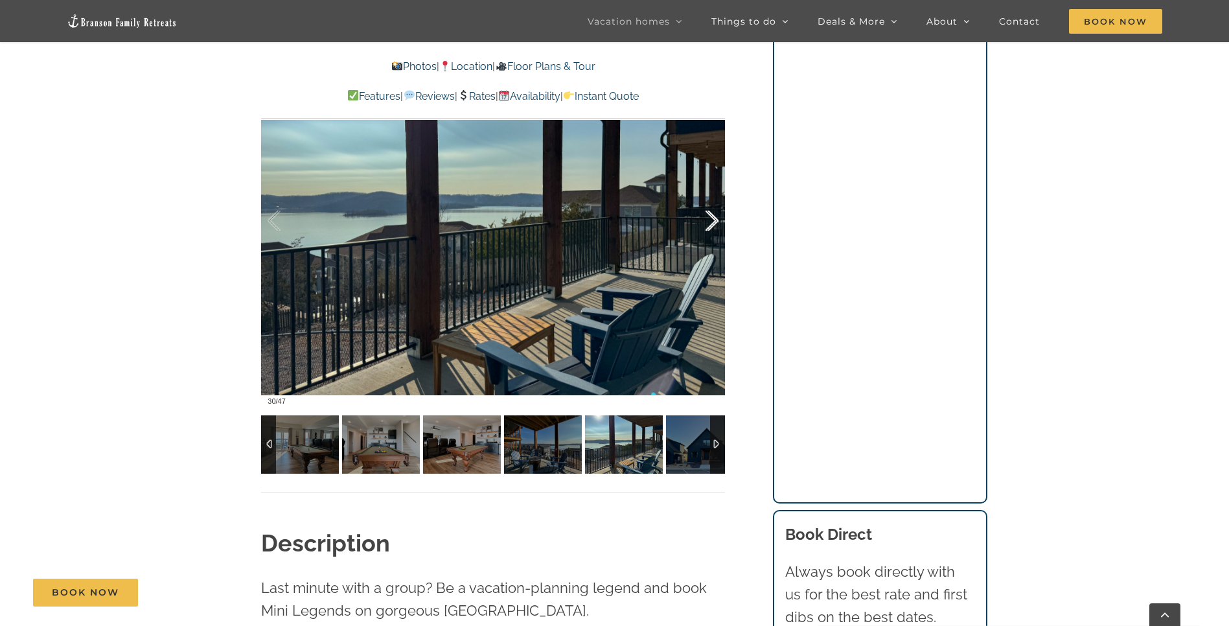
click at [712, 223] on div at bounding box center [698, 221] width 40 height 80
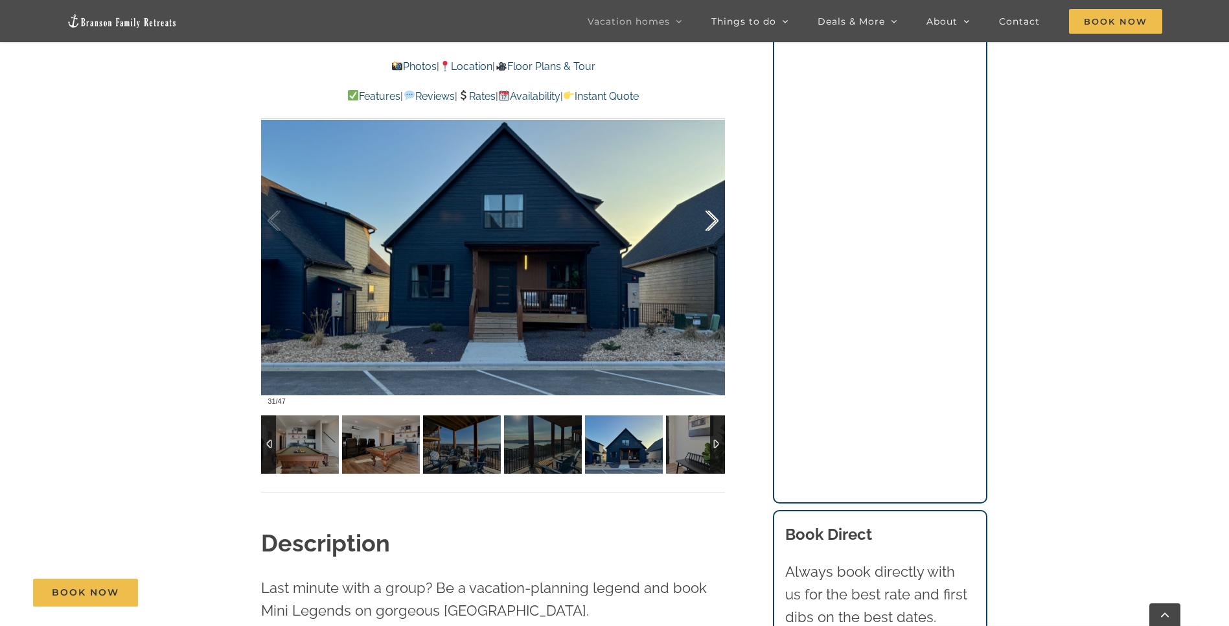
click at [712, 223] on div at bounding box center [698, 221] width 40 height 80
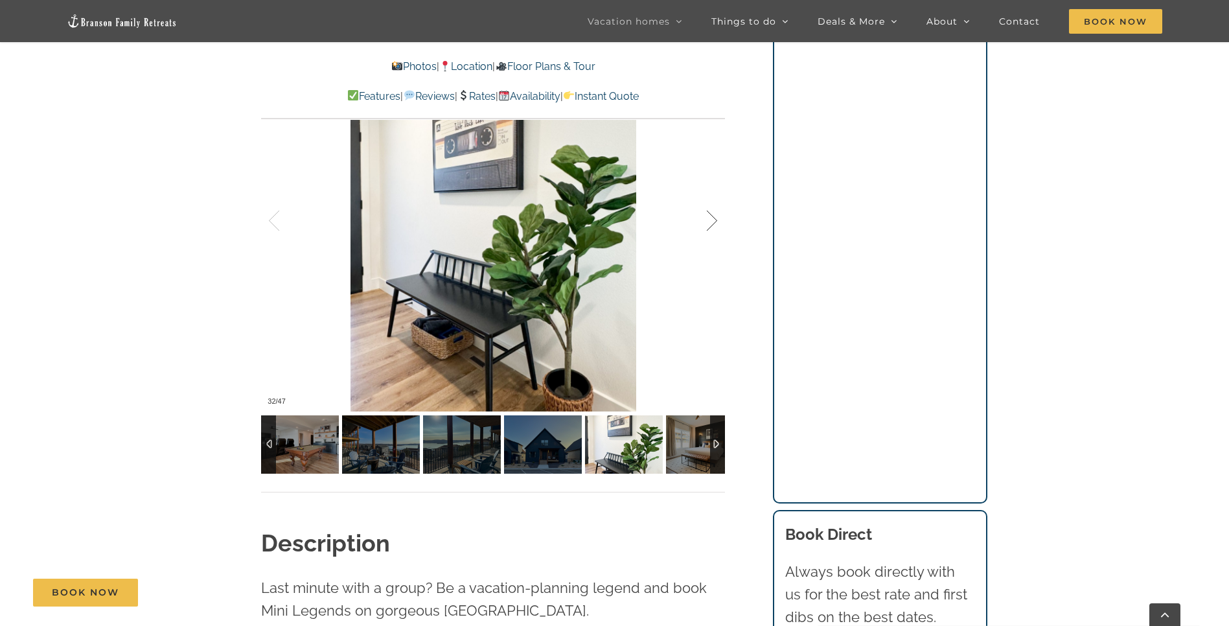
click at [712, 223] on div at bounding box center [698, 221] width 40 height 80
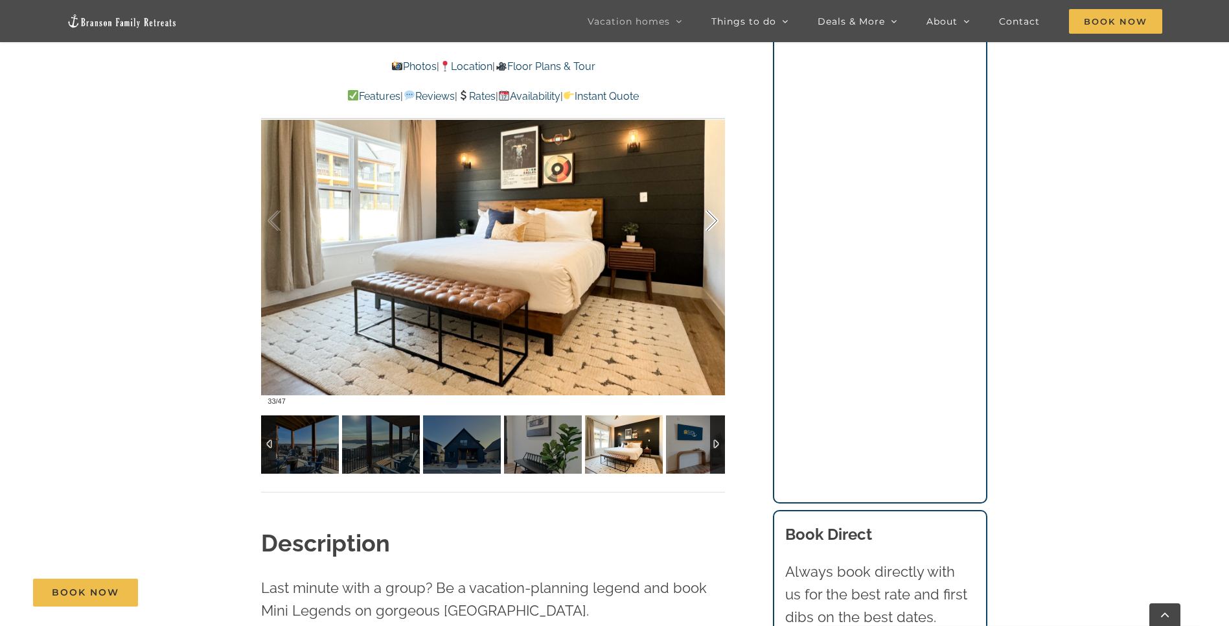
click at [712, 223] on div at bounding box center [698, 221] width 40 height 80
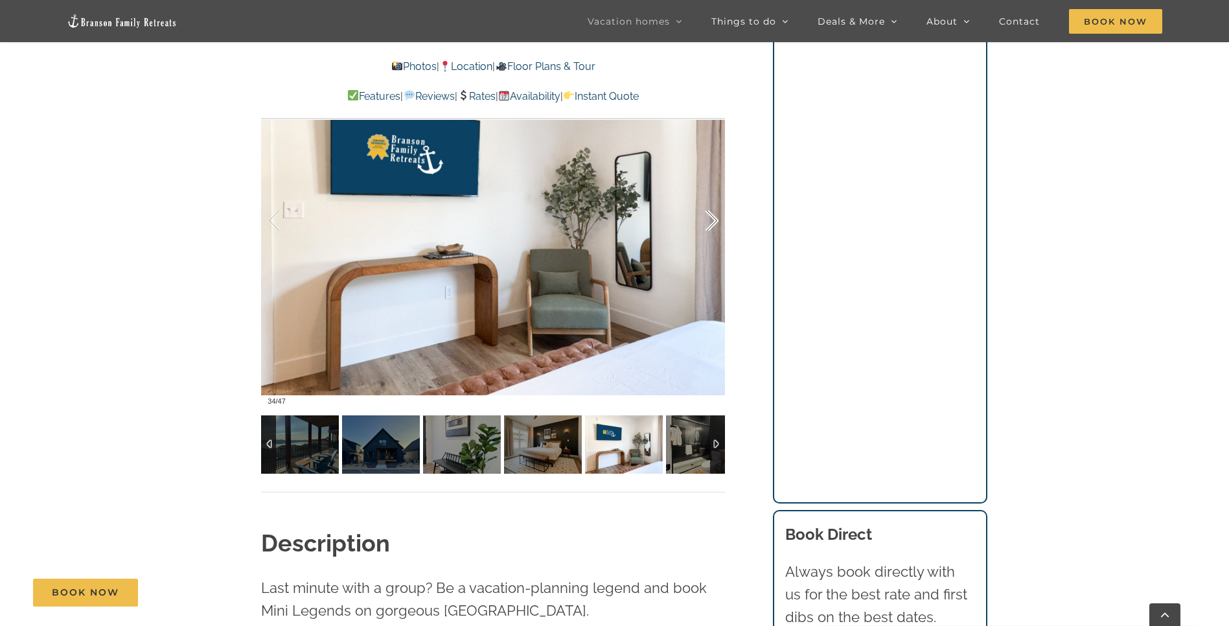
click at [712, 223] on div at bounding box center [698, 221] width 40 height 80
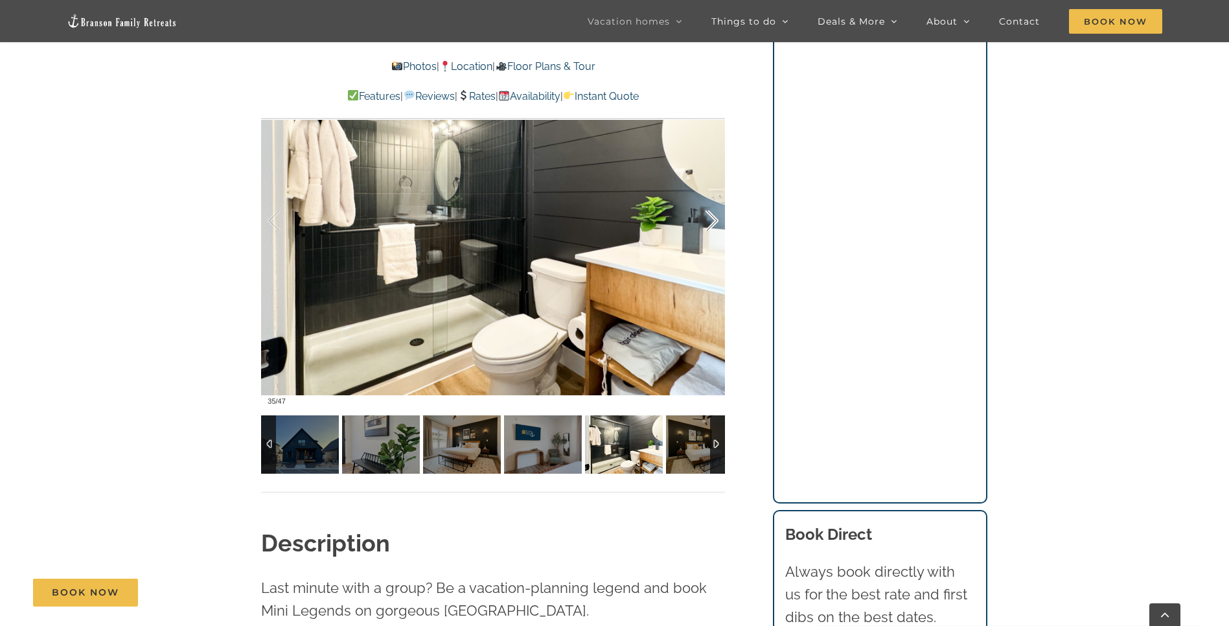
click at [712, 223] on div at bounding box center [698, 221] width 40 height 80
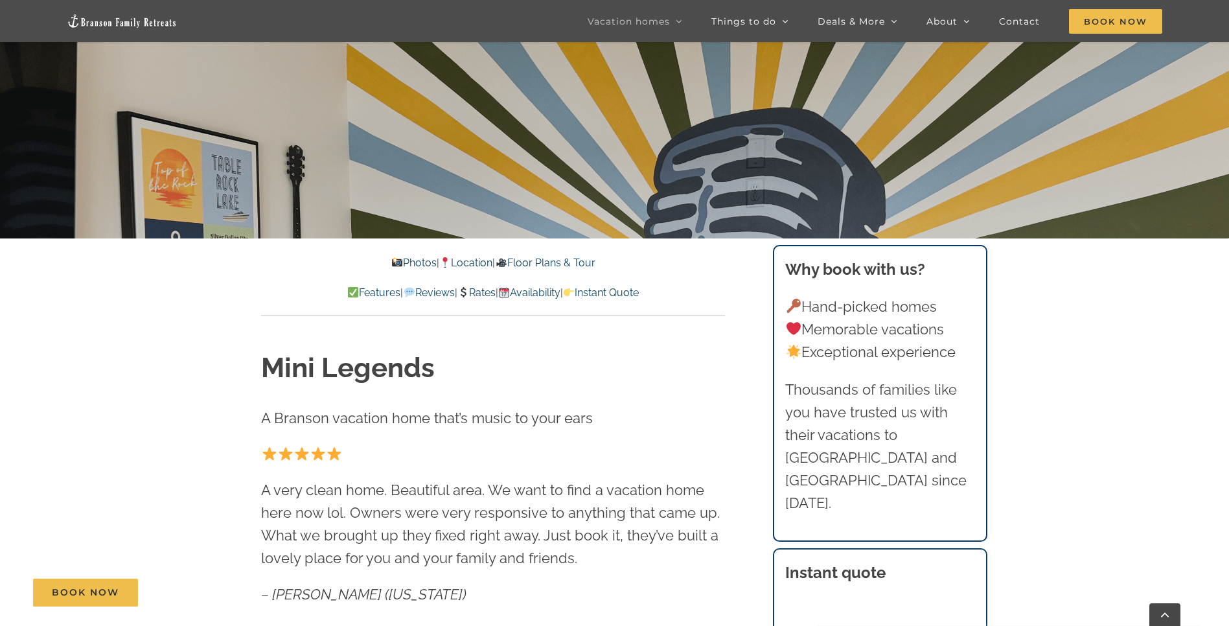
scroll to position [435, 0]
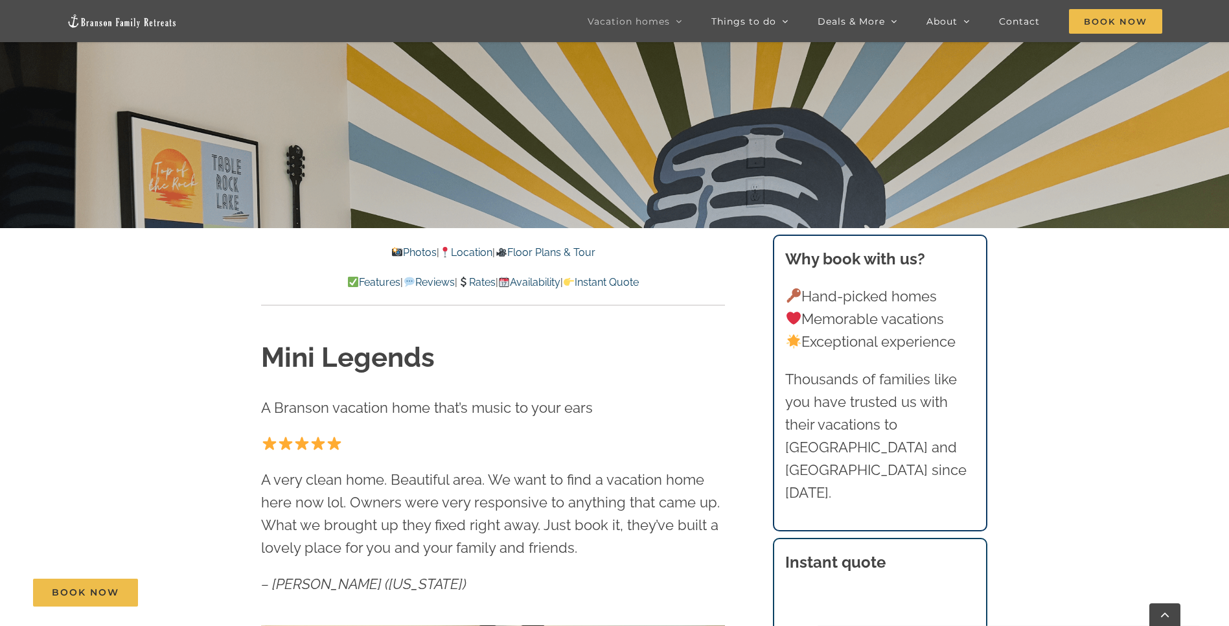
click at [551, 284] on link "Availability" at bounding box center [529, 282] width 62 height 12
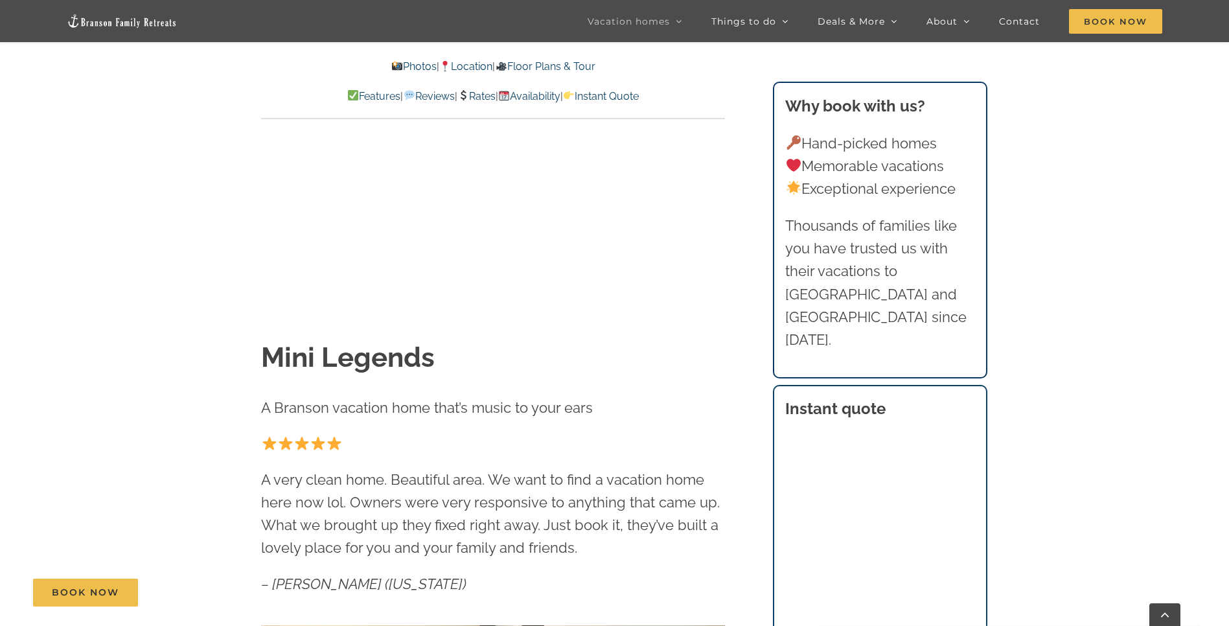
scroll to position [7893, 0]
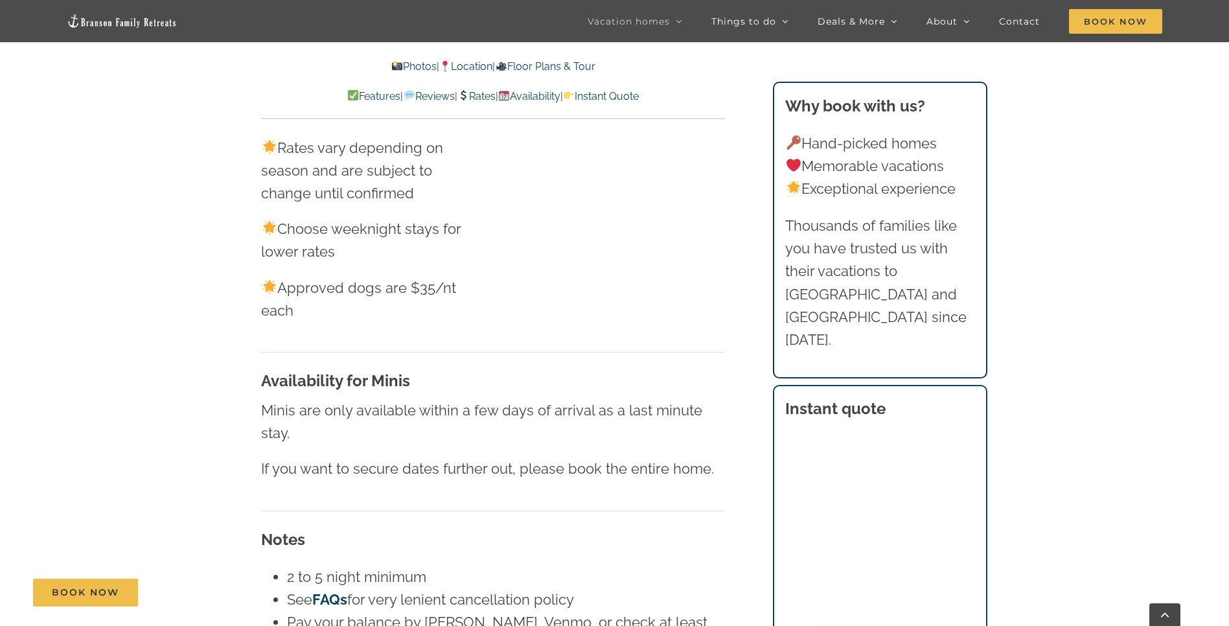
scroll to position [435, 0]
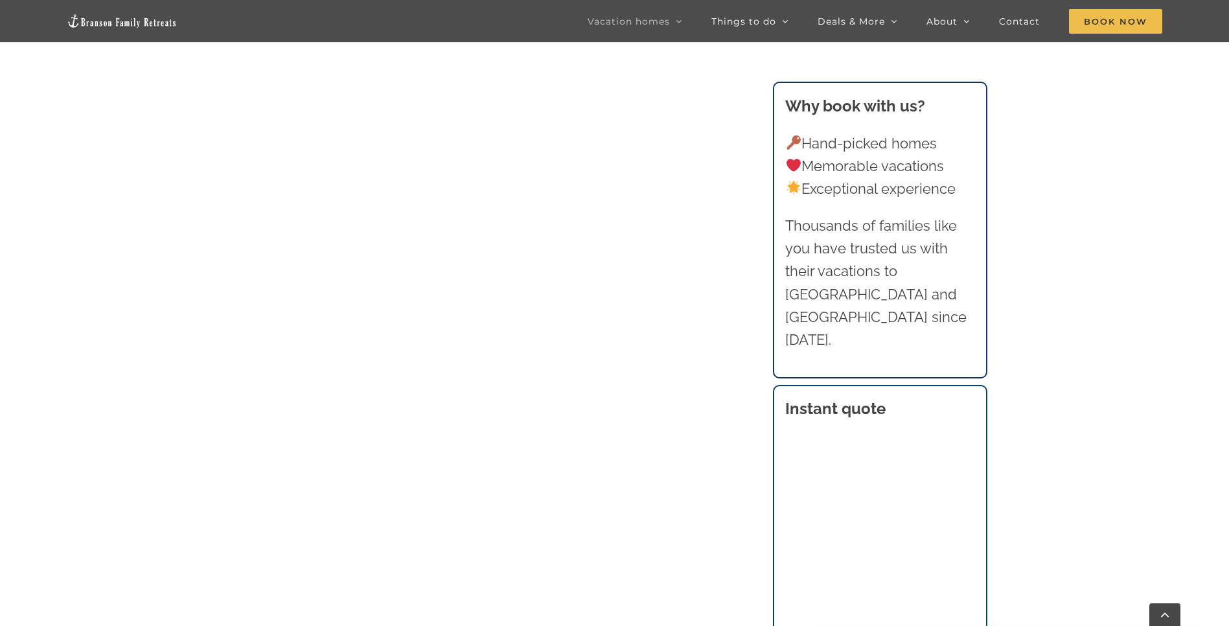
scroll to position [1409, 0]
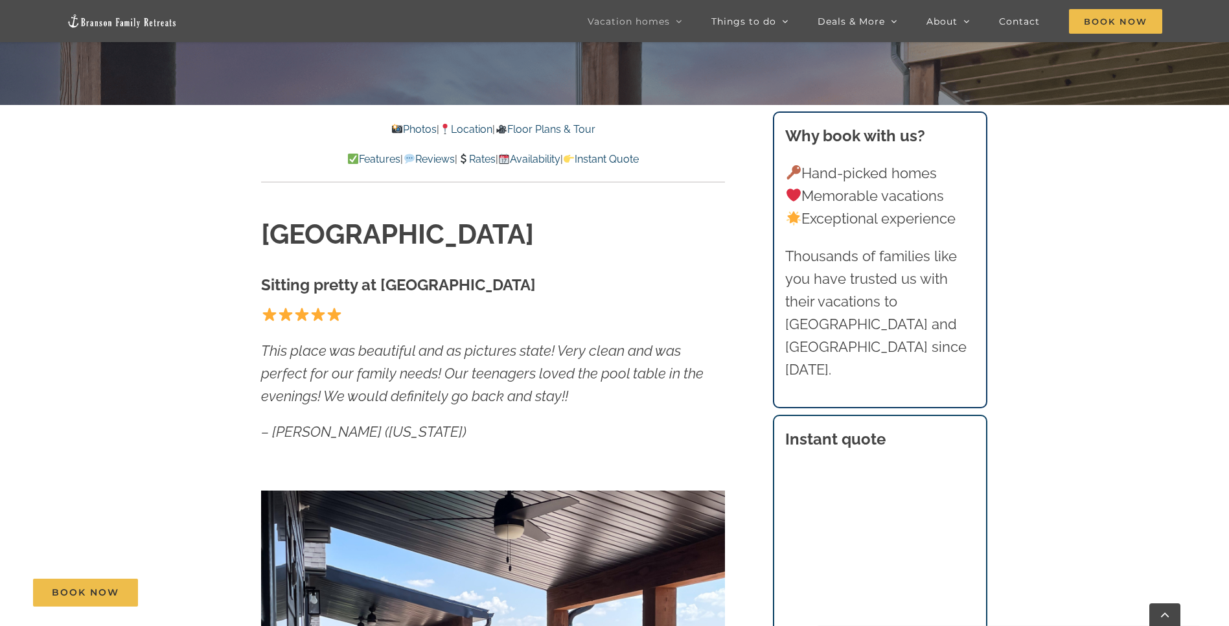
scroll to position [402, 0]
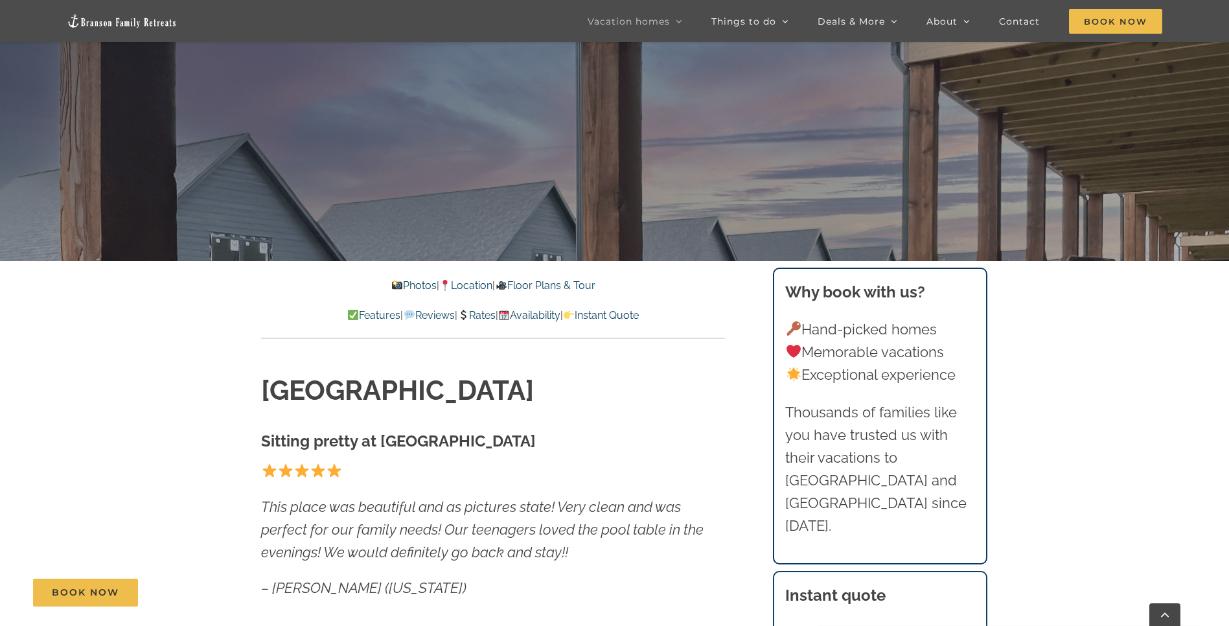
click at [545, 313] on link "Availability" at bounding box center [529, 315] width 62 height 12
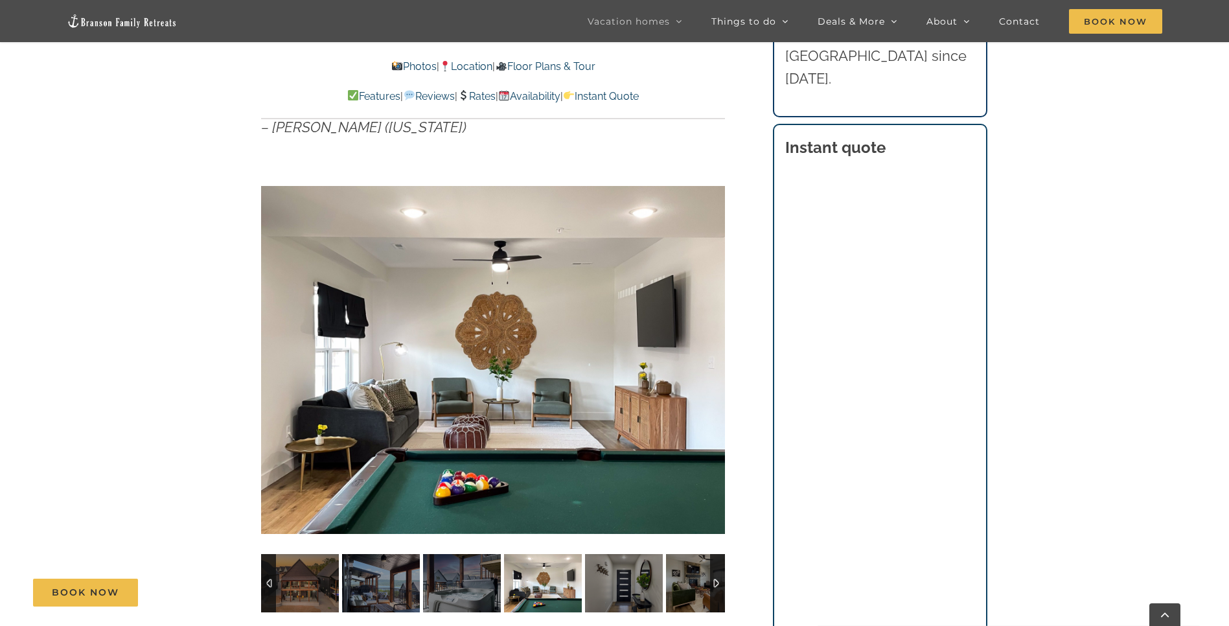
scroll to position [884, 0]
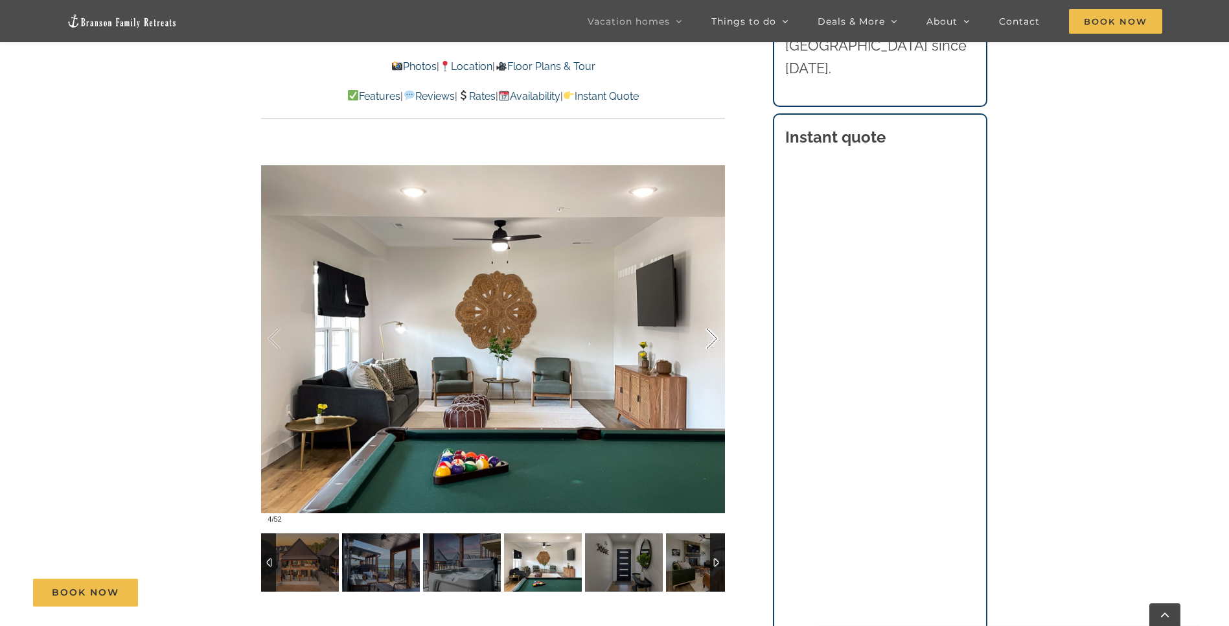
click at [713, 338] on div at bounding box center [698, 339] width 40 height 80
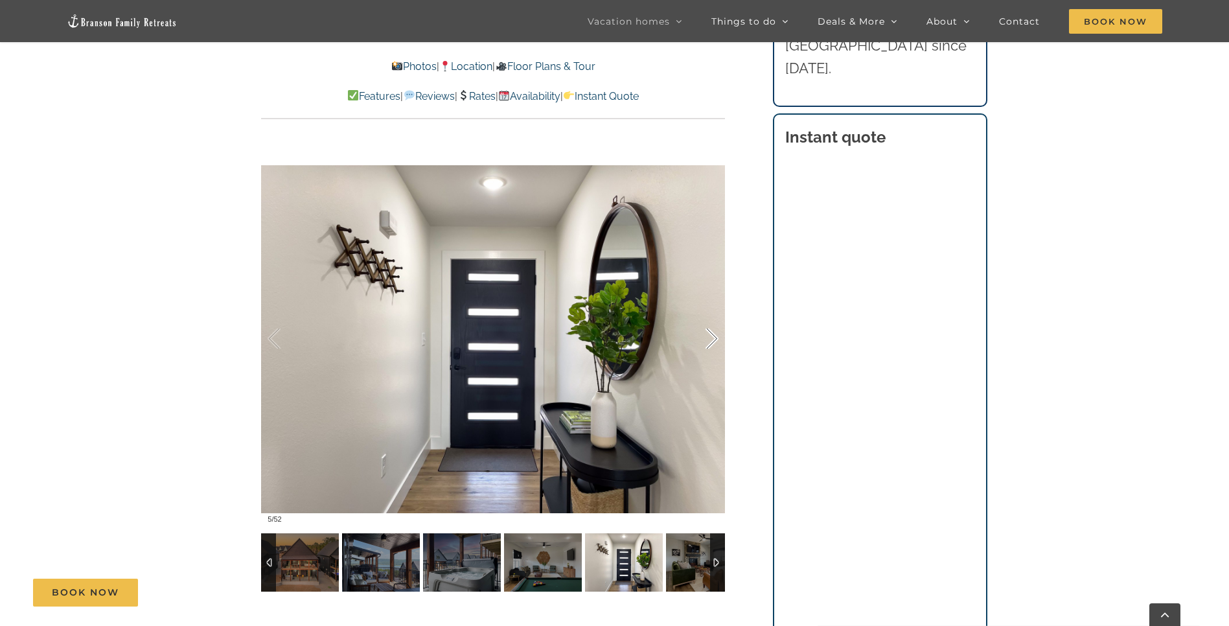
click at [713, 338] on div at bounding box center [698, 339] width 40 height 80
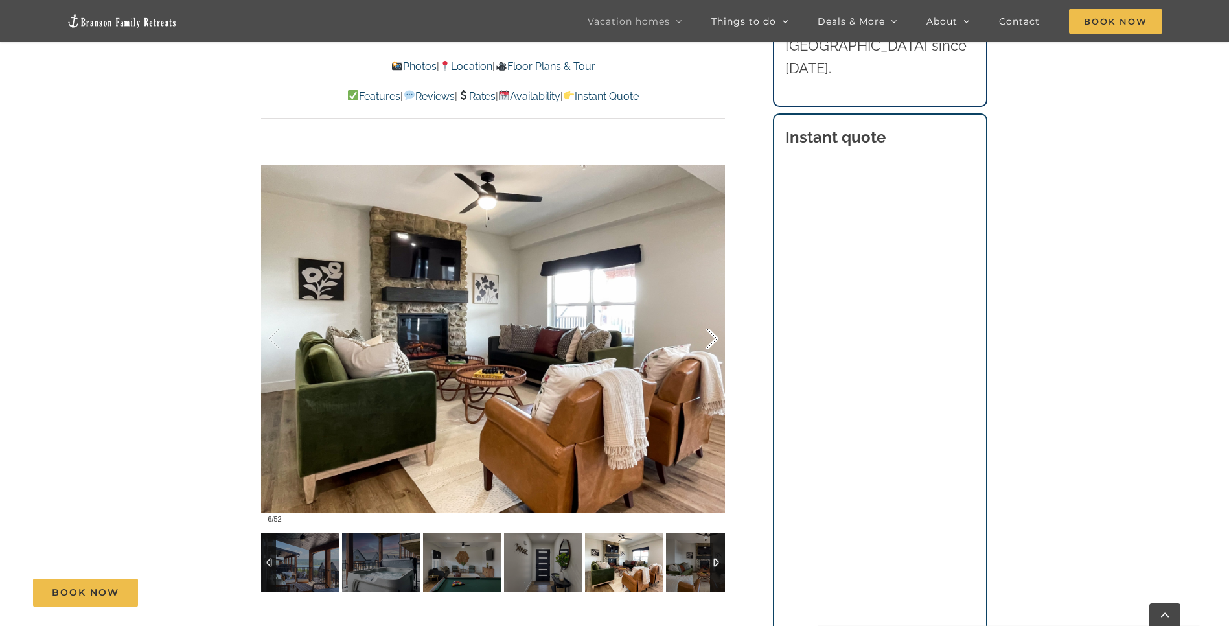
click at [713, 338] on div at bounding box center [698, 339] width 40 height 80
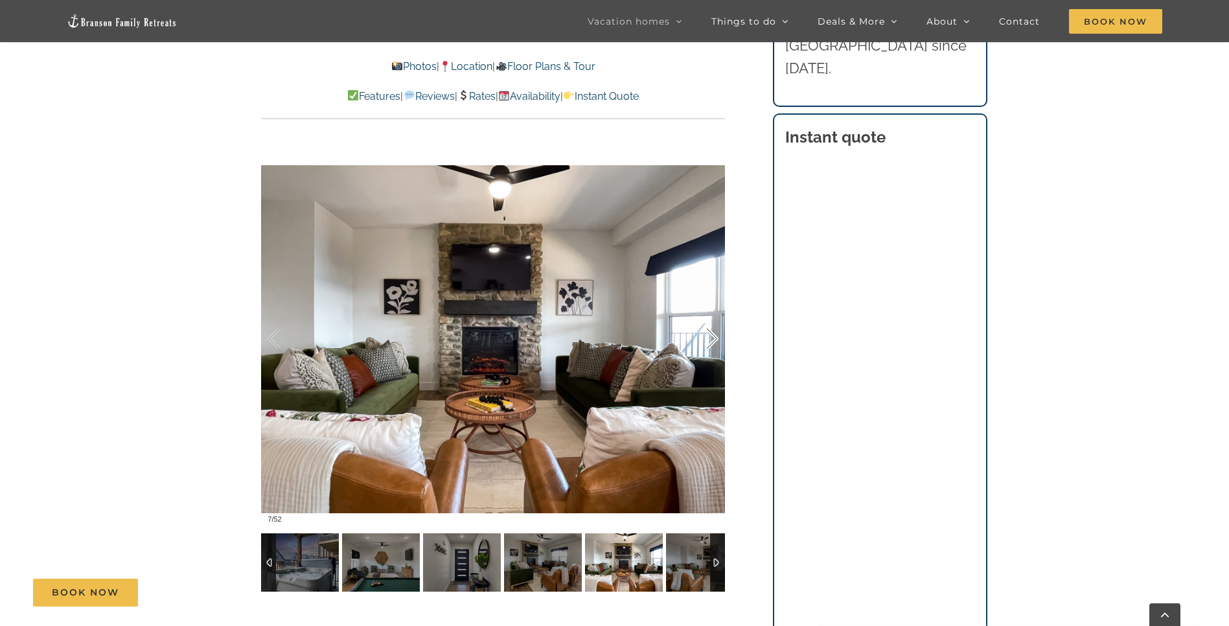
click at [713, 338] on div at bounding box center [698, 339] width 40 height 80
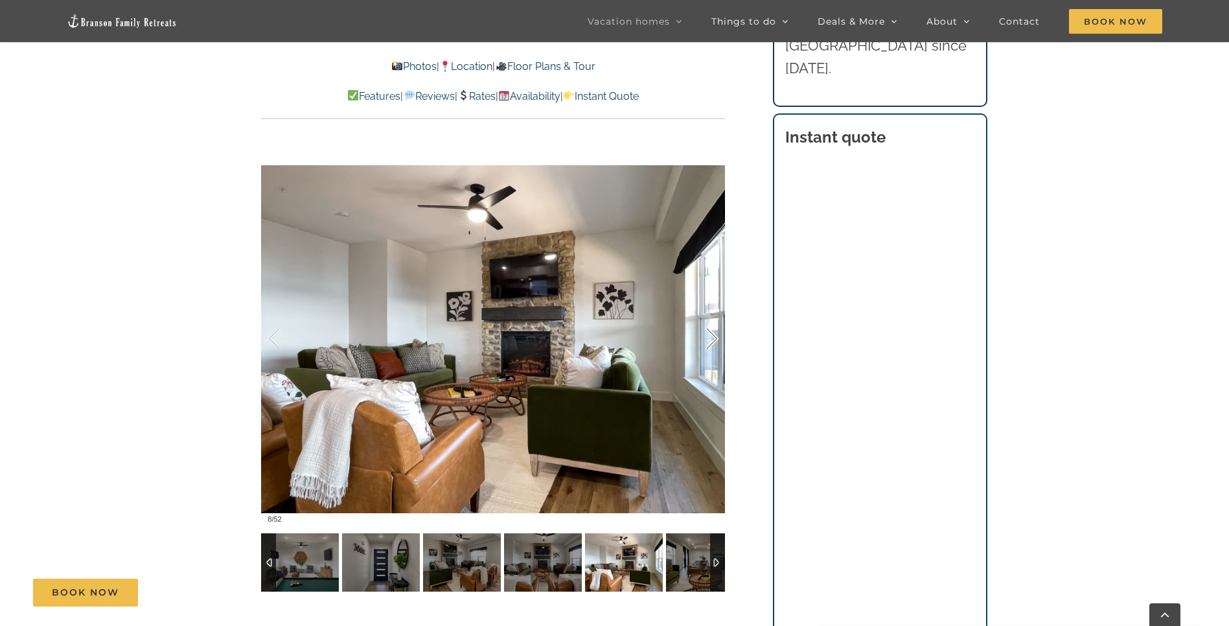
click at [713, 338] on div at bounding box center [698, 339] width 40 height 80
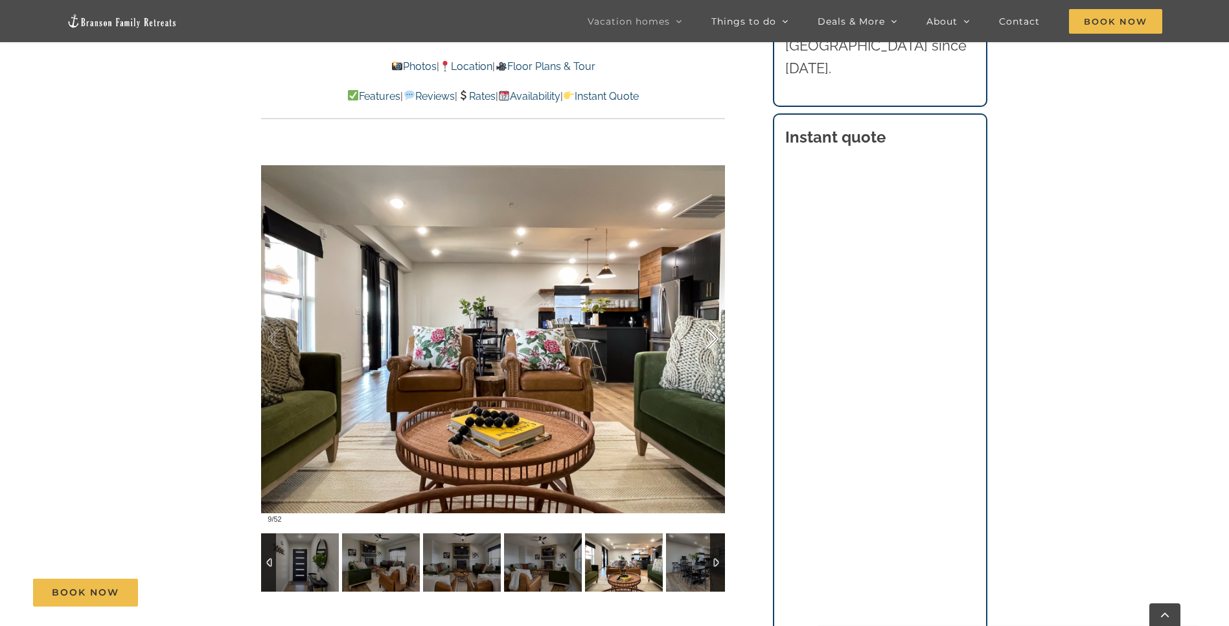
click at [713, 338] on div at bounding box center [698, 339] width 40 height 80
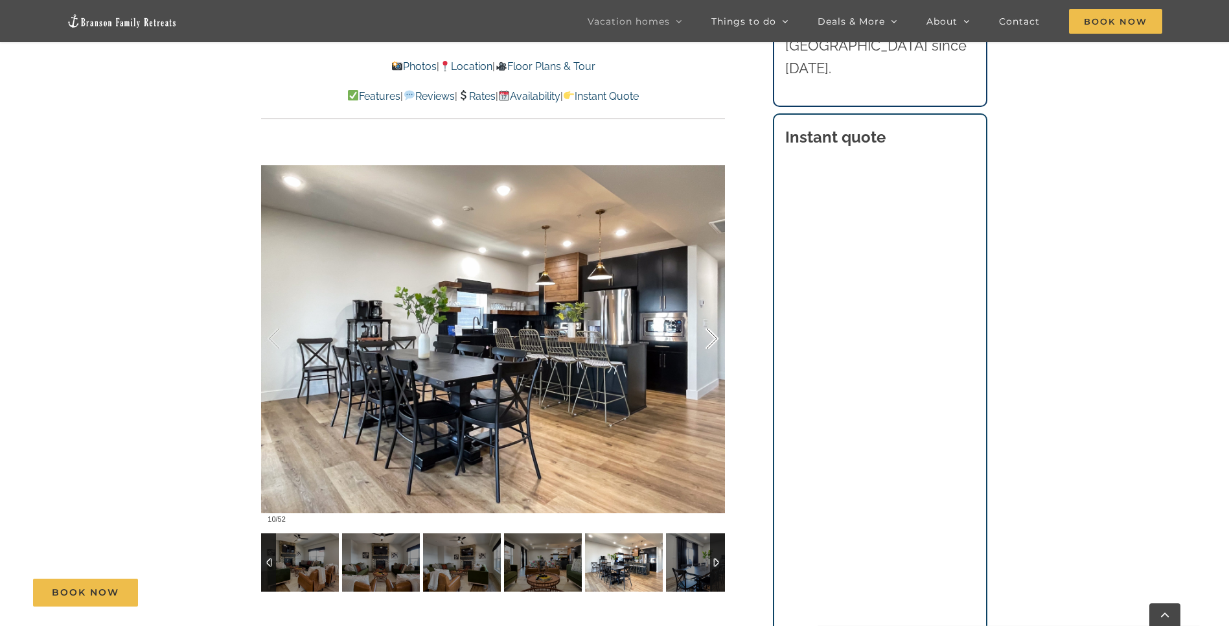
click at [713, 338] on div at bounding box center [698, 339] width 40 height 80
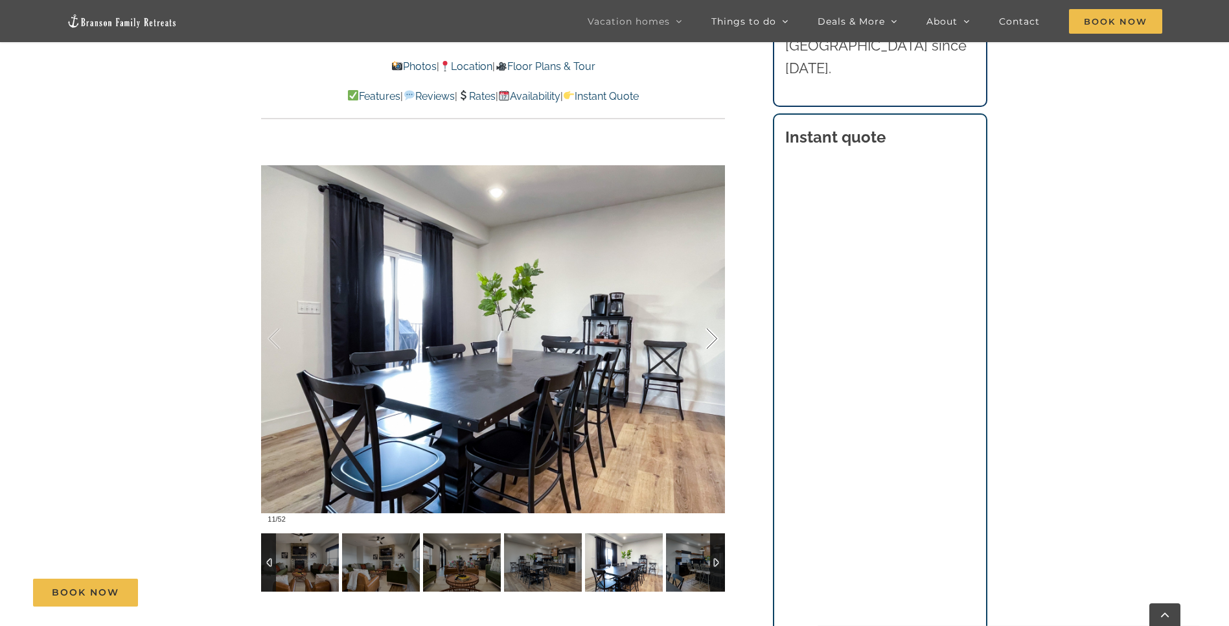
click at [713, 338] on div at bounding box center [698, 339] width 40 height 80
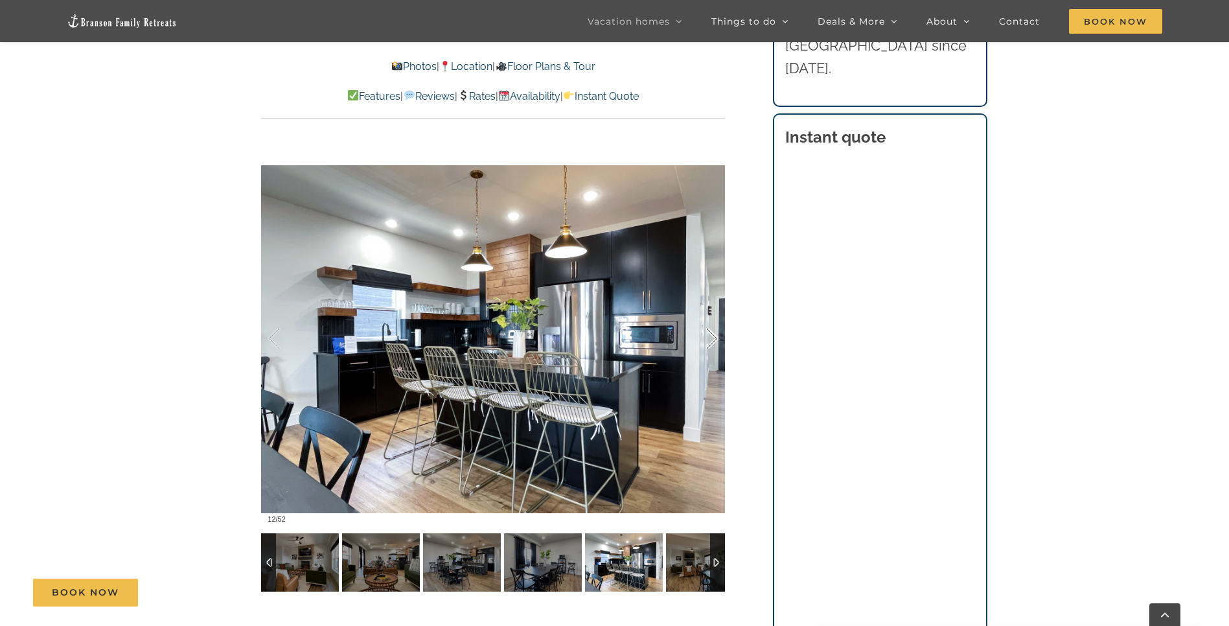
click at [713, 338] on div at bounding box center [698, 339] width 40 height 80
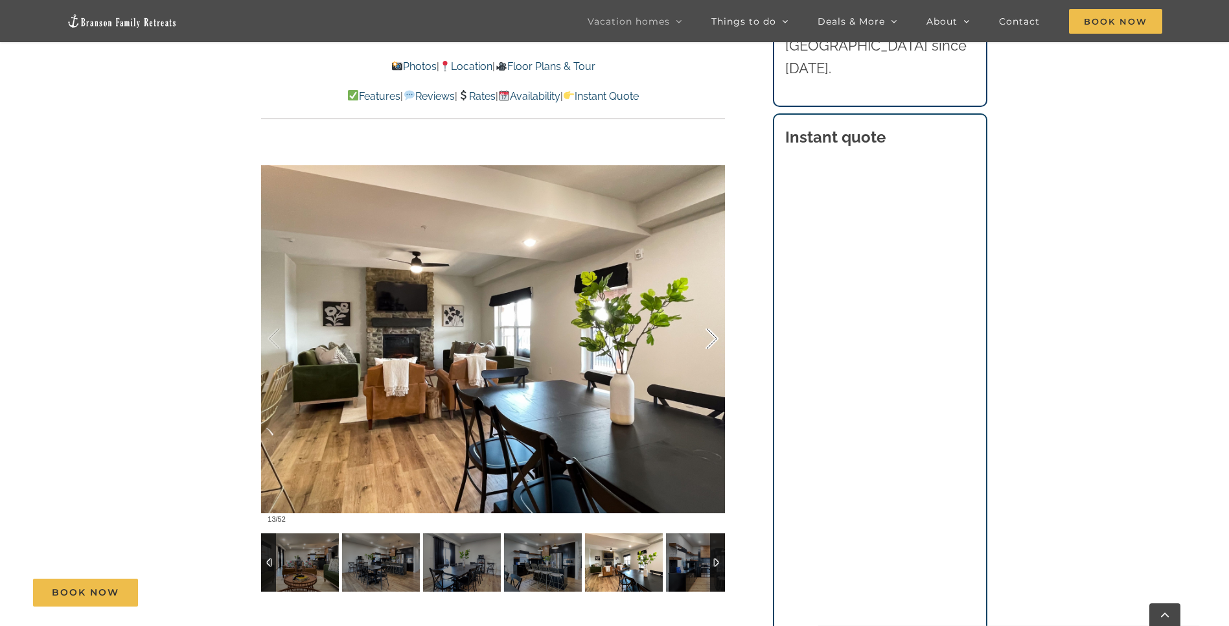
click at [713, 338] on div at bounding box center [698, 339] width 40 height 80
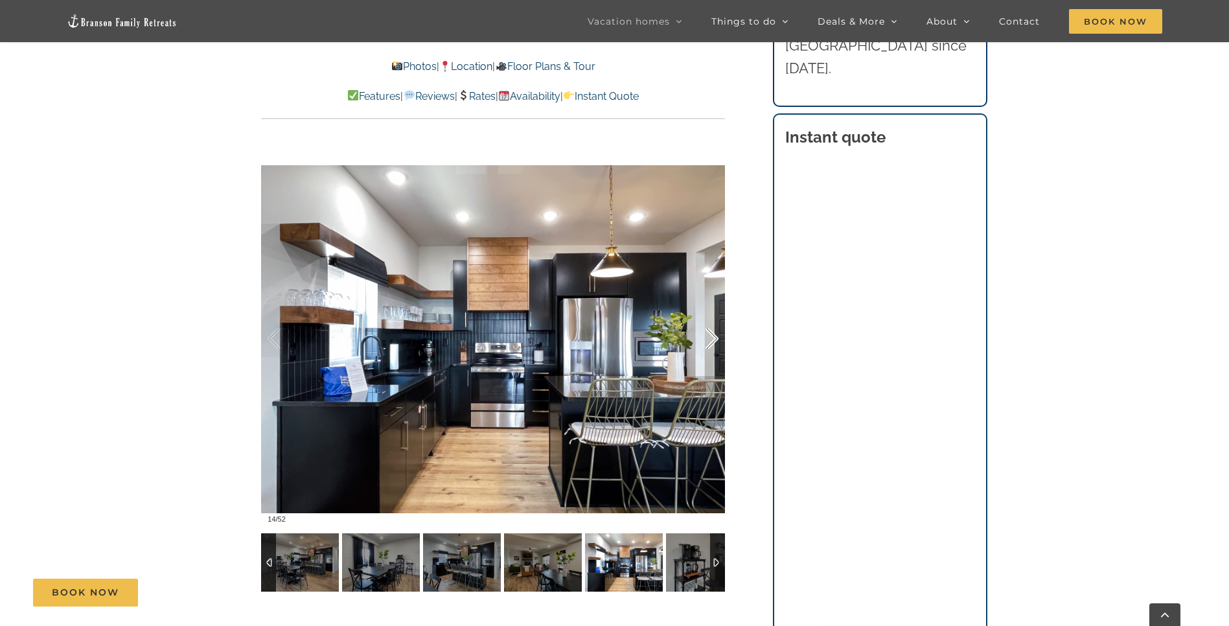
click at [713, 338] on div at bounding box center [698, 339] width 40 height 80
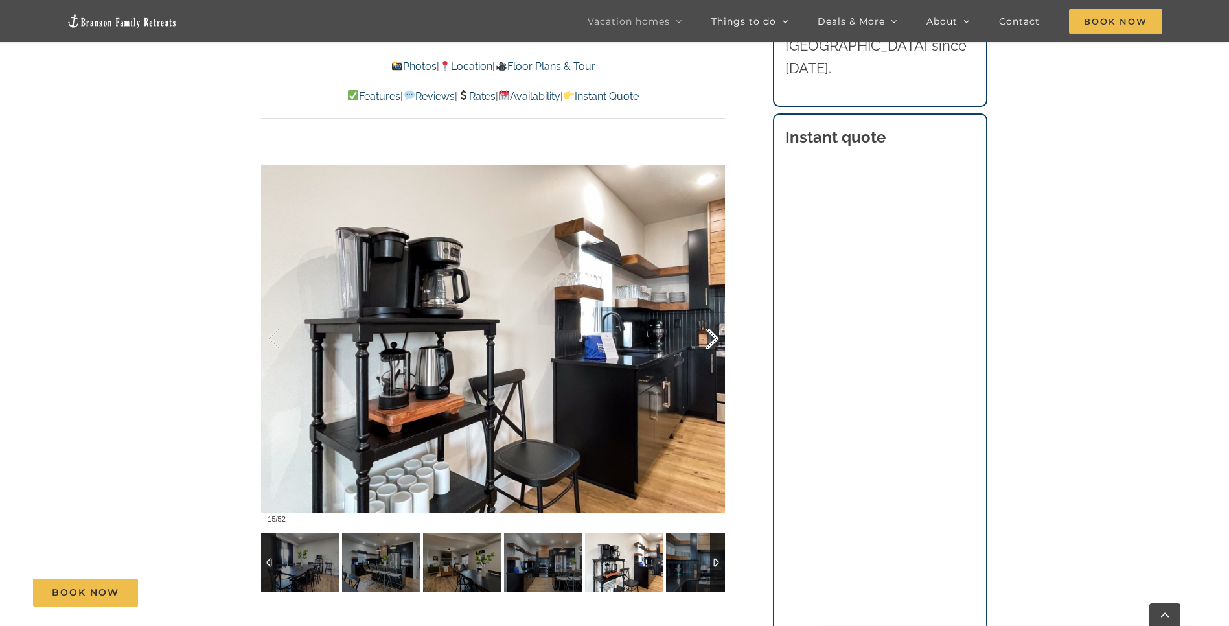
click at [713, 338] on div at bounding box center [698, 339] width 40 height 80
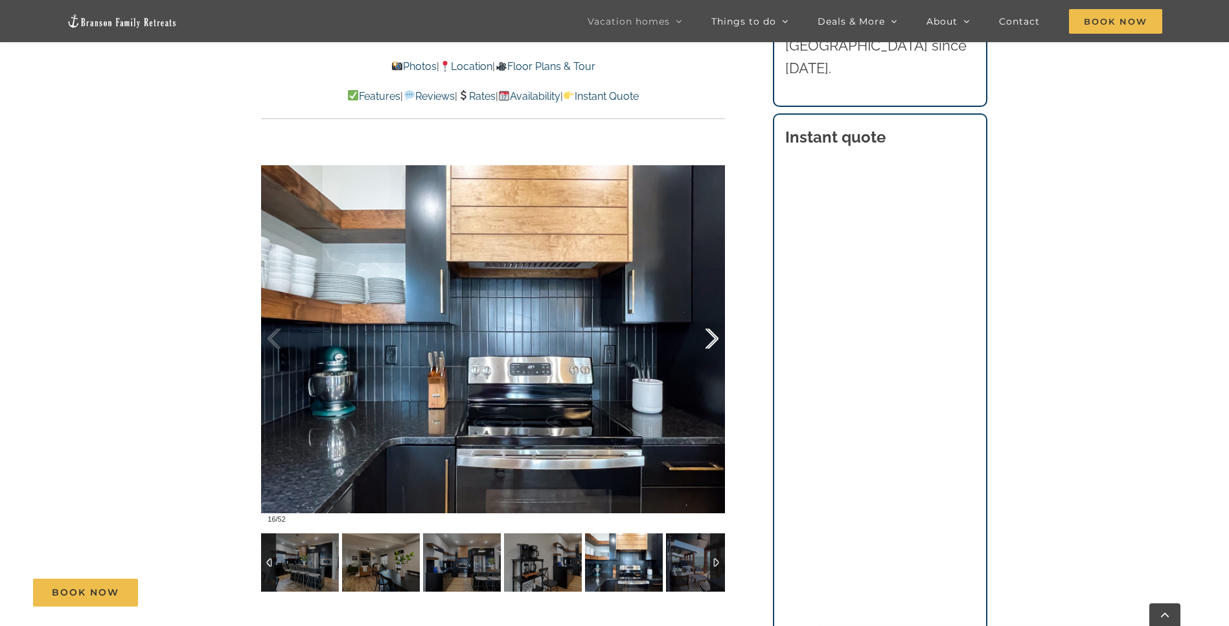
click at [713, 338] on div at bounding box center [698, 339] width 40 height 80
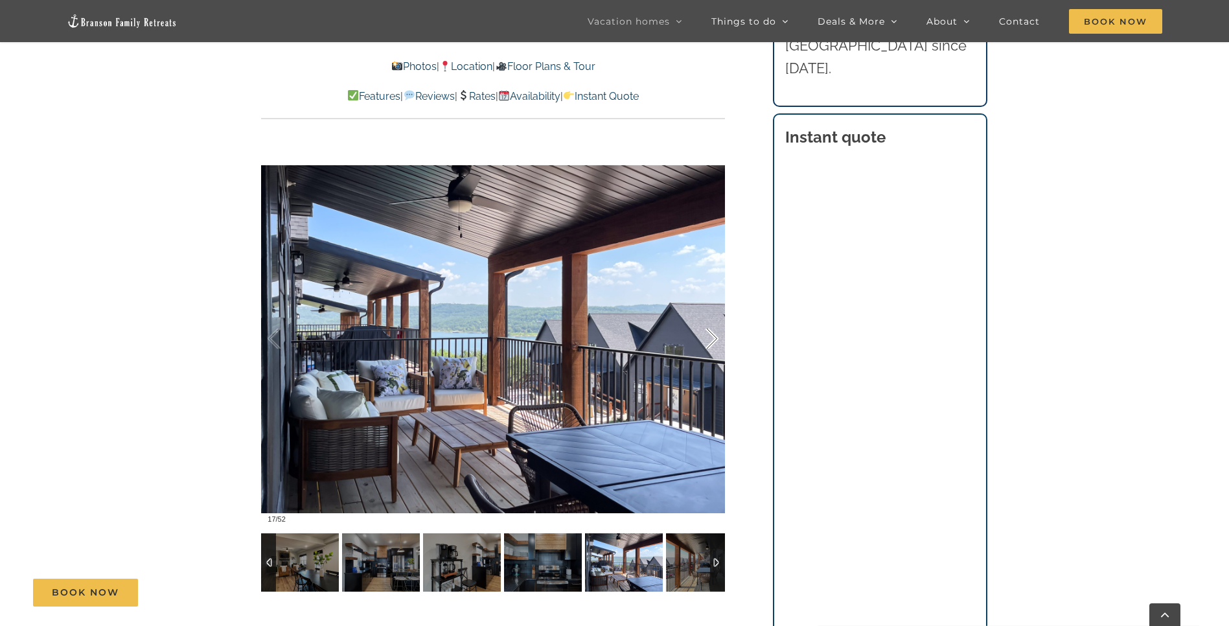
click at [713, 338] on div at bounding box center [698, 339] width 40 height 80
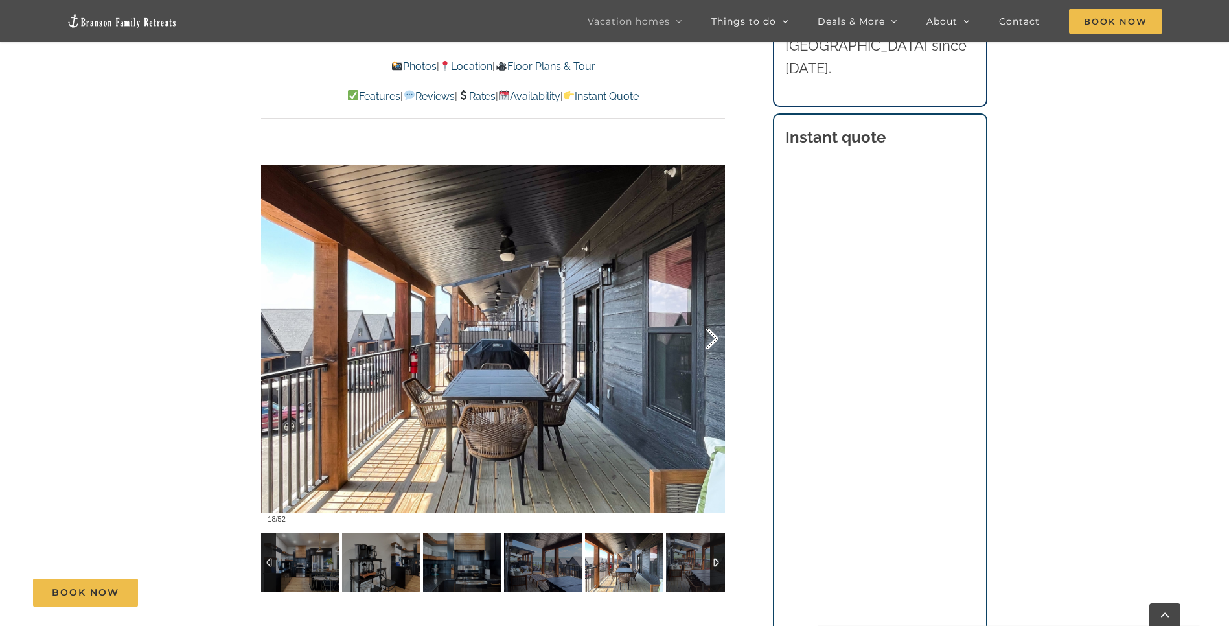
click at [713, 338] on div at bounding box center [698, 339] width 40 height 80
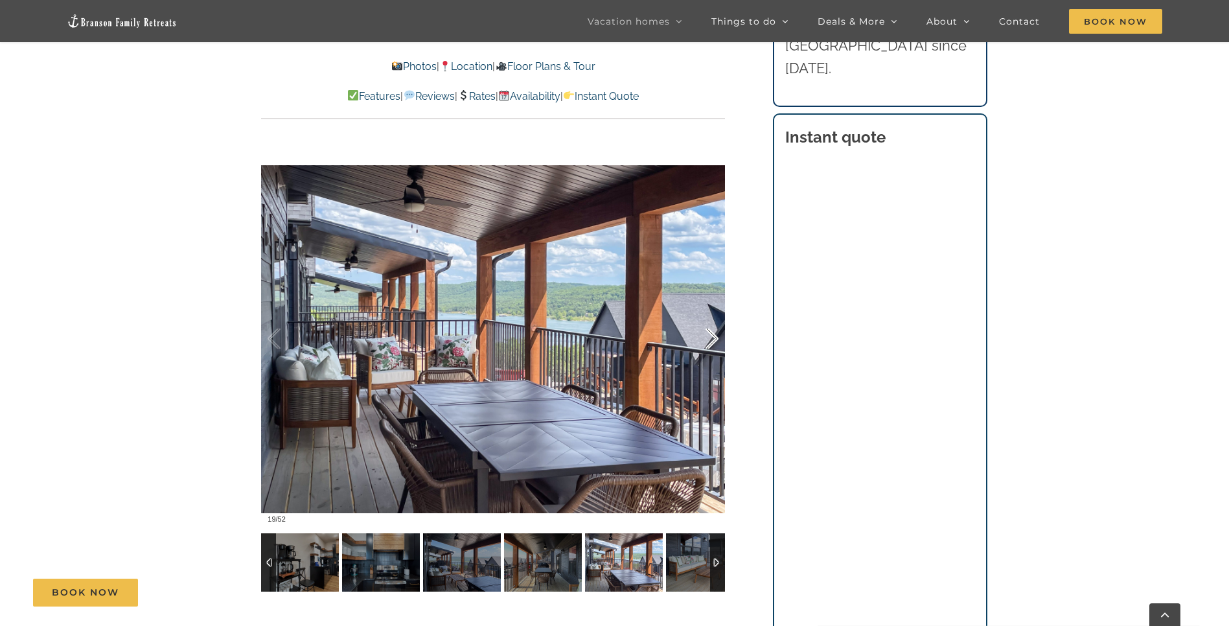
click at [713, 338] on div at bounding box center [698, 339] width 40 height 80
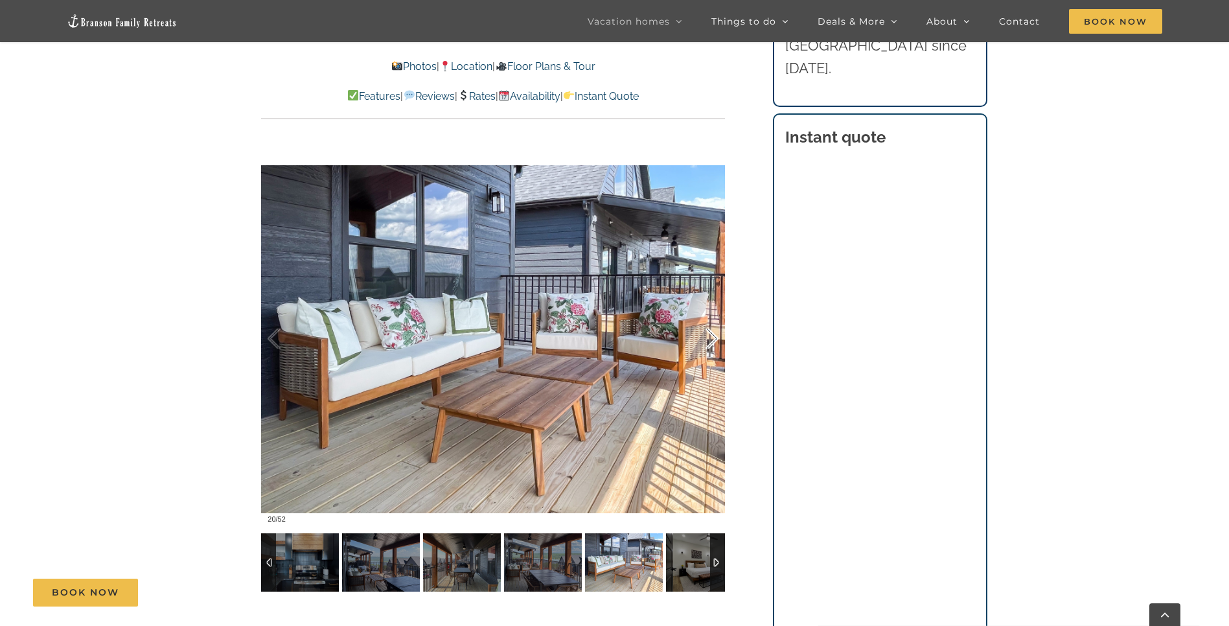
click at [713, 338] on div at bounding box center [698, 339] width 40 height 80
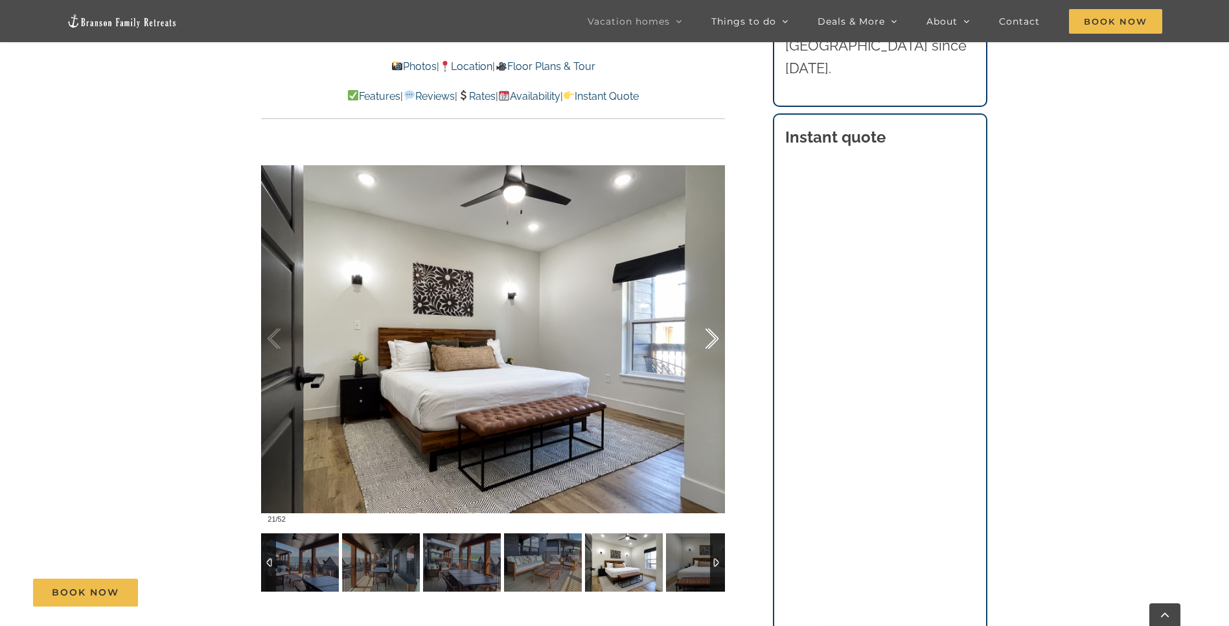
click at [713, 338] on div at bounding box center [698, 339] width 40 height 80
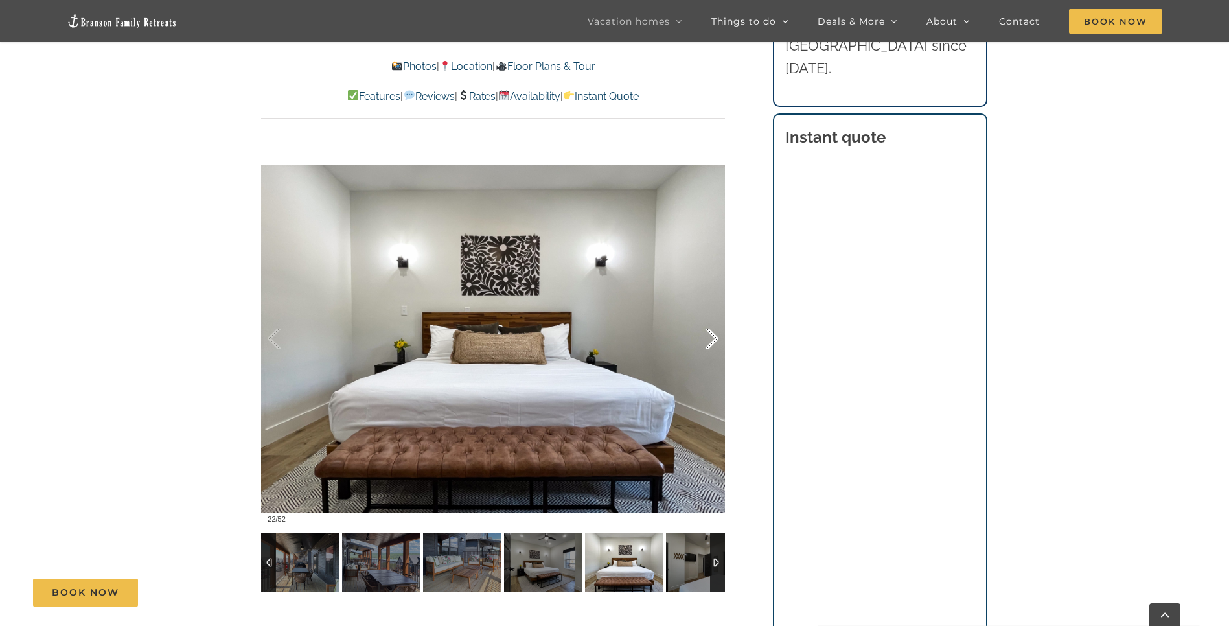
click at [713, 338] on div at bounding box center [698, 339] width 40 height 80
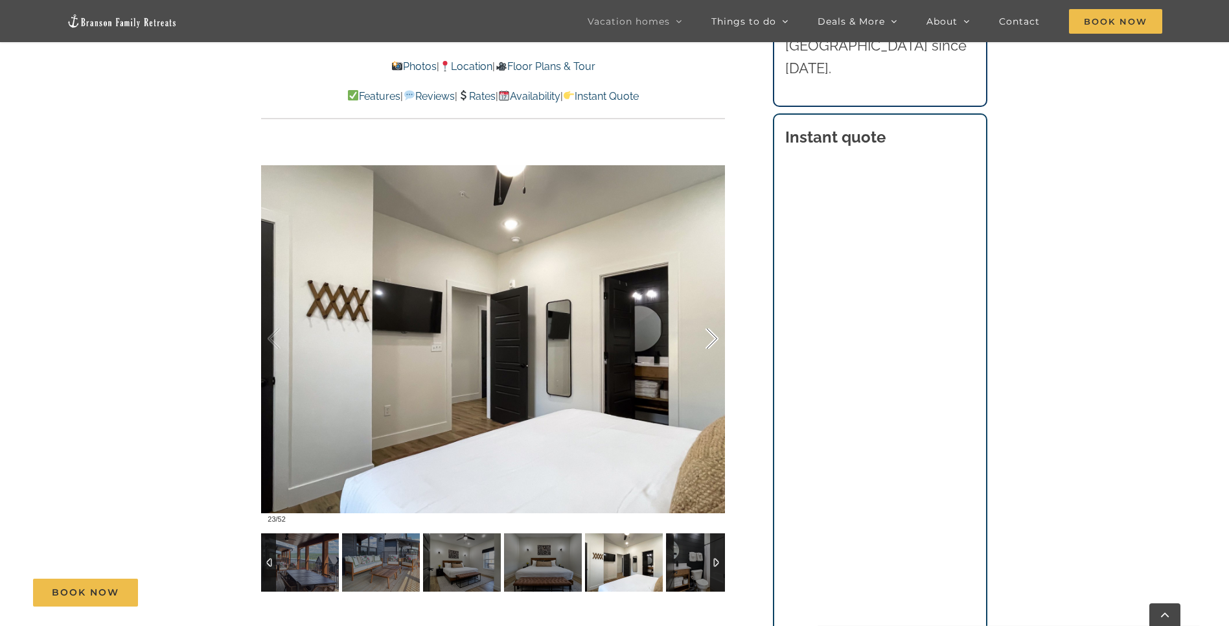
click at [713, 338] on div at bounding box center [698, 339] width 40 height 80
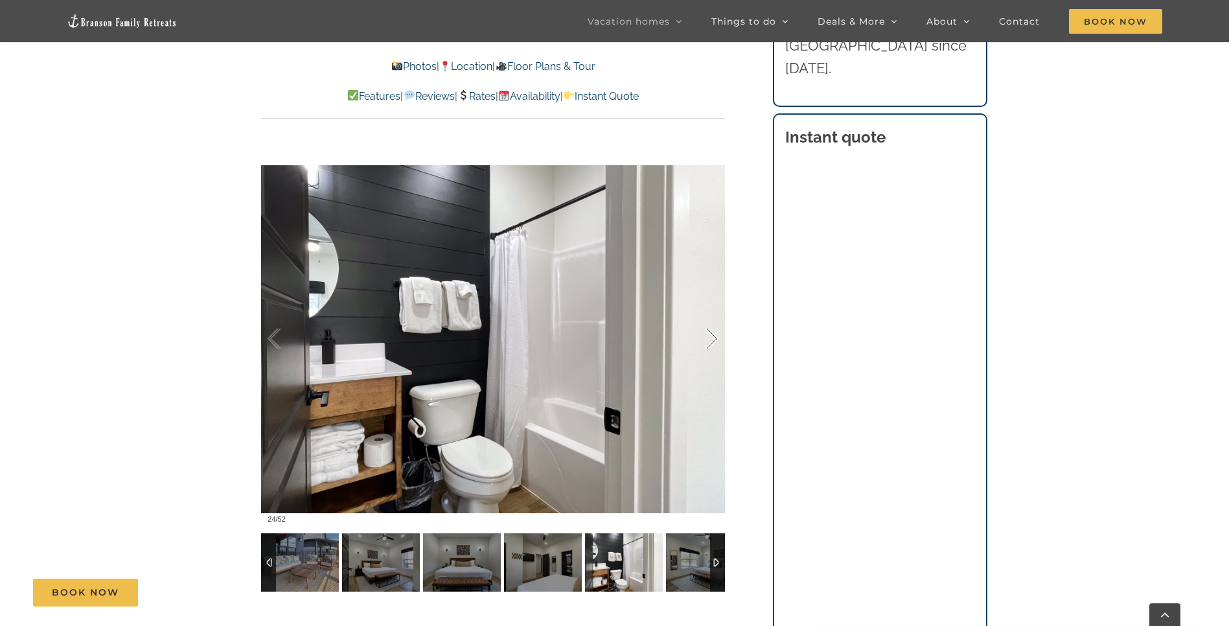
click at [713, 338] on div at bounding box center [698, 339] width 40 height 80
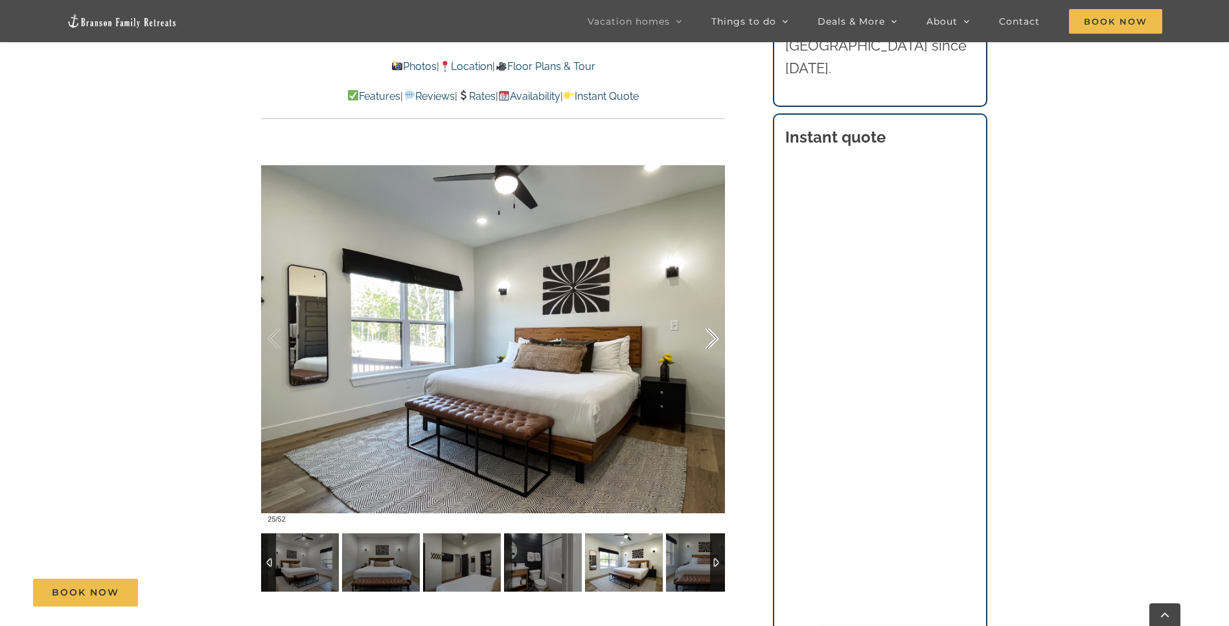
click at [713, 338] on div at bounding box center [698, 339] width 40 height 80
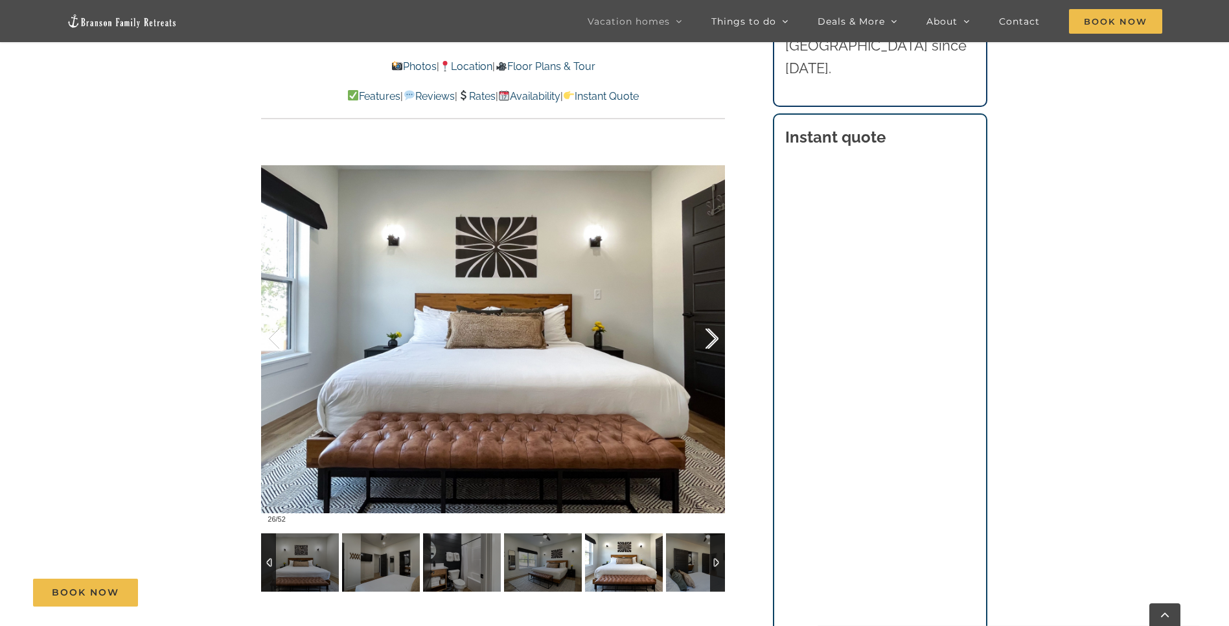
click at [713, 338] on div at bounding box center [698, 339] width 40 height 80
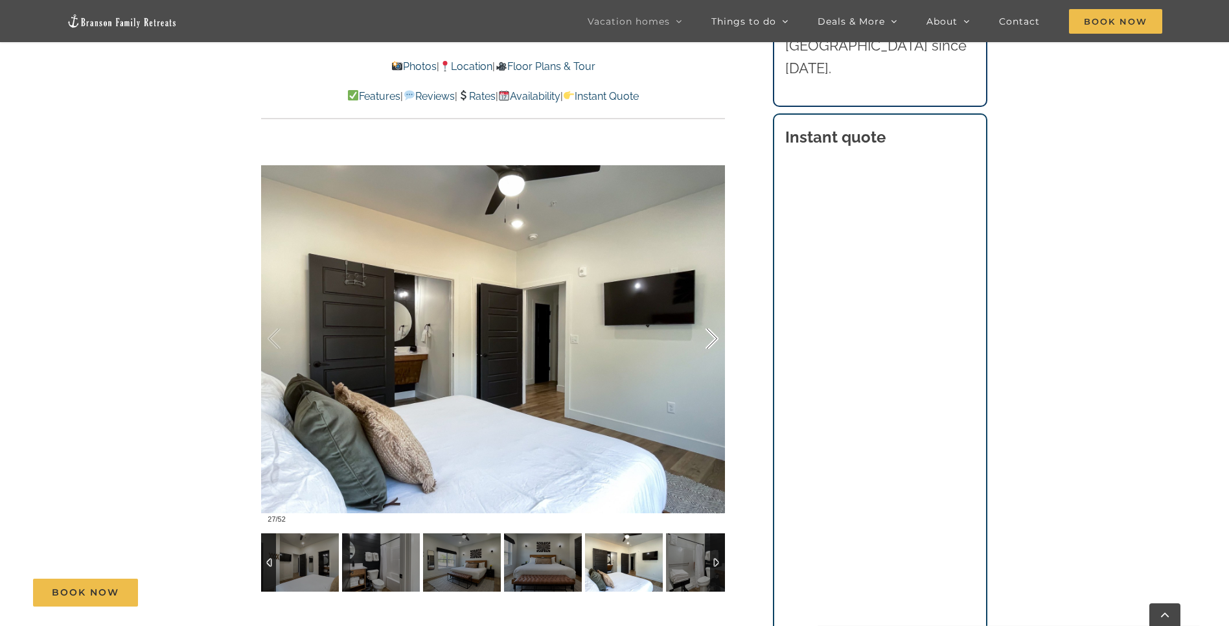
click at [713, 338] on div at bounding box center [698, 339] width 40 height 80
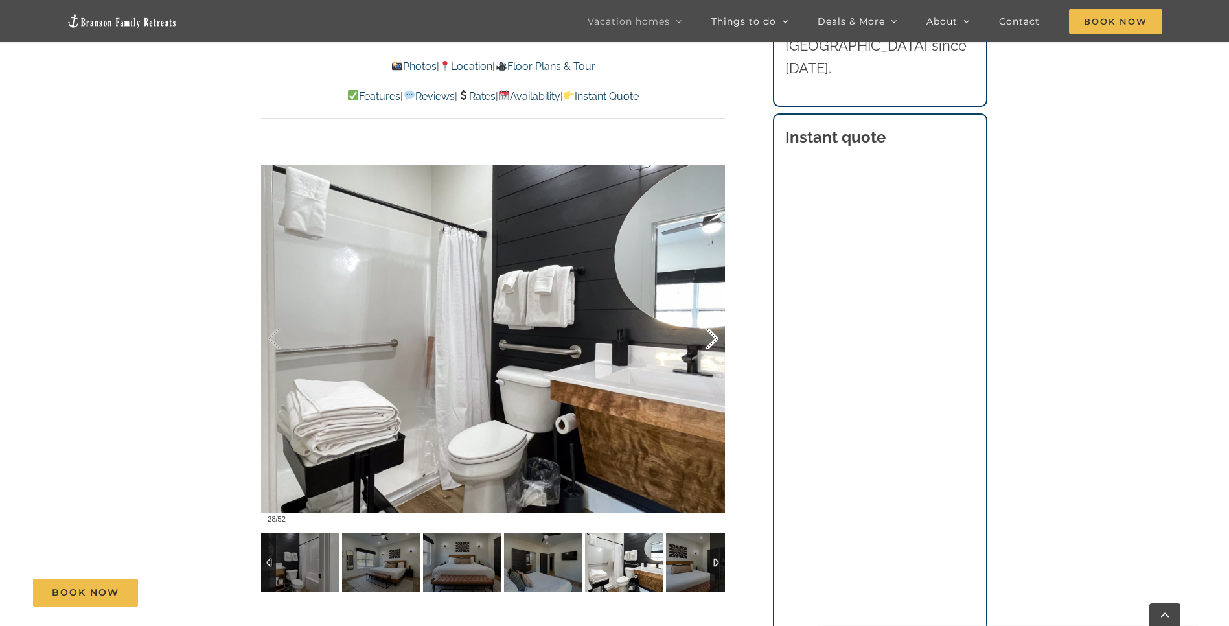
click at [713, 338] on div at bounding box center [698, 339] width 40 height 80
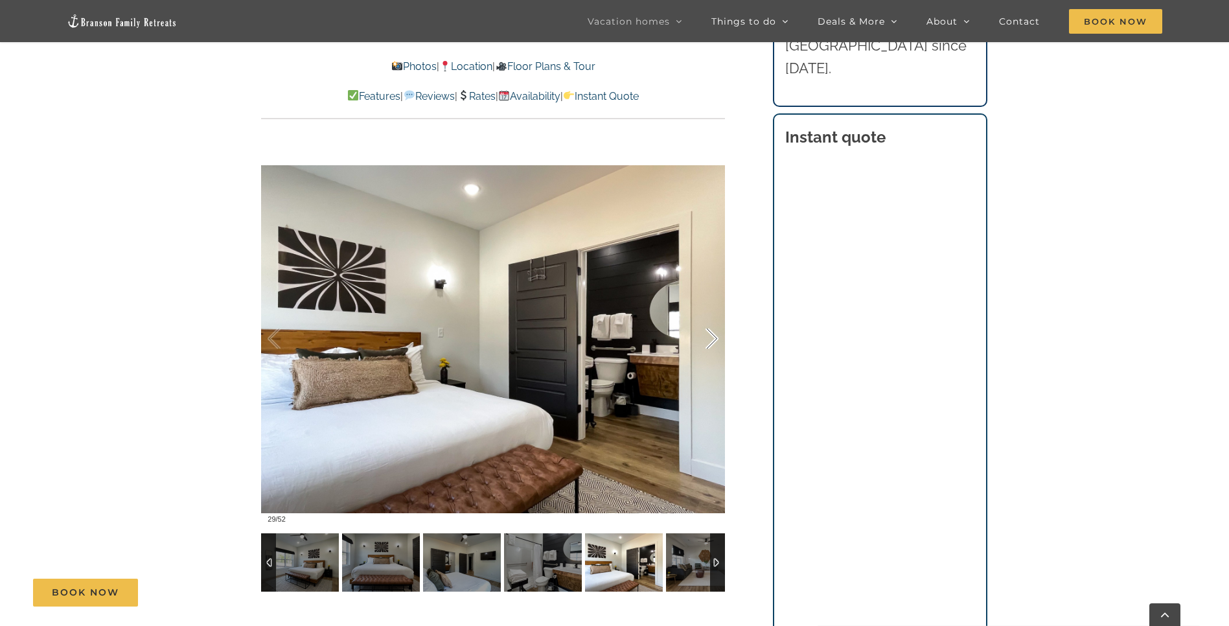
click at [713, 338] on div at bounding box center [698, 339] width 40 height 80
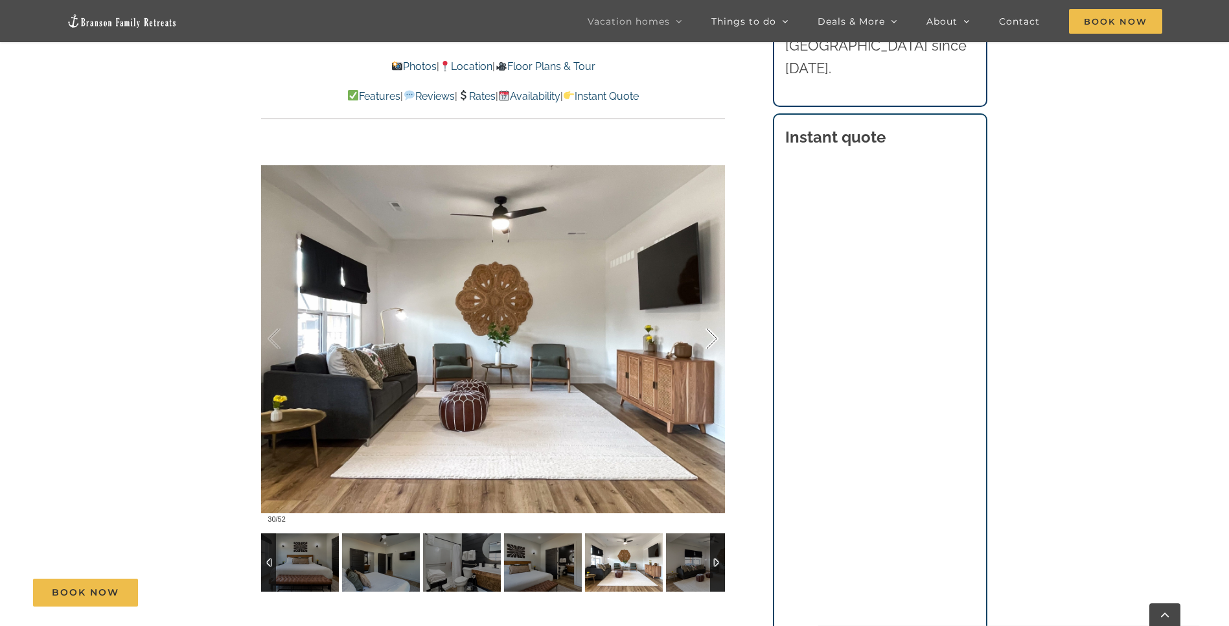
click at [713, 338] on div at bounding box center [698, 339] width 40 height 80
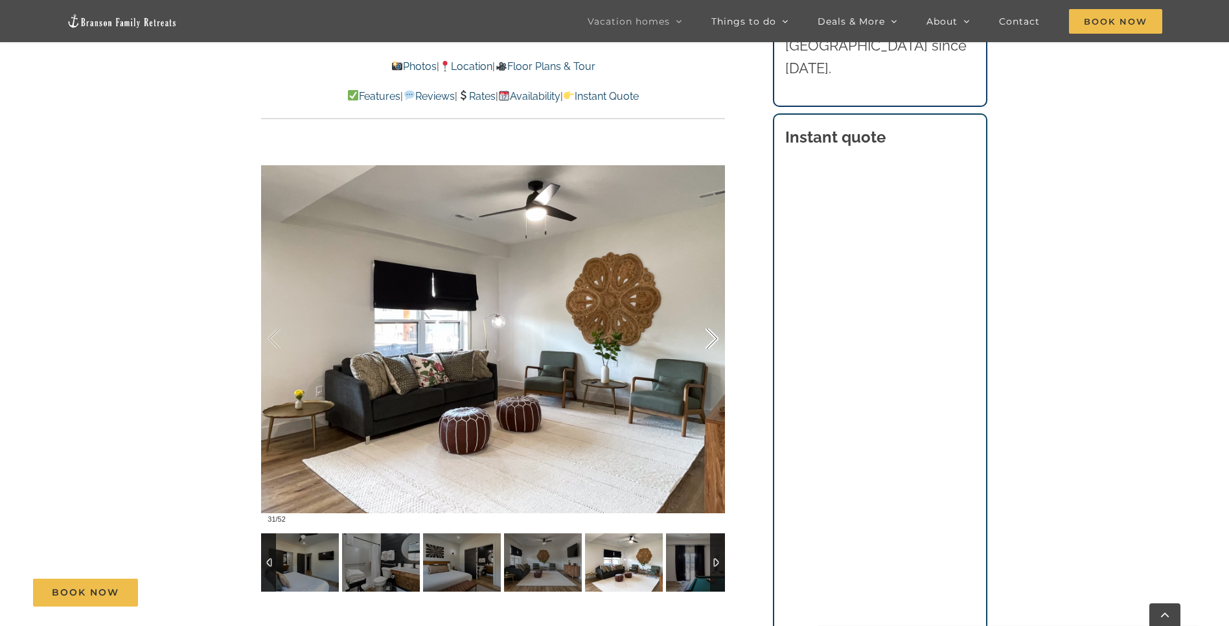
click at [713, 338] on div at bounding box center [698, 339] width 40 height 80
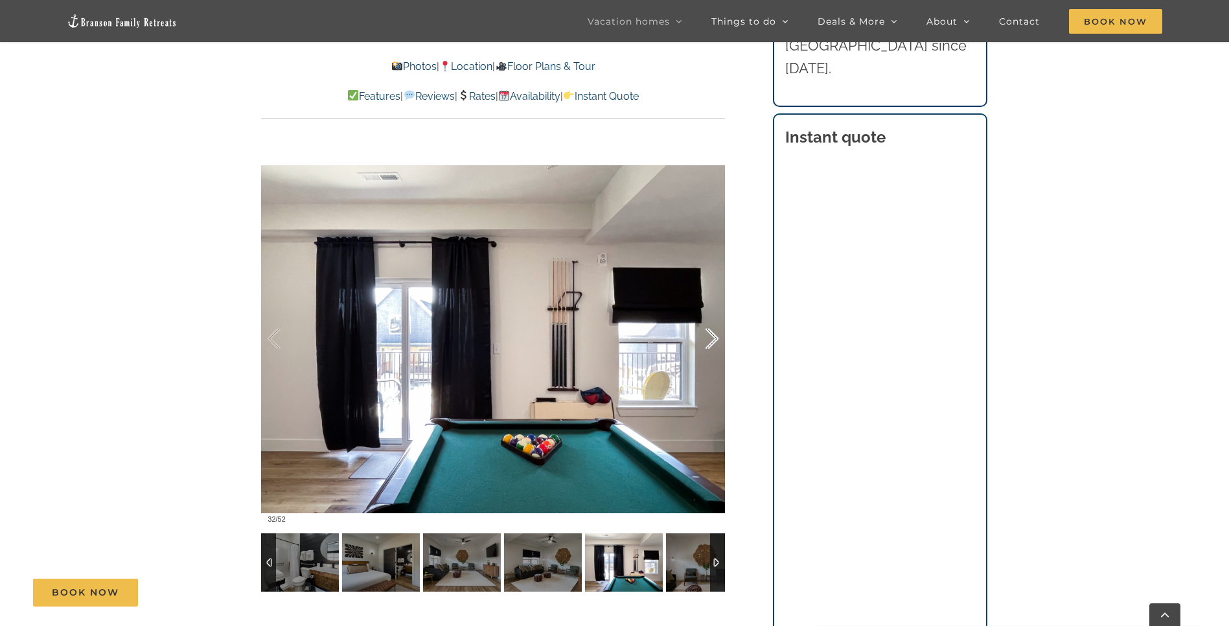
click at [710, 339] on div at bounding box center [698, 339] width 40 height 80
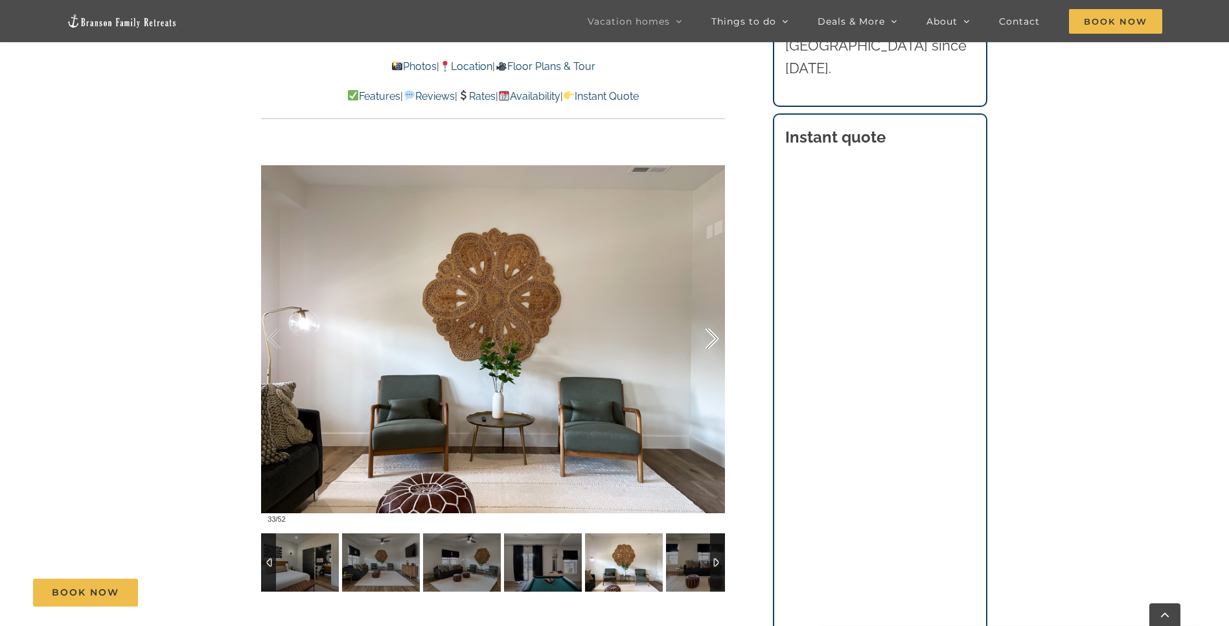
click at [710, 339] on div at bounding box center [698, 339] width 40 height 80
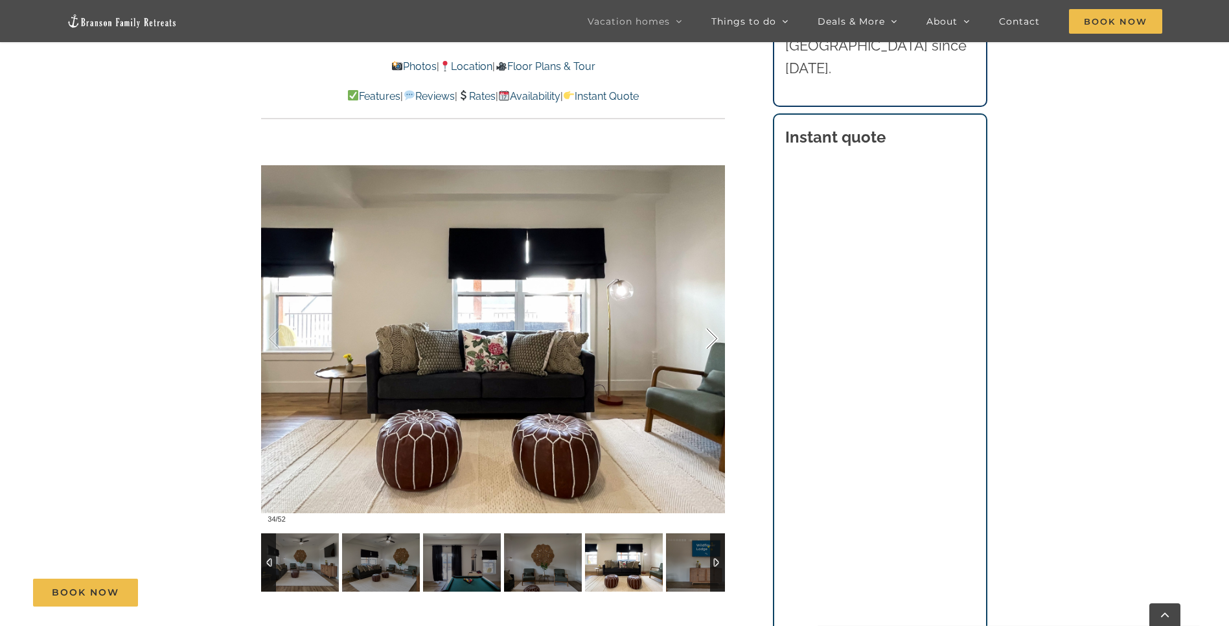
click at [710, 339] on div at bounding box center [698, 339] width 40 height 80
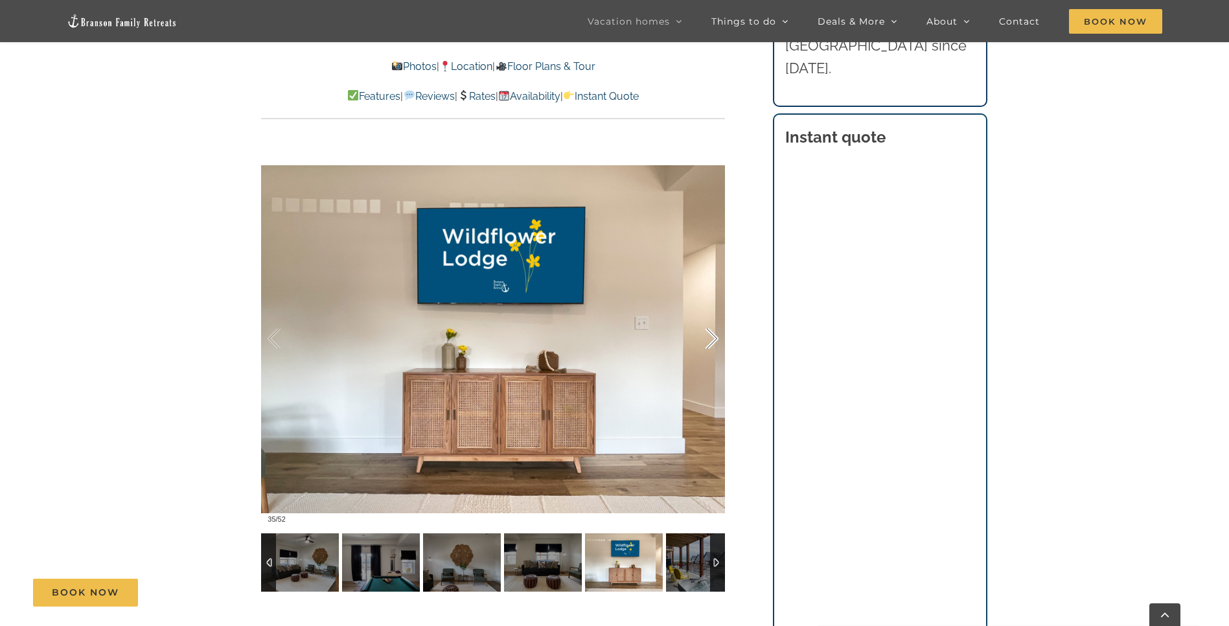
click at [710, 339] on div at bounding box center [698, 339] width 40 height 80
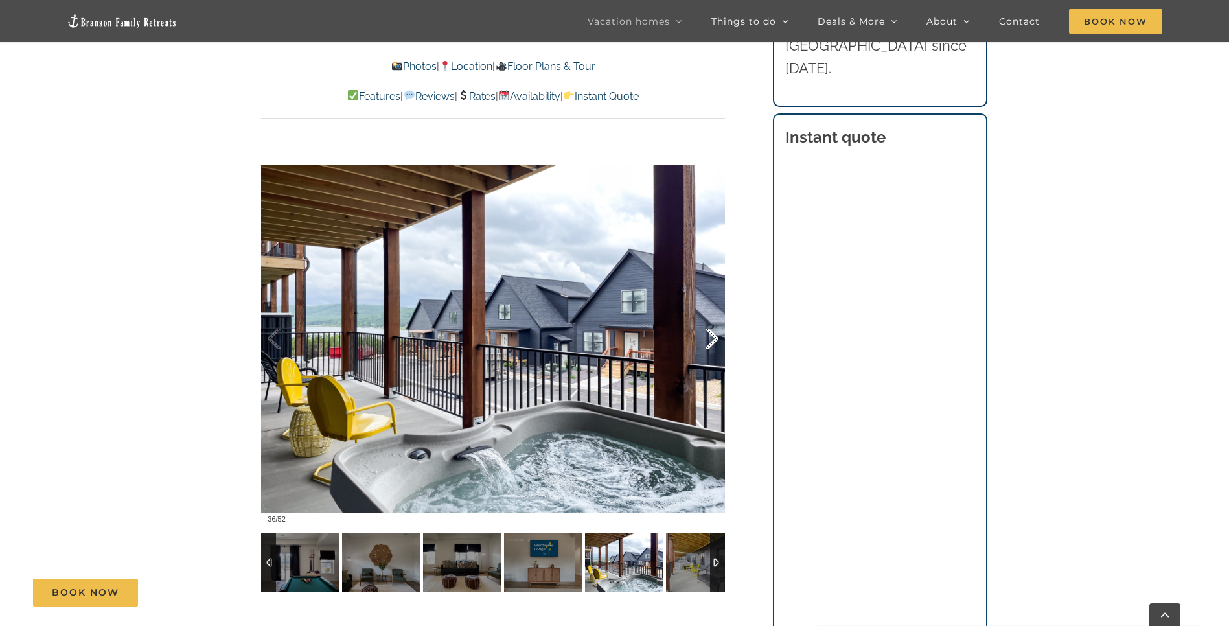
click at [710, 339] on div at bounding box center [698, 339] width 40 height 80
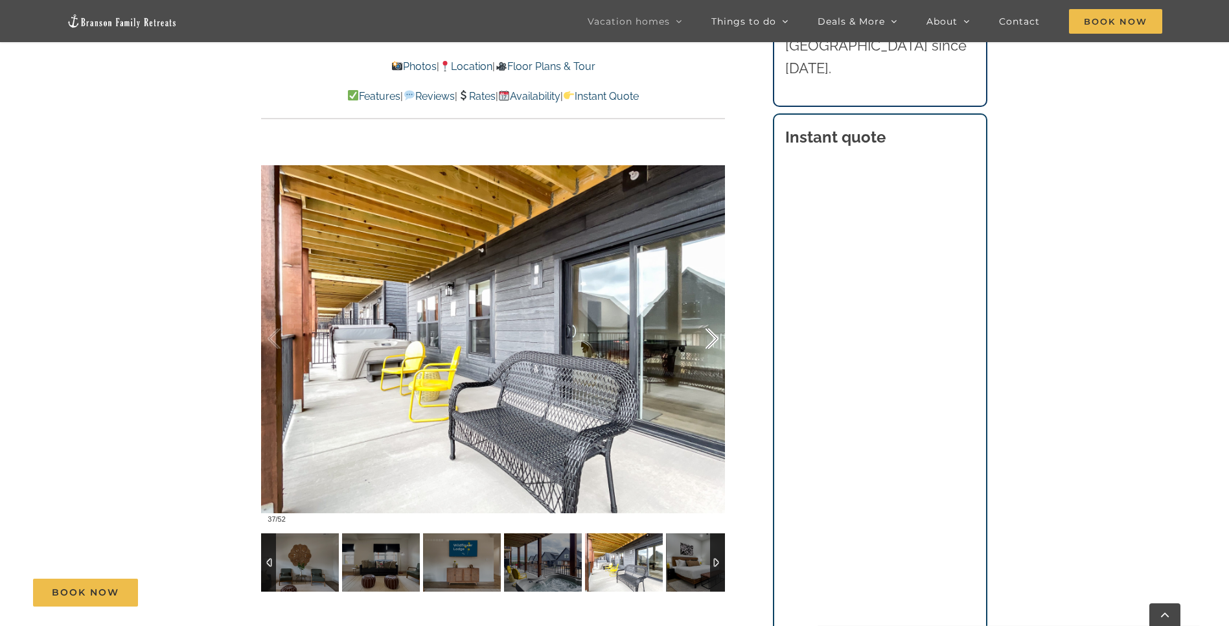
click at [710, 339] on div at bounding box center [698, 339] width 40 height 80
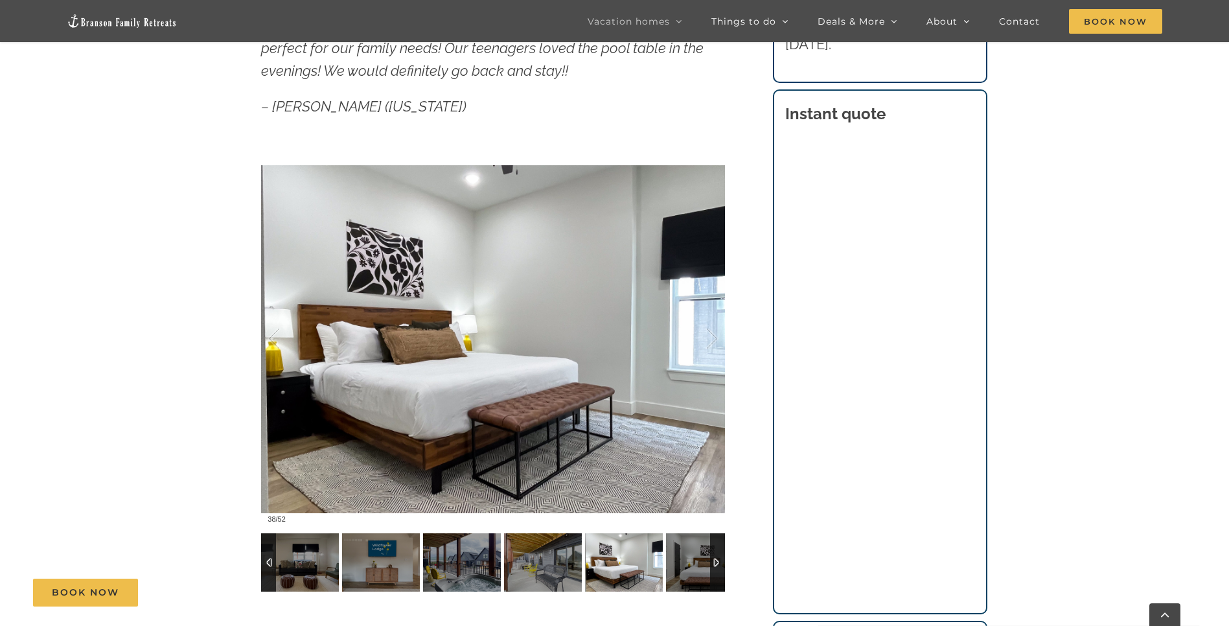
scroll to position [402, 0]
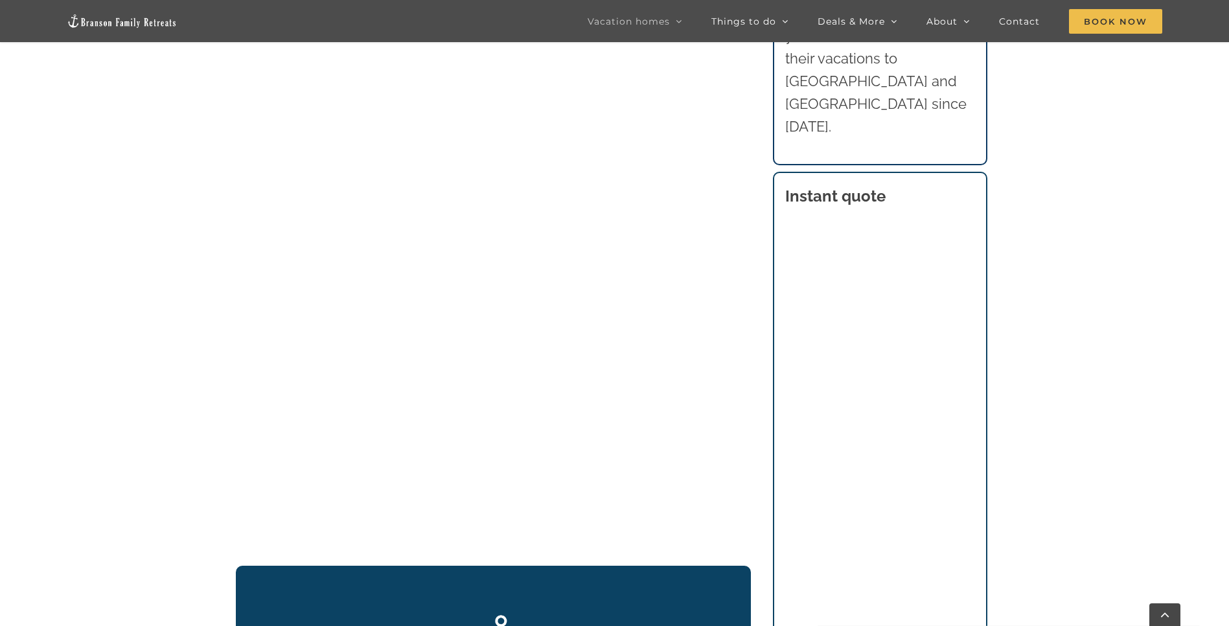
scroll to position [1438, 0]
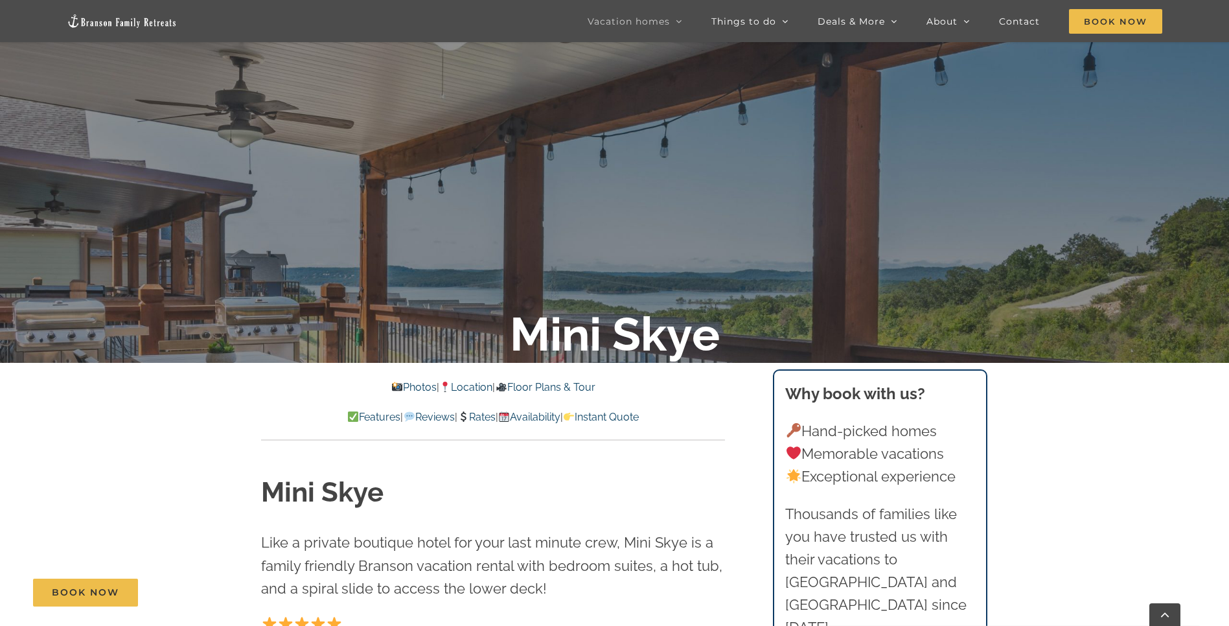
scroll to position [290, 0]
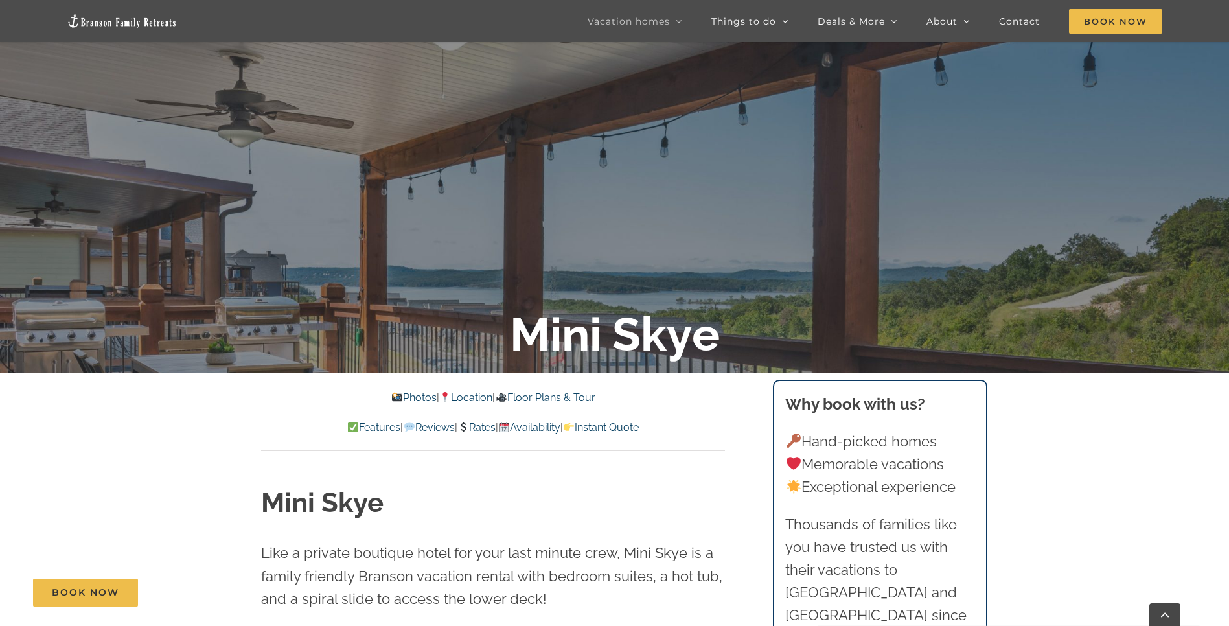
click at [559, 430] on link "Availability" at bounding box center [529, 427] width 62 height 12
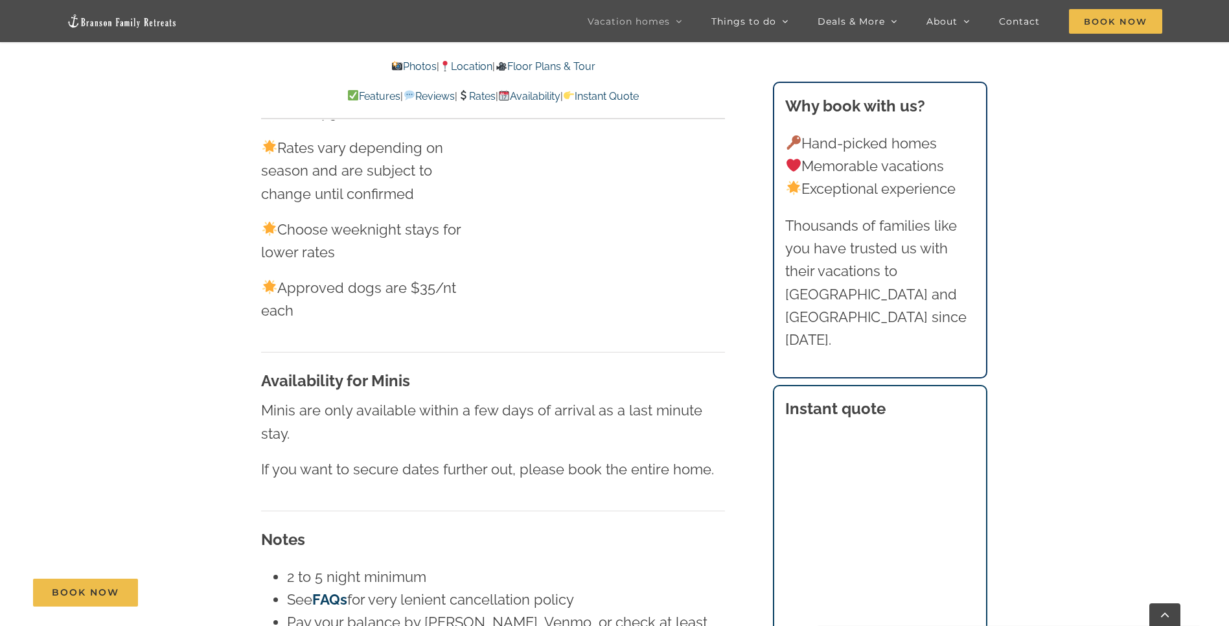
scroll to position [290, 0]
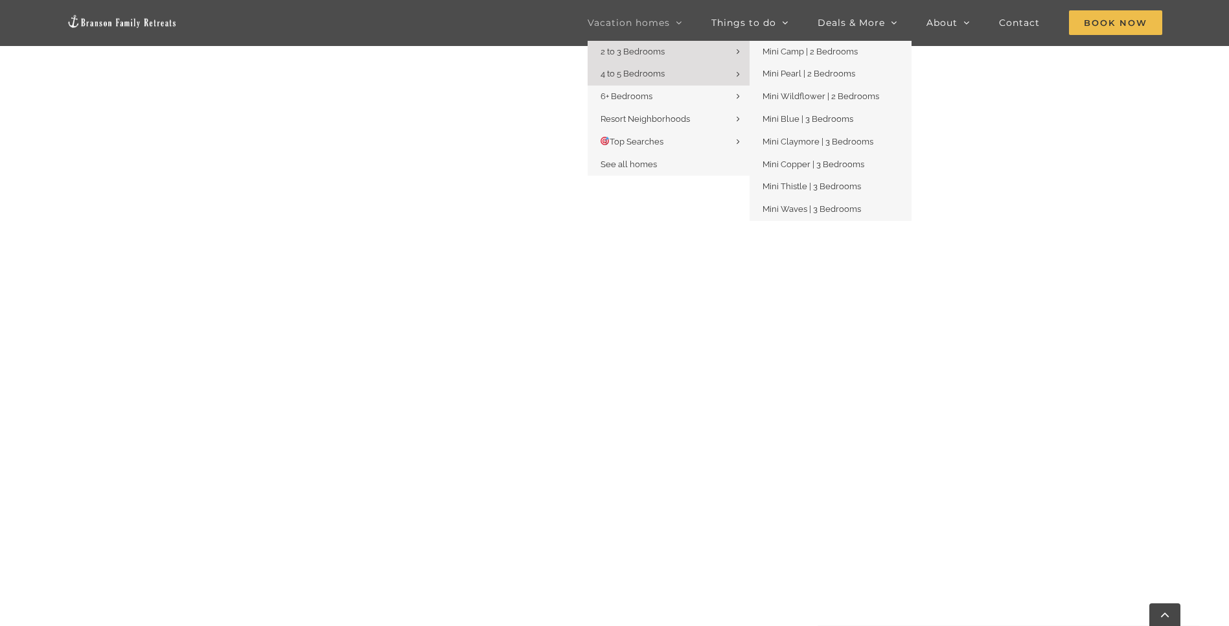
scroll to position [1438, 0]
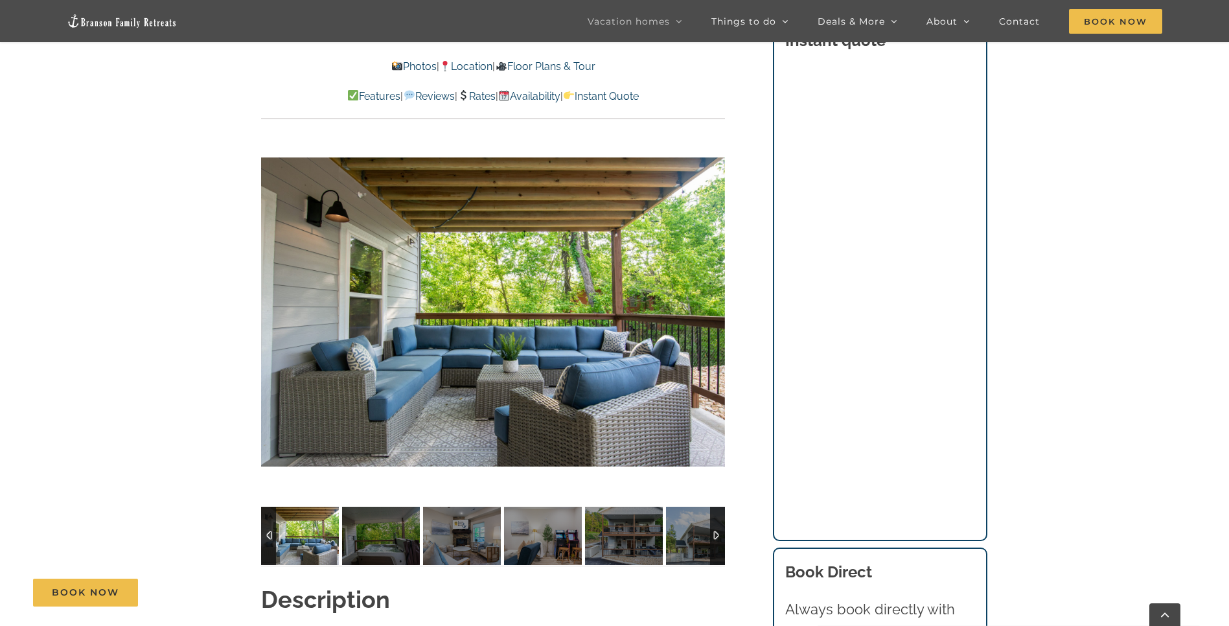
scroll to position [1035, 0]
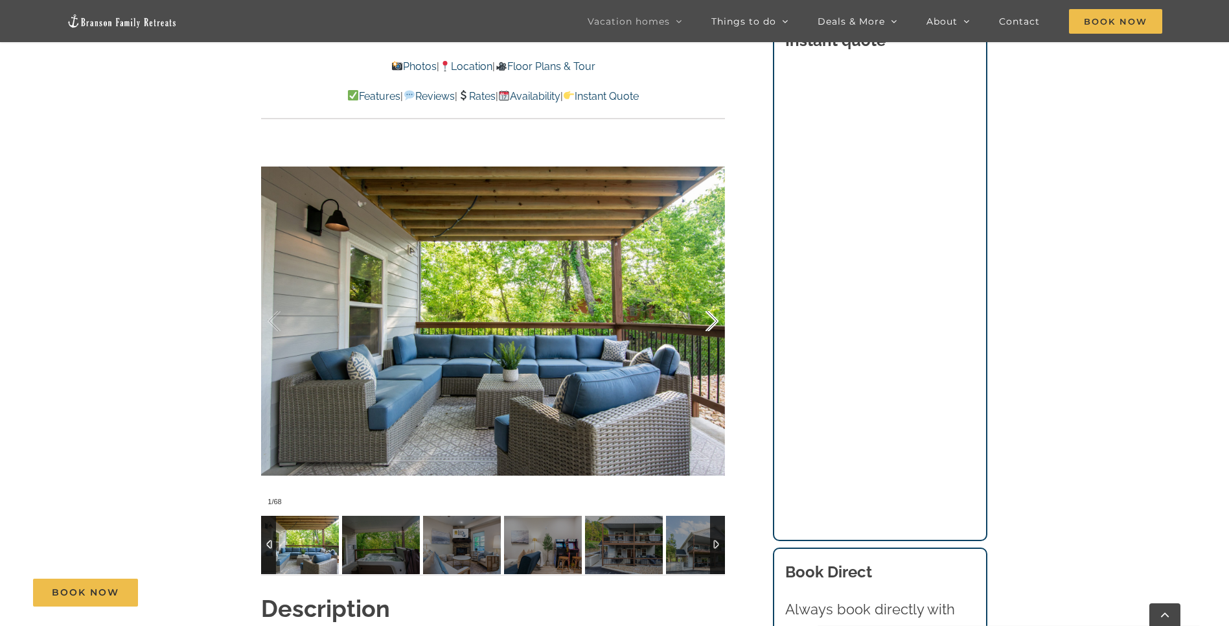
click at [711, 324] on div at bounding box center [698, 321] width 40 height 80
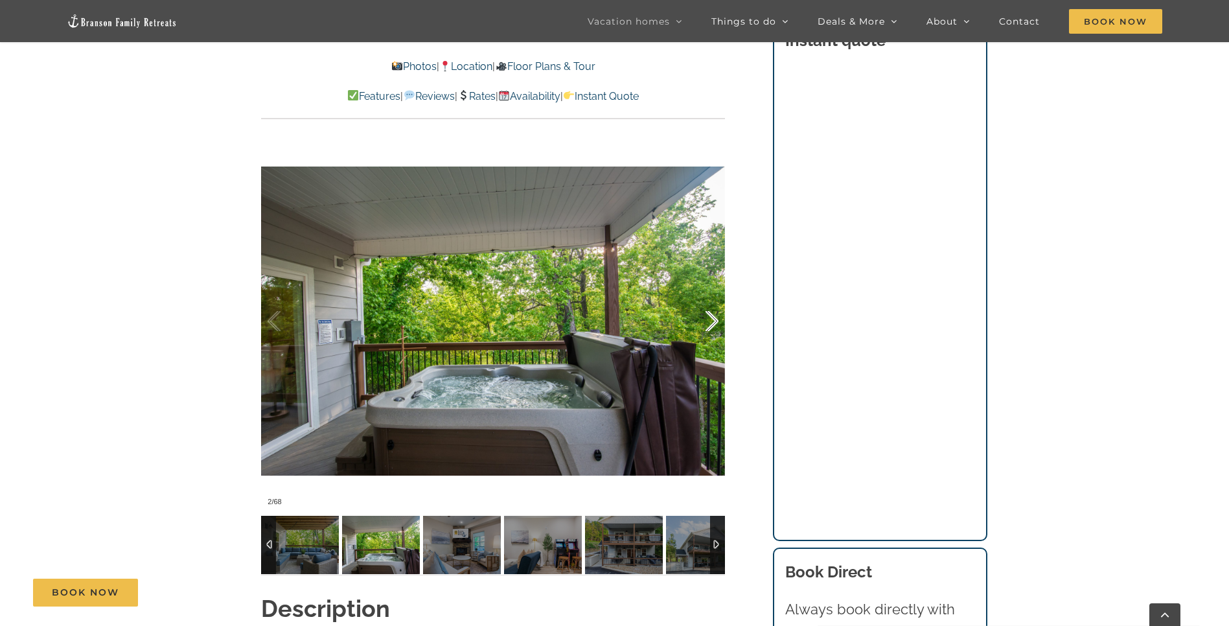
click at [711, 325] on div at bounding box center [698, 321] width 40 height 80
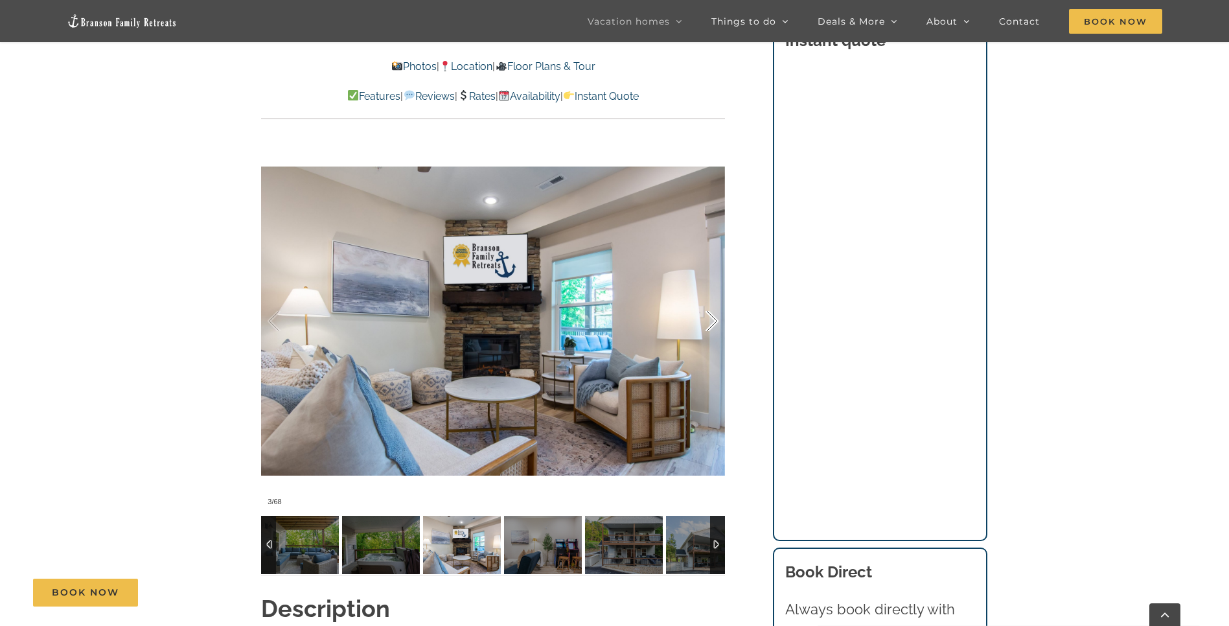
click at [711, 325] on div at bounding box center [698, 321] width 40 height 80
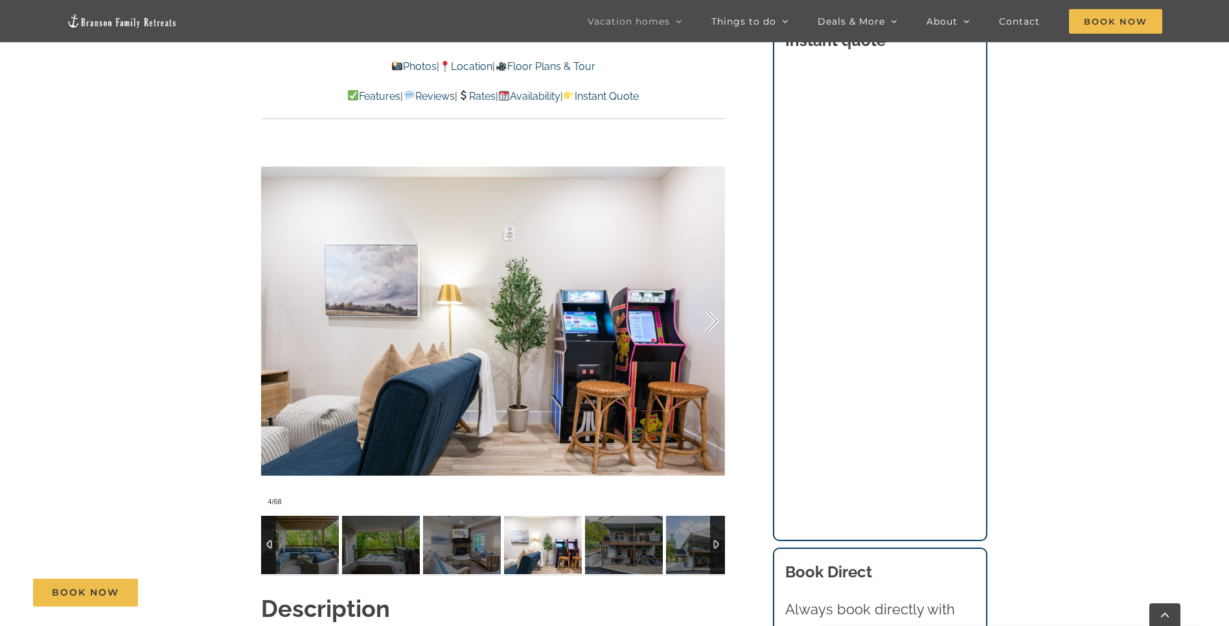
click at [711, 325] on div at bounding box center [698, 321] width 40 height 80
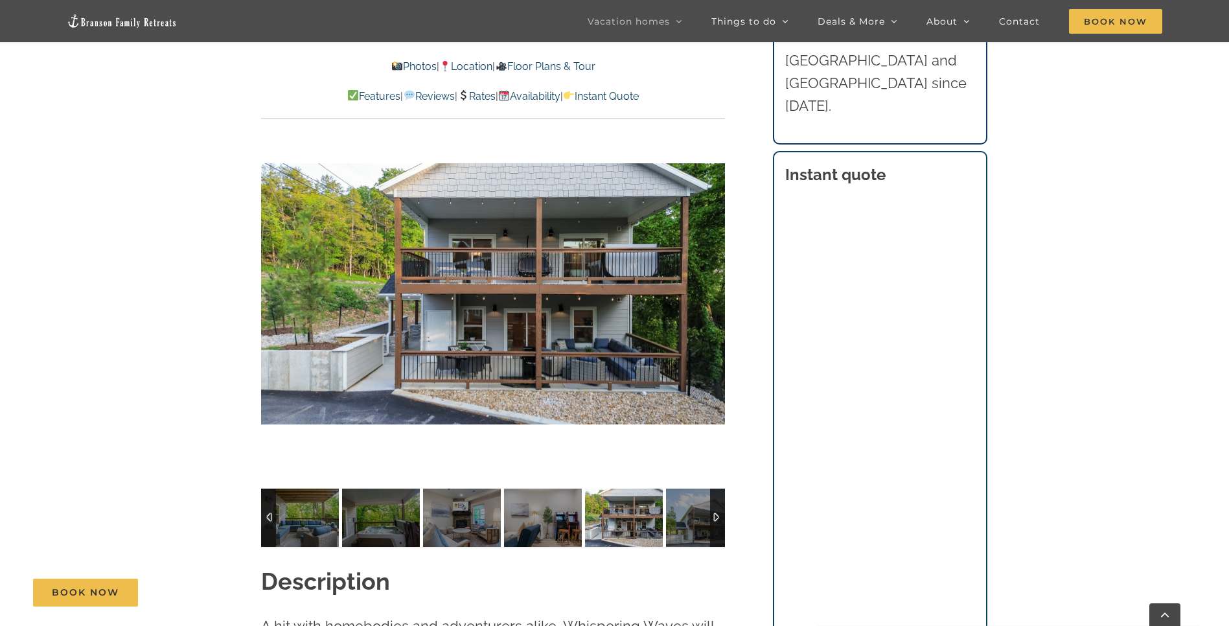
scroll to position [1116, 0]
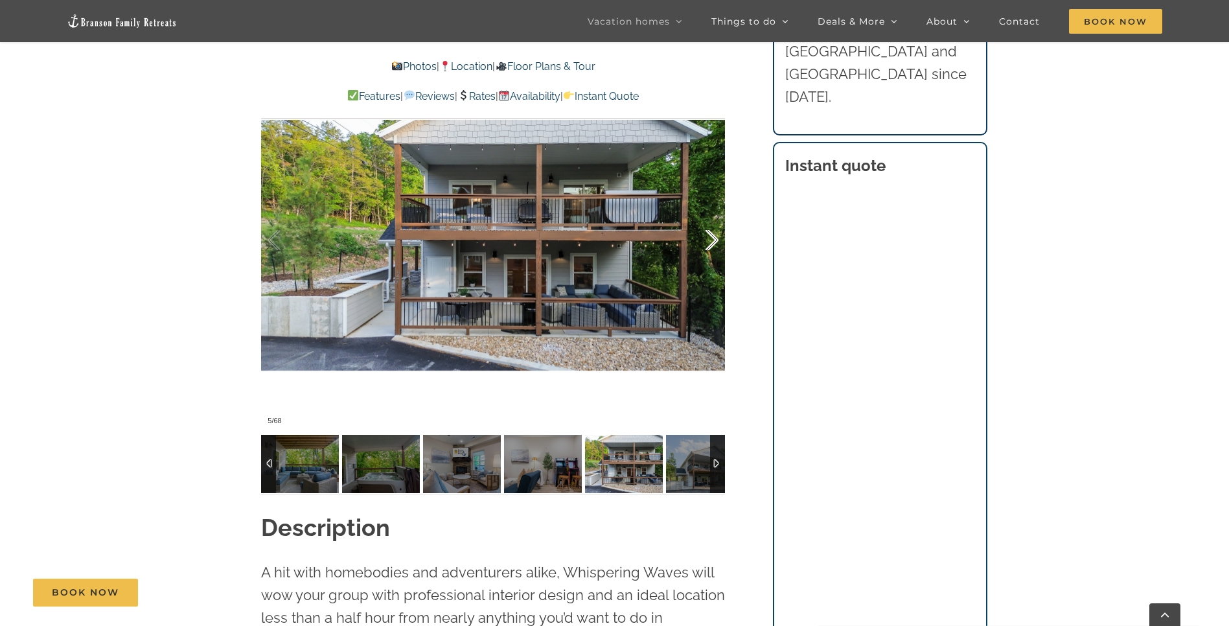
click at [716, 242] on div at bounding box center [698, 240] width 40 height 80
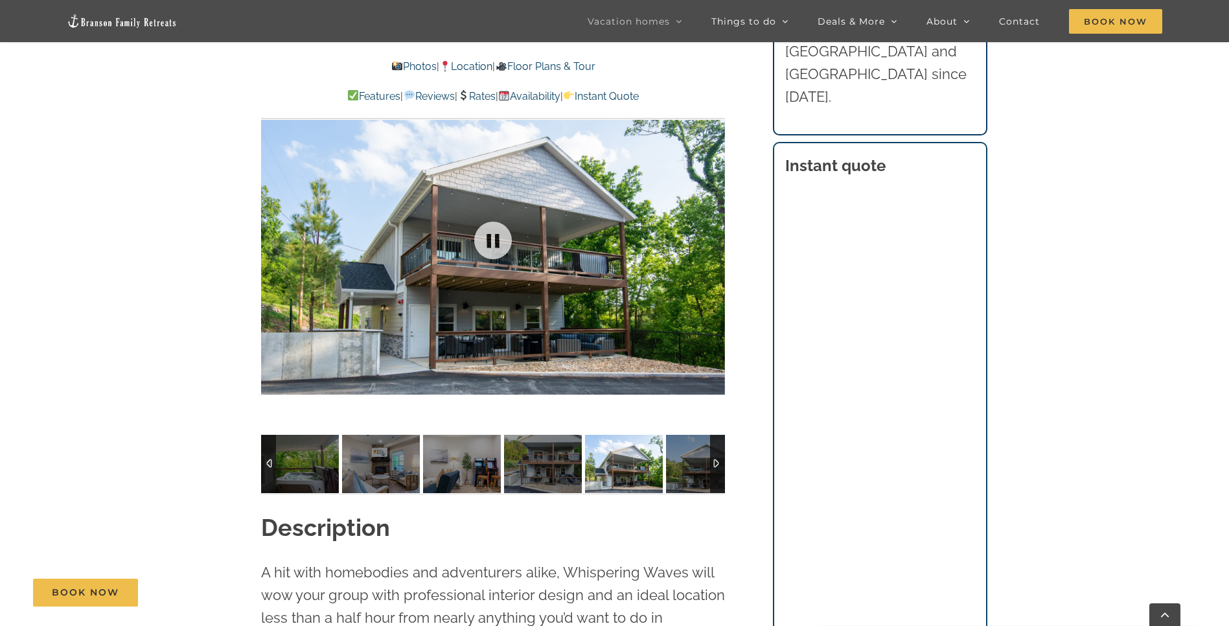
click at [716, 242] on div at bounding box center [493, 239] width 464 height 381
click at [710, 240] on div at bounding box center [698, 240] width 40 height 80
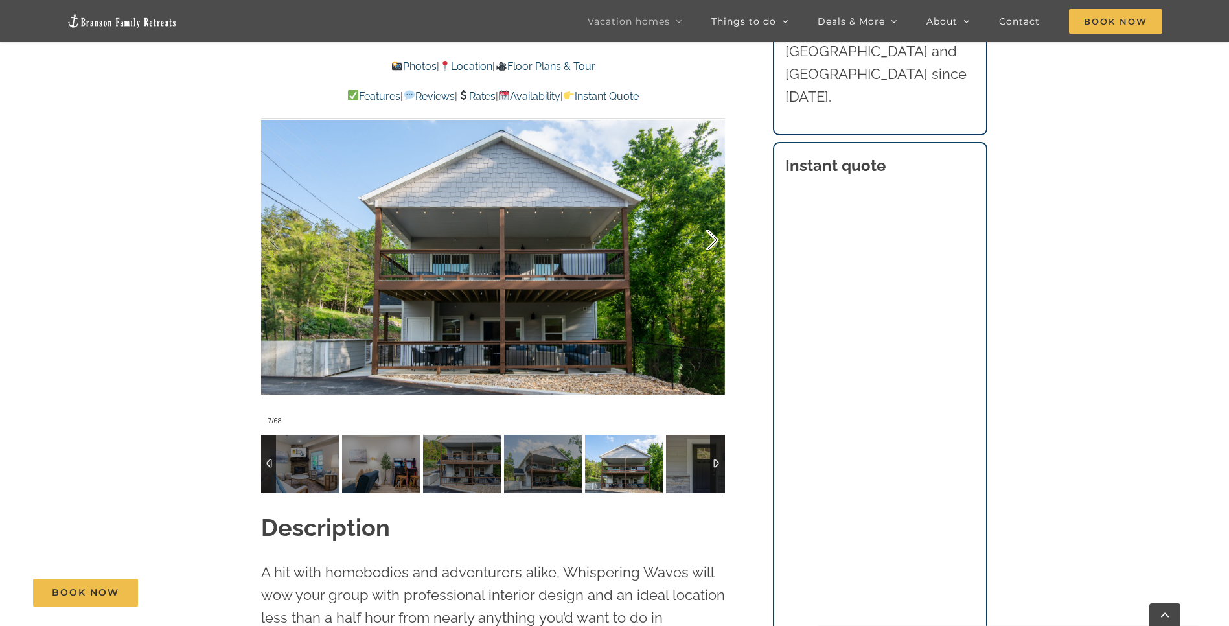
click at [710, 240] on div at bounding box center [698, 240] width 40 height 80
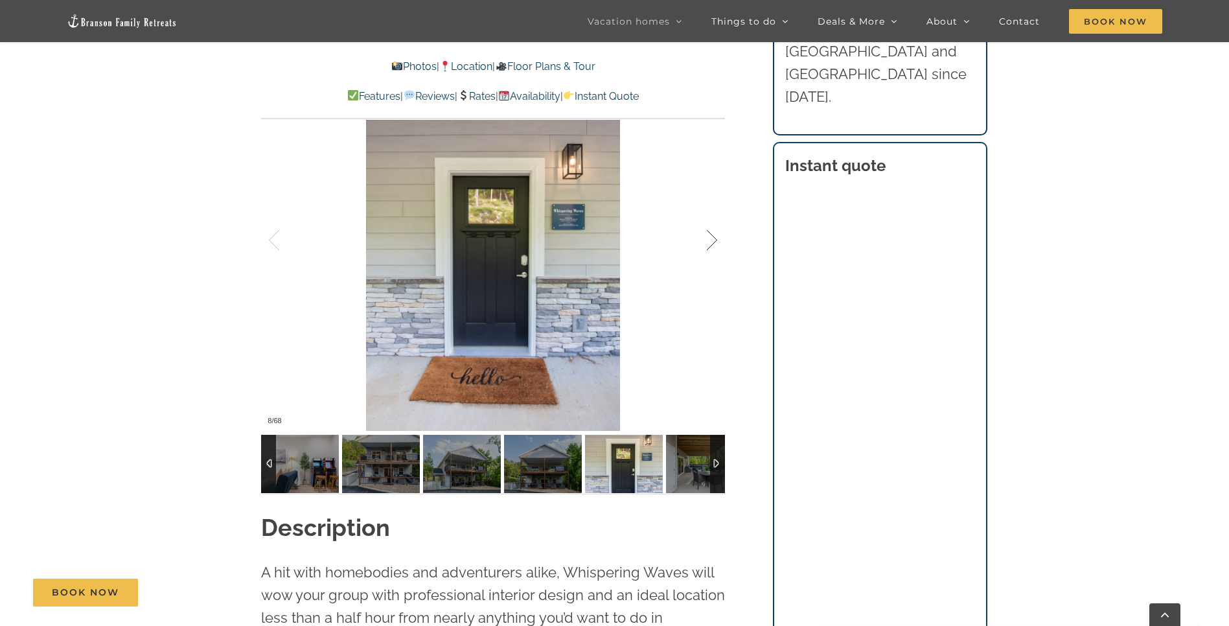
click at [710, 240] on div at bounding box center [698, 240] width 40 height 80
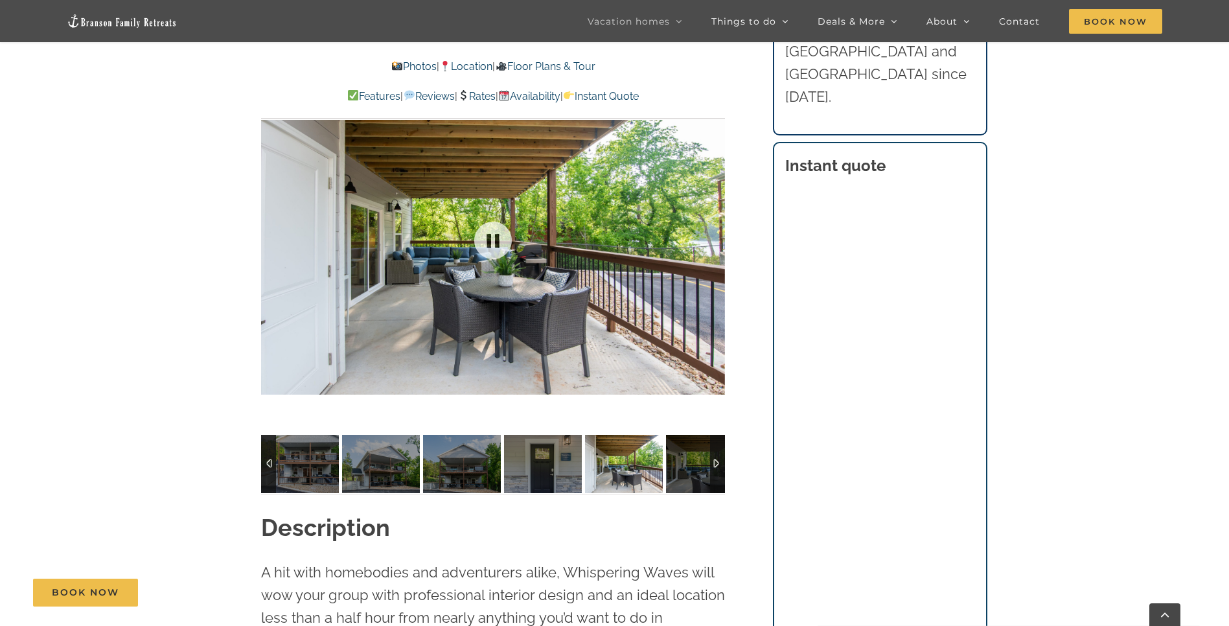
click at [710, 240] on div at bounding box center [493, 239] width 464 height 381
click at [716, 240] on div at bounding box center [698, 240] width 40 height 80
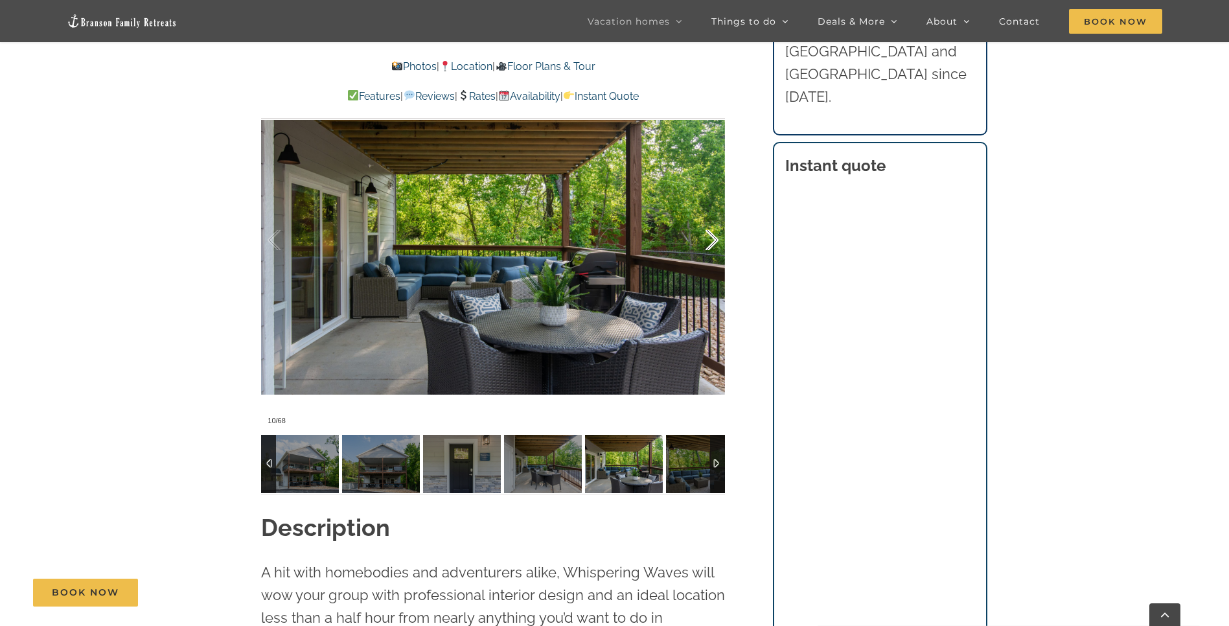
click at [716, 240] on div at bounding box center [698, 240] width 40 height 80
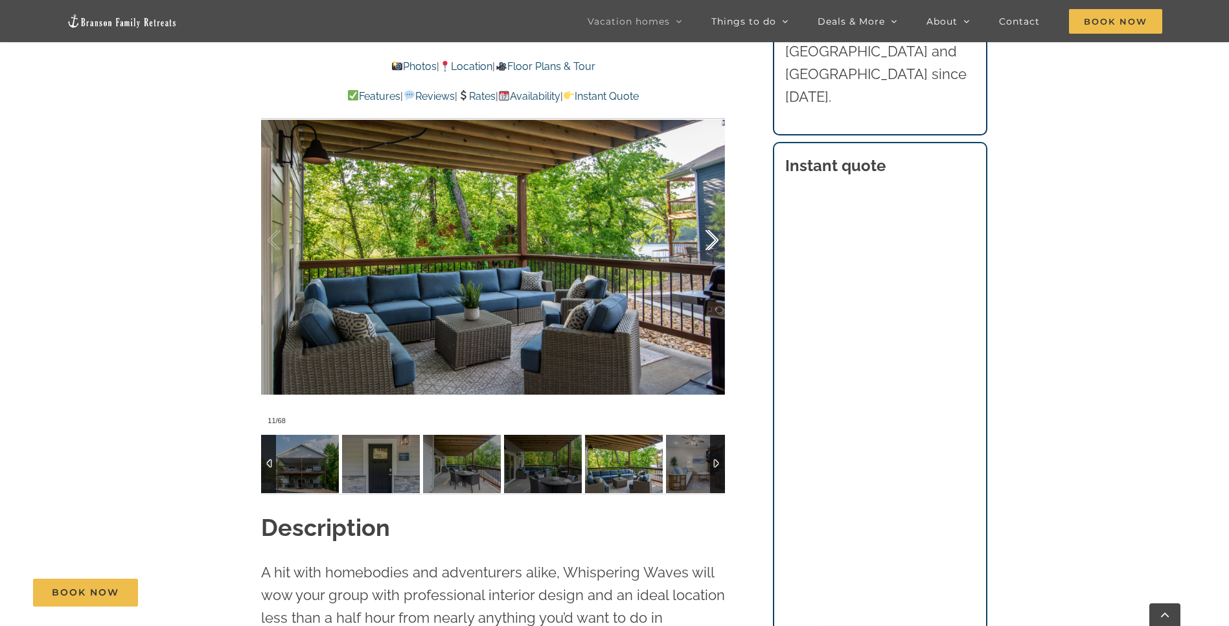
click at [716, 240] on div at bounding box center [698, 240] width 40 height 80
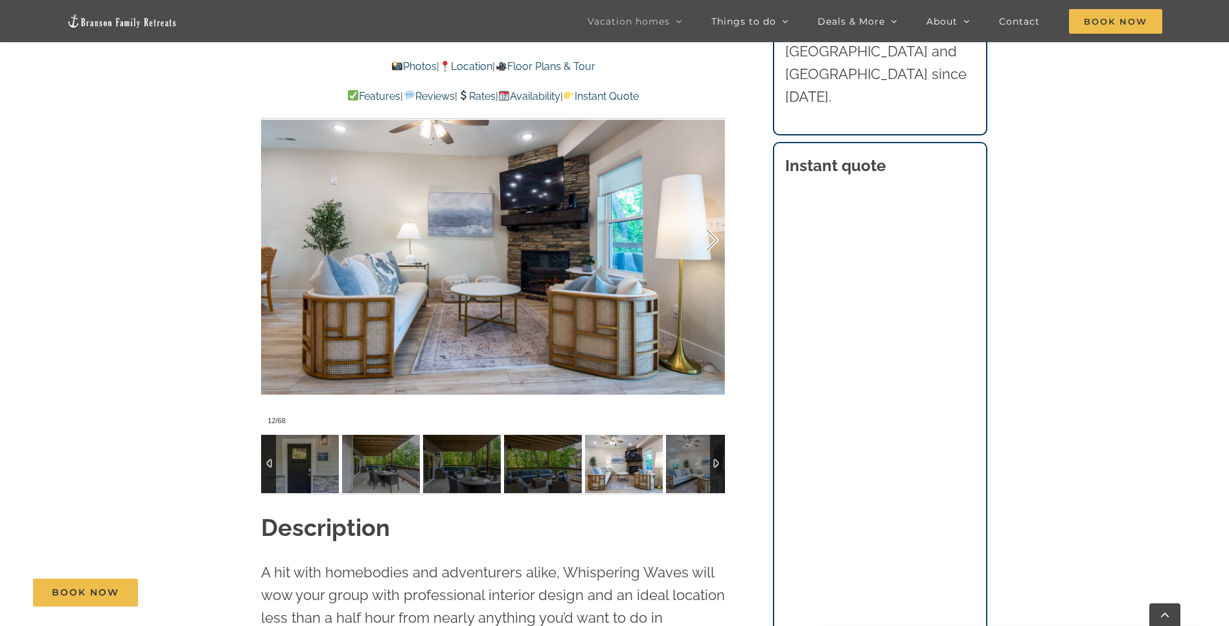
click at [716, 240] on div at bounding box center [698, 240] width 40 height 80
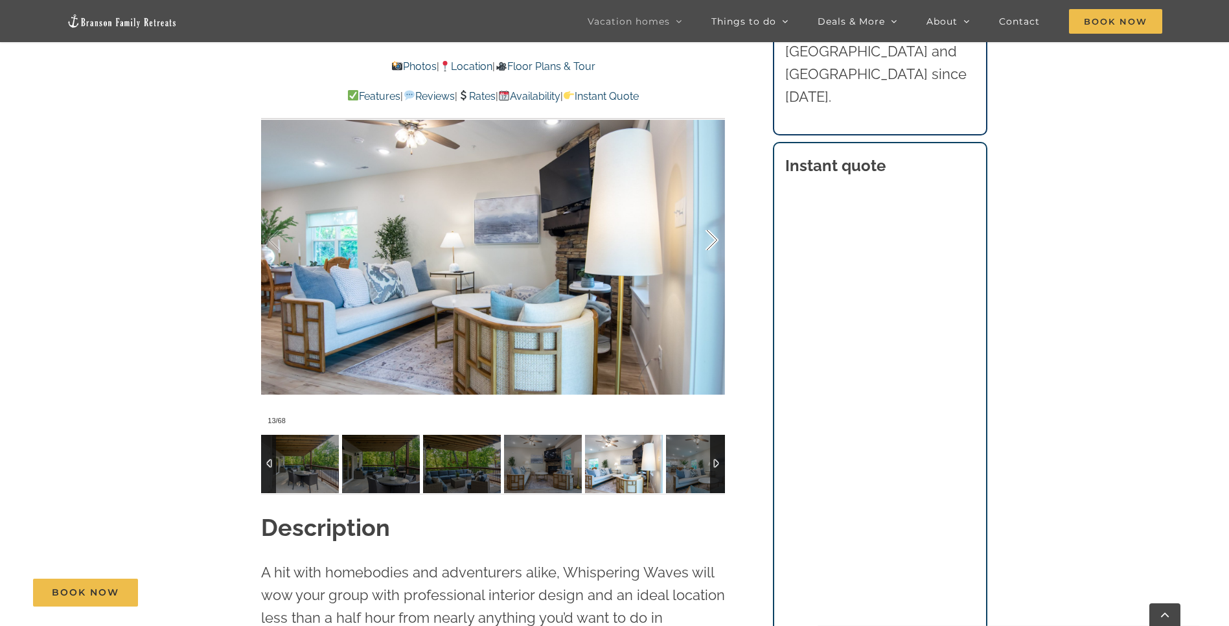
click at [716, 240] on div at bounding box center [698, 240] width 40 height 80
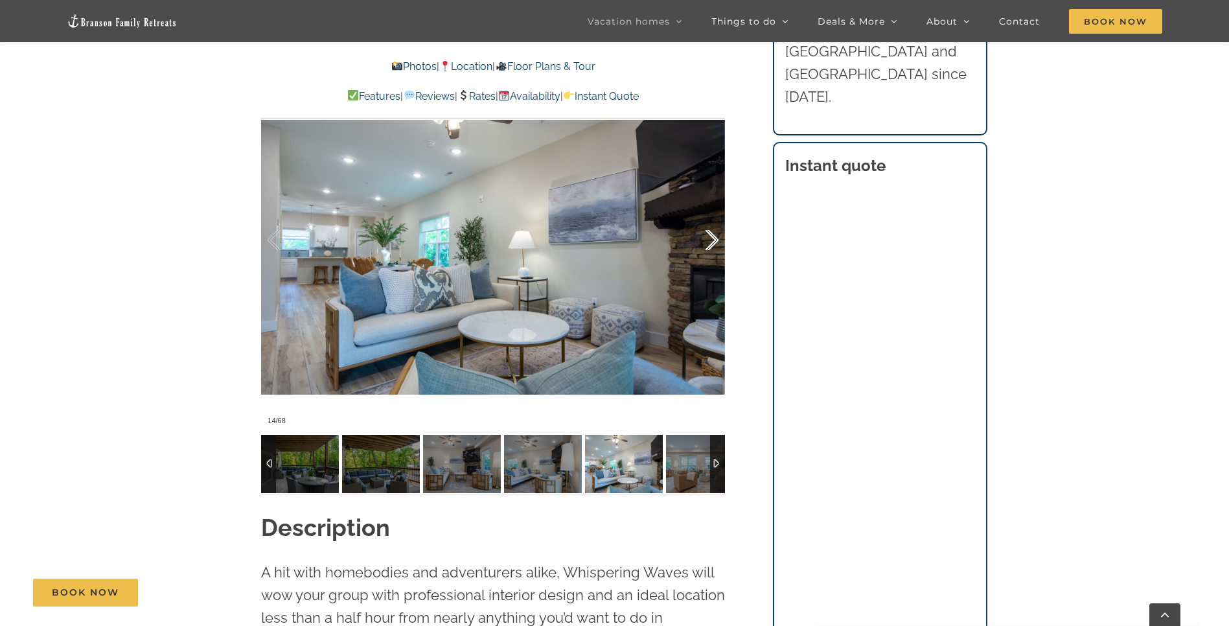
click at [716, 240] on div at bounding box center [698, 240] width 40 height 80
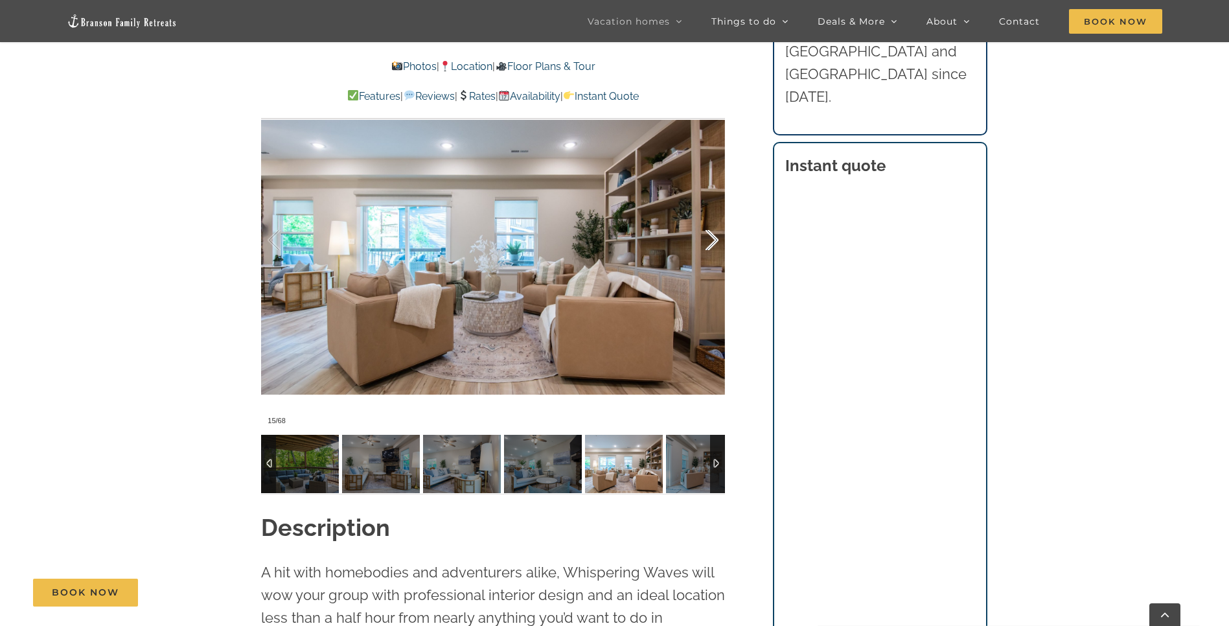
click at [716, 240] on div at bounding box center [698, 240] width 40 height 80
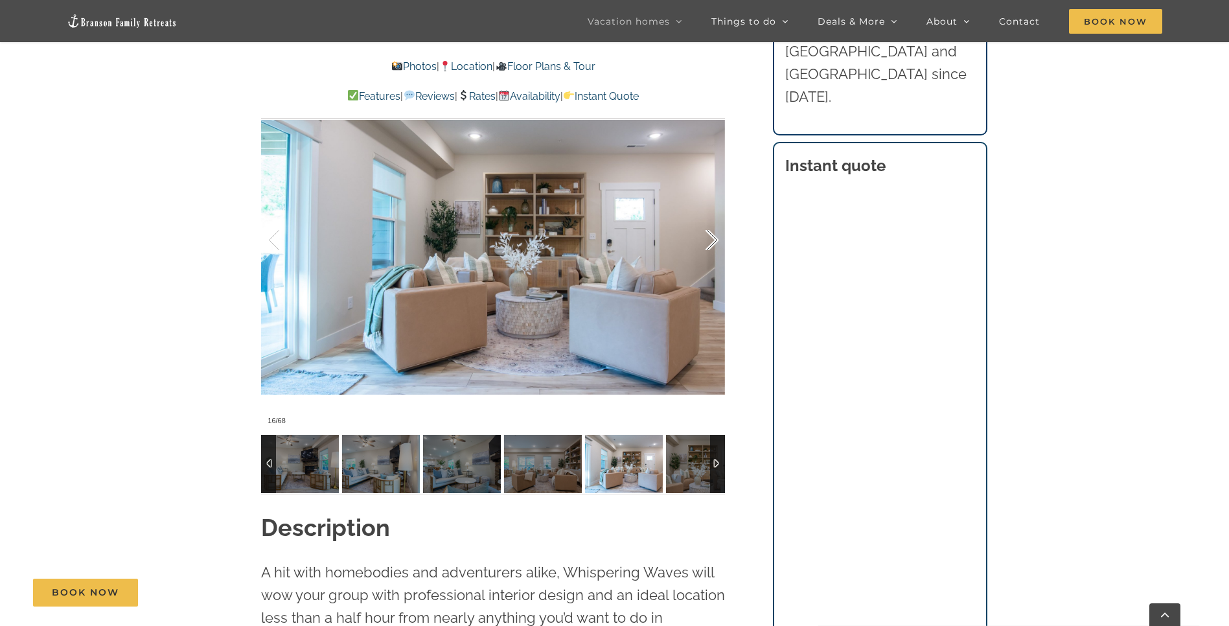
click at [716, 240] on div at bounding box center [698, 240] width 40 height 80
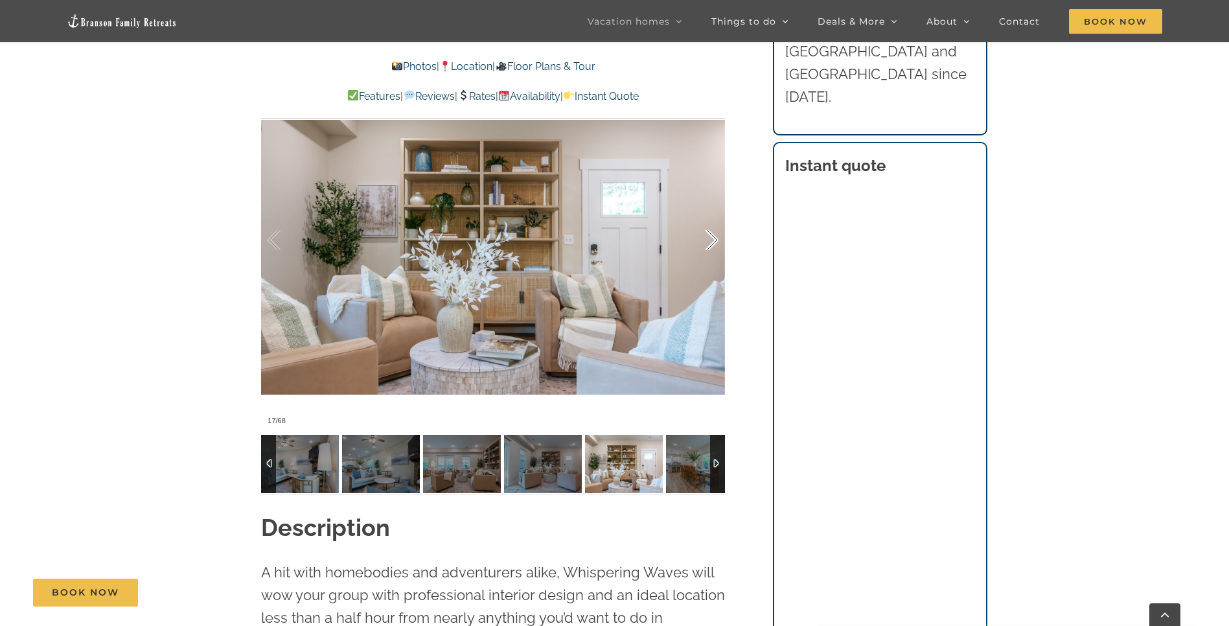
click at [716, 240] on div at bounding box center [698, 240] width 40 height 80
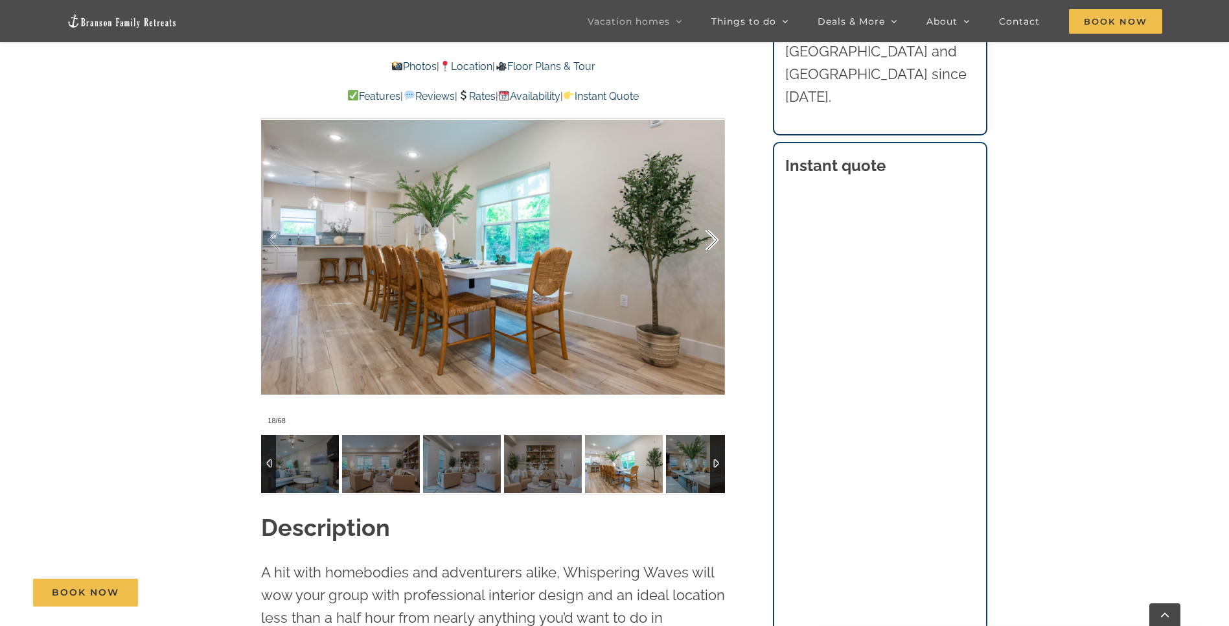
click at [716, 240] on div at bounding box center [698, 240] width 40 height 80
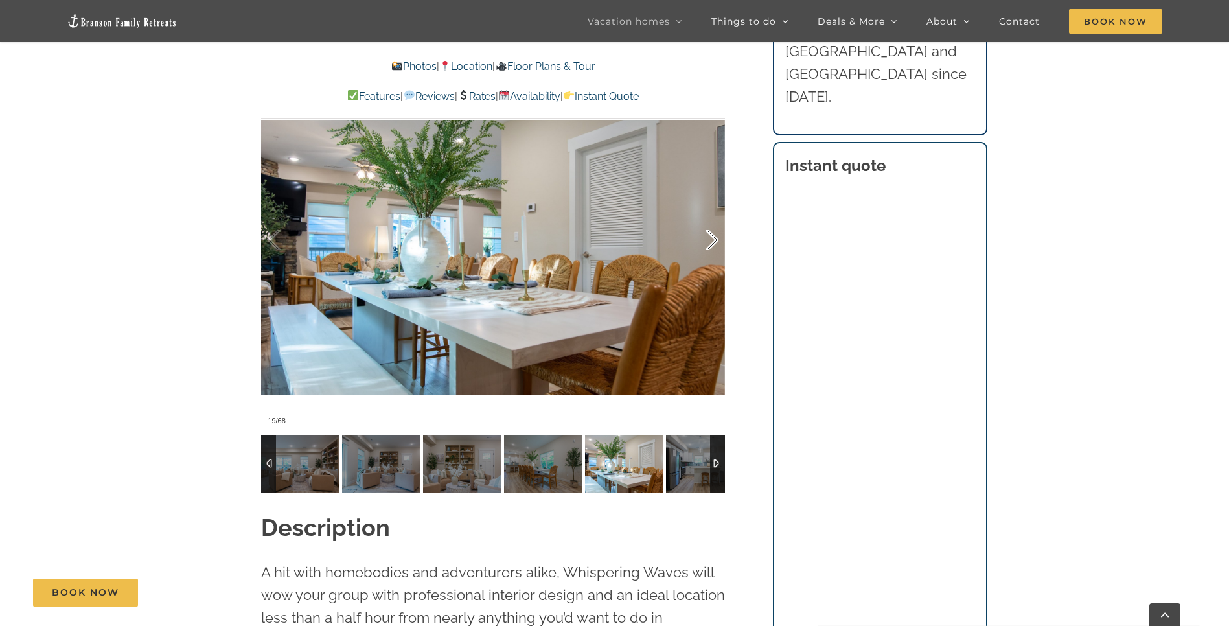
click at [716, 240] on div at bounding box center [698, 240] width 40 height 80
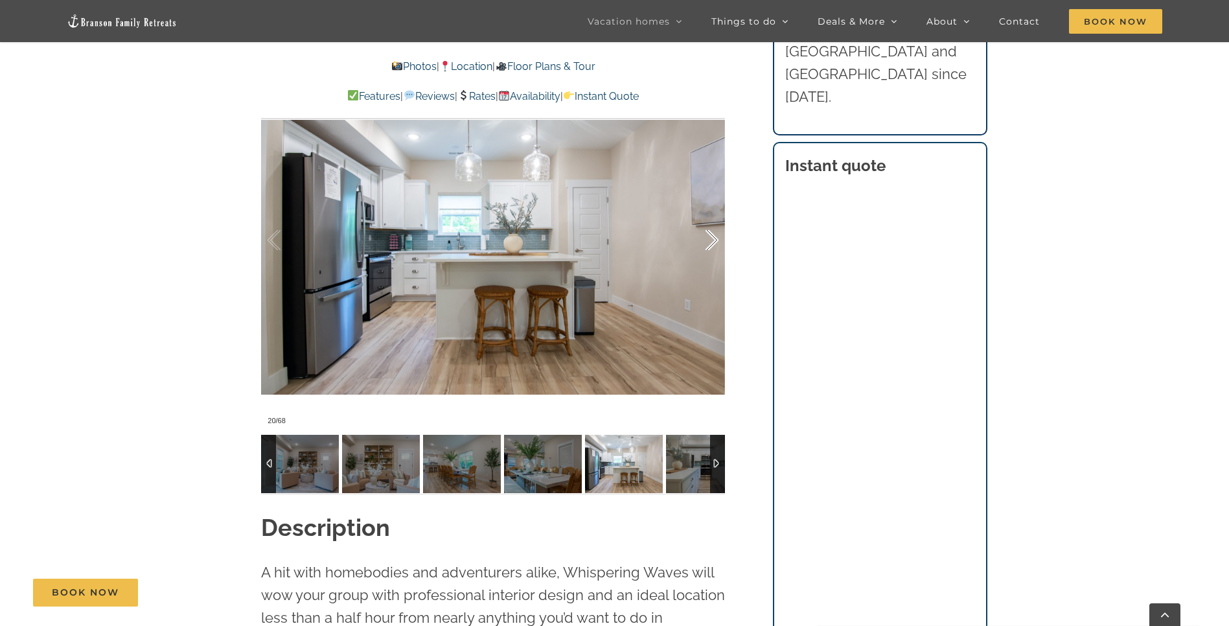
click at [716, 240] on div at bounding box center [698, 240] width 40 height 80
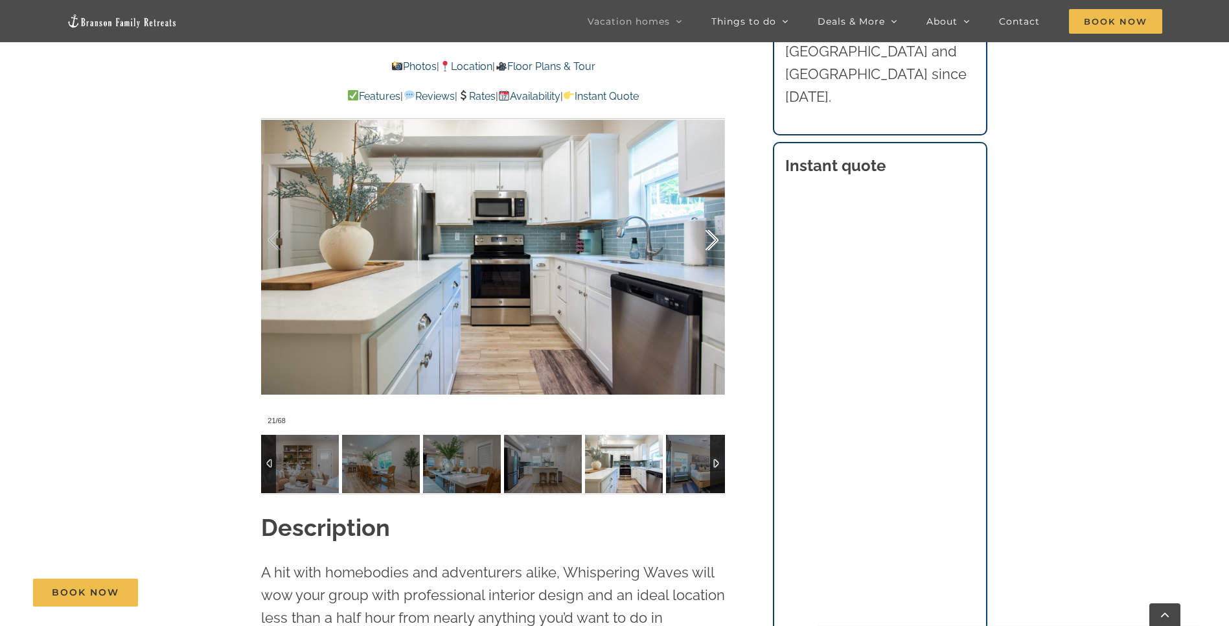
click at [716, 240] on div at bounding box center [698, 240] width 40 height 80
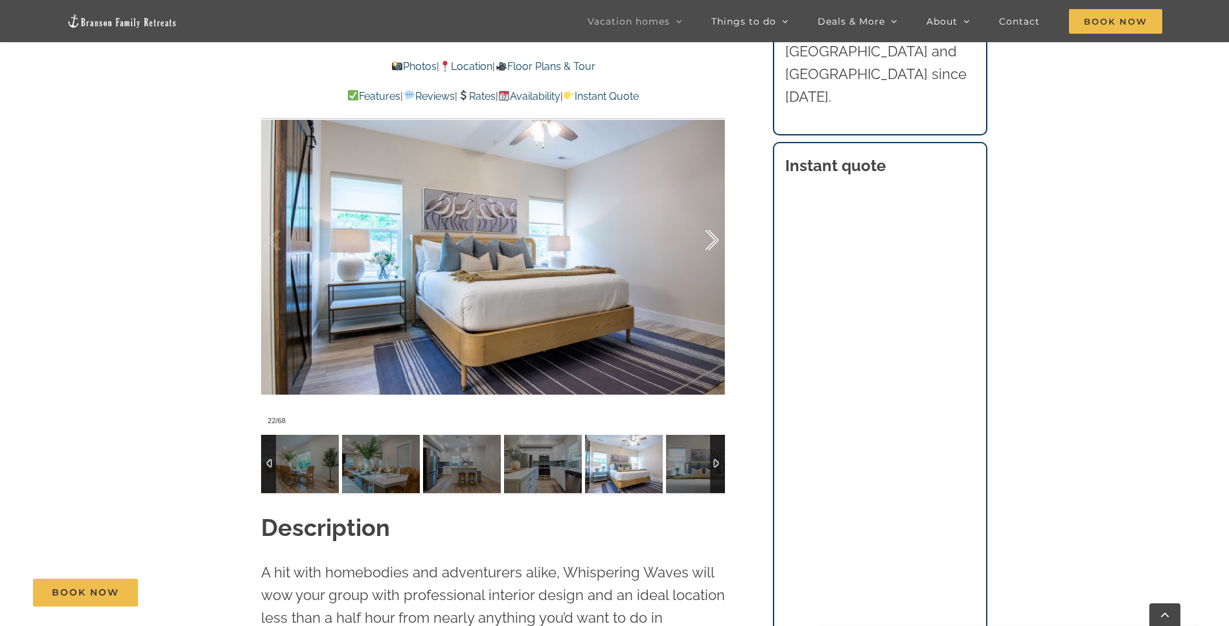
click at [716, 240] on div at bounding box center [698, 240] width 40 height 80
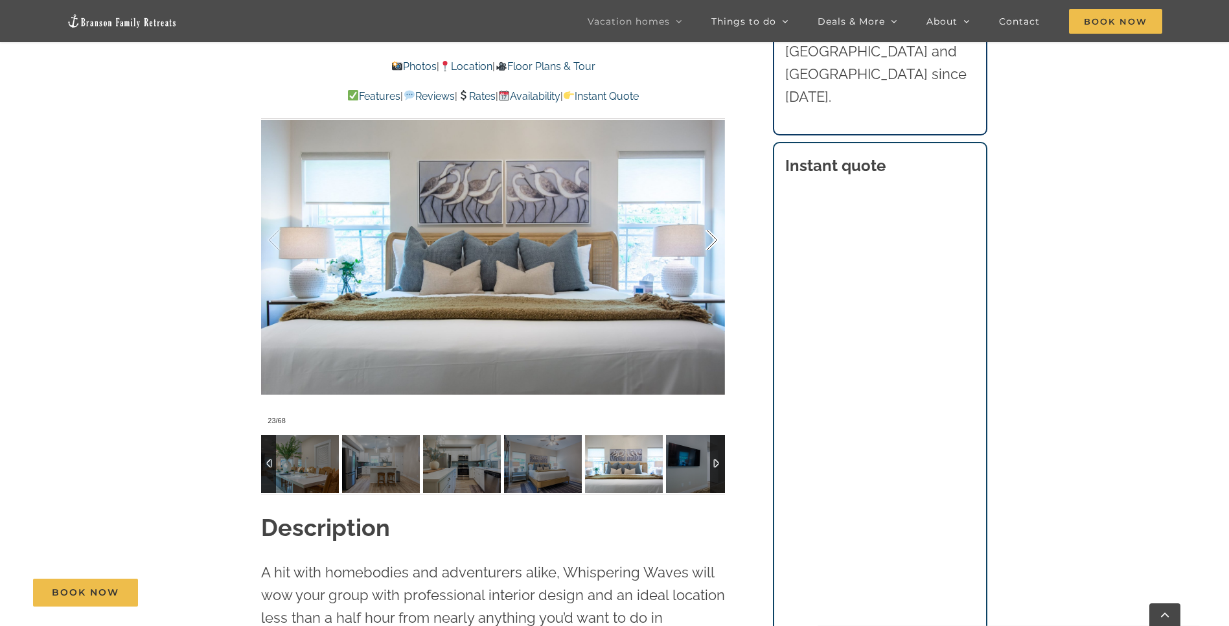
click at [716, 240] on div at bounding box center [698, 240] width 40 height 80
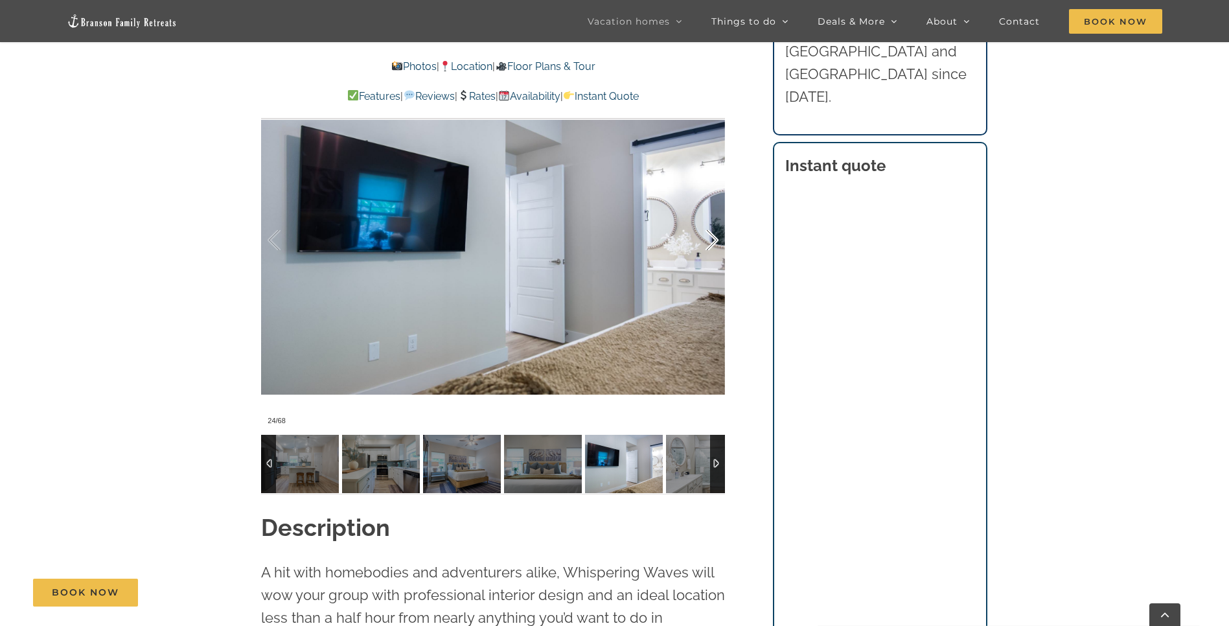
click at [716, 240] on div at bounding box center [698, 240] width 40 height 80
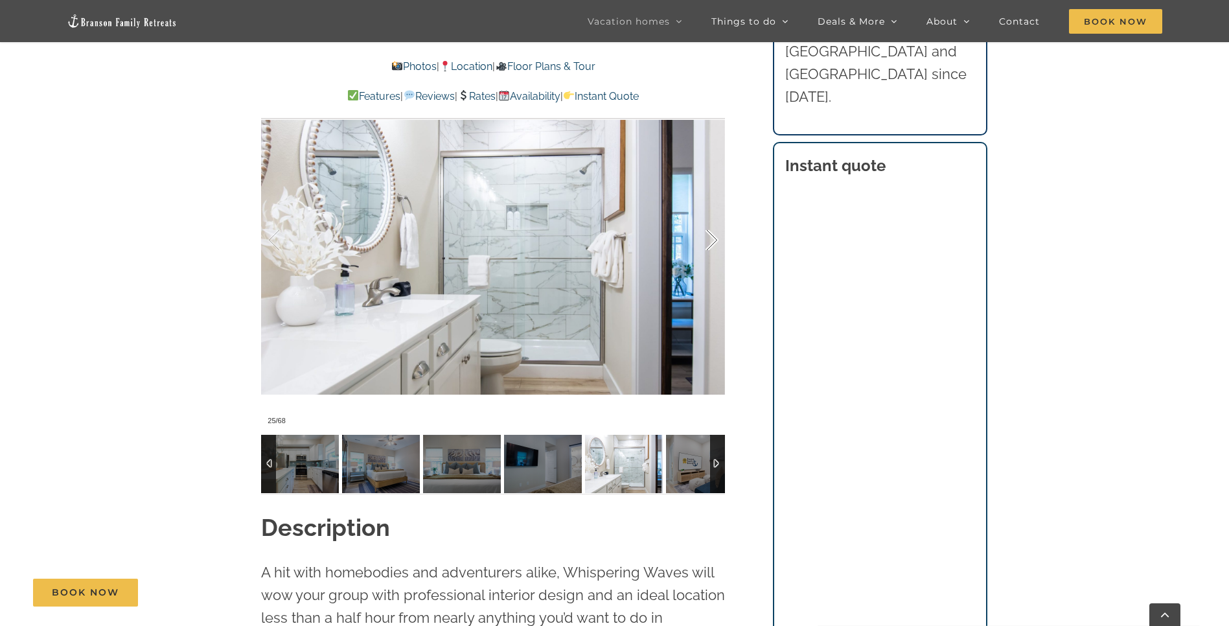
click at [710, 240] on div at bounding box center [698, 240] width 40 height 80
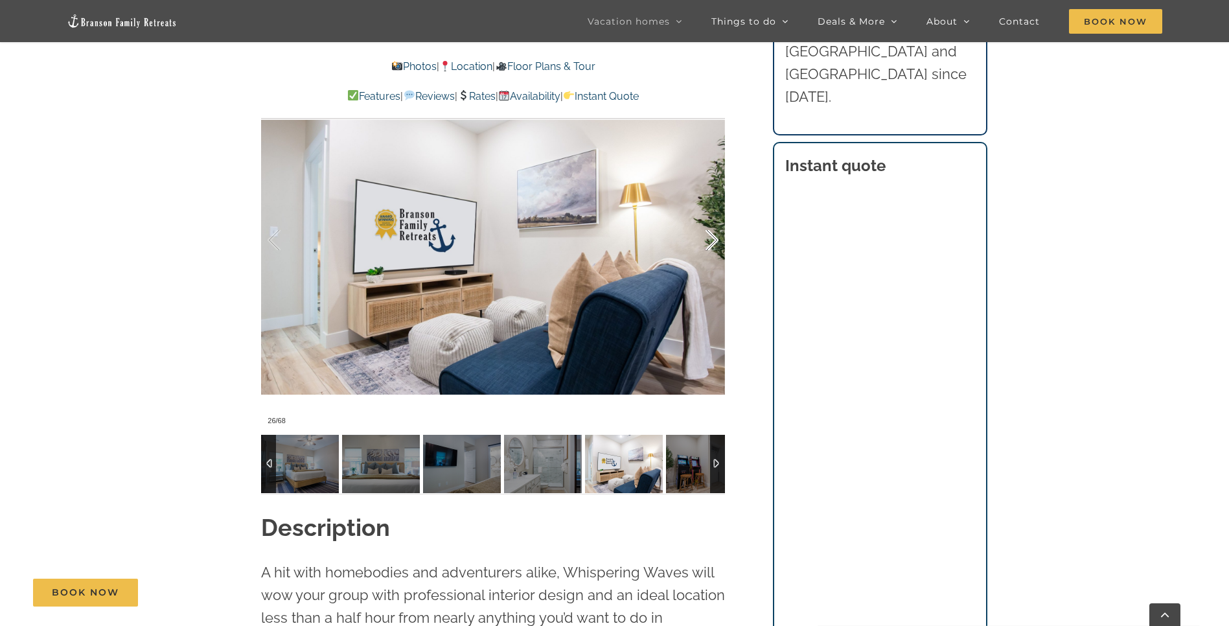
click at [709, 239] on div at bounding box center [698, 240] width 40 height 80
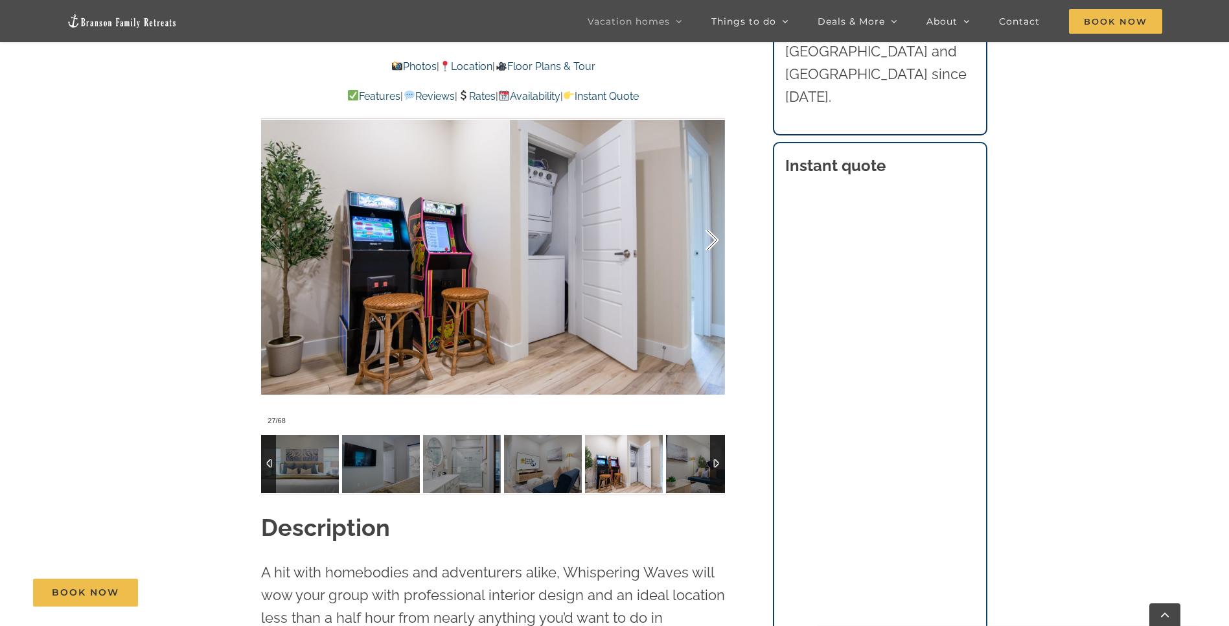
click at [709, 239] on div at bounding box center [698, 240] width 40 height 80
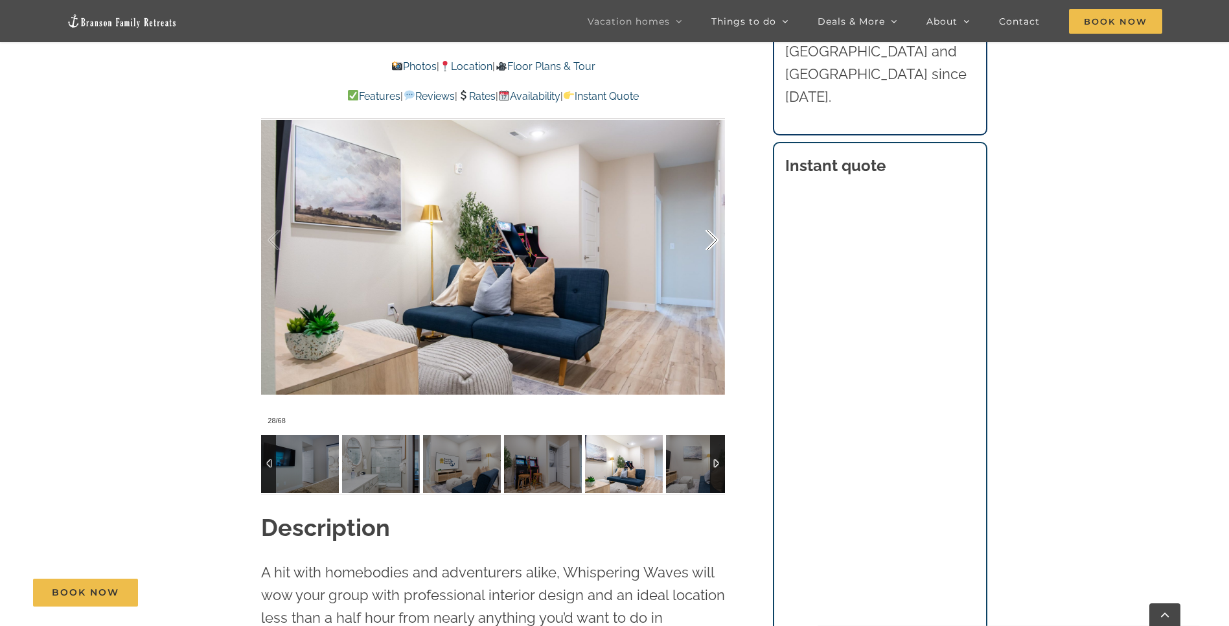
click at [710, 240] on div at bounding box center [698, 240] width 40 height 80
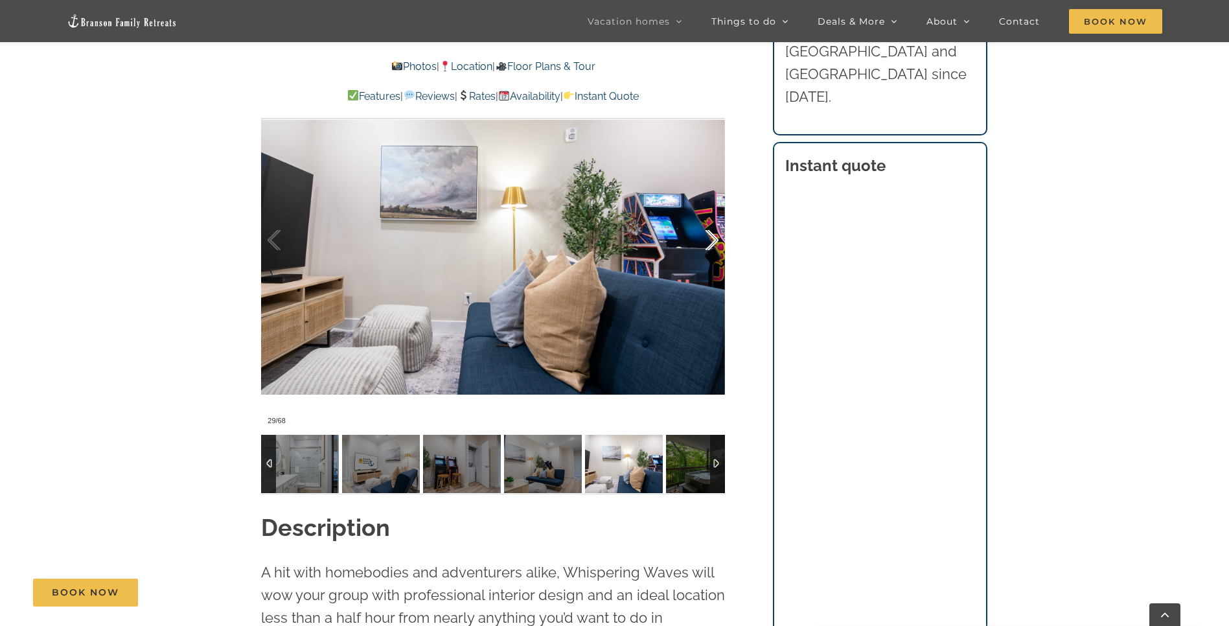
click at [710, 240] on div at bounding box center [698, 240] width 40 height 80
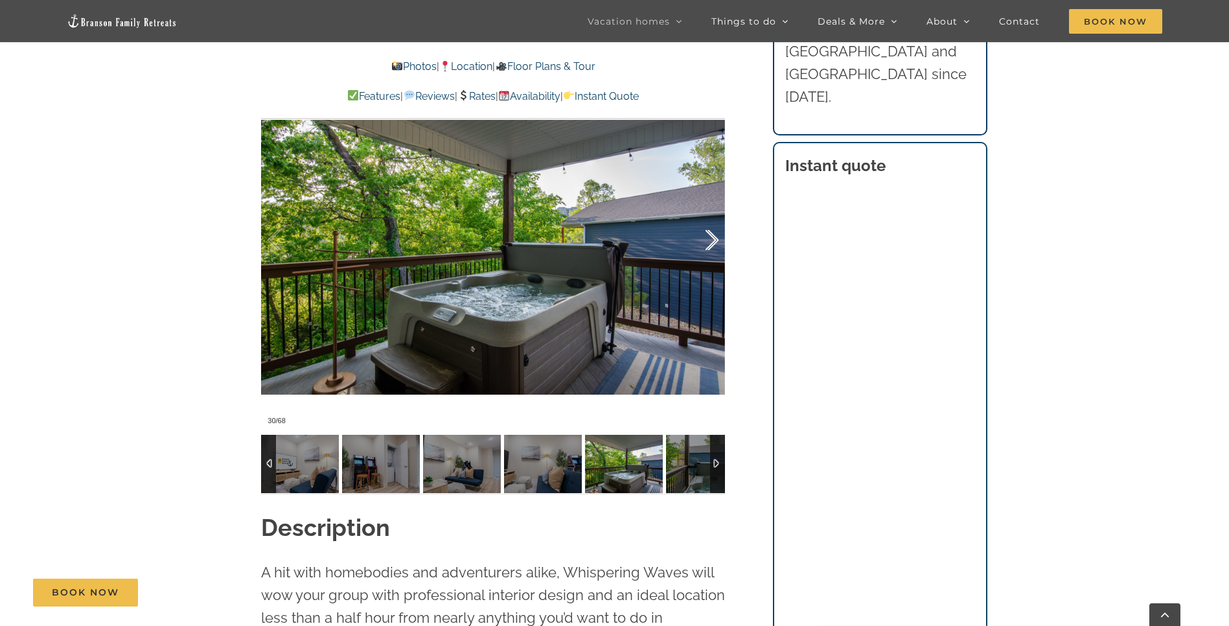
click at [710, 240] on div at bounding box center [698, 240] width 40 height 80
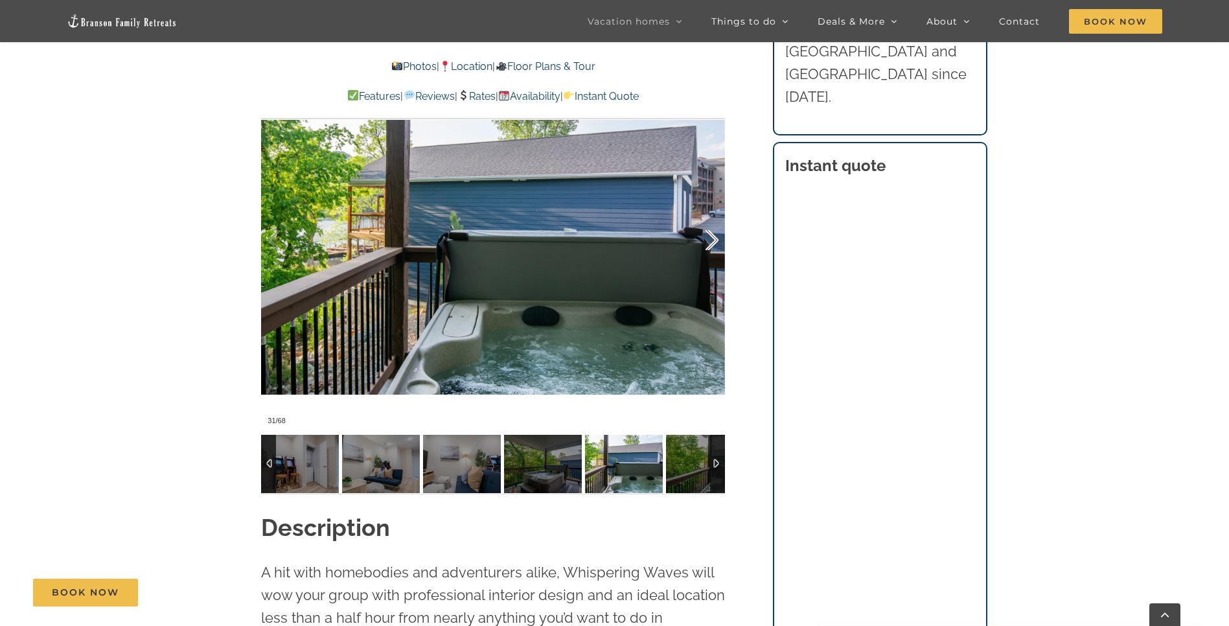
click at [710, 240] on div at bounding box center [698, 240] width 40 height 80
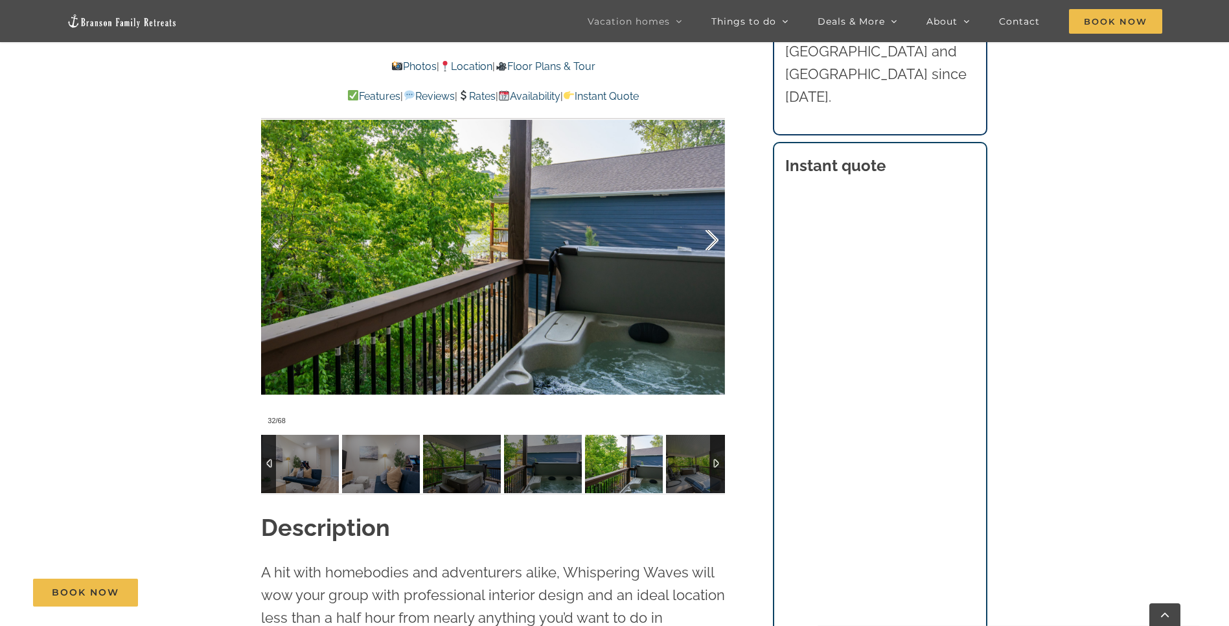
click at [710, 240] on div at bounding box center [698, 240] width 40 height 80
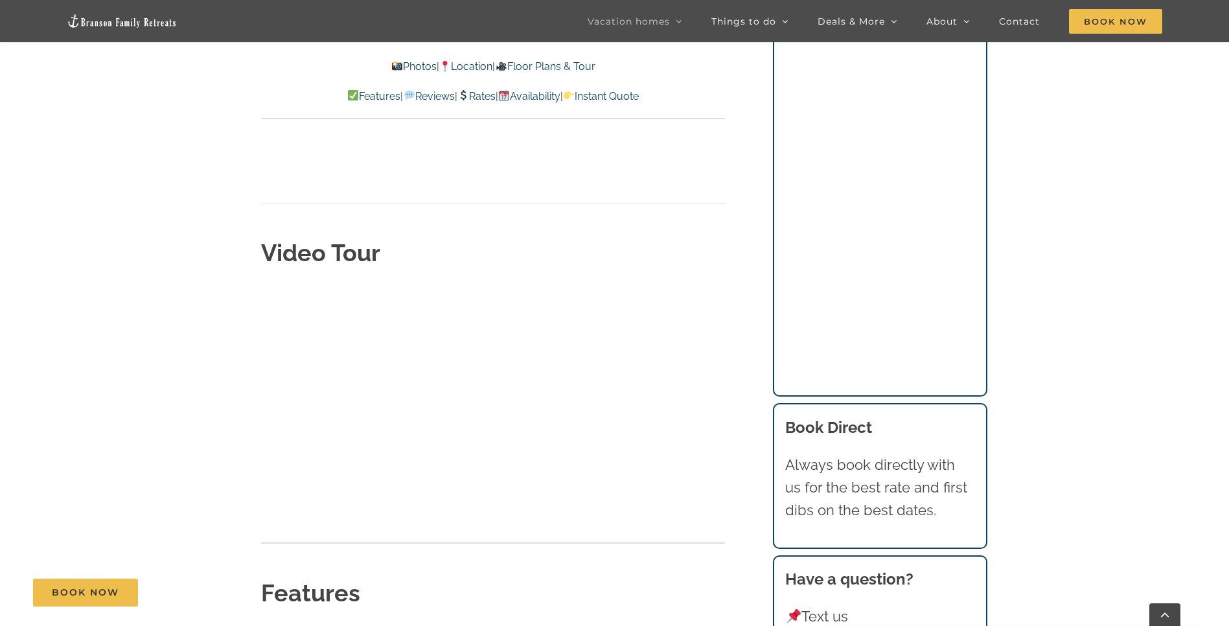
scroll to position [4305, 0]
